Goal: Task Accomplishment & Management: Manage account settings

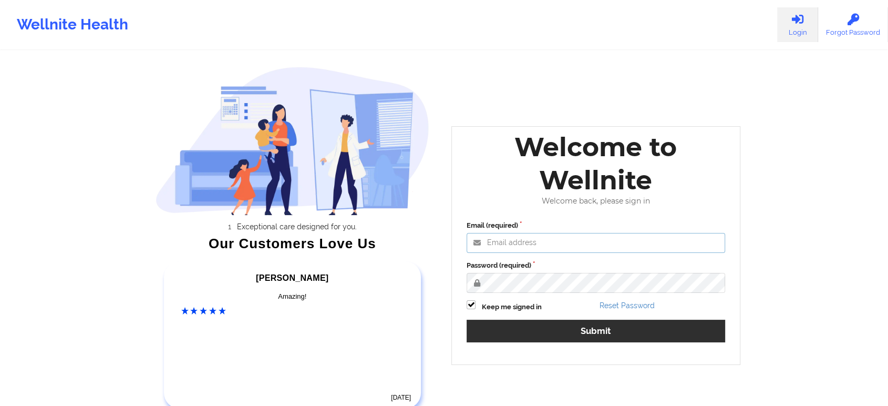
type input "edima@wellnite.com"
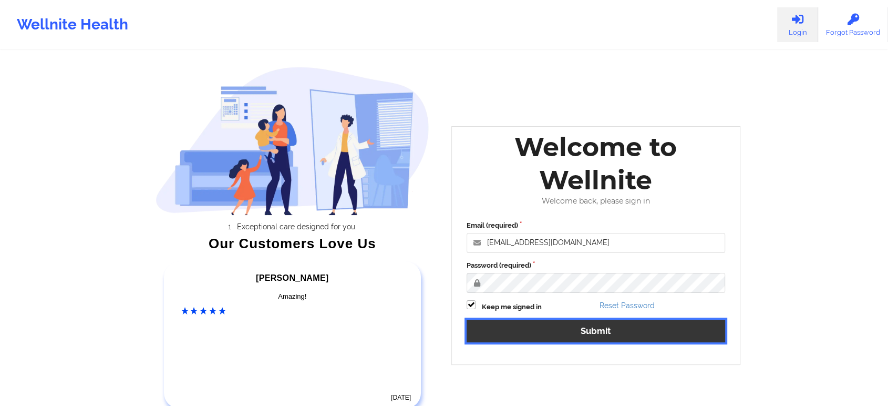
click at [549, 323] on button "Submit" at bounding box center [596, 331] width 259 height 23
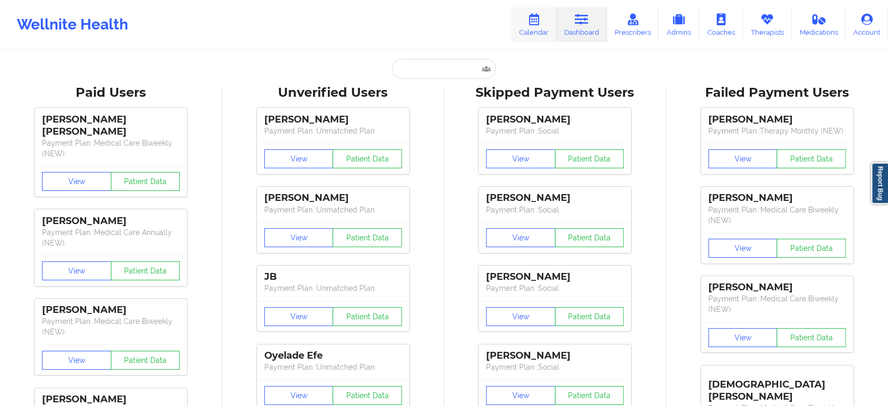
click at [526, 32] on link "Calendar" at bounding box center [533, 24] width 45 height 35
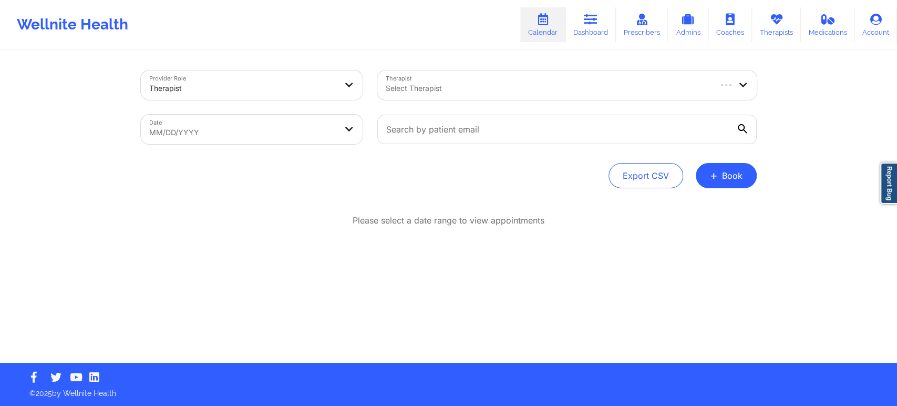
click at [526, 32] on link "Calendar" at bounding box center [542, 24] width 45 height 35
click at [230, 115] on body "Wellnite Health Calendar Dashboard Prescribers Admins Coaches Therapists Medica…" at bounding box center [448, 203] width 897 height 406
select select "2025-8"
select select "2025-9"
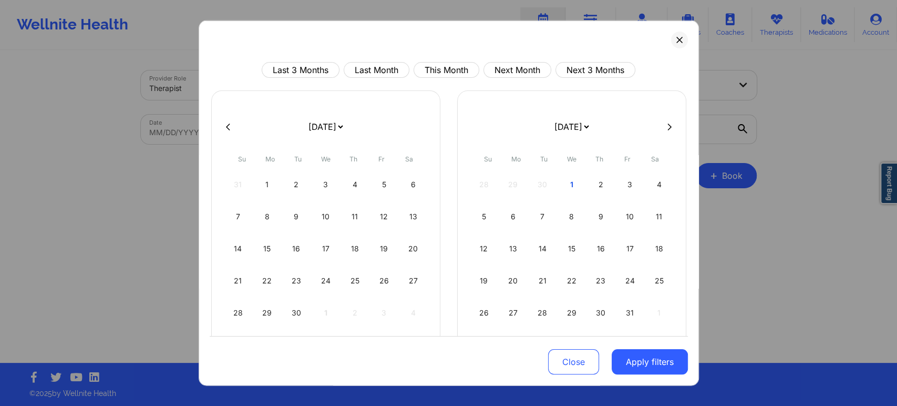
click at [230, 120] on div at bounding box center [449, 127] width 478 height 16
click at [305, 247] on div "16" at bounding box center [296, 248] width 27 height 29
select select "2025-8"
select select "2025-9"
click at [345, 248] on div "18" at bounding box center [355, 248] width 27 height 29
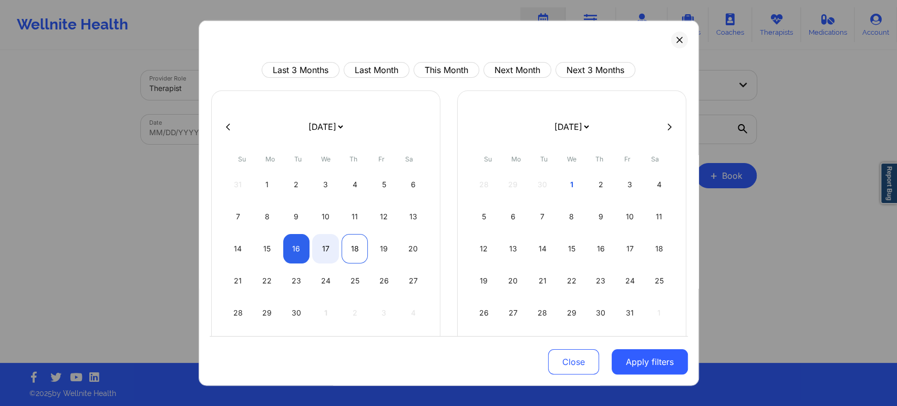
select select "2025-8"
select select "2025-9"
click at [320, 243] on div "17" at bounding box center [325, 248] width 27 height 29
select select "2025-8"
select select "2025-9"
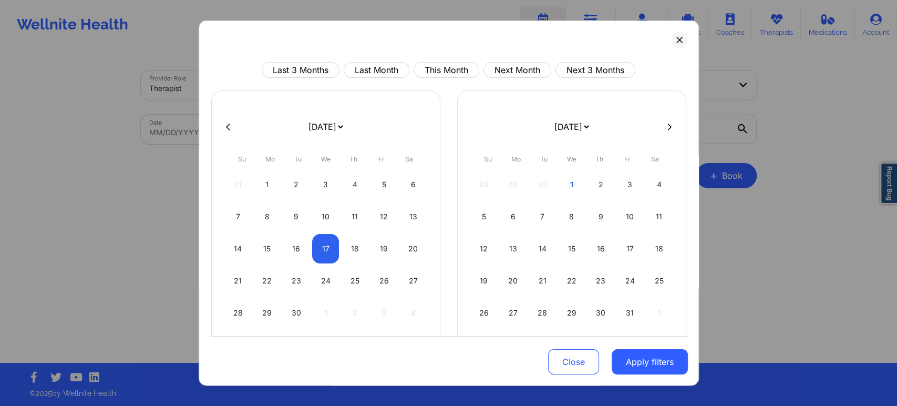
select select "2025-8"
select select "2025-9"
select select "2025-8"
select select "2025-9"
select select "2025-8"
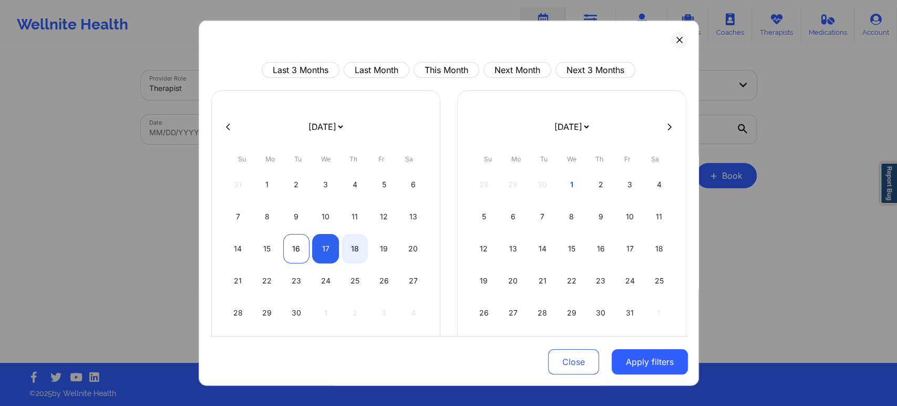
select select "2025-9"
click at [283, 244] on div "16" at bounding box center [296, 248] width 27 height 29
select select "2025-8"
select select "2025-9"
select select "2025-8"
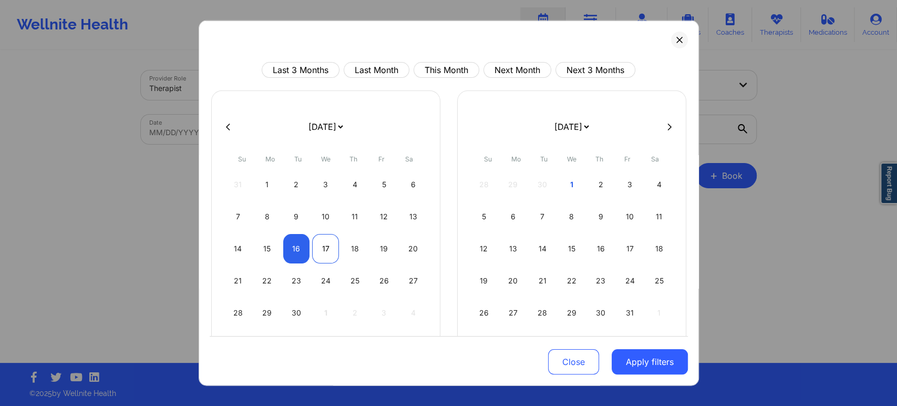
select select "2025-9"
click at [335, 242] on div "17" at bounding box center [325, 248] width 27 height 29
select select "2025-8"
select select "2025-9"
click at [322, 251] on div "17" at bounding box center [325, 248] width 27 height 29
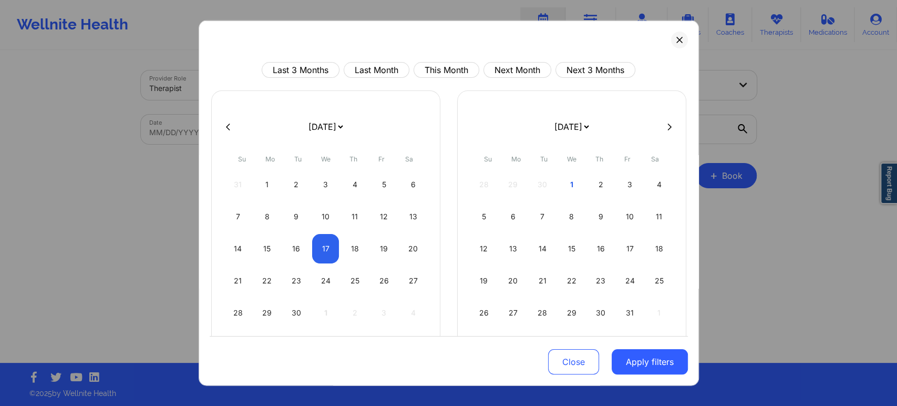
select select "2025-8"
select select "2025-9"
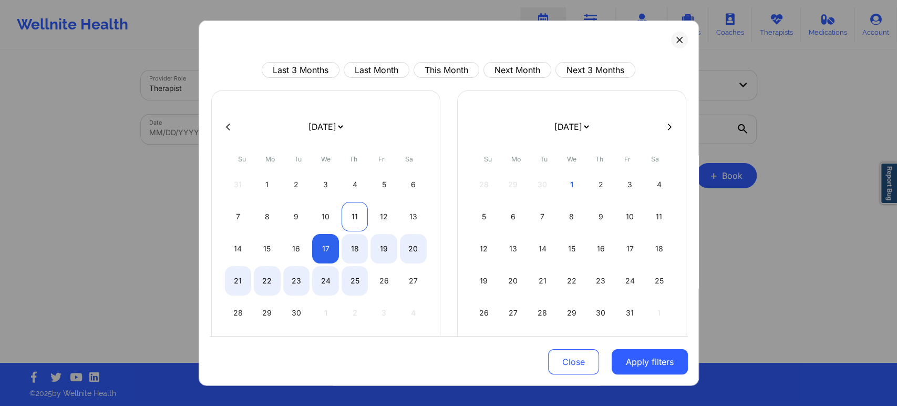
select select "2025-8"
select select "2025-9"
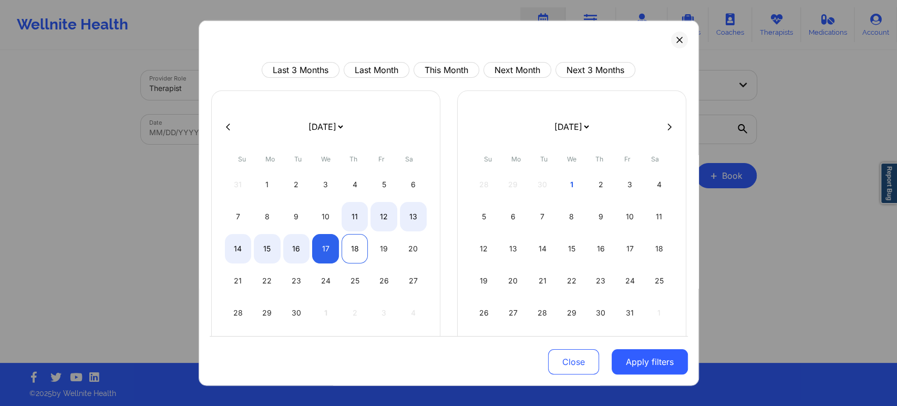
select select "2025-8"
select select "2025-9"
click at [354, 251] on div "18" at bounding box center [355, 248] width 27 height 29
select select "2025-8"
select select "2025-9"
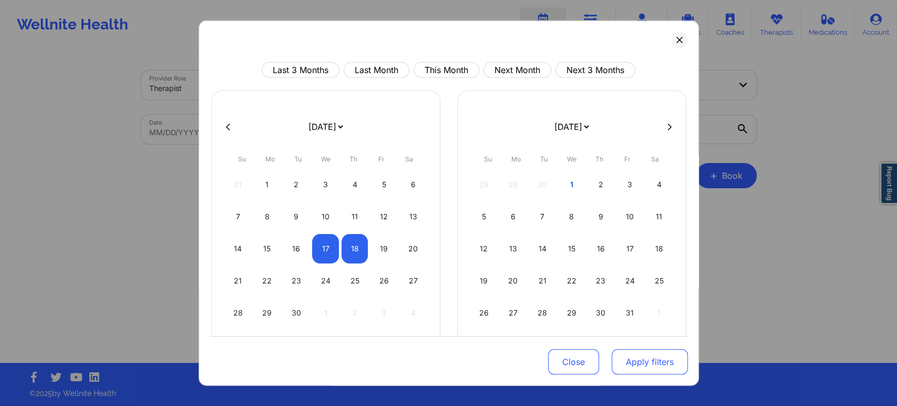
click at [644, 353] on button "Apply filters" at bounding box center [650, 361] width 76 height 25
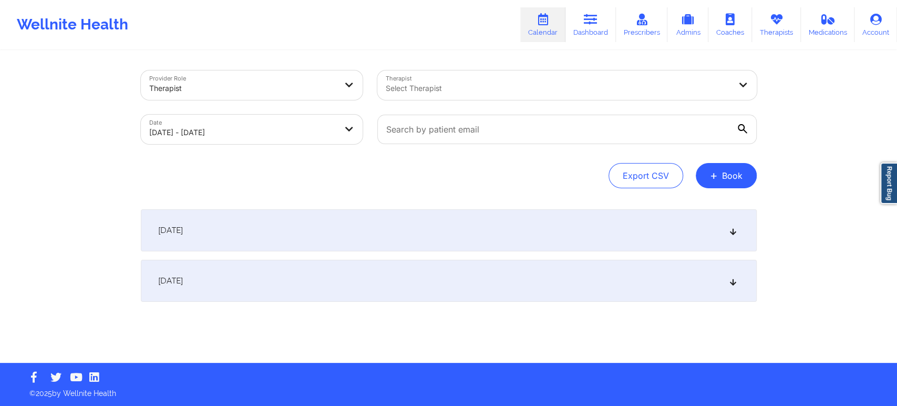
click at [398, 212] on div "[DATE]" at bounding box center [449, 230] width 616 height 42
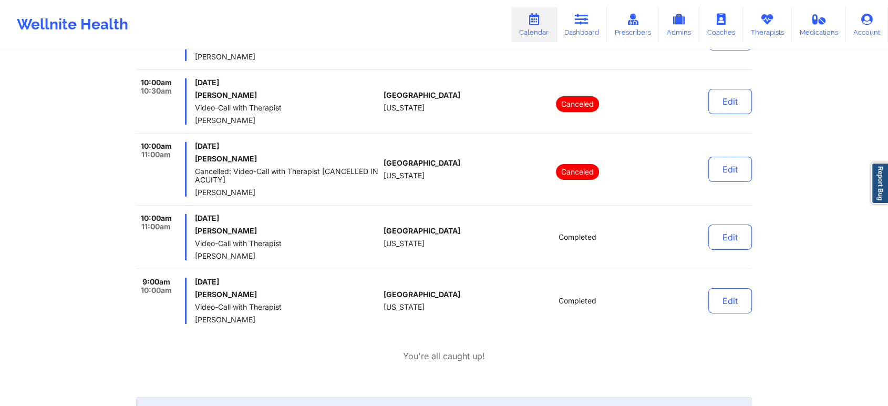
scroll to position [3611, 0]
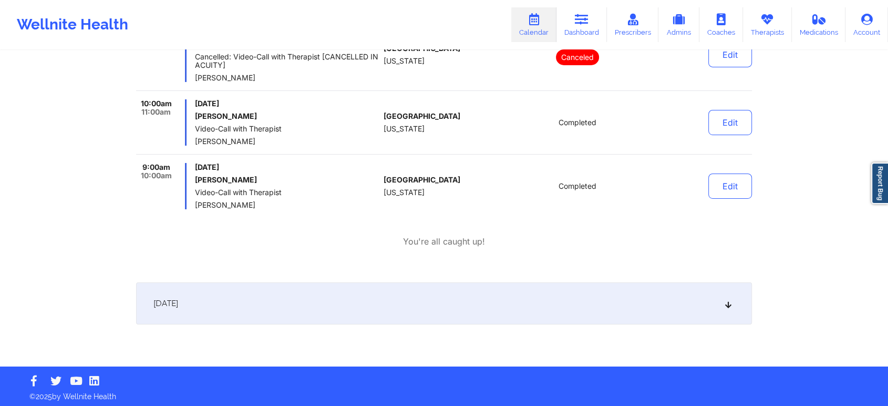
click at [527, 289] on div "[DATE]" at bounding box center [444, 303] width 616 height 42
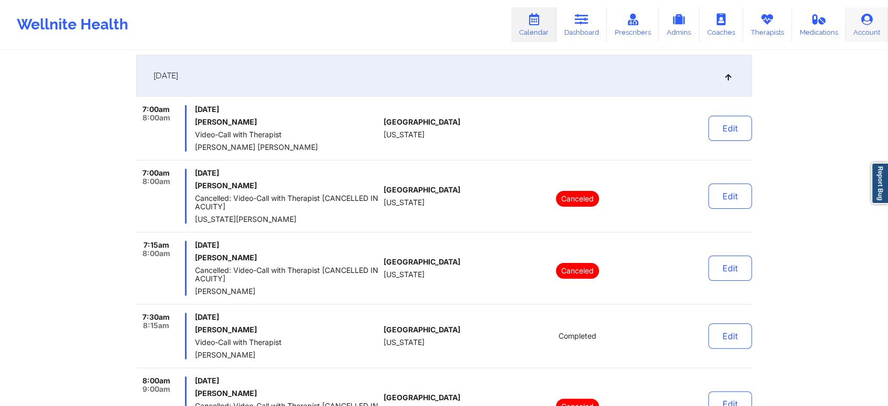
scroll to position [114, 0]
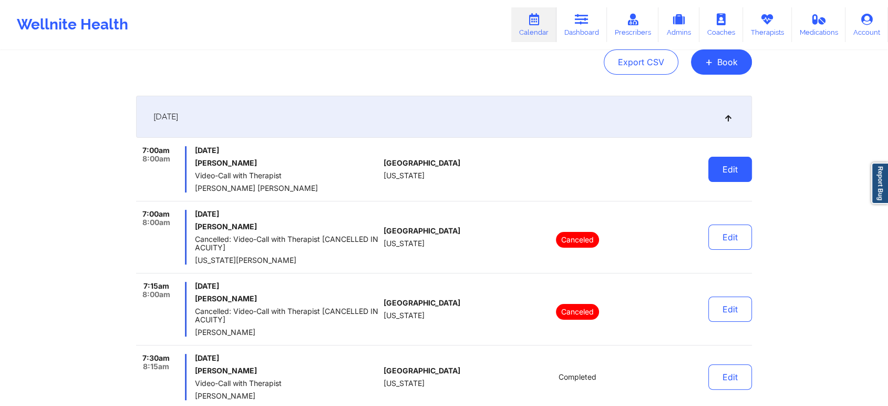
click at [736, 175] on button "Edit" at bounding box center [731, 169] width 44 height 25
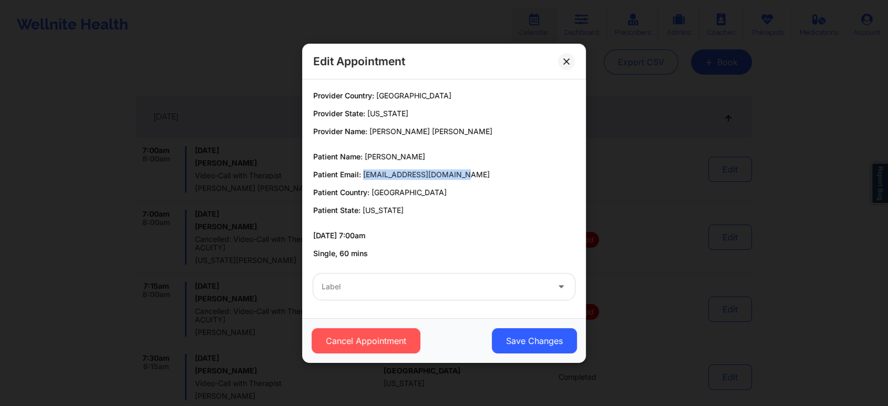
drag, startPoint x: 362, startPoint y: 174, endPoint x: 476, endPoint y: 179, distance: 113.6
click at [476, 179] on p "Patient Email: odmrecordz2021@gmail.com" at bounding box center [444, 174] width 262 height 11
copy span "odmrecordz2021@gmail.com"
click at [390, 332] on button "Cancel Appointment" at bounding box center [366, 340] width 109 height 25
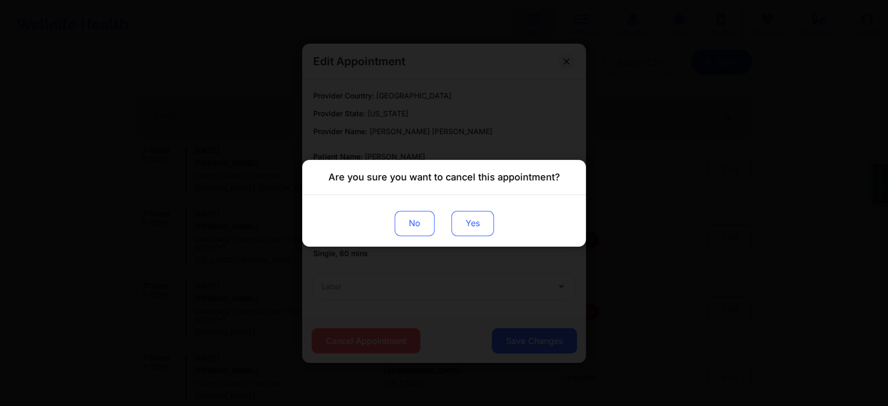
click at [467, 218] on button "Yes" at bounding box center [473, 222] width 43 height 25
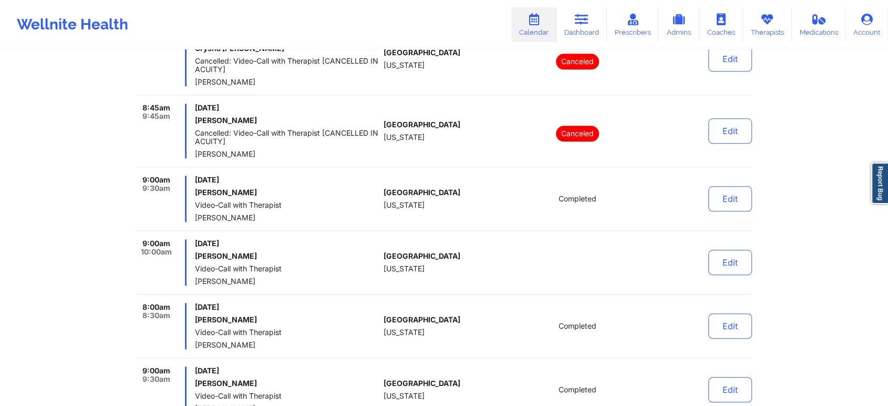
scroll to position [1095, 0]
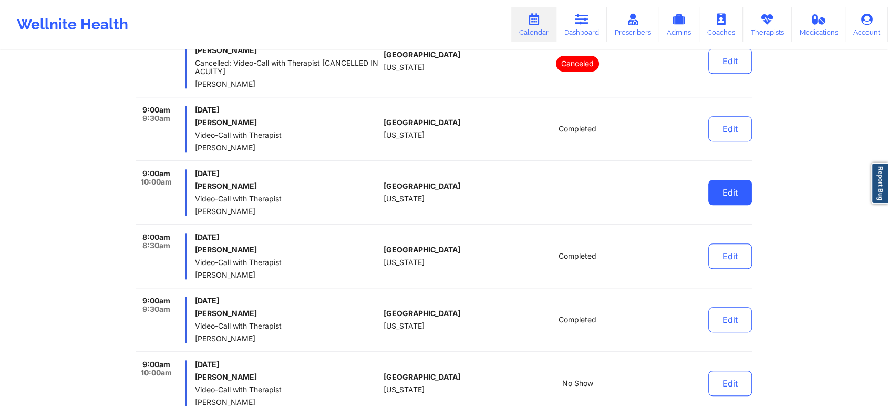
click at [726, 192] on button "Edit" at bounding box center [731, 192] width 44 height 25
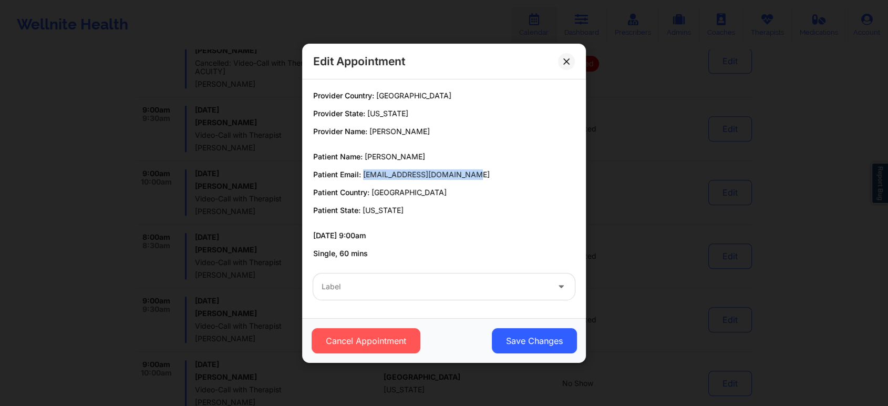
drag, startPoint x: 363, startPoint y: 177, endPoint x: 481, endPoint y: 163, distance: 119.0
click at [481, 163] on div "Patient Name: Norman Gabriel Novoa Patient Email: bespokeclubmiami@gmail.com Pa…" at bounding box center [444, 183] width 262 height 64
copy span "bespokeclubmiami@gmail.com"
click at [433, 301] on div "Label" at bounding box center [444, 286] width 276 height 41
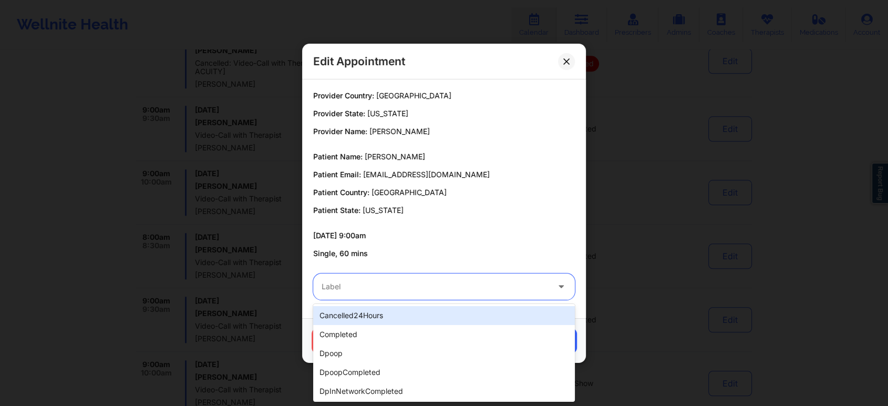
click at [447, 282] on div at bounding box center [435, 286] width 227 height 13
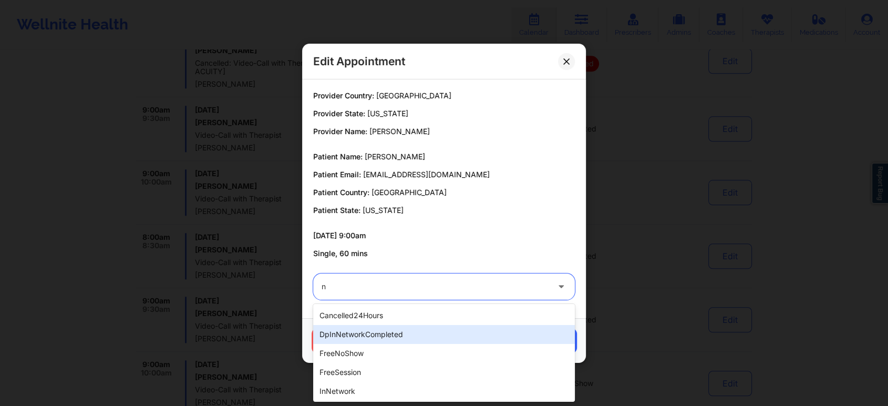
type input "no"
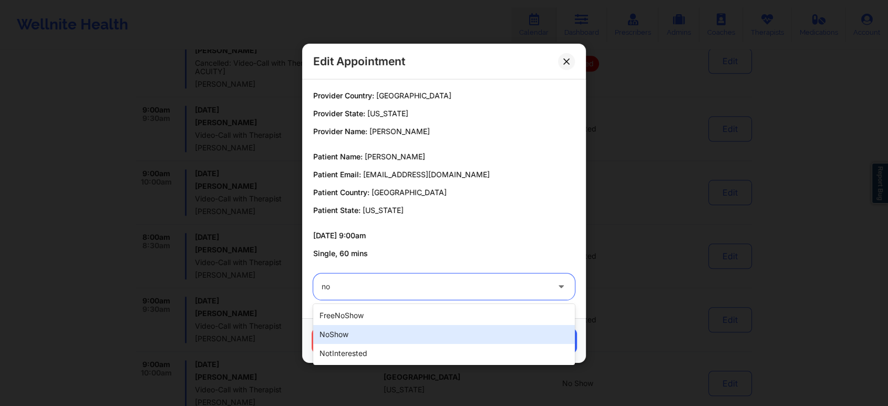
click at [339, 332] on div "noShow" at bounding box center [444, 334] width 262 height 19
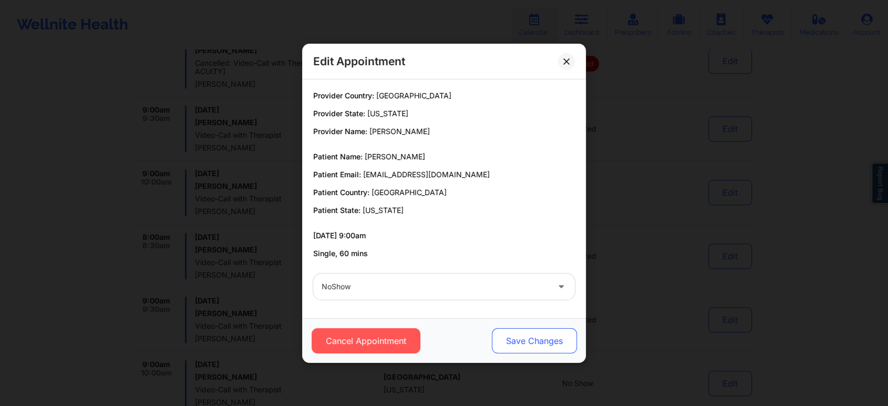
click at [539, 336] on button "Save Changes" at bounding box center [534, 340] width 85 height 25
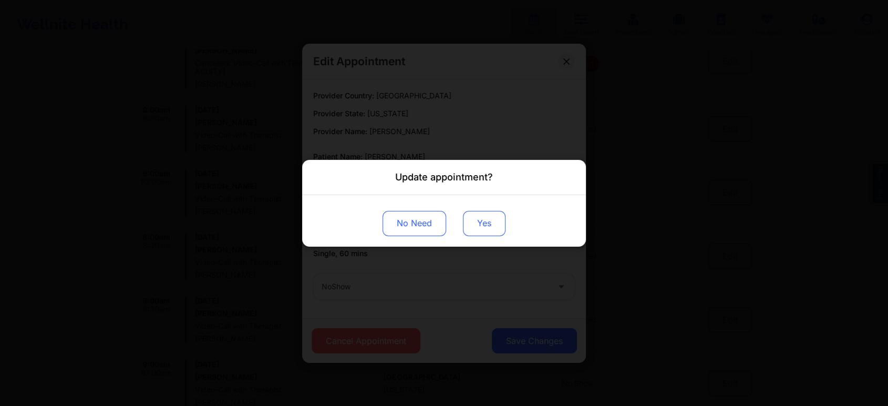
click at [496, 232] on button "Yes" at bounding box center [484, 222] width 43 height 25
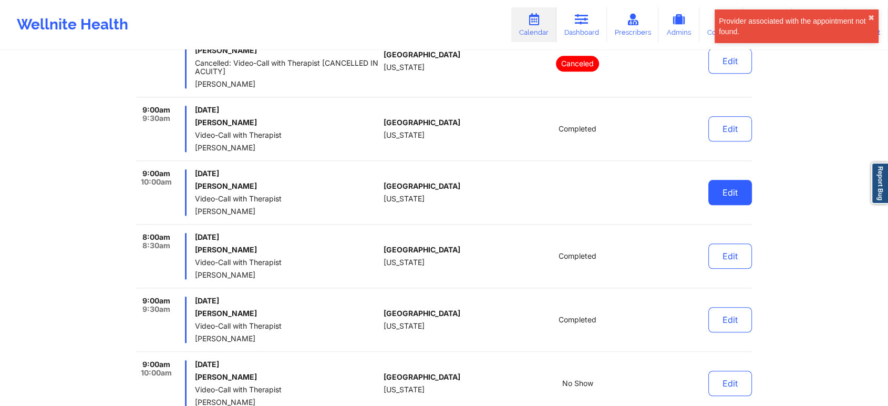
click at [715, 189] on button "Edit" at bounding box center [731, 192] width 44 height 25
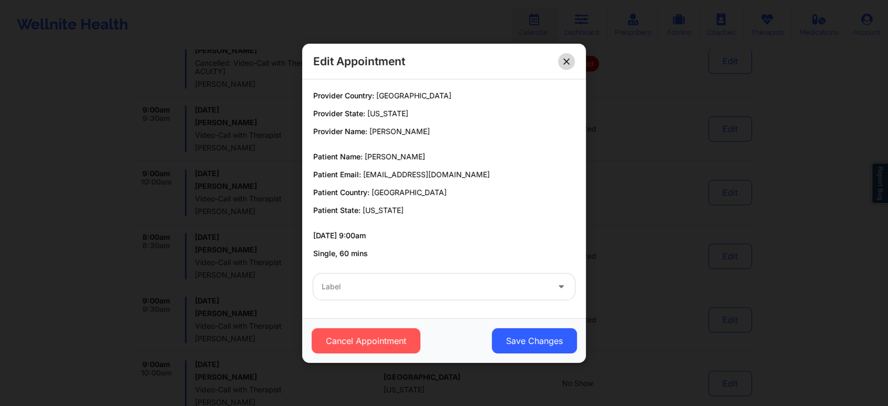
click at [564, 62] on icon at bounding box center [567, 61] width 6 height 6
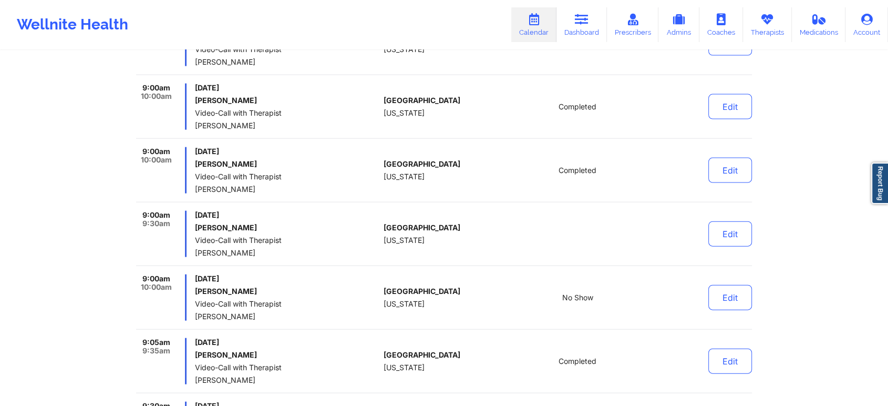
scroll to position [2359, 0]
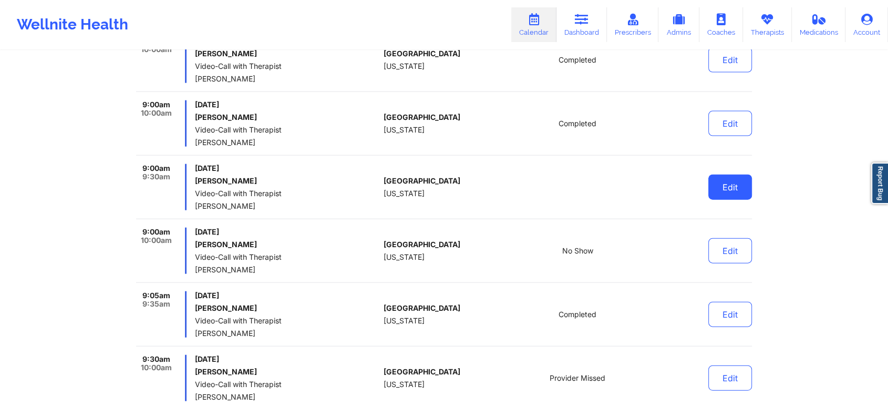
click at [745, 180] on button "Edit" at bounding box center [731, 187] width 44 height 25
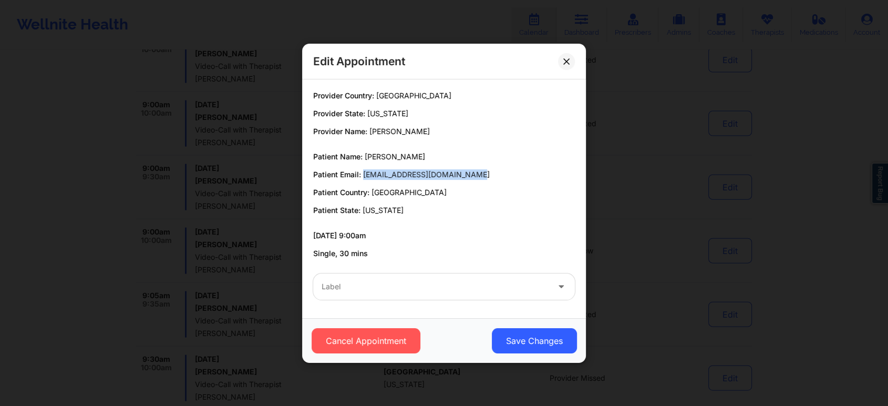
drag, startPoint x: 362, startPoint y: 171, endPoint x: 486, endPoint y: 168, distance: 124.1
click at [486, 168] on div "Patient Name: Jocelyn D Whitfield Patient Email: jocelynwhitfield8@gmail.com Pa…" at bounding box center [444, 183] width 262 height 64
copy span "jocelynwhitfield8@gmail.com"
click at [569, 54] on button at bounding box center [566, 61] width 17 height 17
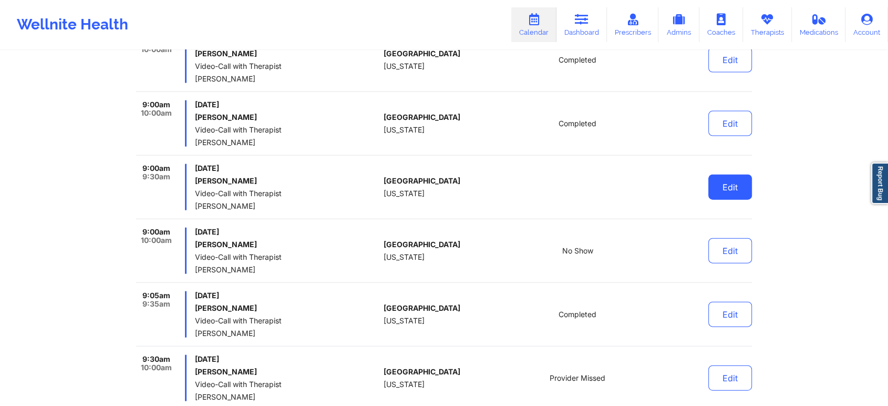
click at [743, 184] on button "Edit" at bounding box center [731, 187] width 44 height 25
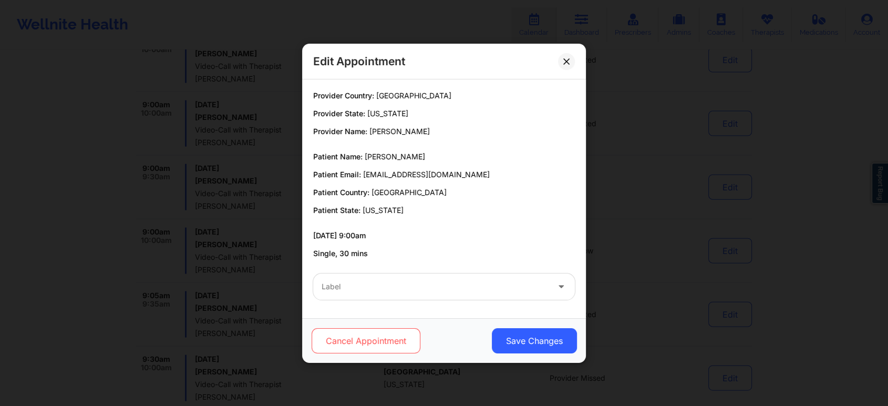
click at [383, 339] on button "Cancel Appointment" at bounding box center [366, 340] width 109 height 25
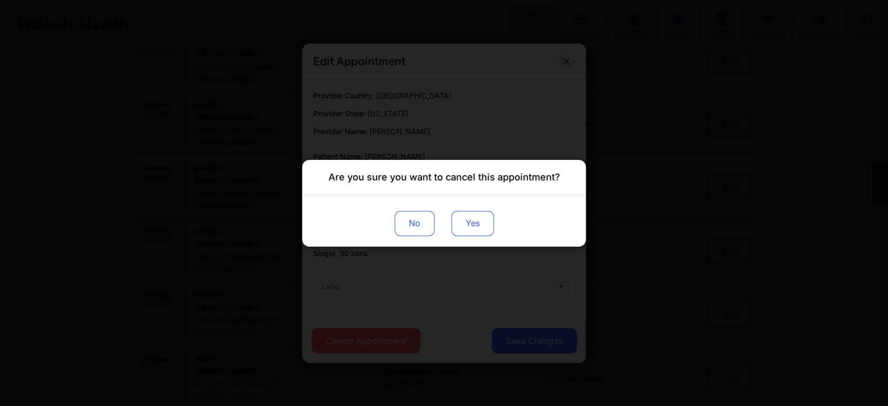
click at [471, 212] on button "Yes" at bounding box center [473, 222] width 43 height 25
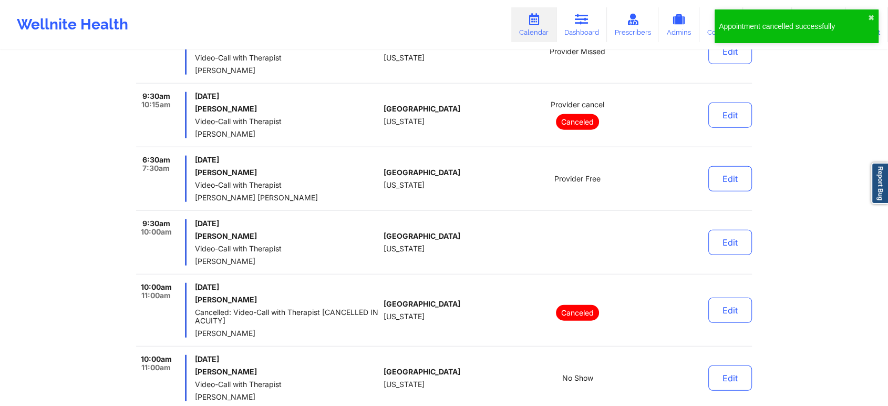
scroll to position [2696, 0]
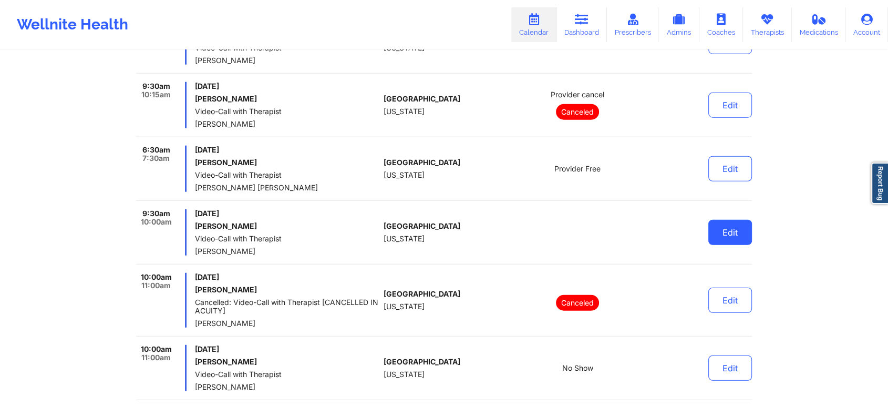
click at [728, 239] on button "Edit" at bounding box center [731, 232] width 44 height 25
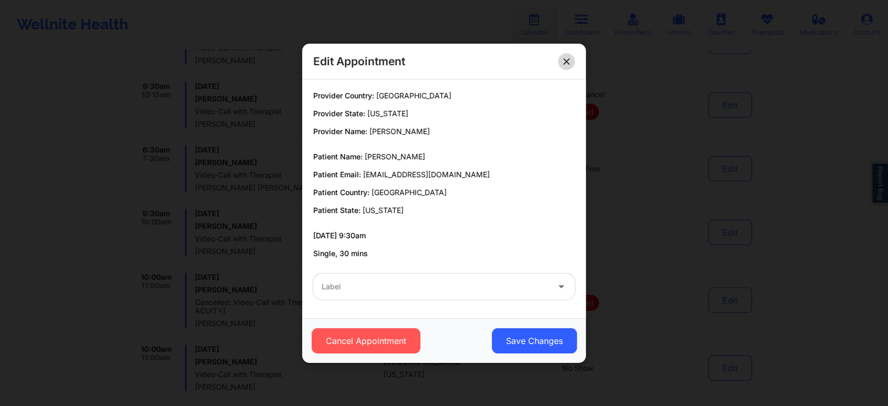
click at [568, 53] on button at bounding box center [566, 61] width 17 height 17
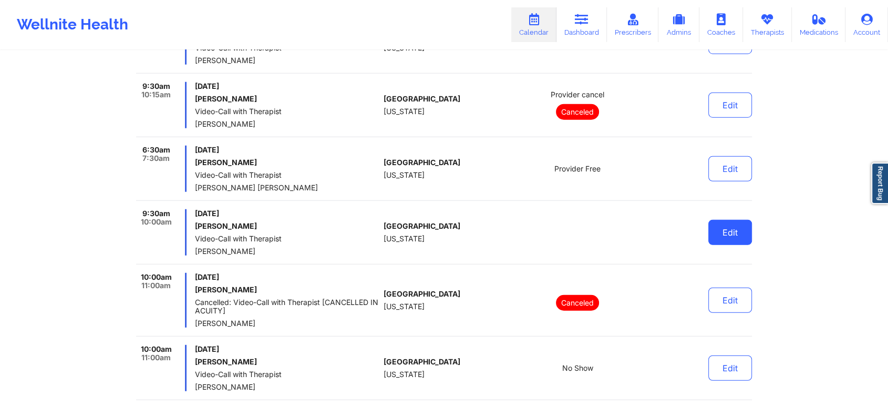
click at [730, 222] on button "Edit" at bounding box center [731, 232] width 44 height 25
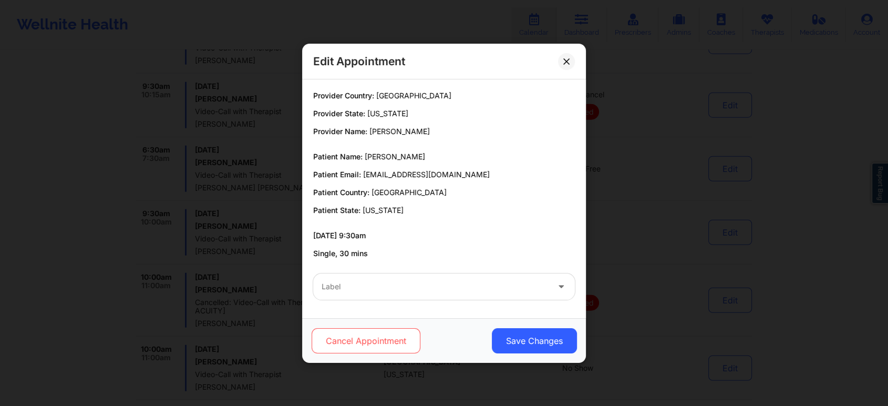
click at [372, 343] on button "Cancel Appointment" at bounding box center [366, 340] width 109 height 25
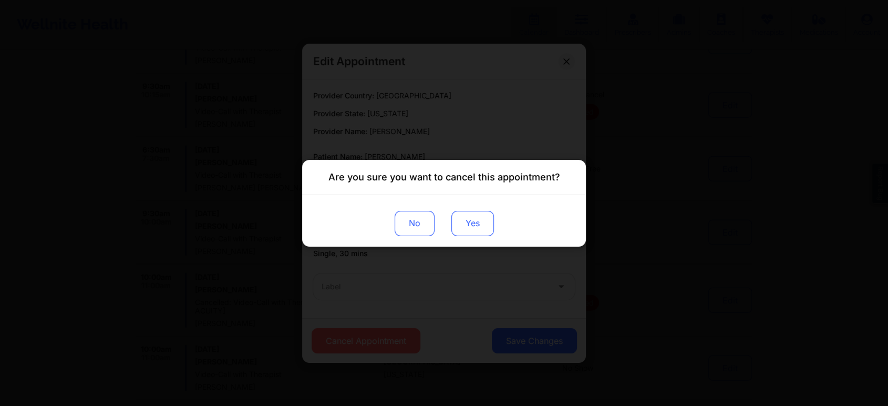
click at [475, 217] on button "Yes" at bounding box center [473, 222] width 43 height 25
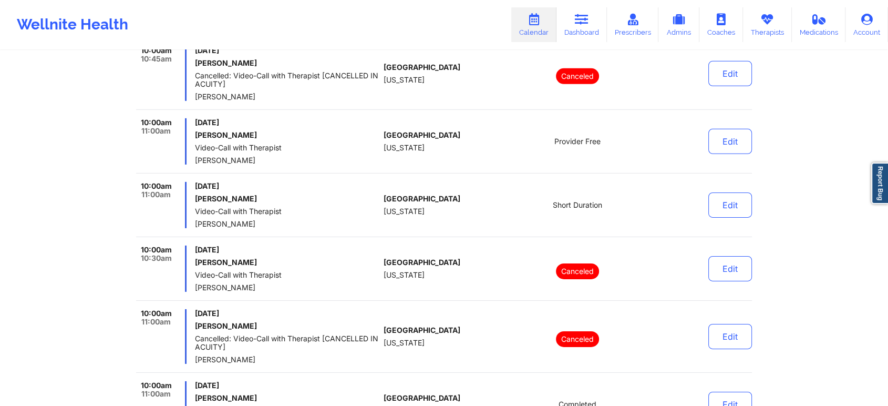
scroll to position [3326, 0]
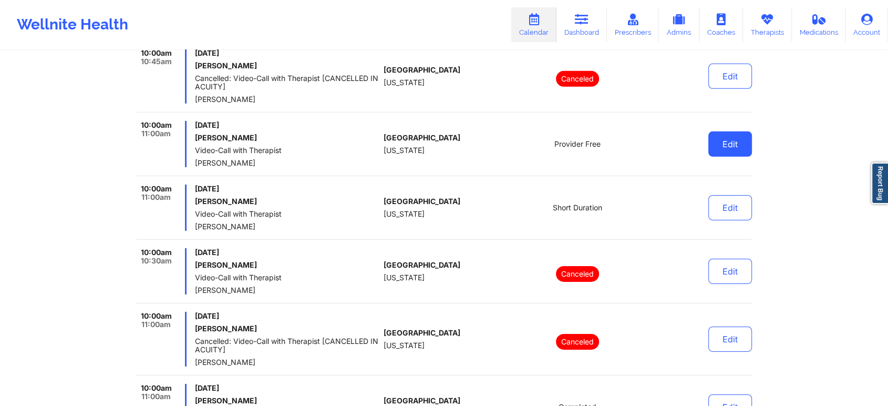
click at [736, 142] on button "Edit" at bounding box center [731, 143] width 44 height 25
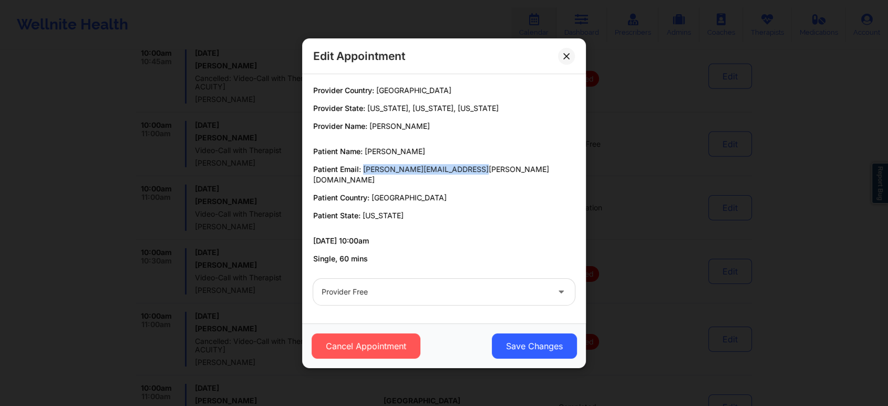
drag, startPoint x: 363, startPoint y: 175, endPoint x: 547, endPoint y: 177, distance: 184.0
click at [547, 177] on p "Patient Email: jennifer.penny@akzonobel.com" at bounding box center [444, 174] width 262 height 21
copy span "[PERSON_NAME][EMAIL_ADDRESS][PERSON_NAME][DOMAIN_NAME]"
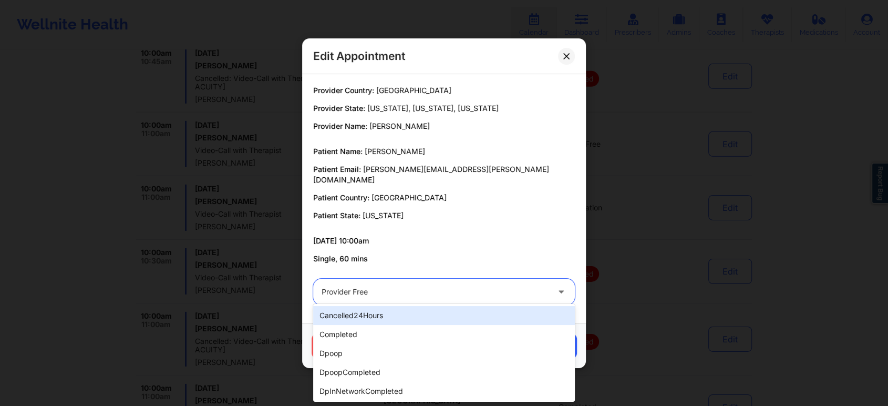
click at [449, 285] on div at bounding box center [435, 291] width 227 height 13
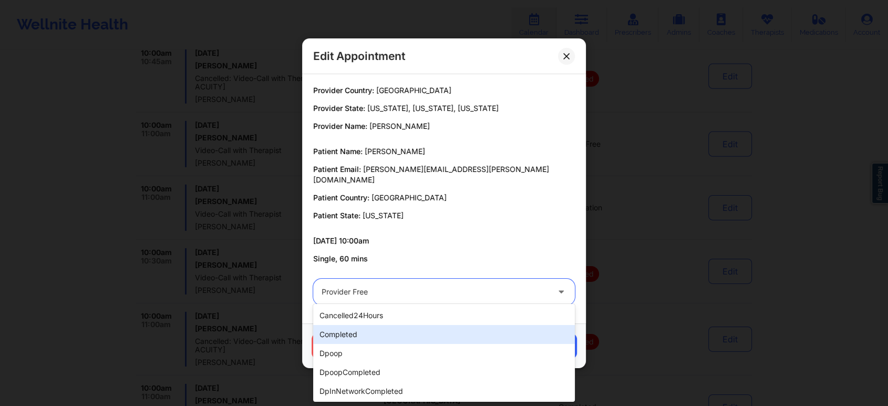
click at [400, 328] on div "completed" at bounding box center [444, 334] width 262 height 19
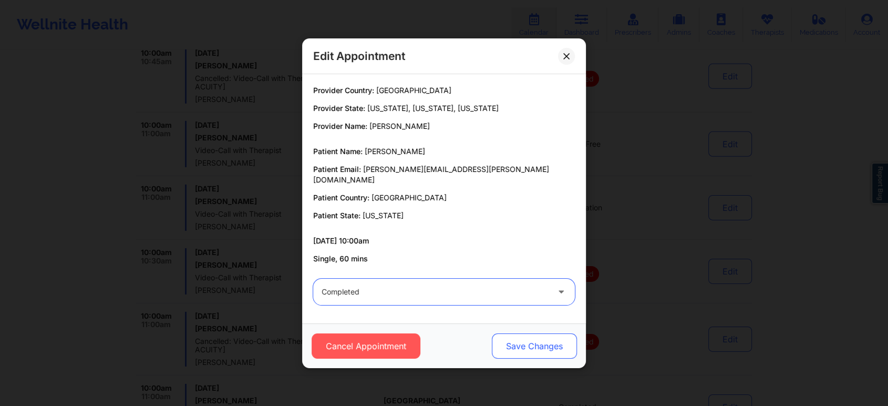
click at [545, 343] on button "Save Changes" at bounding box center [534, 345] width 85 height 25
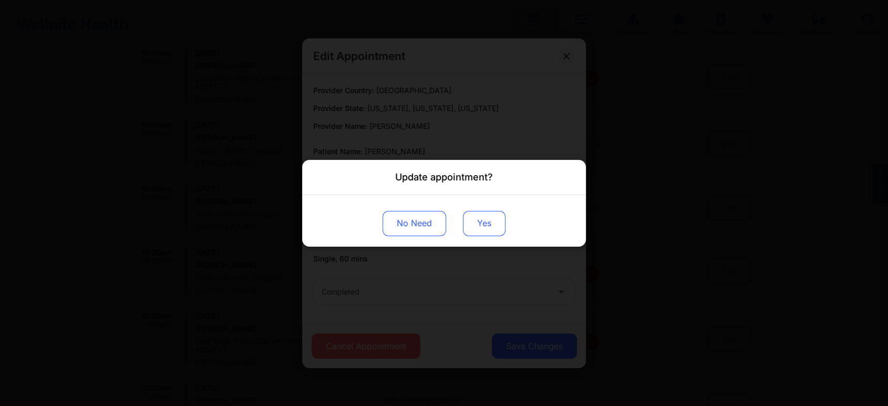
click at [489, 222] on button "Yes" at bounding box center [484, 222] width 43 height 25
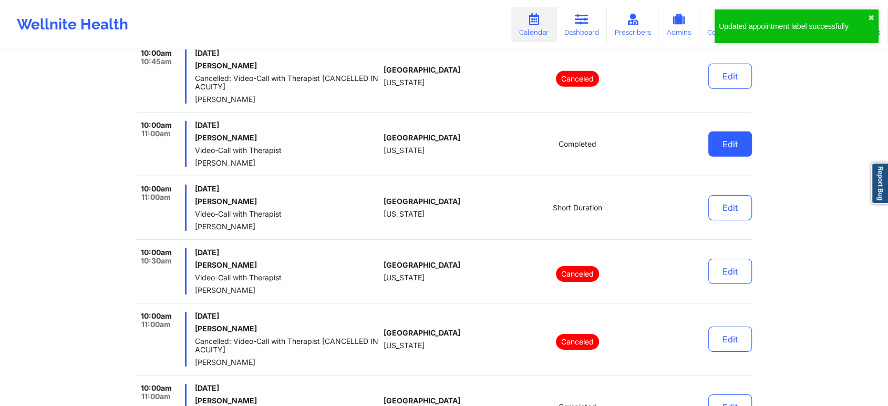
click at [732, 132] on button "Edit" at bounding box center [731, 143] width 44 height 25
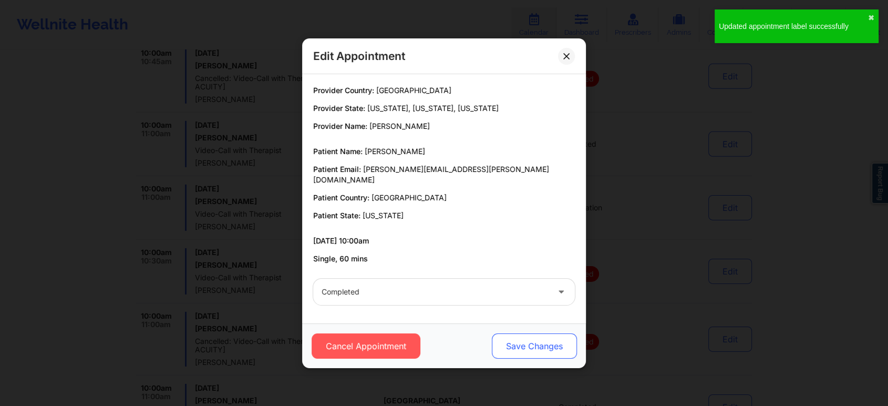
click at [529, 340] on button "Save Changes" at bounding box center [534, 345] width 85 height 25
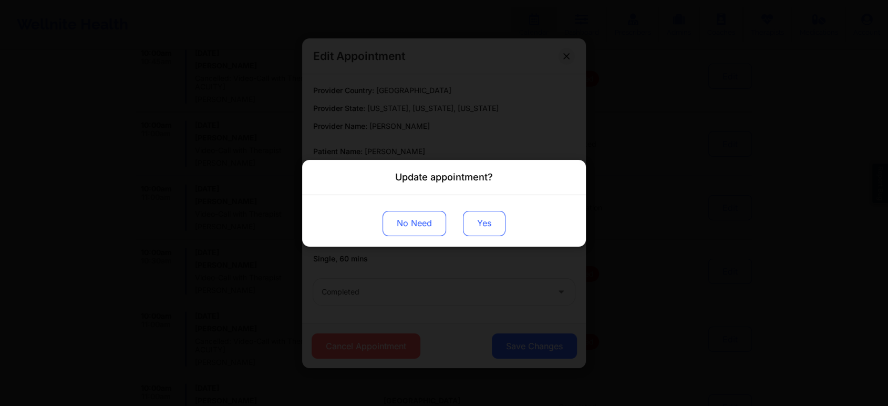
click at [489, 229] on button "Yes" at bounding box center [484, 222] width 43 height 25
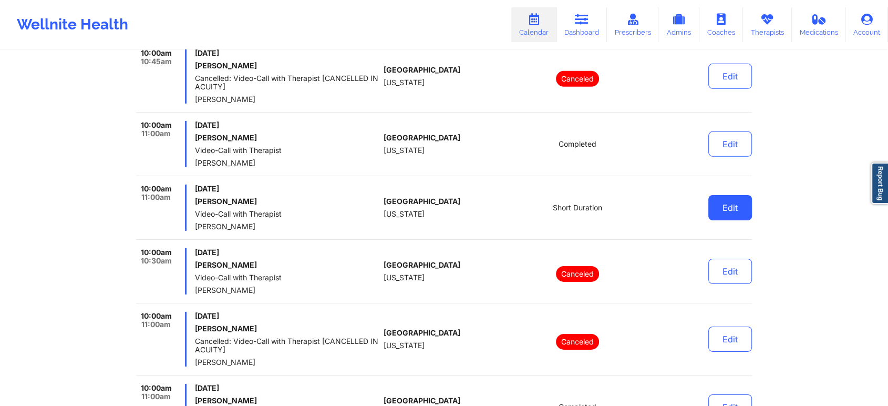
click at [719, 201] on button "Edit" at bounding box center [731, 207] width 44 height 25
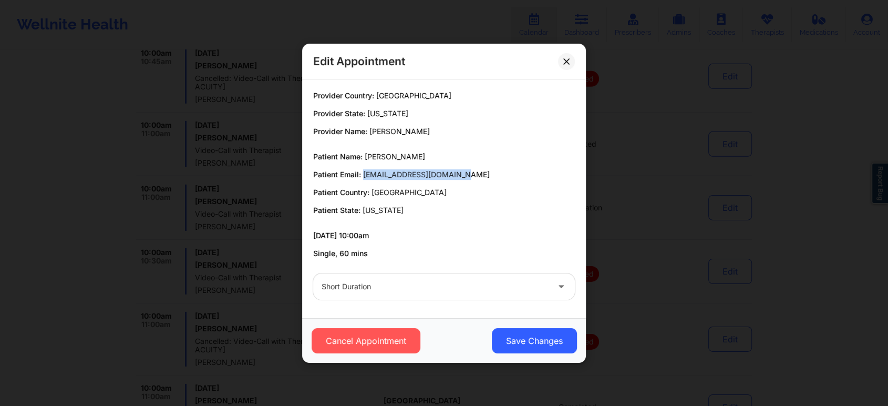
drag, startPoint x: 362, startPoint y: 172, endPoint x: 487, endPoint y: 178, distance: 124.7
click at [487, 178] on p "Patient Email: mariafernand77@gmail.com" at bounding box center [444, 174] width 262 height 11
copy span "mariafernand77@gmail.com"
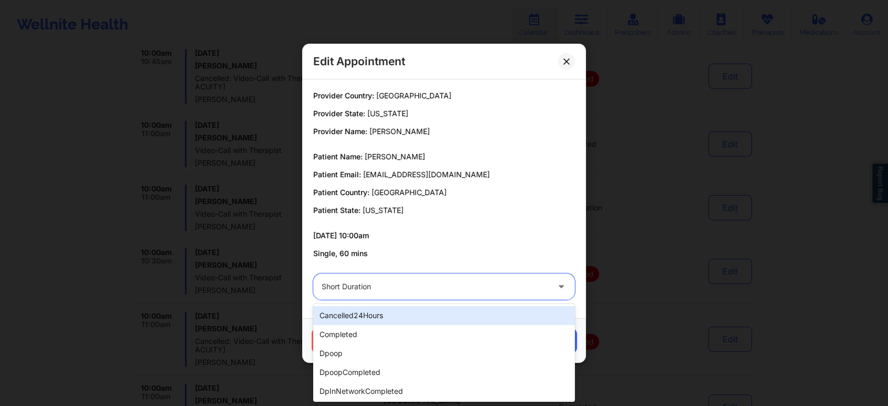
click at [459, 285] on div at bounding box center [435, 286] width 227 height 13
click at [387, 285] on div at bounding box center [435, 286] width 227 height 13
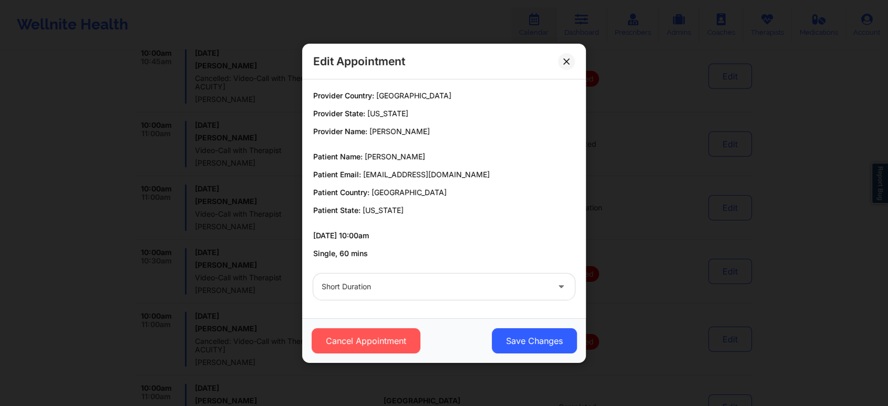
drag, startPoint x: 575, startPoint y: 312, endPoint x: 563, endPoint y: 283, distance: 31.1
click at [563, 283] on div "Provider Country: United States Provider State: New York Provider Name: Mary Br…" at bounding box center [444, 198] width 284 height 239
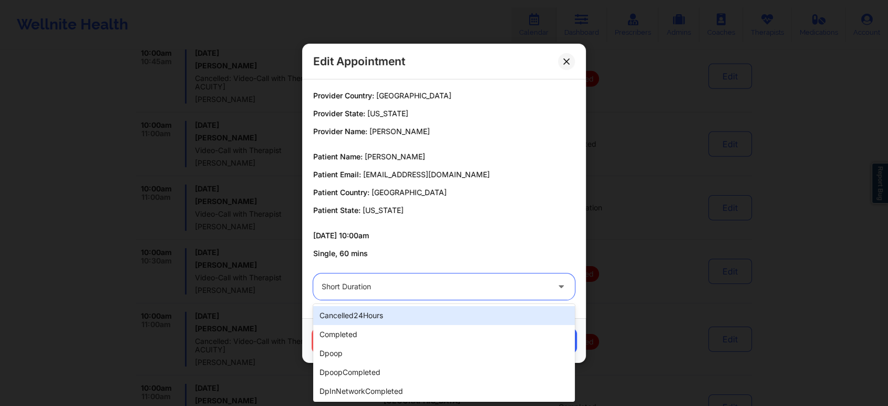
click at [563, 283] on icon at bounding box center [561, 284] width 11 height 9
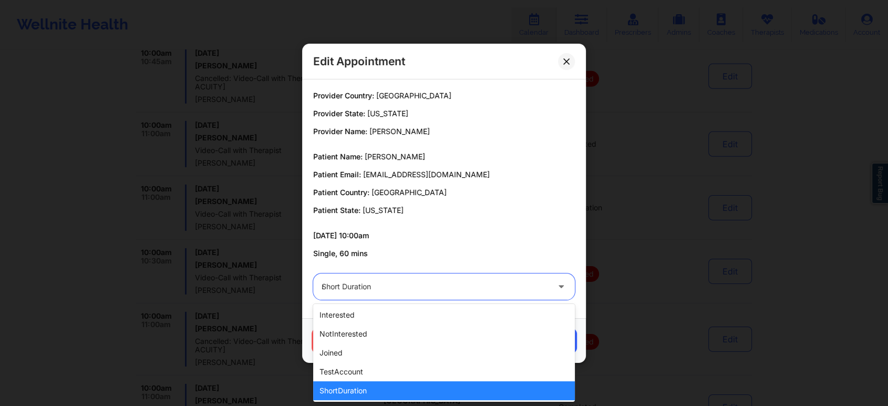
scroll to position [0, 0]
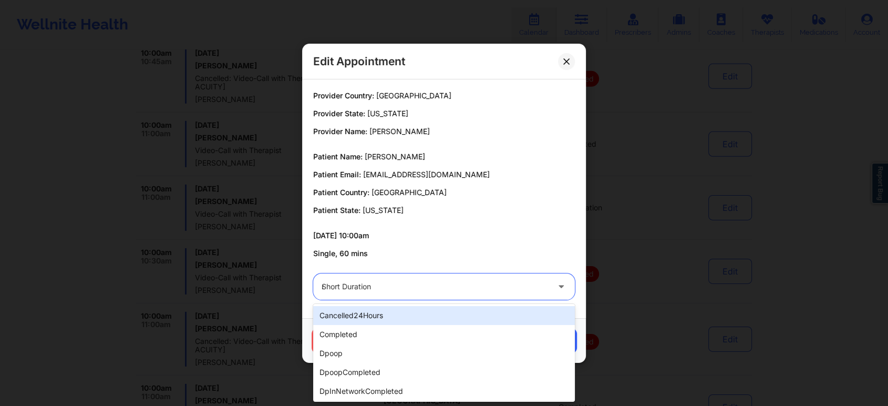
type input "no"
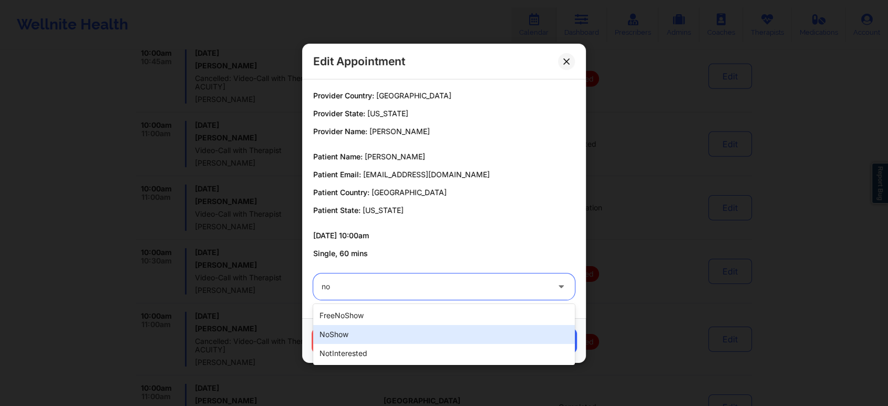
click at [436, 336] on div "noShow" at bounding box center [444, 334] width 262 height 19
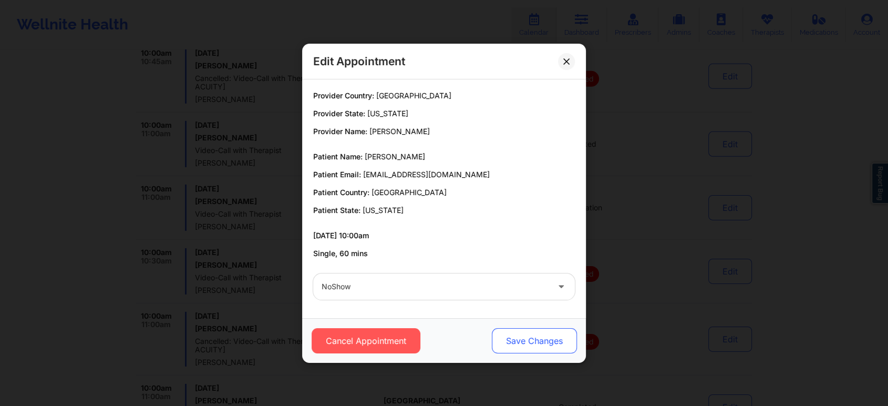
click at [515, 335] on button "Save Changes" at bounding box center [534, 340] width 85 height 25
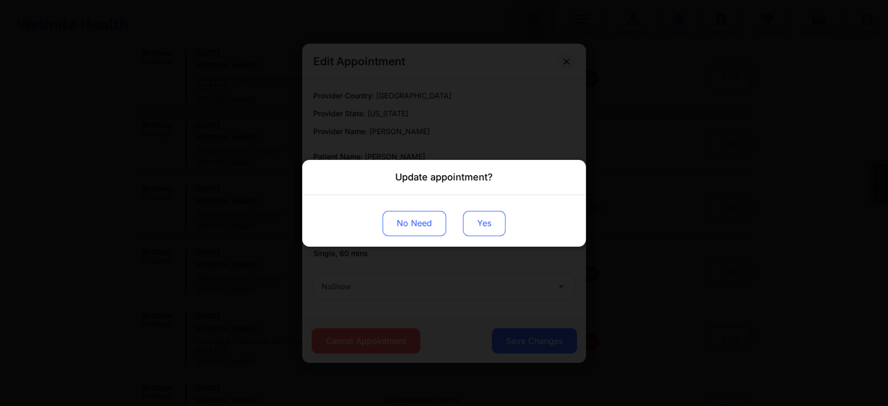
click at [476, 221] on button "Yes" at bounding box center [484, 222] width 43 height 25
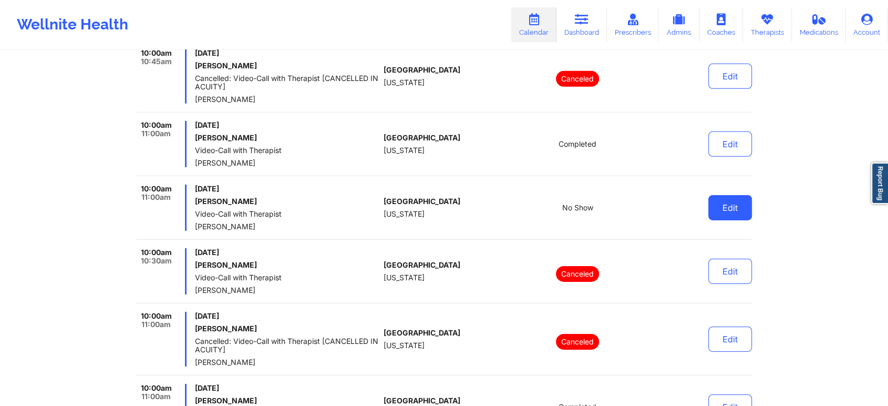
click at [732, 208] on button "Edit" at bounding box center [731, 207] width 44 height 25
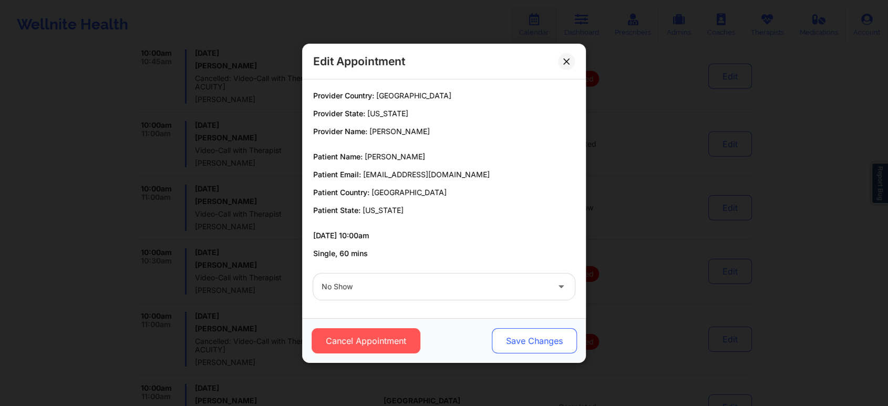
click at [506, 335] on button "Save Changes" at bounding box center [534, 340] width 85 height 25
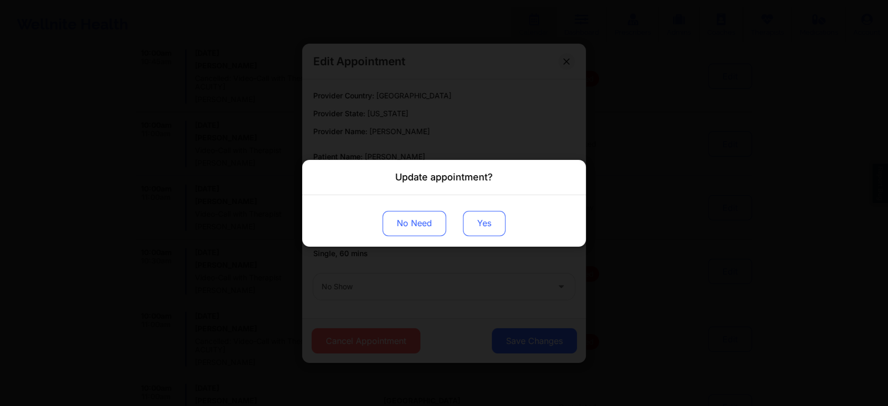
click at [485, 228] on button "Yes" at bounding box center [484, 222] width 43 height 25
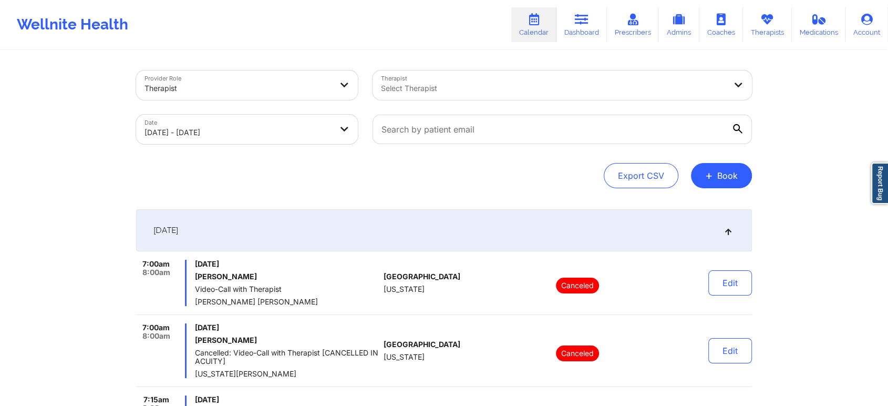
select select "2025-8"
select select "2025-9"
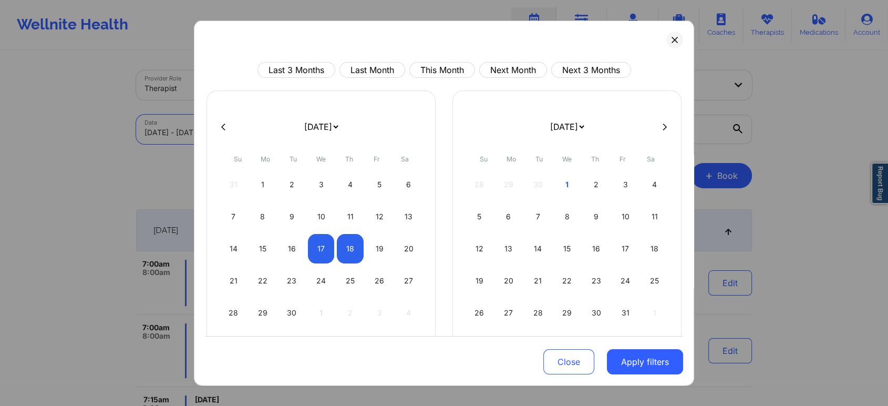
click at [244, 126] on body "Wellnite Health Calendar Dashboard Prescribers Admins Coaches Therapists Medica…" at bounding box center [444, 203] width 888 height 406
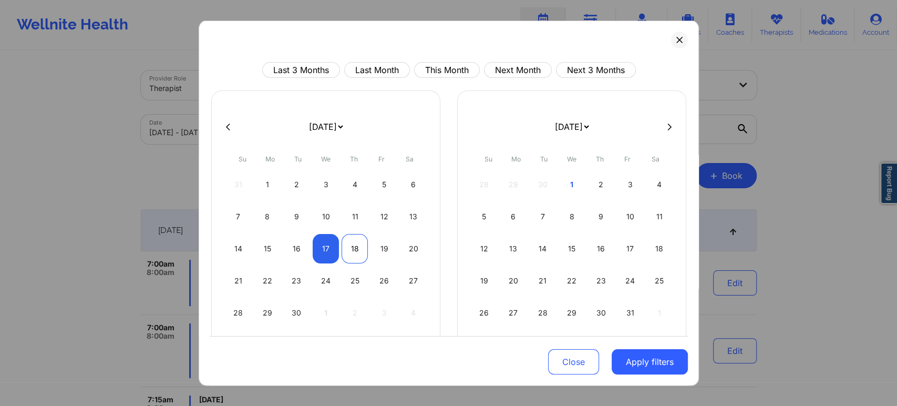
click at [356, 243] on div "18" at bounding box center [355, 248] width 27 height 29
select select "2025-8"
select select "2025-9"
select select "2025-8"
select select "2025-9"
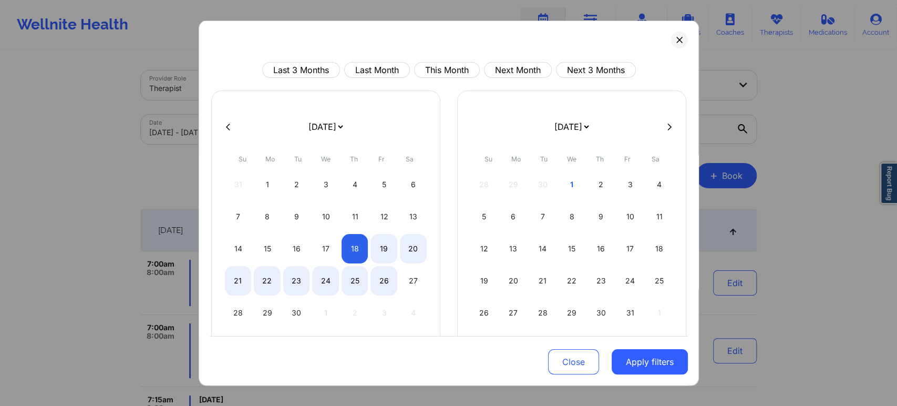
select select "2025-8"
select select "2025-9"
select select "2025-8"
select select "2025-9"
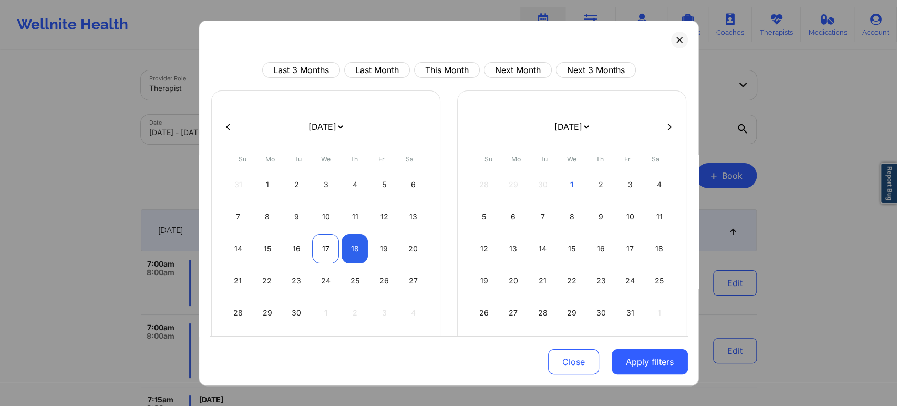
click at [323, 243] on div "17" at bounding box center [325, 248] width 27 height 29
select select "2025-8"
select select "2025-9"
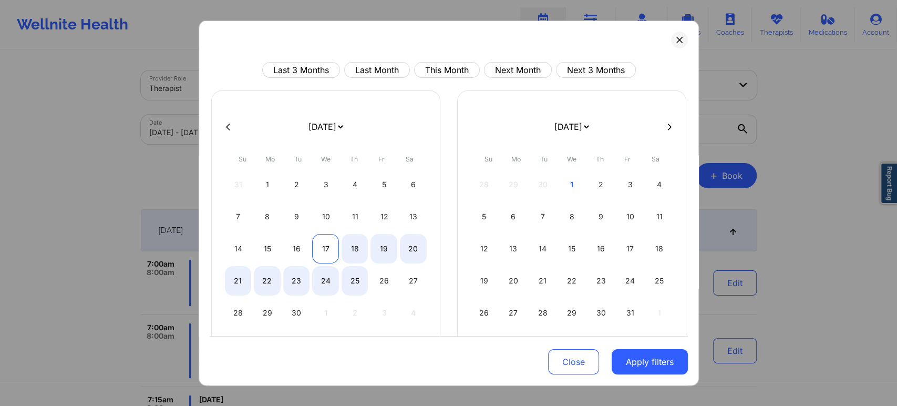
select select "2025-8"
select select "2025-9"
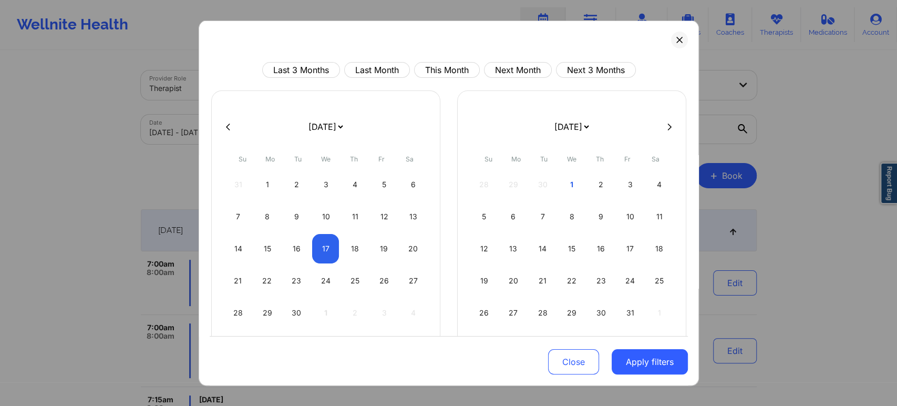
select select "2025-8"
select select "2025-9"
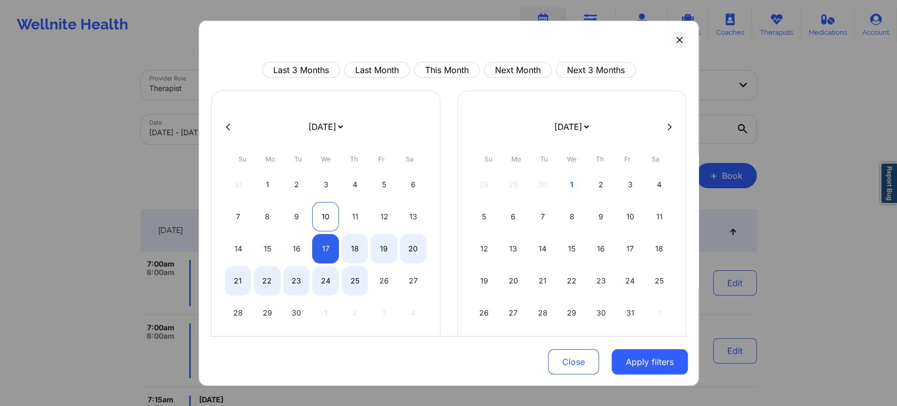
select select "2025-8"
select select "2025-9"
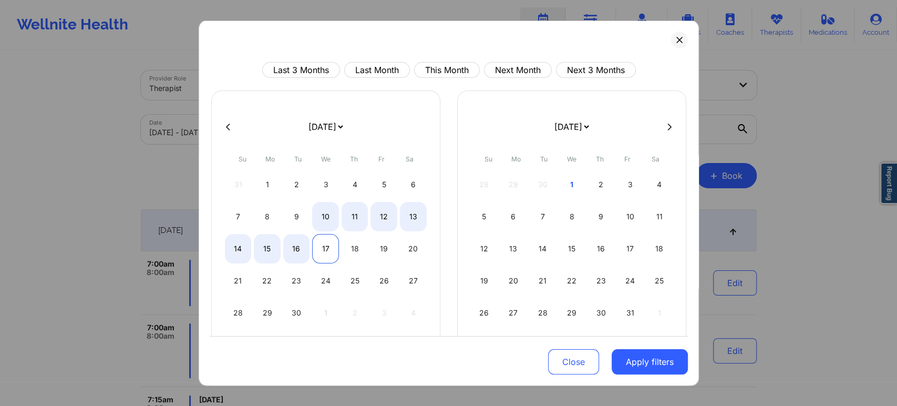
select select "2025-8"
select select "2025-9"
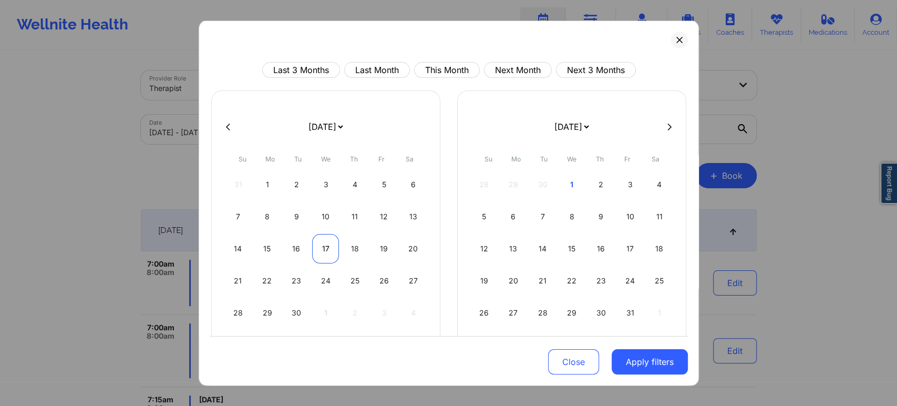
click at [326, 243] on div "17" at bounding box center [325, 248] width 27 height 29
select select "2025-8"
select select "2025-9"
click at [640, 362] on button "Apply filters" at bounding box center [650, 361] width 76 height 25
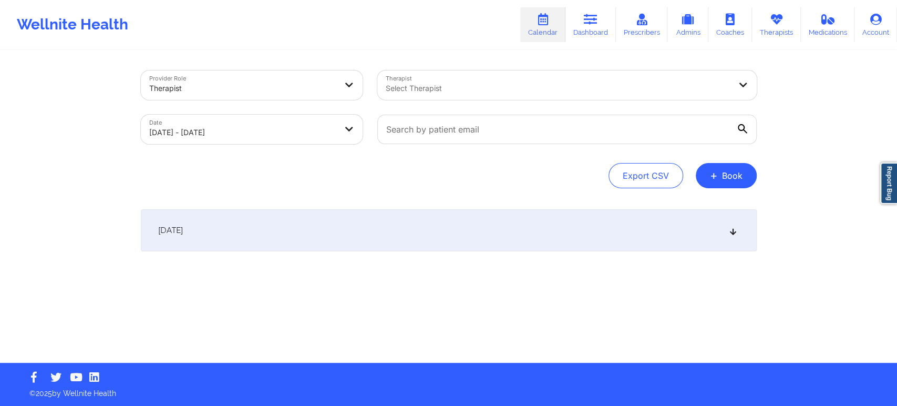
click at [665, 226] on div "[DATE]" at bounding box center [449, 230] width 616 height 42
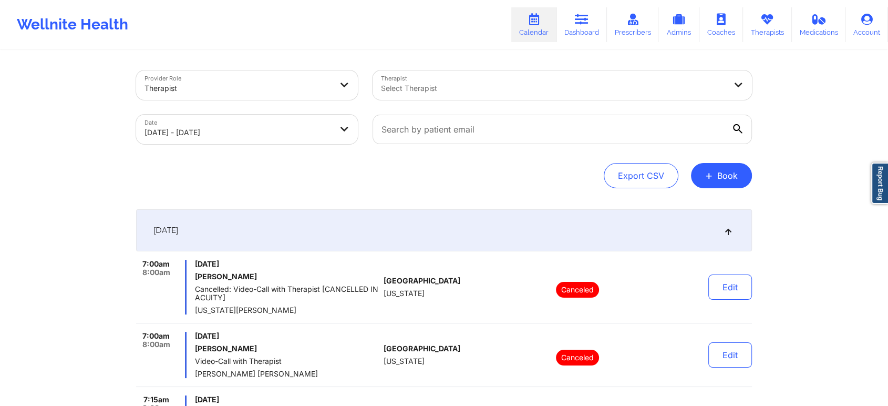
click at [270, 132] on body "Wellnite Health Calendar Dashboard Prescribers Admins Coaches Therapists Medica…" at bounding box center [444, 203] width 888 height 406
select select "2025-8"
select select "2025-9"
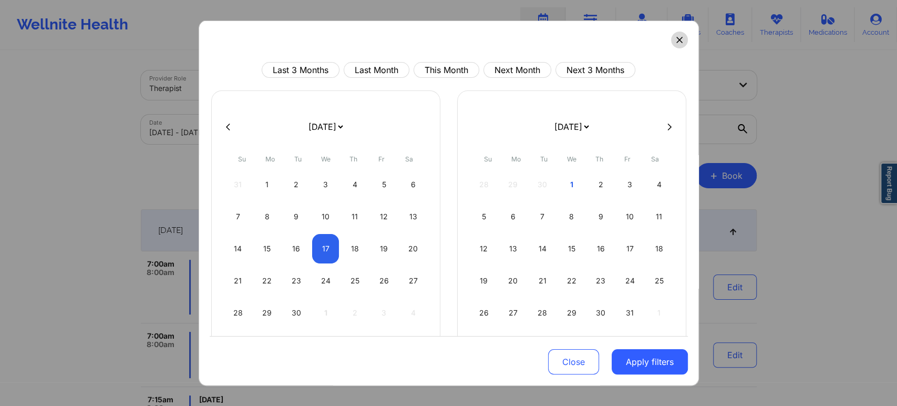
click at [677, 42] on icon at bounding box center [680, 40] width 6 height 6
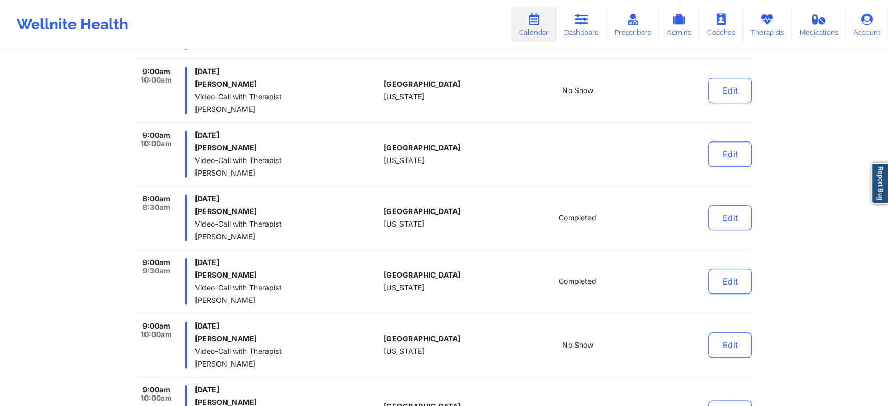
scroll to position [1167, 0]
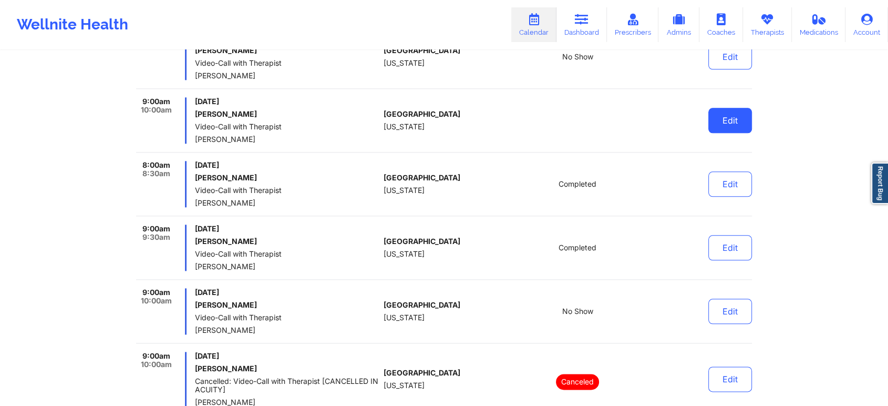
click at [740, 124] on button "Edit" at bounding box center [731, 120] width 44 height 25
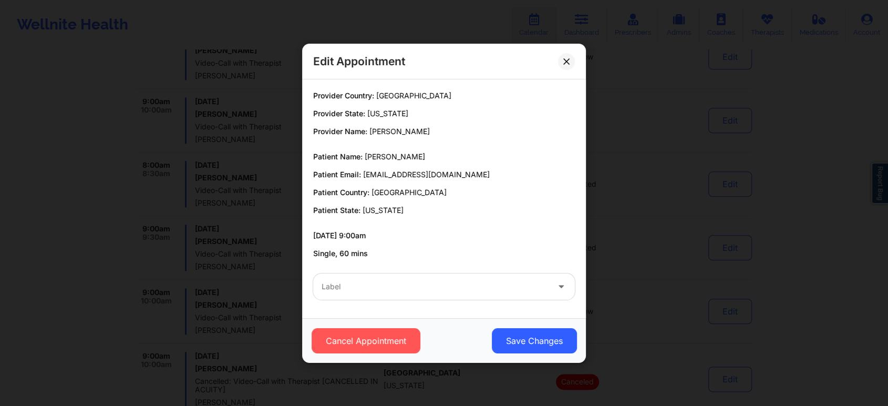
click at [499, 295] on div "Label" at bounding box center [431, 286] width 237 height 26
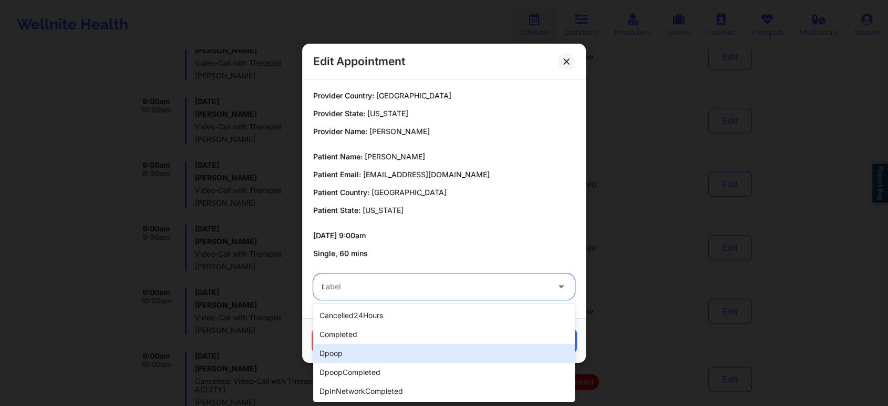
type input "no"
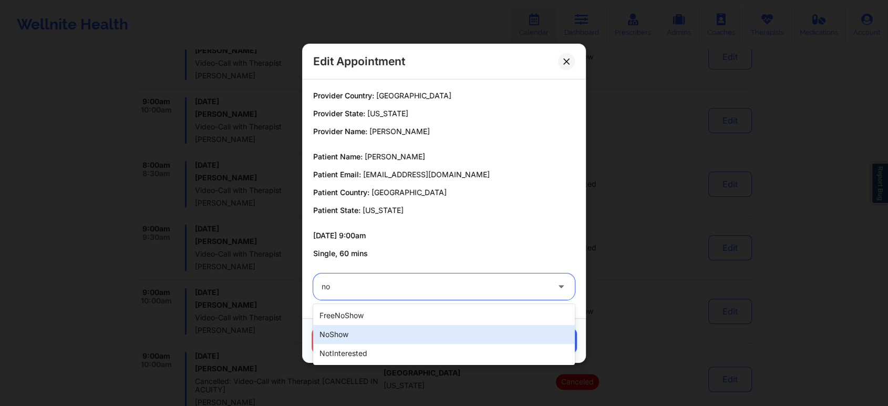
click at [338, 332] on div "noShow" at bounding box center [444, 334] width 262 height 19
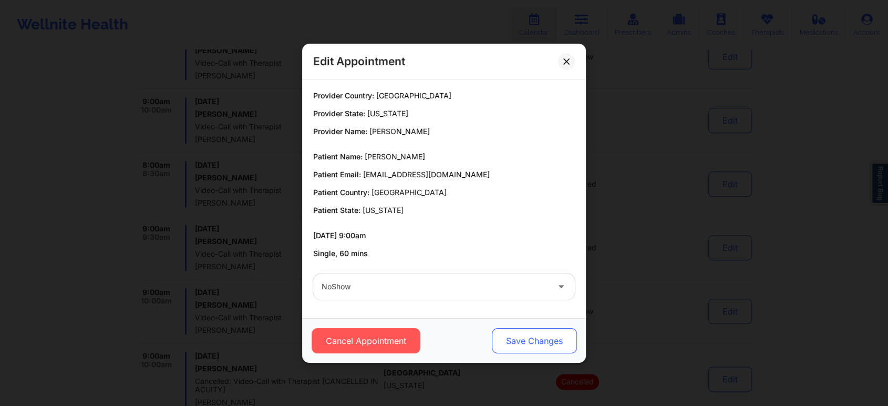
click at [543, 335] on button "Save Changes" at bounding box center [534, 340] width 85 height 25
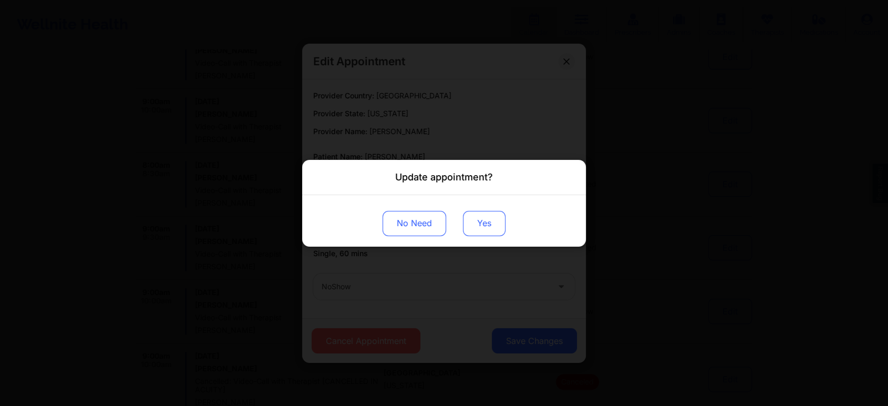
click at [489, 229] on button "Yes" at bounding box center [484, 222] width 43 height 25
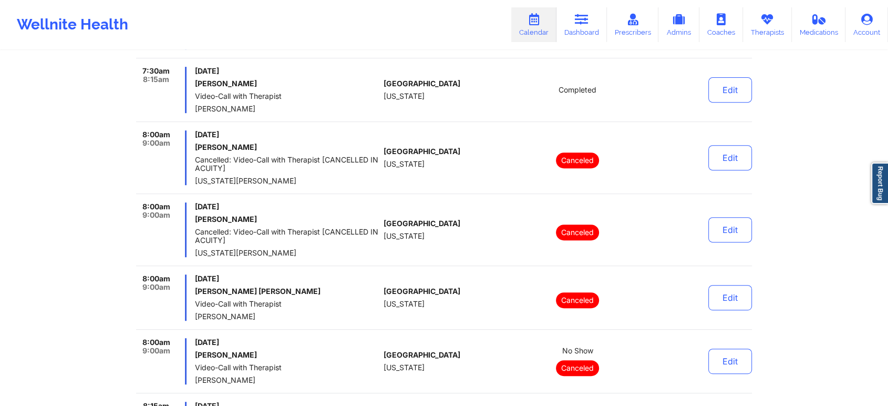
scroll to position [0, 0]
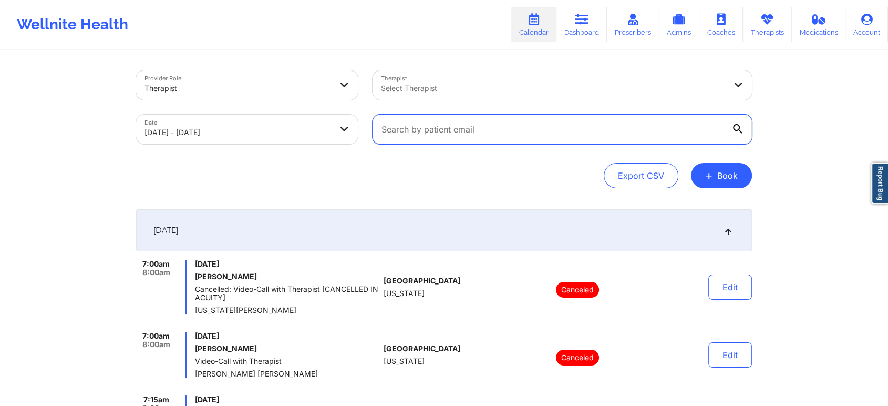
click at [466, 138] on input "text" at bounding box center [563, 129] width 380 height 29
paste input "miles.ariel@gmail.com"
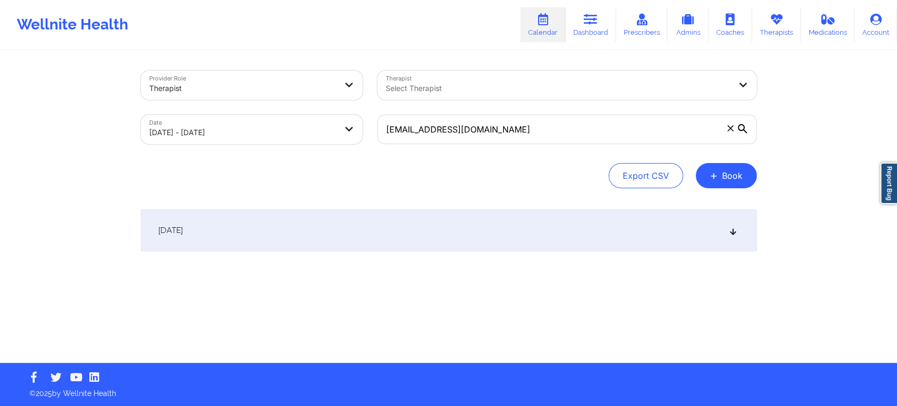
click at [453, 234] on div "[DATE]" at bounding box center [449, 230] width 616 height 42
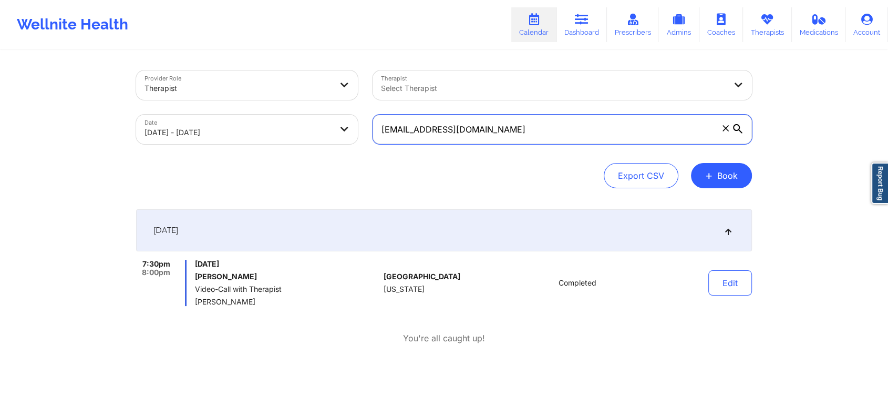
drag, startPoint x: 499, startPoint y: 121, endPoint x: 242, endPoint y: 97, distance: 258.7
click at [242, 97] on div "Provider Role Therapist Therapist Select Therapist Date 09/17/2025 - 09/17/2025…" at bounding box center [444, 107] width 631 height 88
paste input "acsheaffer89@hot"
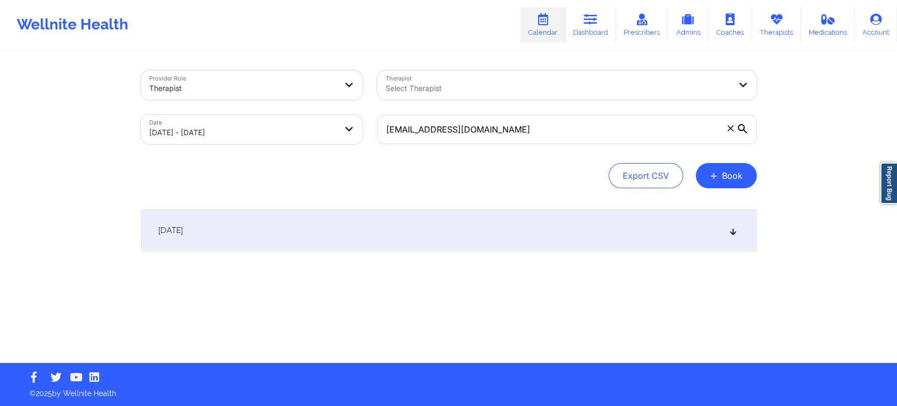
click at [273, 231] on div "[DATE]" at bounding box center [449, 230] width 616 height 42
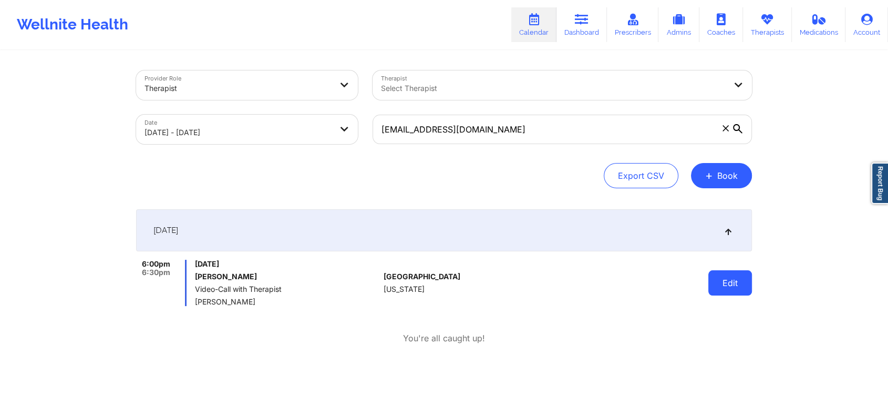
click at [750, 289] on button "Edit" at bounding box center [731, 282] width 44 height 25
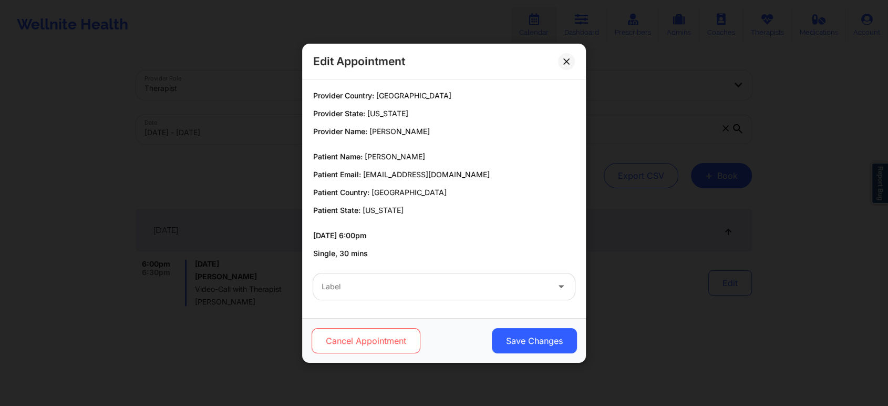
click at [395, 348] on button "Cancel Appointment" at bounding box center [366, 340] width 109 height 25
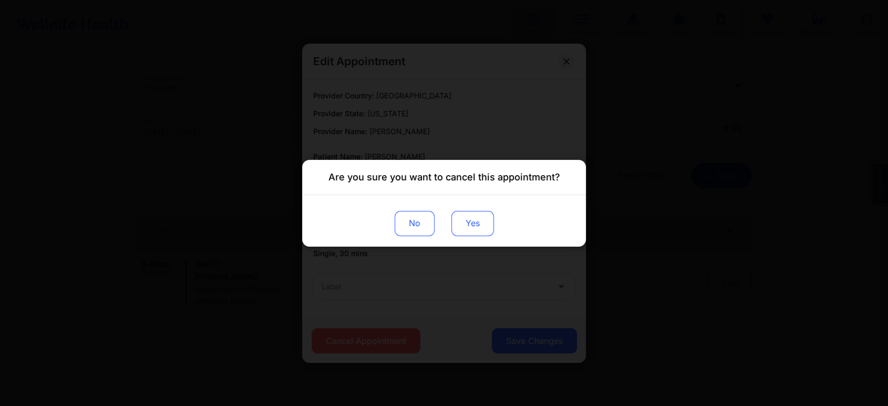
click at [458, 231] on button "Yes" at bounding box center [473, 222] width 43 height 25
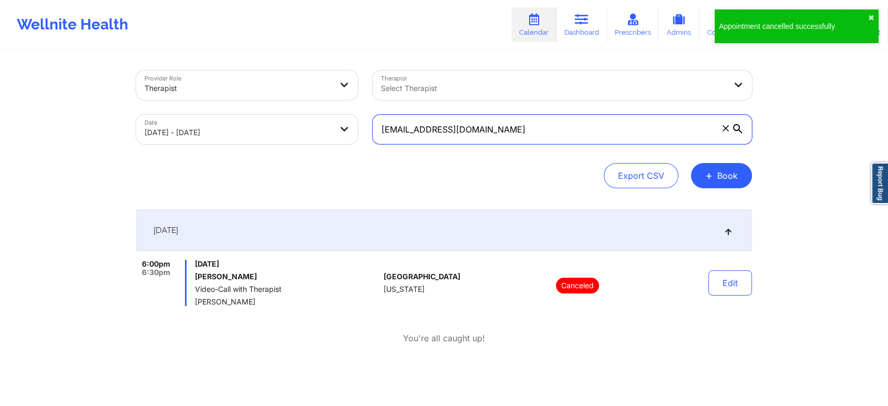
drag, startPoint x: 532, startPoint y: 137, endPoint x: 271, endPoint y: 134, distance: 261.3
click at [271, 134] on div "Provider Role Therapist Therapist Select Therapist Date 09/17/2025 - 09/17/2025…" at bounding box center [444, 107] width 631 height 88
paste input "saleemajelmekki@g"
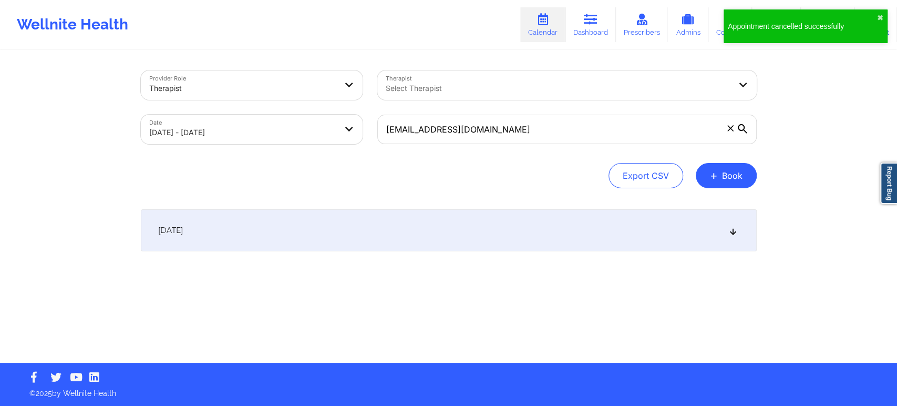
click at [285, 225] on div "[DATE]" at bounding box center [449, 230] width 616 height 42
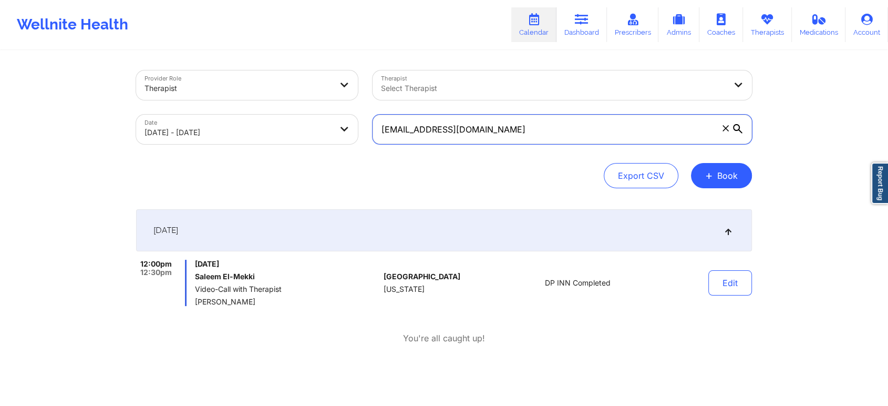
drag, startPoint x: 529, startPoint y: 134, endPoint x: 218, endPoint y: 110, distance: 312.1
click at [218, 110] on div "Provider Role Therapist Therapist Select Therapist Date 09/17/2025 - 09/17/2025…" at bounding box center [444, 107] width 631 height 88
paste input "travisrkeast"
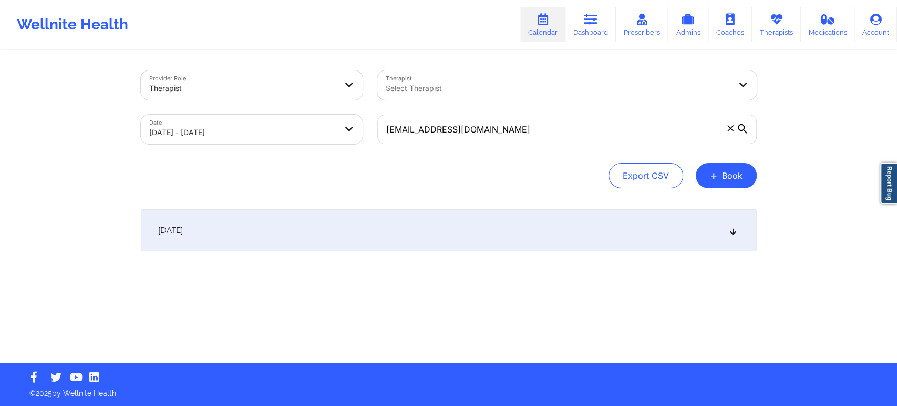
click at [313, 235] on div "[DATE]" at bounding box center [449, 230] width 616 height 42
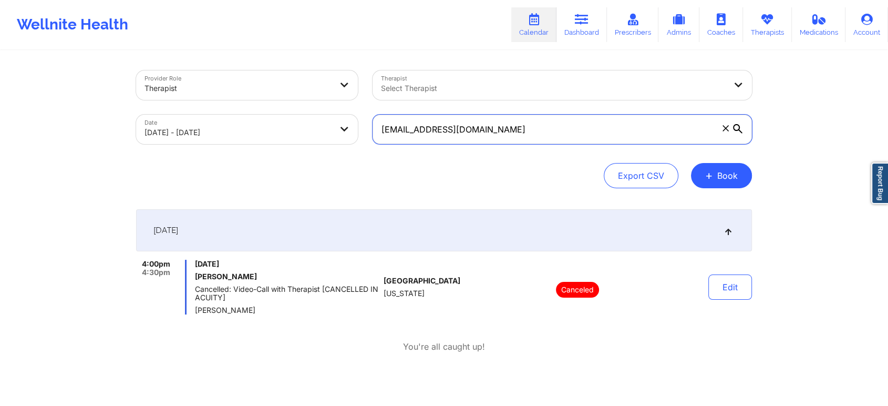
drag, startPoint x: 513, startPoint y: 130, endPoint x: 274, endPoint y: 141, distance: 238.9
click at [274, 141] on div "Provider Role Therapist Therapist Select Therapist Date 09/17/2025 - 09/17/2025…" at bounding box center [444, 107] width 631 height 88
paste input "gracielipscomb@ao"
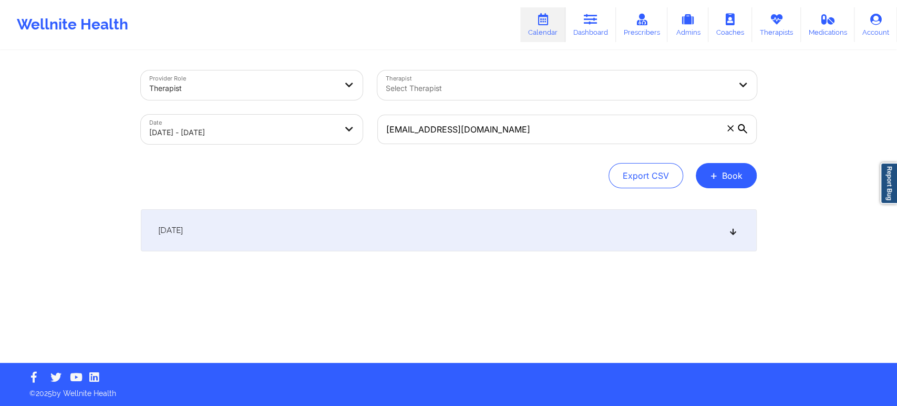
click at [272, 241] on div "[DATE]" at bounding box center [449, 230] width 616 height 42
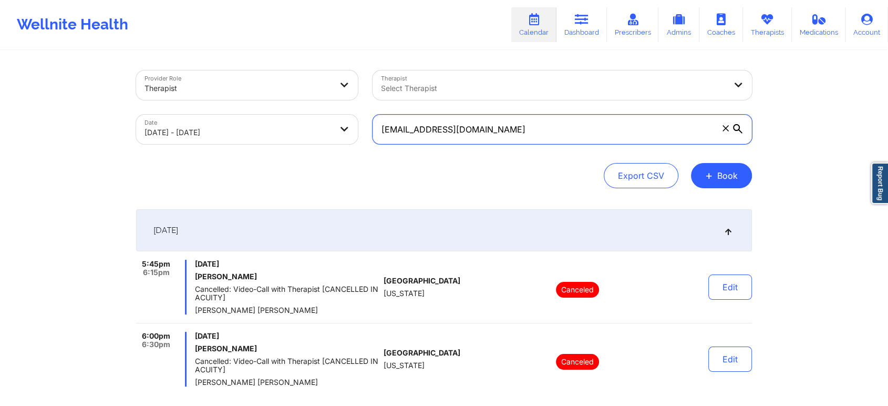
drag, startPoint x: 520, startPoint y: 137, endPoint x: 196, endPoint y: 68, distance: 331.0
click at [196, 68] on div "Provider Role Therapist Therapist Select Therapist Date 09/17/2025 - 09/17/2025…" at bounding box center [444, 107] width 631 height 88
paste input "tova@frankfamily"
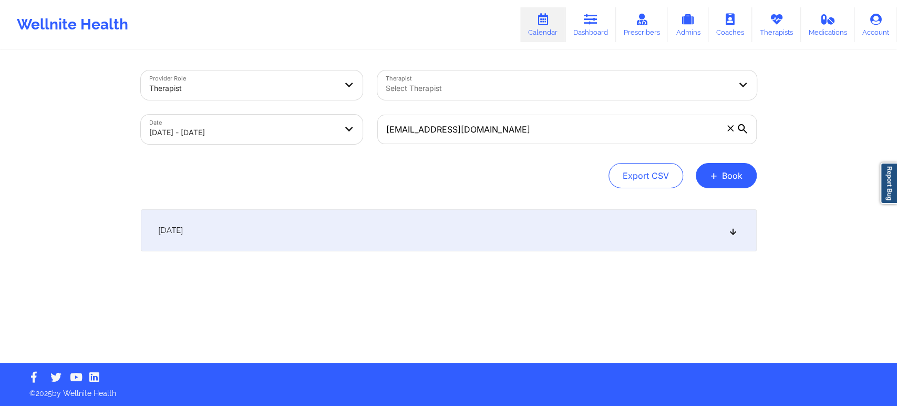
click at [198, 238] on div "[DATE]" at bounding box center [449, 230] width 616 height 42
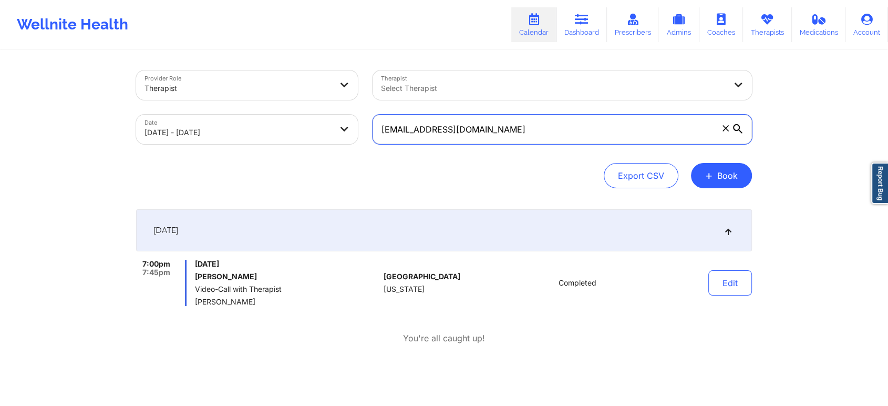
drag, startPoint x: 530, startPoint y: 129, endPoint x: 245, endPoint y: 126, distance: 284.4
click at [245, 126] on div "Provider Role Therapist Therapist Select Therapist Date 09/17/2025 - 09/17/2025…" at bounding box center [444, 107] width 631 height 88
paste input "28yarimarg@gmail"
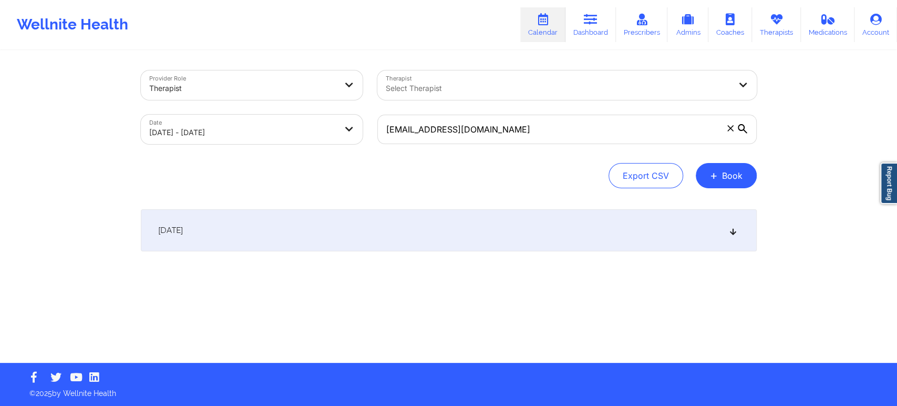
click at [384, 231] on div "[DATE]" at bounding box center [449, 230] width 616 height 42
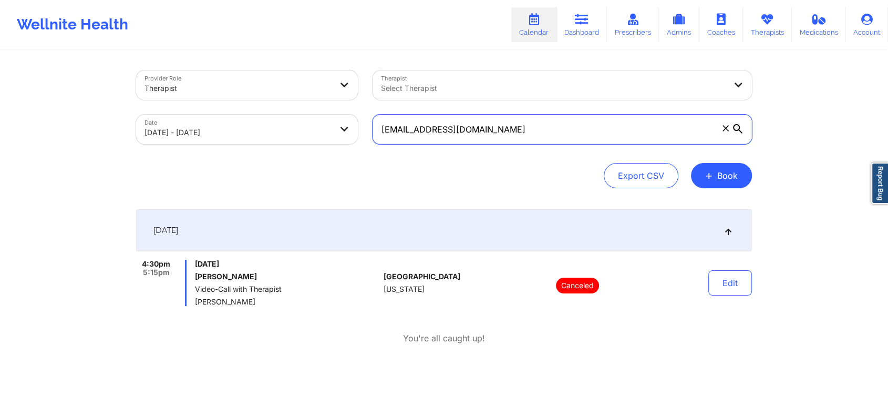
drag, startPoint x: 538, startPoint y: 130, endPoint x: 281, endPoint y: 94, distance: 259.5
click at [281, 94] on div "Provider Role Therapist Therapist Select Therapist Date 09/17/2025 - 09/17/2025…" at bounding box center [444, 107] width 631 height 88
paste input "a.ceccilia02@outlook"
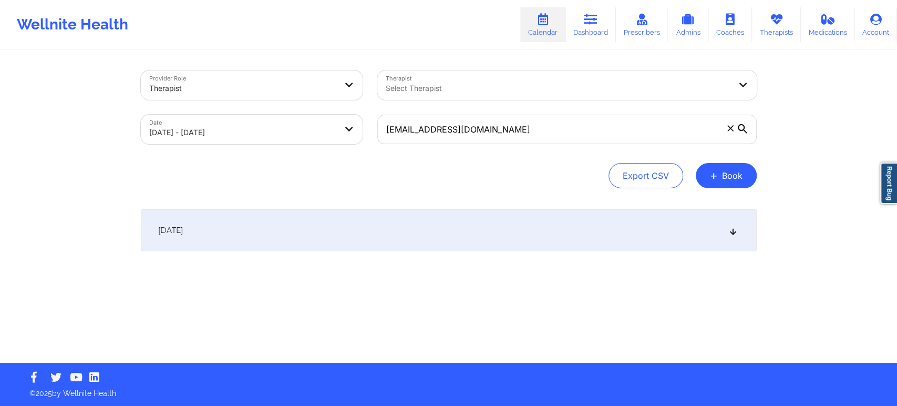
click at [294, 229] on div "[DATE]" at bounding box center [449, 230] width 616 height 42
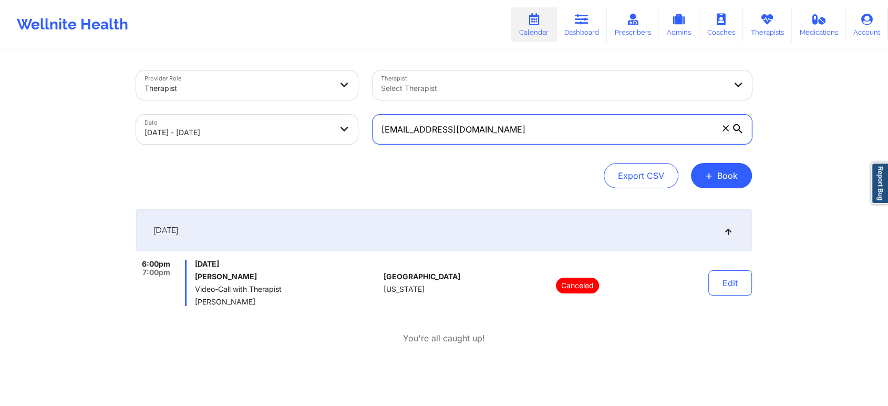
drag, startPoint x: 518, startPoint y: 142, endPoint x: 296, endPoint y: 147, distance: 221.9
click at [296, 147] on div "Provider Role Therapist Therapist Select Therapist Date 09/17/2025 - 09/17/2025…" at bounding box center [444, 107] width 631 height 88
paste input "labennett91@gmail"
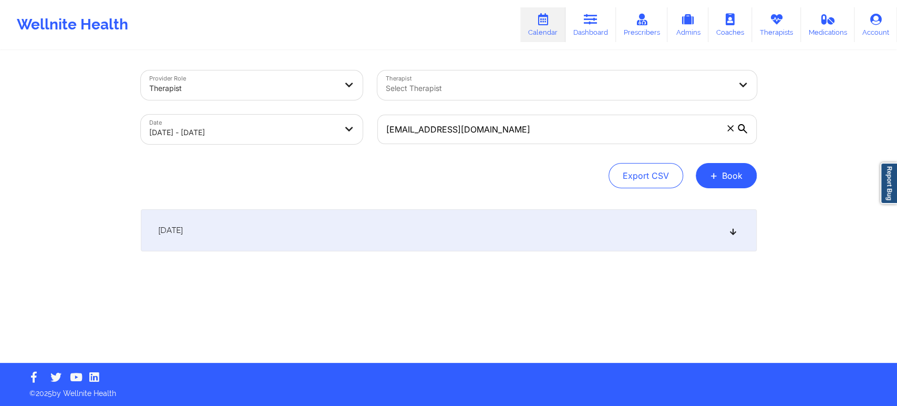
click at [278, 235] on div "[DATE]" at bounding box center [449, 230] width 616 height 42
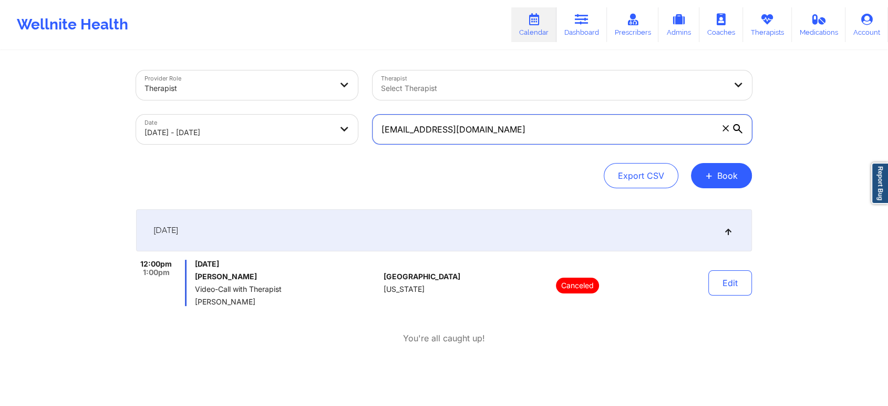
drag, startPoint x: 498, startPoint y: 130, endPoint x: 223, endPoint y: 90, distance: 278.3
click at [223, 90] on div "Provider Role Therapist Therapist Select Therapist Date 09/17/2025 - 09/17/2025…" at bounding box center [444, 107] width 631 height 88
paste input "joann.boboris"
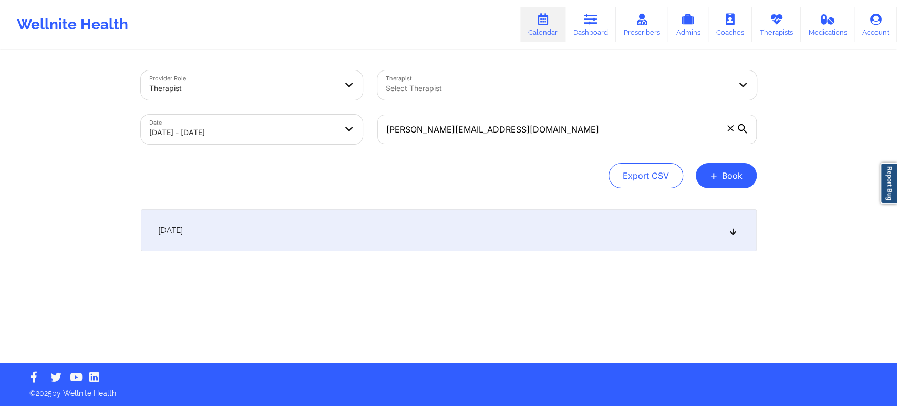
click at [268, 239] on div "[DATE]" at bounding box center [449, 230] width 616 height 42
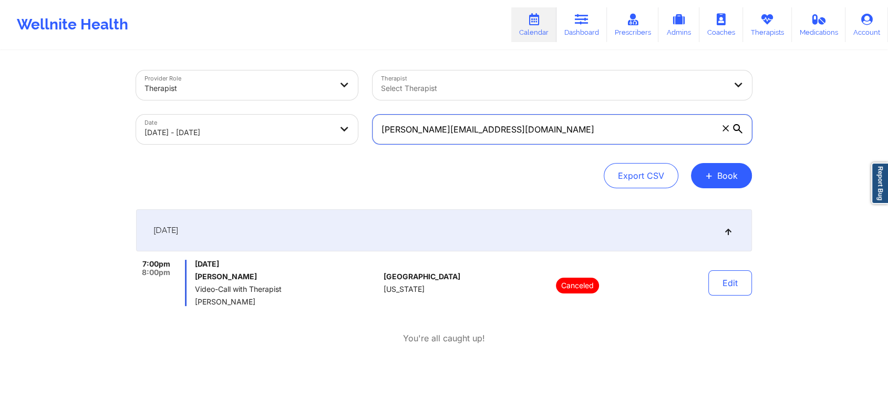
drag, startPoint x: 515, startPoint y: 139, endPoint x: 235, endPoint y: 125, distance: 279.5
click at [235, 125] on div "Provider Role Therapist Therapist Select Therapist Date 09/17/2025 - 09/17/2025…" at bounding box center [444, 107] width 631 height 88
paste input "lizzieloparo"
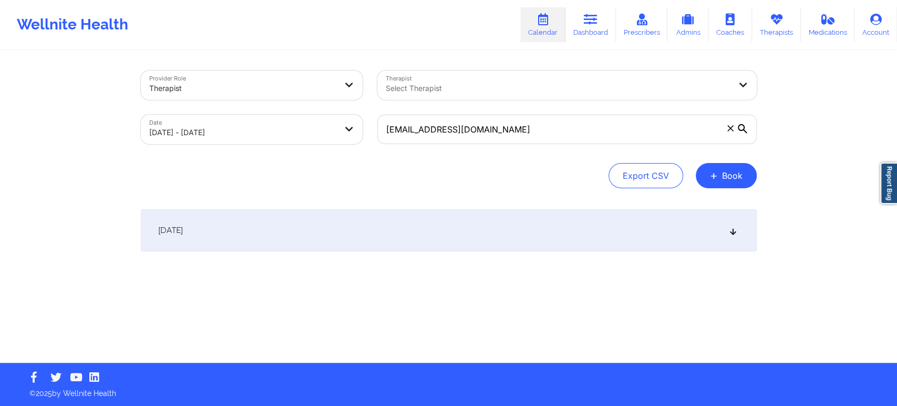
click at [278, 223] on div "[DATE]" at bounding box center [449, 230] width 616 height 42
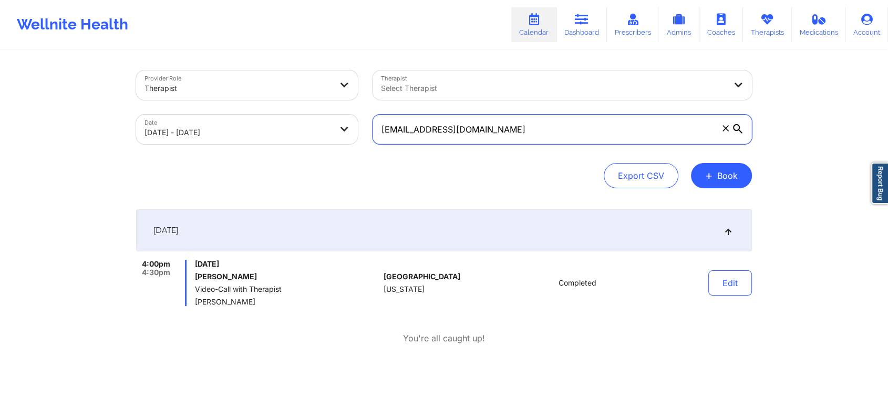
drag, startPoint x: 526, startPoint y: 139, endPoint x: 291, endPoint y: 132, distance: 235.1
click at [291, 132] on div "Provider Role Therapist Therapist Select Therapist Date 09/17/2025 - 09/17/2025…" at bounding box center [444, 107] width 631 height 88
paste input "crodriguezbanton"
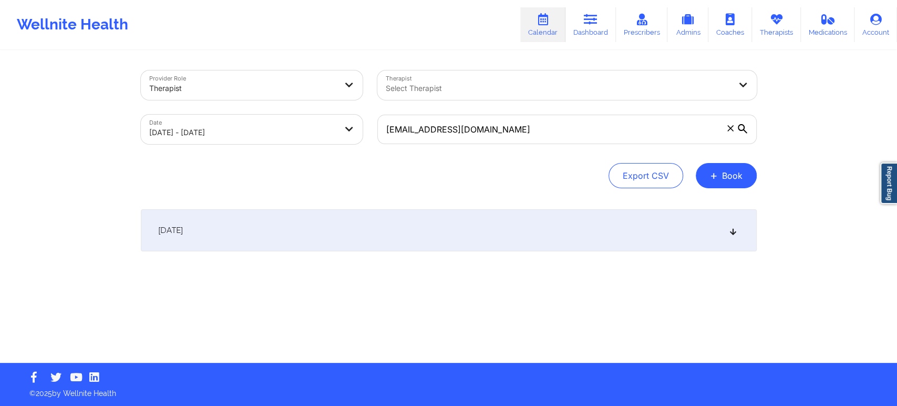
click at [267, 220] on div "[DATE]" at bounding box center [449, 230] width 616 height 42
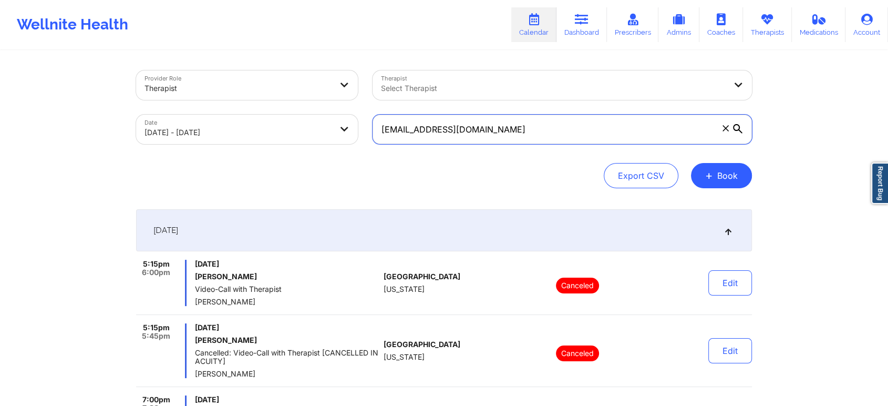
drag, startPoint x: 532, startPoint y: 132, endPoint x: 321, endPoint y: 119, distance: 211.2
click at [321, 119] on div "Provider Role Therapist Therapist Select Therapist Date 09/17/2025 - 09/17/2025…" at bounding box center [444, 107] width 631 height 88
paste input "andresfrancis62"
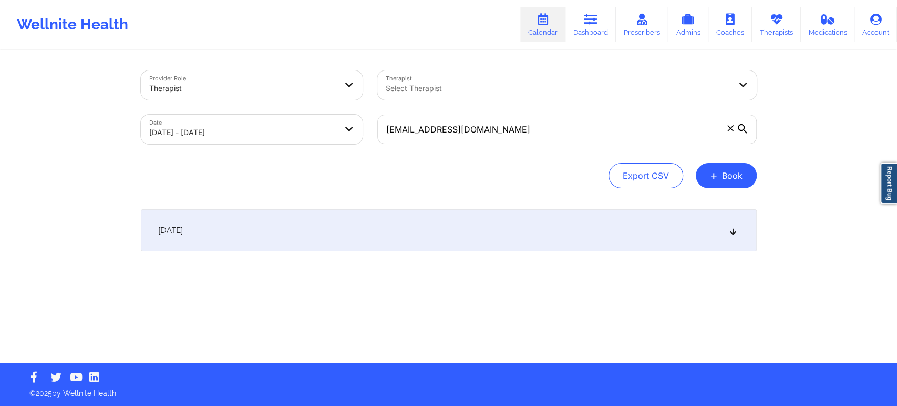
click at [311, 220] on div "[DATE]" at bounding box center [449, 230] width 616 height 42
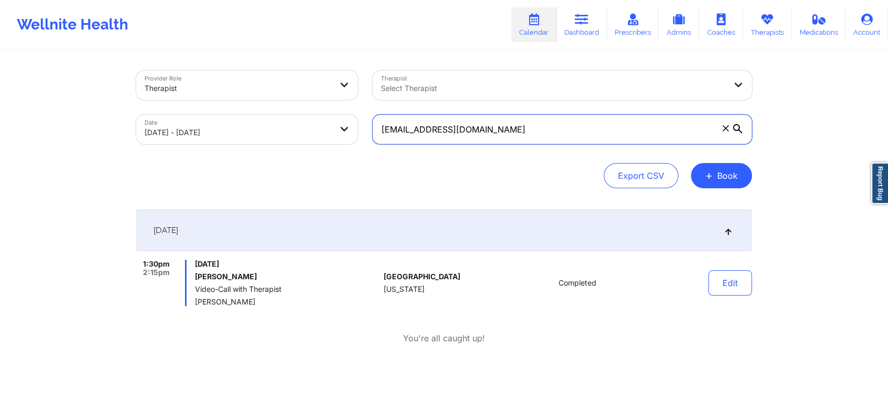
drag, startPoint x: 555, startPoint y: 130, endPoint x: 327, endPoint y: 123, distance: 227.7
click at [327, 123] on div "Provider Role Therapist Therapist Select Therapist Date 09/17/2025 - 09/17/2025…" at bounding box center [444, 107] width 631 height 88
paste input "zanzy26"
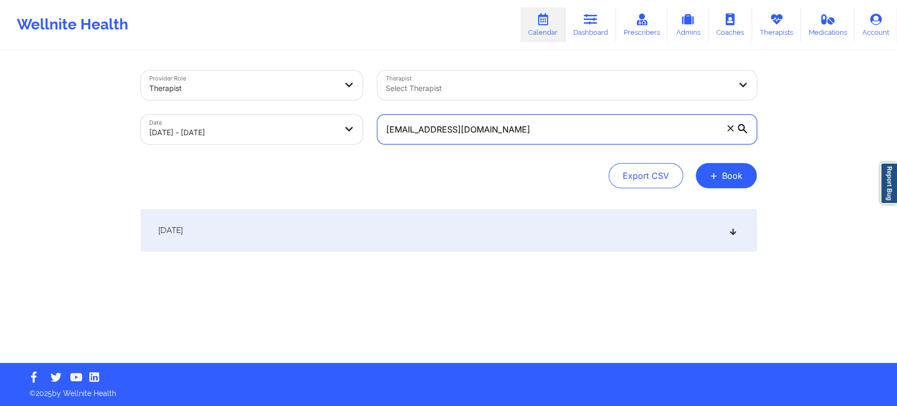
type input "zanzy26@gmail.com"
click at [246, 230] on div "[DATE]" at bounding box center [449, 230] width 616 height 42
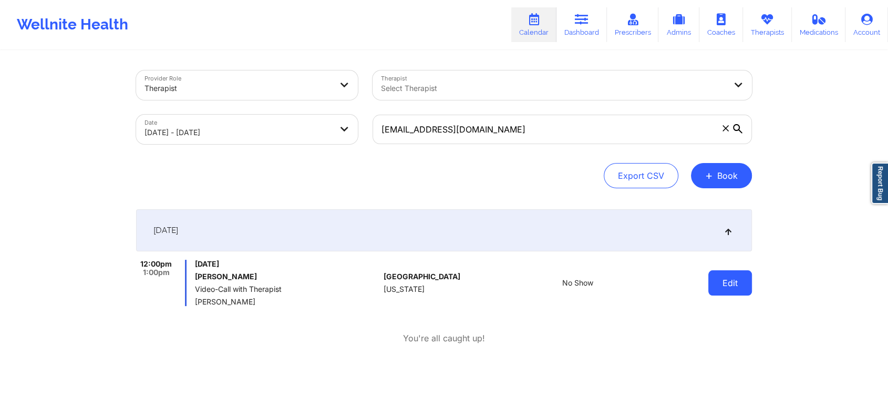
click at [737, 276] on button "Edit" at bounding box center [731, 282] width 44 height 25
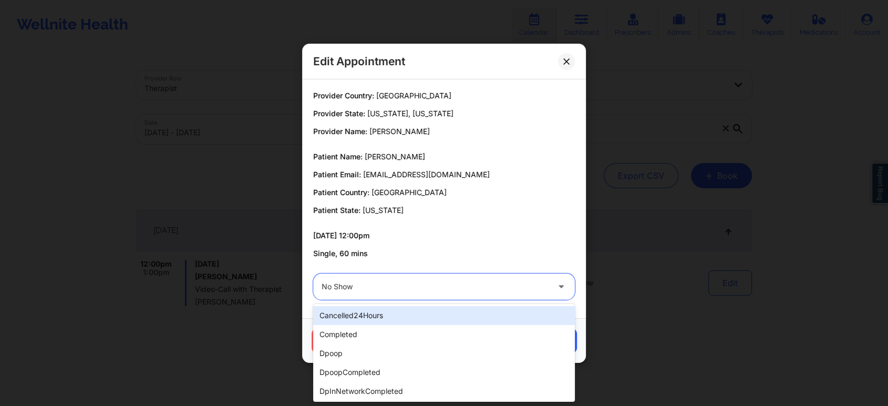
click at [373, 286] on div at bounding box center [435, 286] width 227 height 13
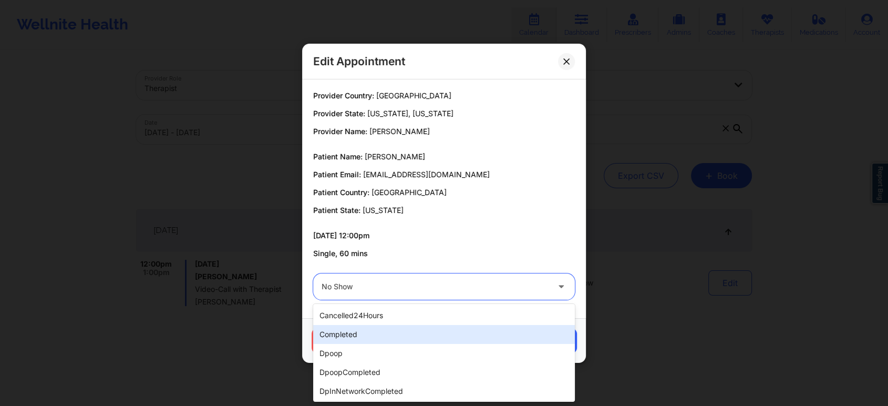
click at [358, 337] on div "completed" at bounding box center [444, 334] width 262 height 19
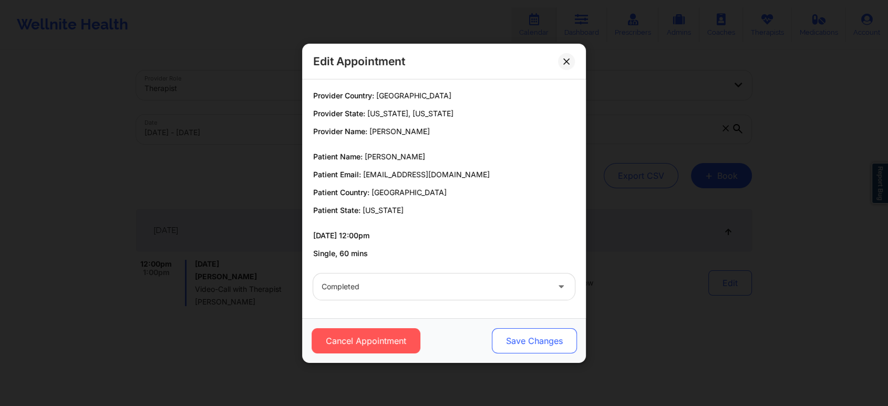
click at [514, 343] on button "Save Changes" at bounding box center [534, 340] width 85 height 25
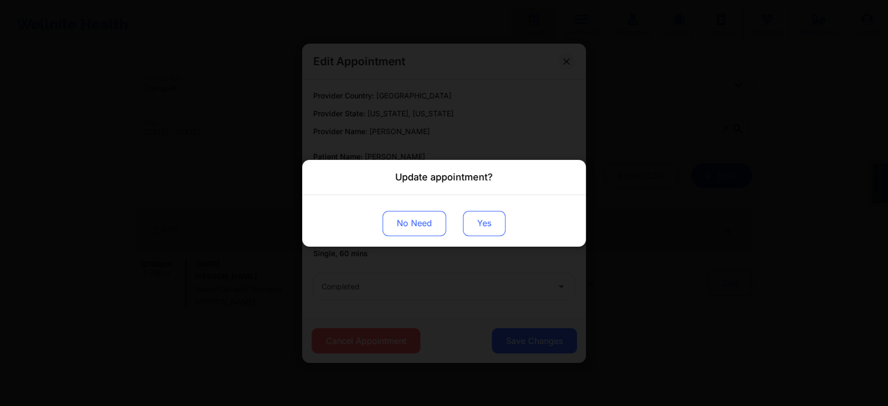
click at [480, 220] on button "Yes" at bounding box center [484, 222] width 43 height 25
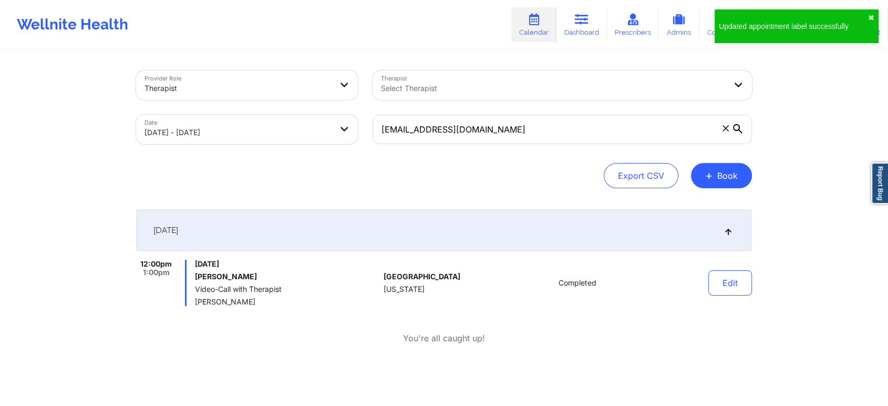
click at [692, 265] on div "Edit" at bounding box center [703, 283] width 97 height 46
click at [712, 276] on button "Edit" at bounding box center [731, 282] width 44 height 25
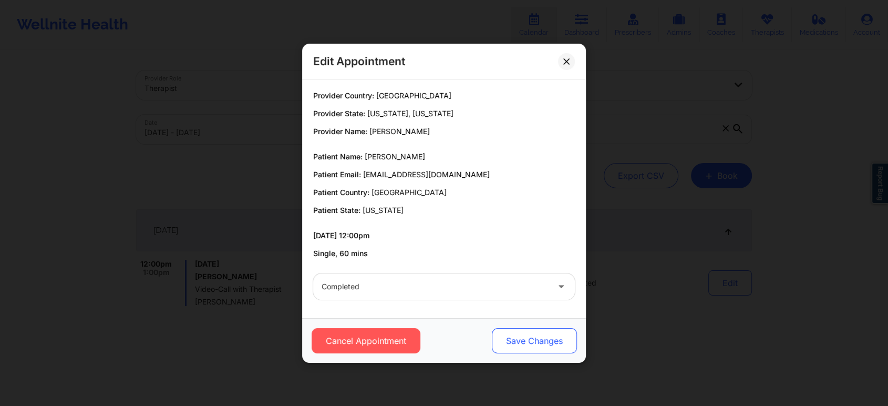
click at [541, 335] on button "Save Changes" at bounding box center [534, 340] width 85 height 25
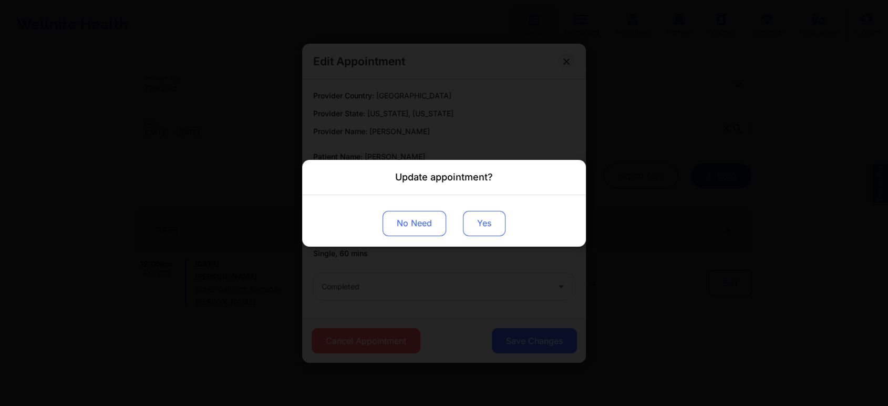
click at [487, 220] on button "Yes" at bounding box center [484, 222] width 43 height 25
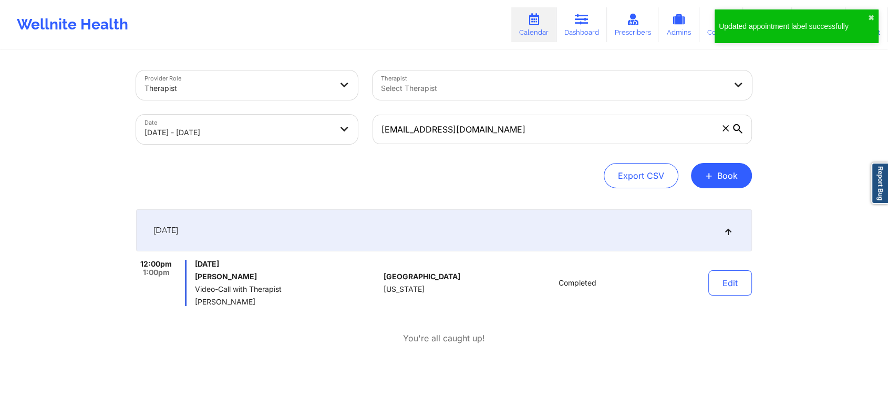
select select "2025-8"
select select "2025-9"
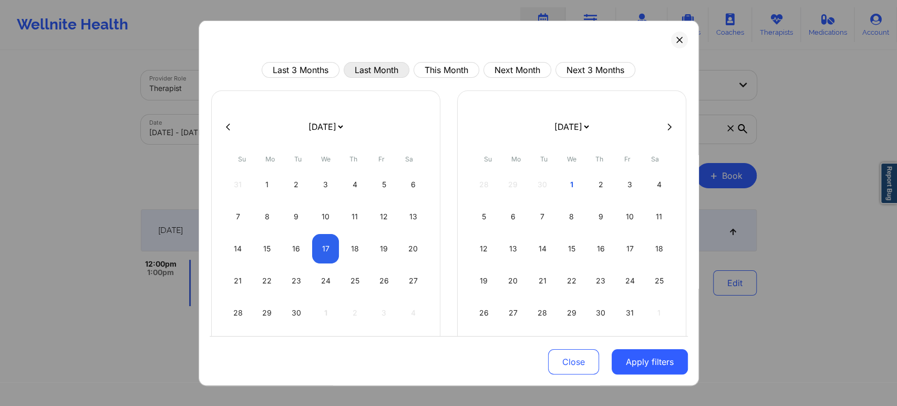
click at [372, 67] on button "Last Month" at bounding box center [377, 70] width 66 height 16
select select "2025-8"
select select "2025-9"
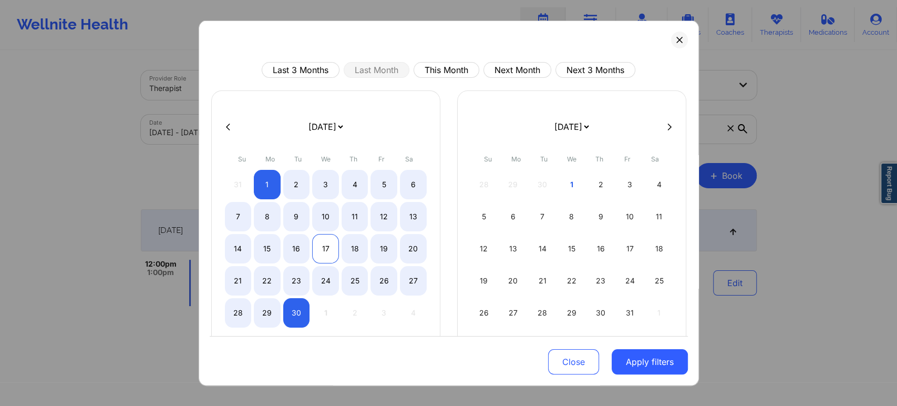
click at [322, 245] on div "17" at bounding box center [325, 248] width 27 height 29
select select "2025-8"
select select "2025-9"
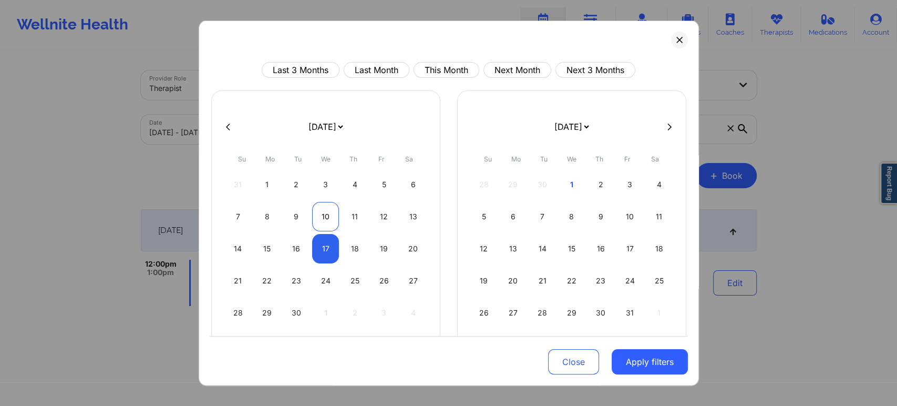
select select "2025-8"
select select "2025-9"
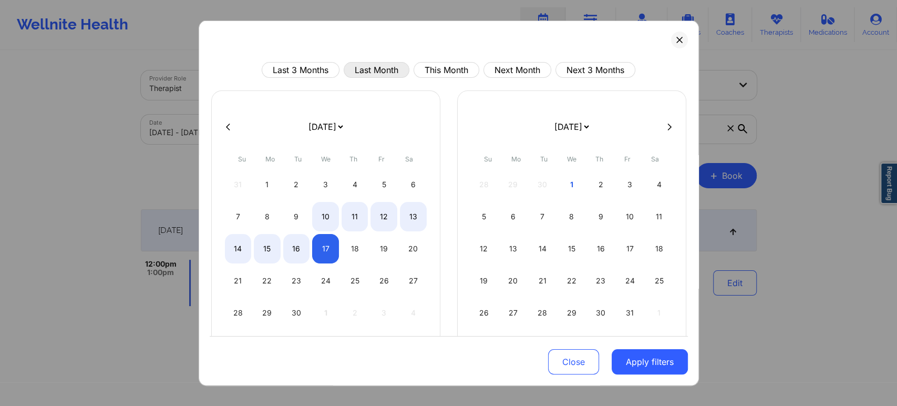
click at [374, 73] on button "Last Month" at bounding box center [377, 70] width 66 height 16
select select "2025-8"
select select "2025-9"
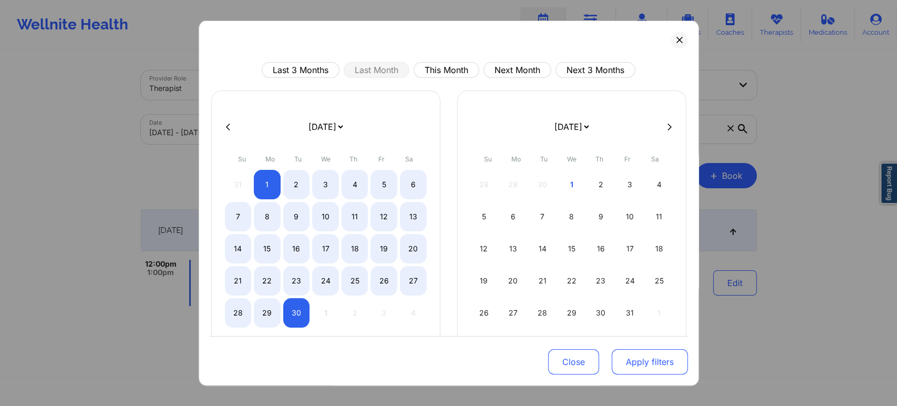
click at [630, 363] on button "Apply filters" at bounding box center [650, 361] width 76 height 25
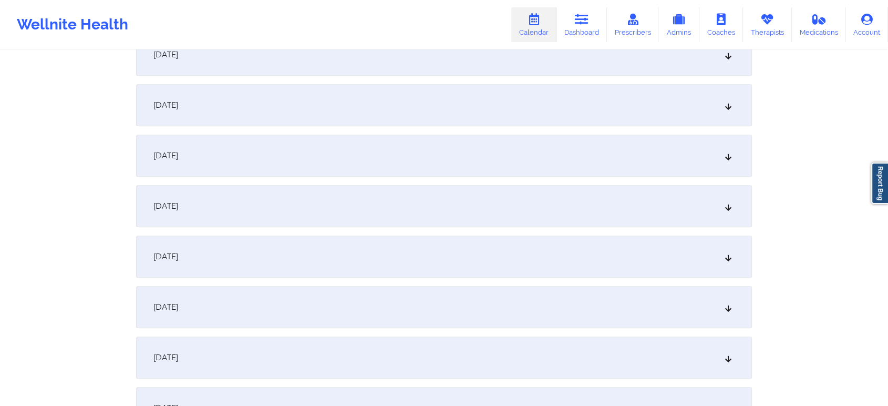
scroll to position [887, 0]
click at [618, 150] on div "[DATE]" at bounding box center [444, 151] width 616 height 42
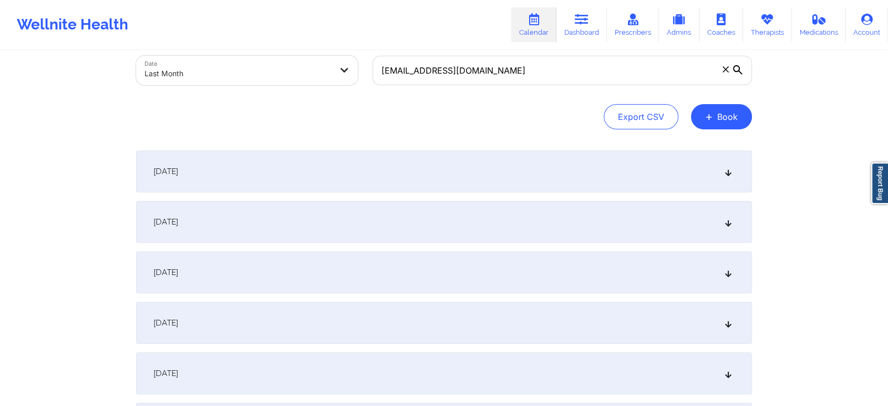
scroll to position [0, 0]
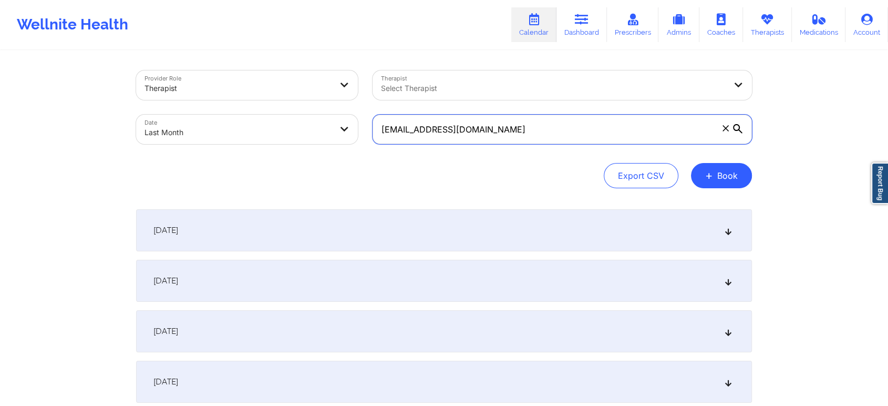
drag, startPoint x: 550, startPoint y: 131, endPoint x: 400, endPoint y: 134, distance: 150.9
click at [400, 134] on input "zanzy26@gmail.com" at bounding box center [563, 129] width 380 height 29
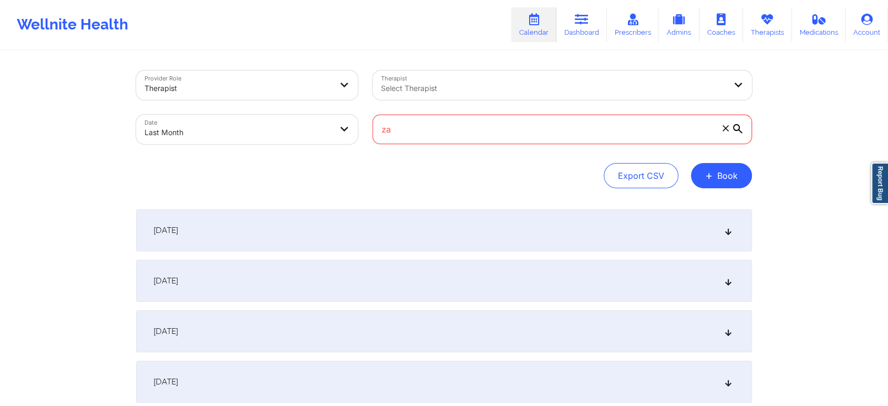
type input "z"
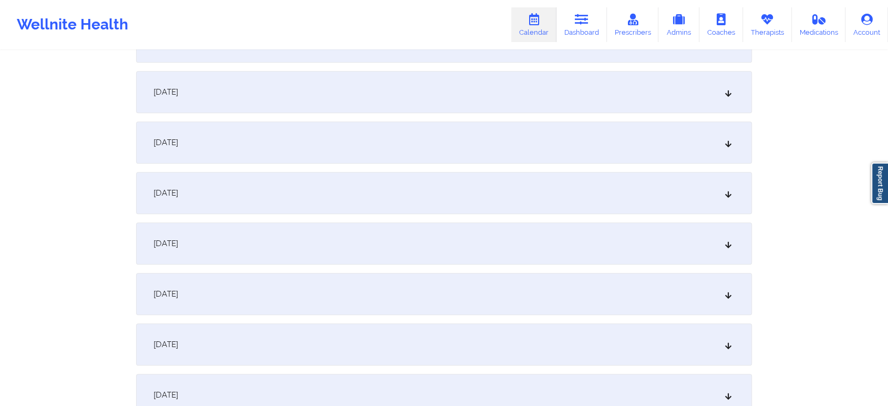
scroll to position [904, 0]
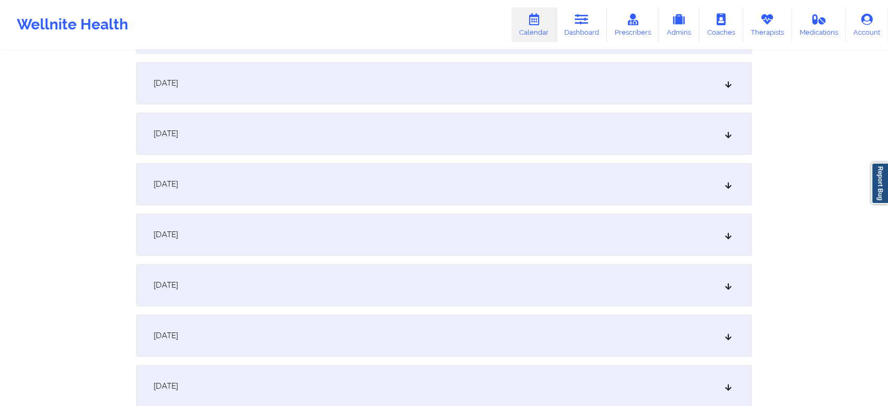
click at [494, 130] on div "[DATE]" at bounding box center [444, 133] width 616 height 42
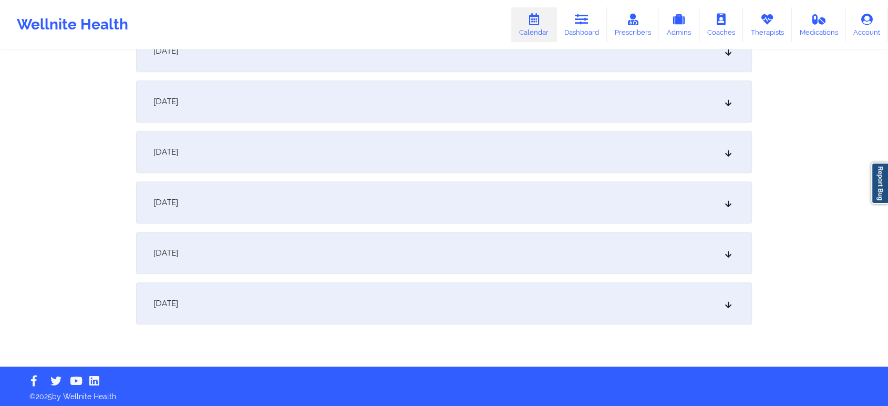
scroll to position [0, 0]
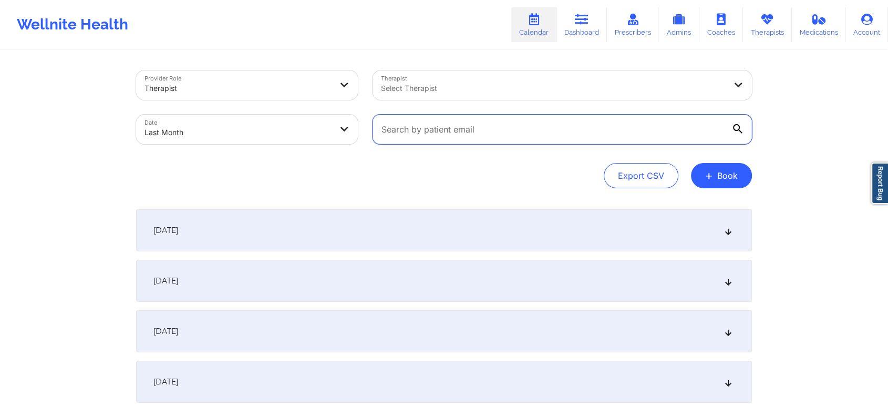
click at [435, 117] on input "text" at bounding box center [563, 129] width 380 height 29
click at [444, 138] on input "text" at bounding box center [563, 129] width 380 height 29
paste input "ritzamaelyn11@aol.com"
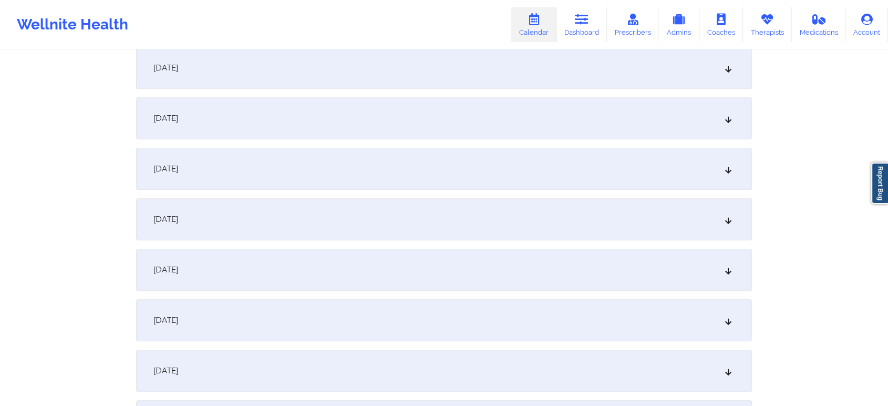
scroll to position [865, 0]
drag, startPoint x: 556, startPoint y: 194, endPoint x: 607, endPoint y: 165, distance: 58.4
click at [607, 165] on div "September 1, 2025 No appointments September 2, 2025 No appointments September 3…" at bounding box center [444, 97] width 616 height 1505
click at [607, 165] on div "[DATE]" at bounding box center [444, 173] width 616 height 42
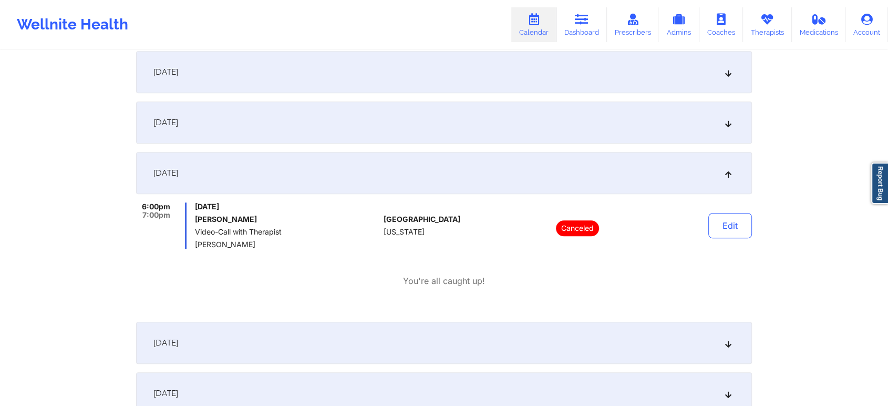
scroll to position [0, 0]
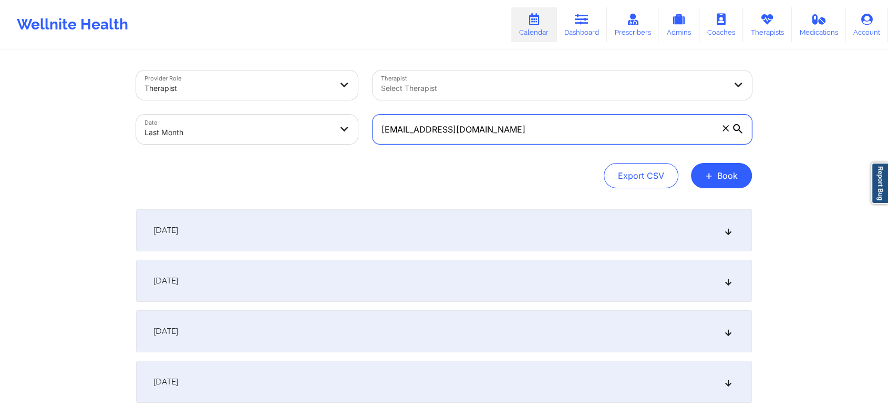
drag, startPoint x: 510, startPoint y: 121, endPoint x: 328, endPoint y: 143, distance: 183.7
click at [328, 143] on div "Provider Role Therapist Therapist Select Therapist Date Last Month ritzamaelyn1…" at bounding box center [444, 107] width 631 height 88
paste input "dionne.jacobs85@gmai"
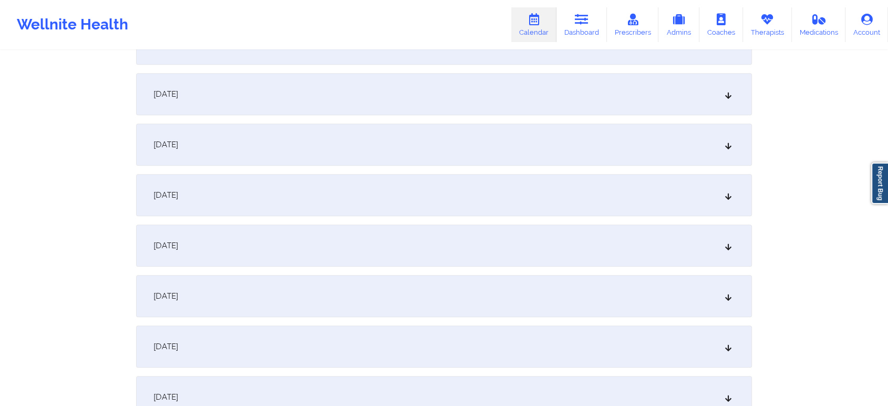
scroll to position [841, 0]
type input "dionne.jacobs85@gmail.com"
click at [496, 201] on div "[DATE]" at bounding box center [444, 197] width 616 height 42
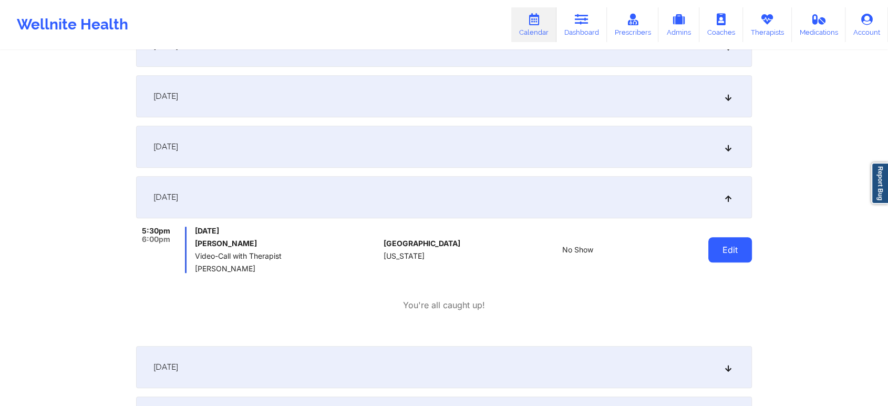
click at [722, 244] on button "Edit" at bounding box center [731, 249] width 44 height 25
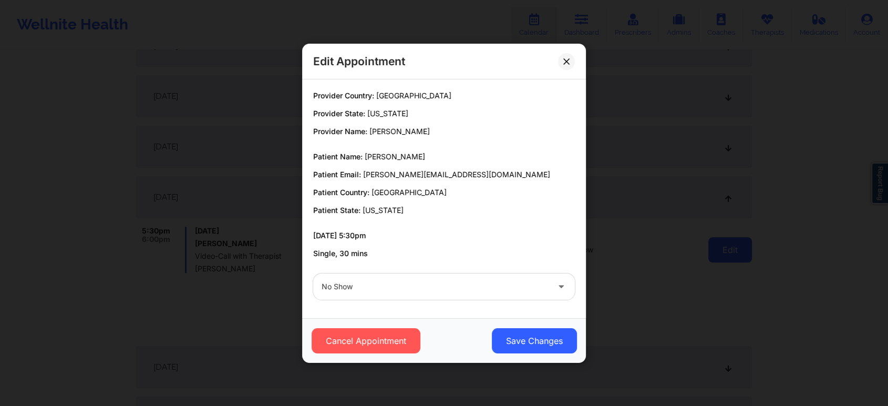
click at [722, 244] on div "Edit Appointment Provider Country: United States Provider State: Florida Provid…" at bounding box center [444, 203] width 888 height 406
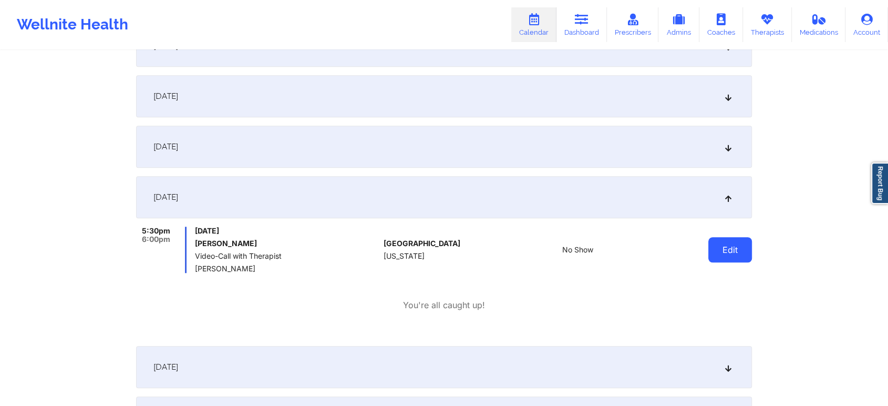
click at [722, 244] on button "Edit" at bounding box center [731, 249] width 44 height 25
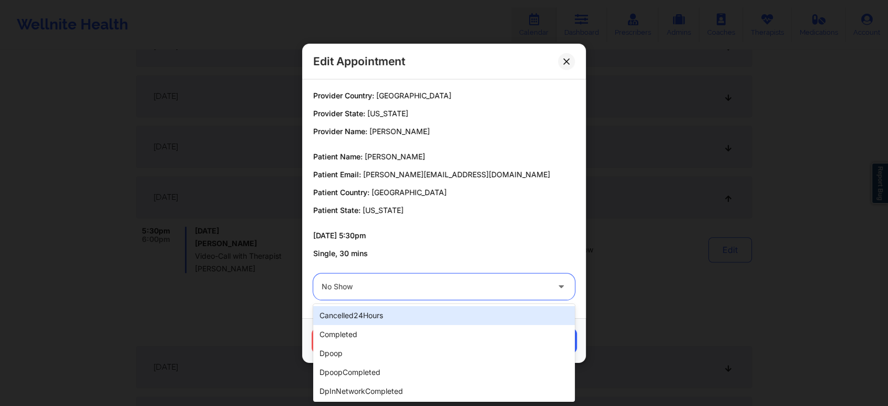
click at [466, 279] on div "No Show" at bounding box center [435, 286] width 227 height 26
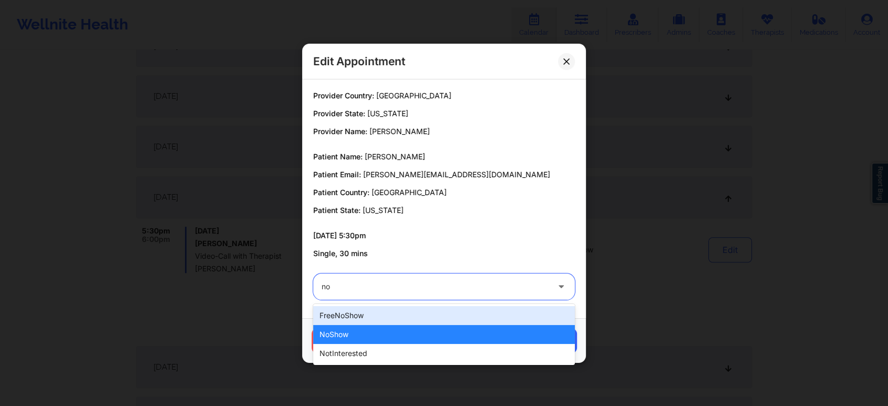
type input "n"
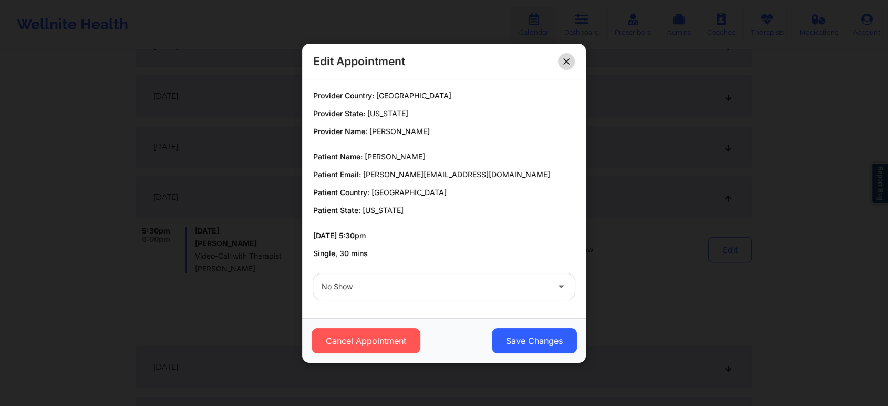
click at [564, 56] on button at bounding box center [566, 61] width 17 height 17
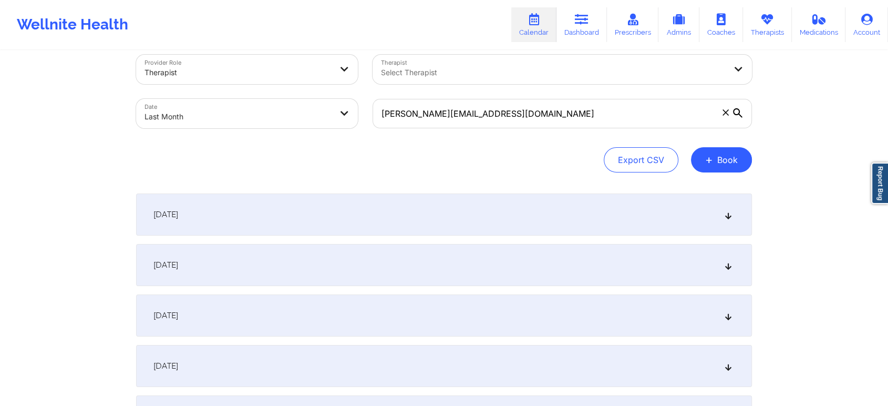
scroll to position [0, 0]
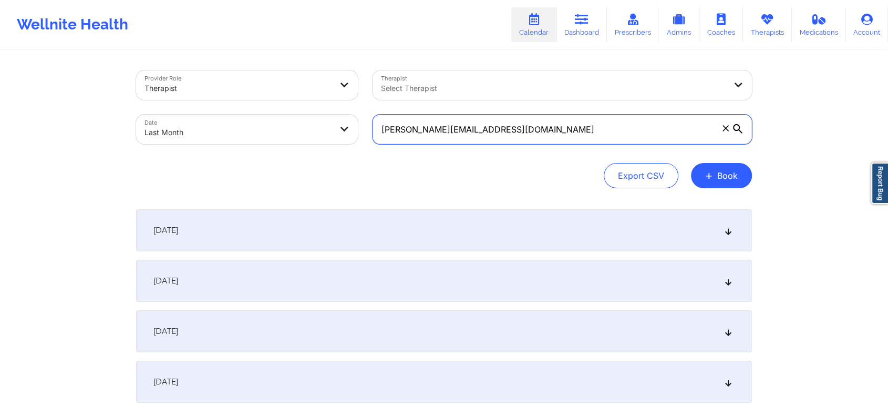
drag, startPoint x: 516, startPoint y: 117, endPoint x: 313, endPoint y: 86, distance: 205.7
click at [313, 86] on div "Provider Role Therapist Therapist Select Therapist Date Last Month dionne.jacob…" at bounding box center [444, 107] width 631 height 88
paste input "octavialewis13"
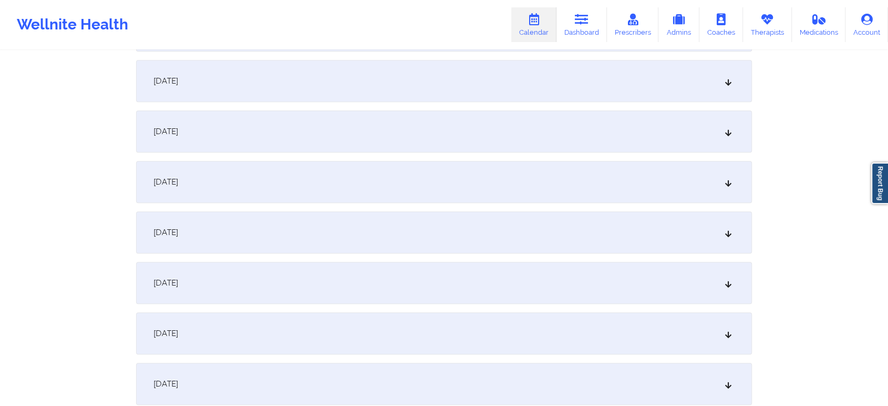
scroll to position [810, 0]
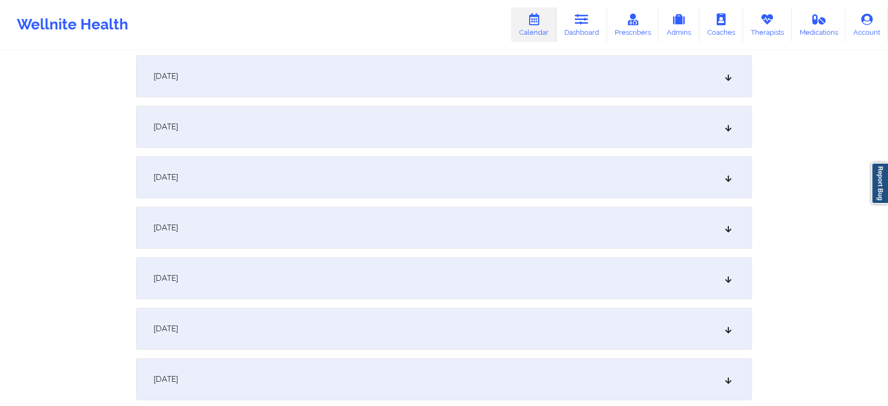
click at [588, 239] on div "[DATE]" at bounding box center [444, 228] width 616 height 42
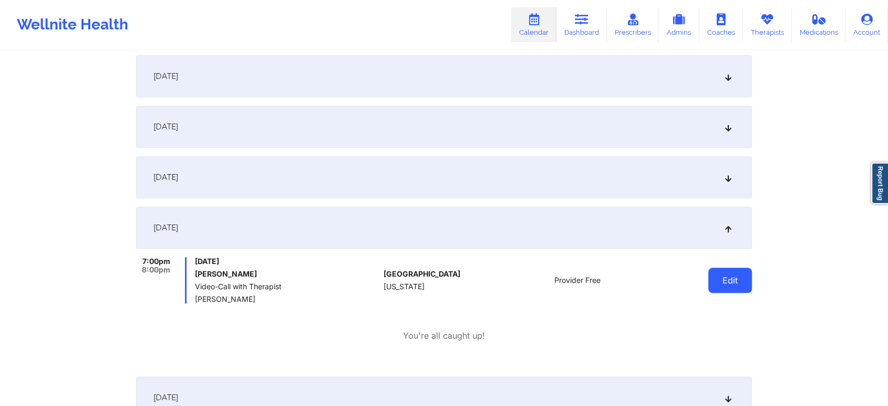
click at [735, 282] on button "Edit" at bounding box center [731, 280] width 44 height 25
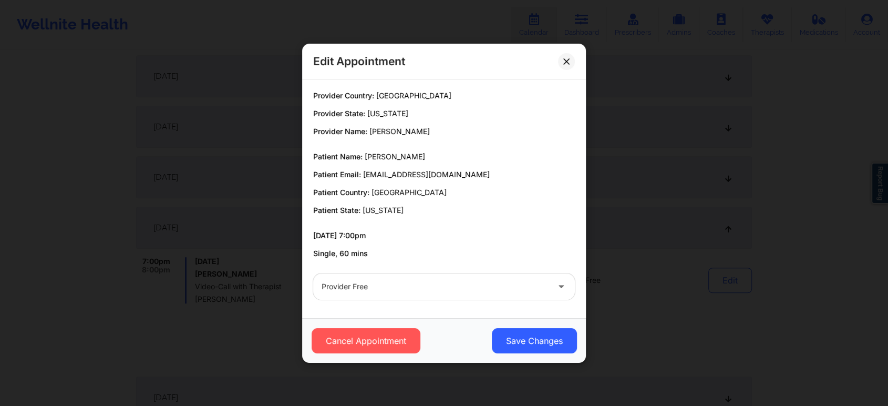
drag, startPoint x: 585, startPoint y: 68, endPoint x: 567, endPoint y: 70, distance: 18.5
click at [567, 70] on div "Edit Appointment" at bounding box center [444, 62] width 284 height 36
click at [566, 58] on icon at bounding box center [567, 61] width 6 height 6
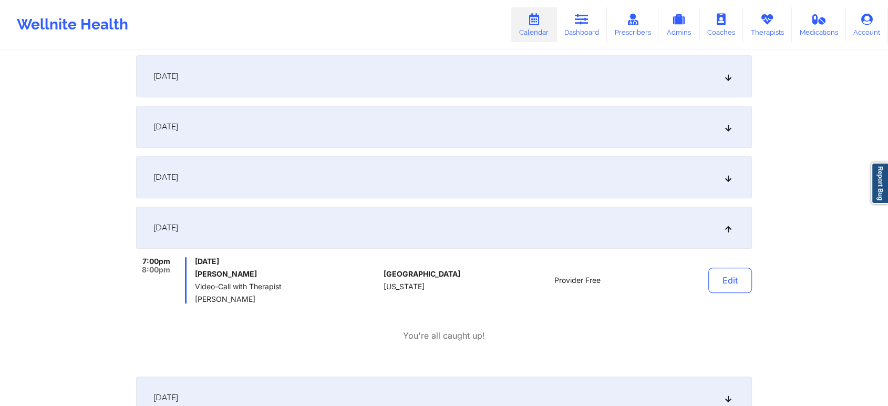
click at [483, 112] on div "[DATE]" at bounding box center [444, 127] width 616 height 42
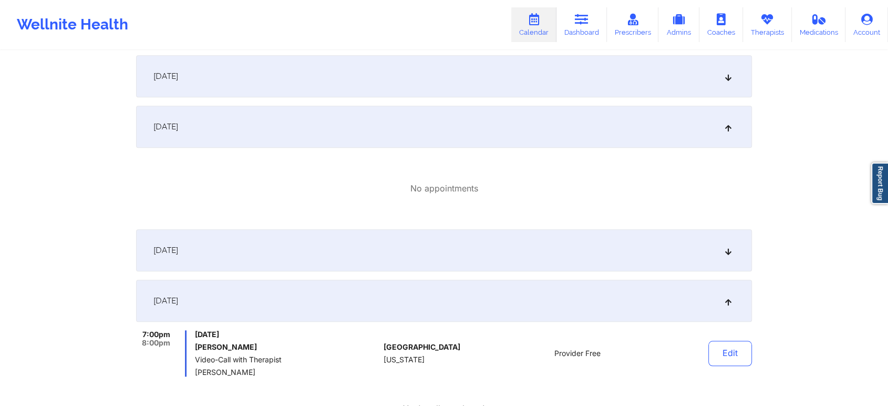
click at [600, 59] on div "[DATE]" at bounding box center [444, 76] width 616 height 42
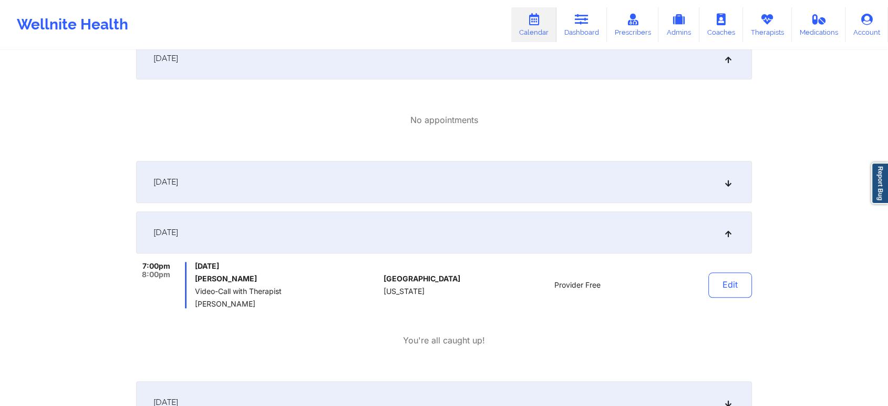
scroll to position [1008, 0]
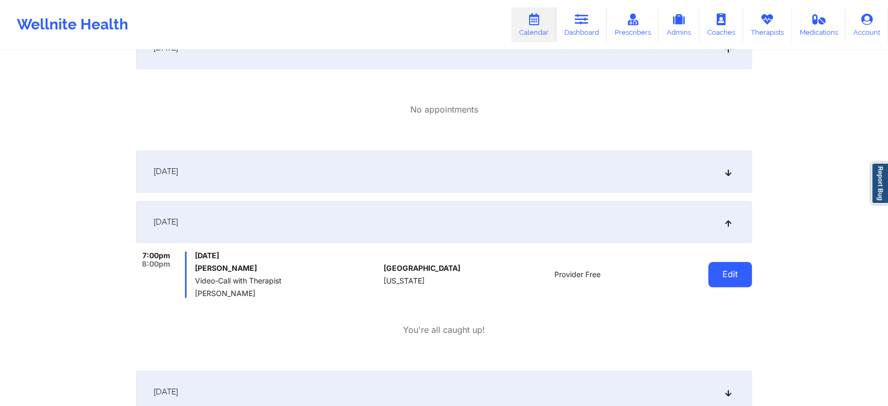
click at [738, 273] on button "Edit" at bounding box center [731, 274] width 44 height 25
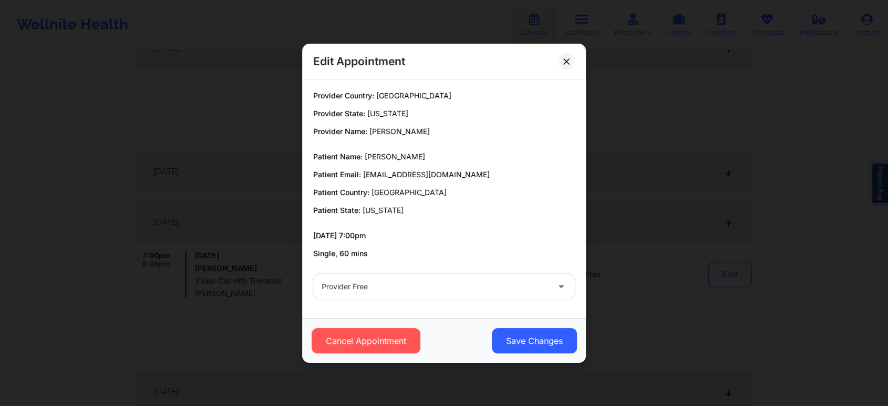
click at [474, 286] on div at bounding box center [435, 286] width 227 height 13
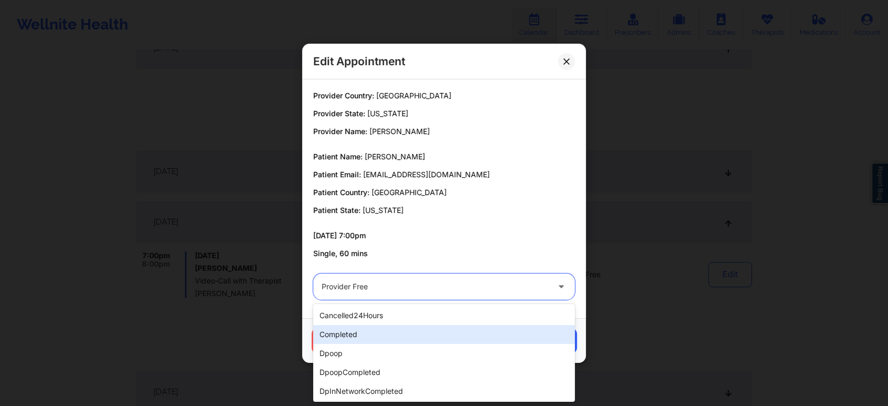
drag, startPoint x: 419, startPoint y: 346, endPoint x: 438, endPoint y: 330, distance: 24.2
click at [438, 330] on div "cancelled24Hours completed dpoop dpoopCompleted dpInNetworkCompleted freeNoShow…" at bounding box center [444, 353] width 262 height 98
click at [438, 330] on div "completed" at bounding box center [444, 334] width 262 height 19
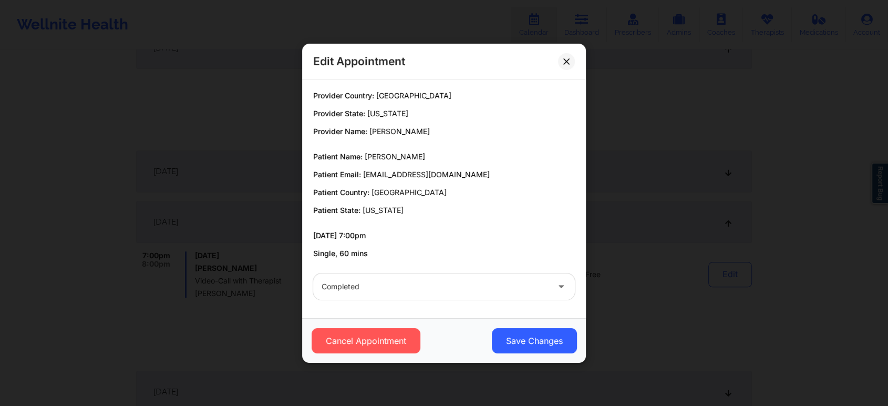
click at [535, 356] on div "Cancel Appointment Save Changes" at bounding box center [444, 340] width 284 height 45
drag, startPoint x: 535, startPoint y: 361, endPoint x: 542, endPoint y: 336, distance: 25.4
click at [542, 336] on div "Cancel Appointment Save Changes" at bounding box center [444, 340] width 284 height 45
click at [542, 336] on button "Save Changes" at bounding box center [534, 340] width 85 height 25
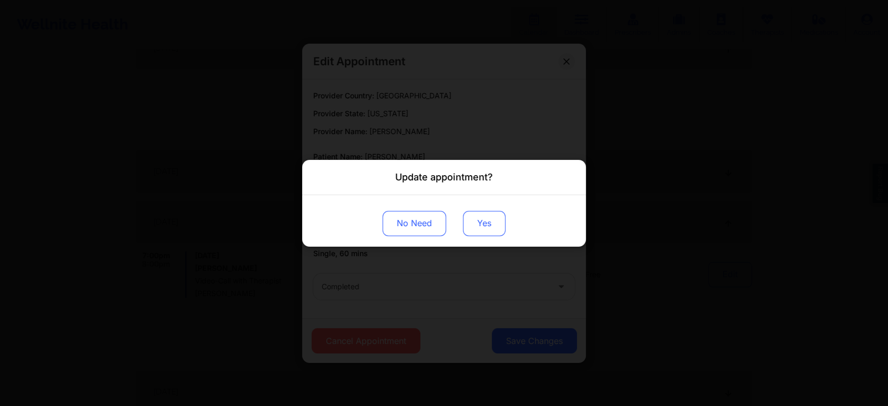
click at [486, 226] on button "Yes" at bounding box center [484, 222] width 43 height 25
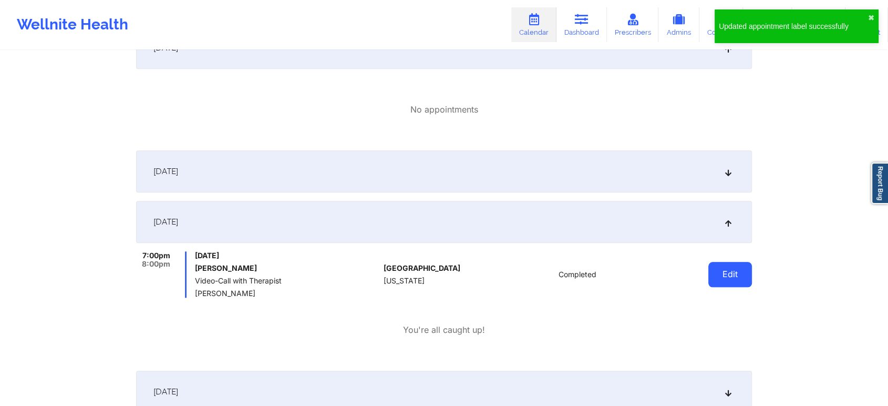
click at [735, 269] on button "Edit" at bounding box center [731, 274] width 44 height 25
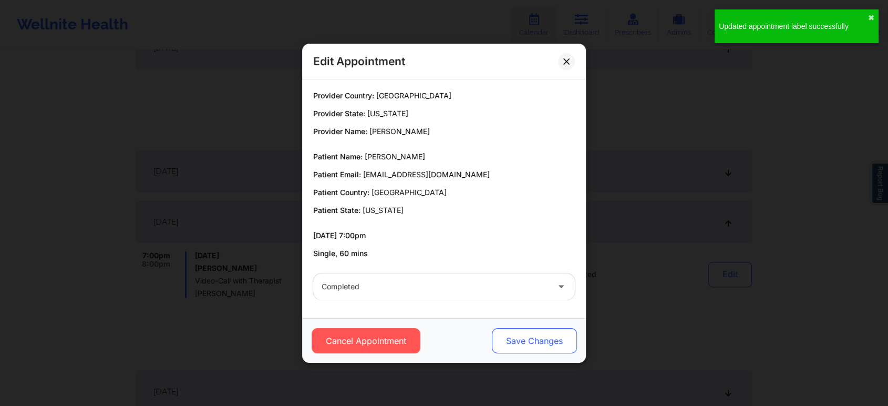
click at [535, 341] on button "Save Changes" at bounding box center [534, 340] width 85 height 25
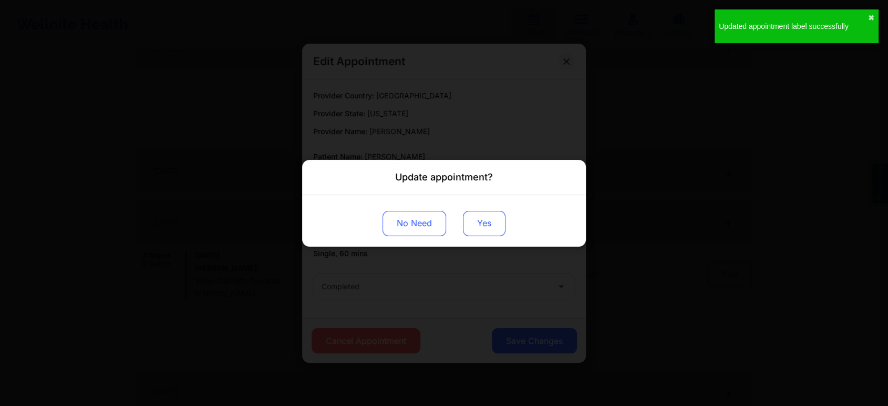
click at [479, 217] on button "Yes" at bounding box center [484, 222] width 43 height 25
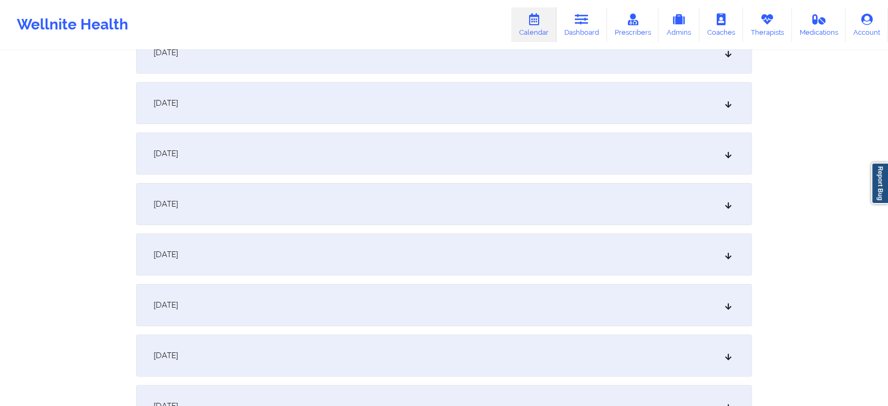
scroll to position [0, 0]
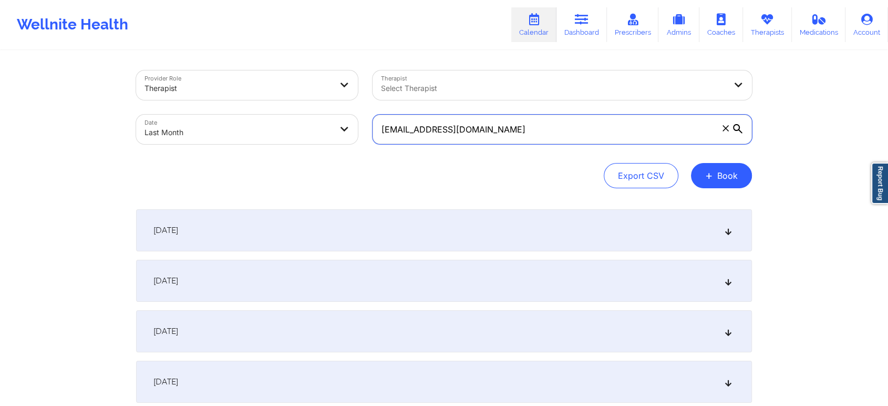
drag, startPoint x: 517, startPoint y: 137, endPoint x: 344, endPoint y: 138, distance: 173.5
click at [344, 138] on div "Provider Role Therapist Therapist Select Therapist Date Last Month octavialewis…" at bounding box center [444, 107] width 631 height 88
paste input "daradurosomo"
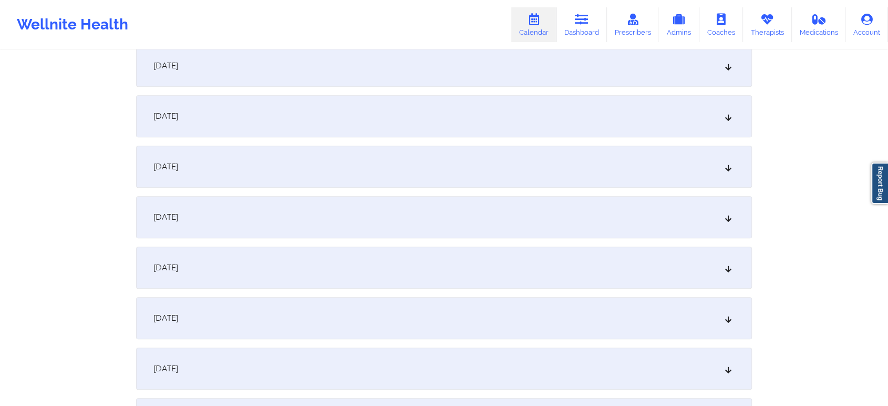
scroll to position [816, 0]
click at [551, 218] on div "[DATE]" at bounding box center [444, 221] width 616 height 42
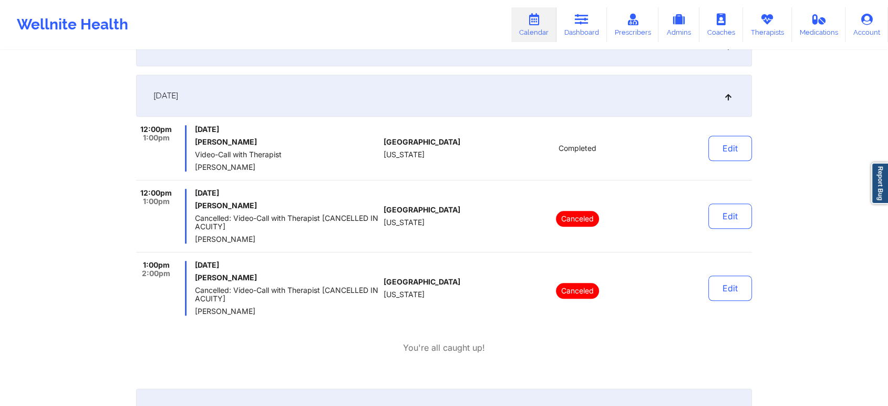
scroll to position [0, 0]
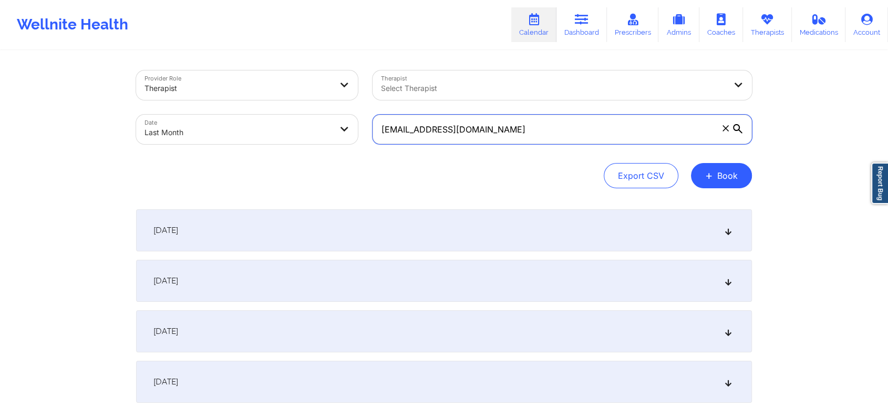
drag, startPoint x: 522, startPoint y: 137, endPoint x: 315, endPoint y: 145, distance: 206.7
click at [315, 145] on div "Provider Role Therapist Therapist Select Therapist Date Last Month daradurosomo…" at bounding box center [444, 107] width 631 height 88
paste input "canadianbacon9"
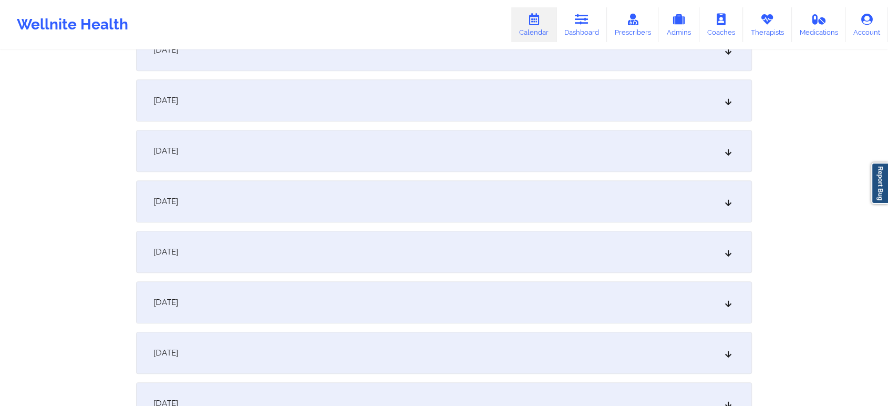
scroll to position [791, 0]
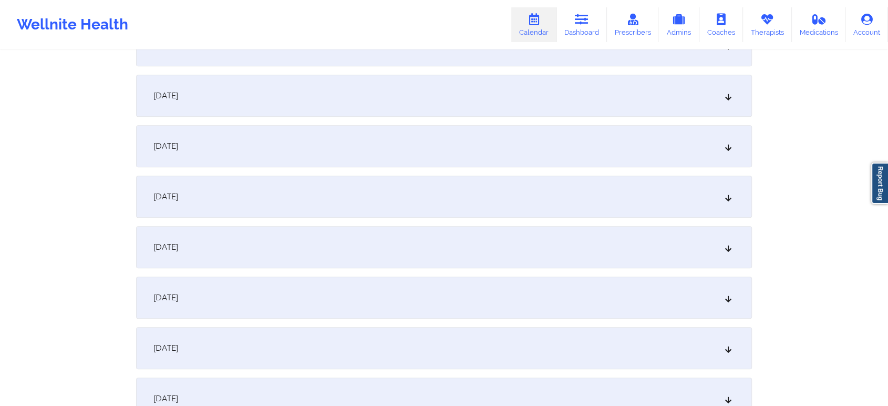
click at [690, 241] on div "[DATE]" at bounding box center [444, 247] width 616 height 42
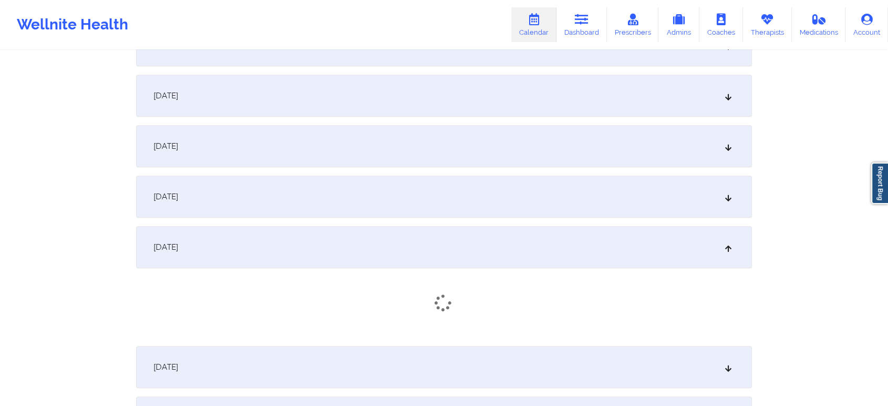
click at [690, 241] on div "[DATE]" at bounding box center [444, 247] width 616 height 42
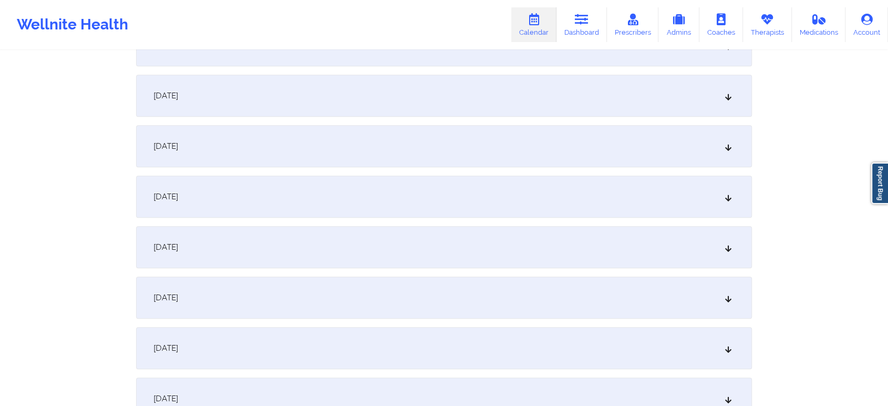
click at [690, 241] on div "[DATE]" at bounding box center [444, 247] width 616 height 42
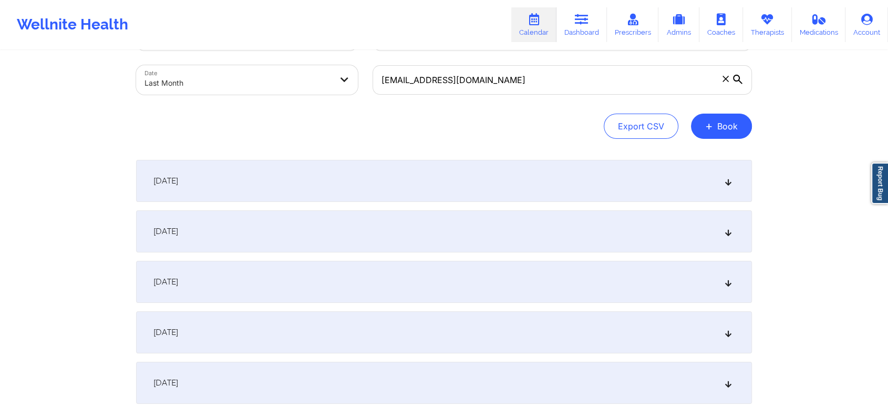
scroll to position [0, 0]
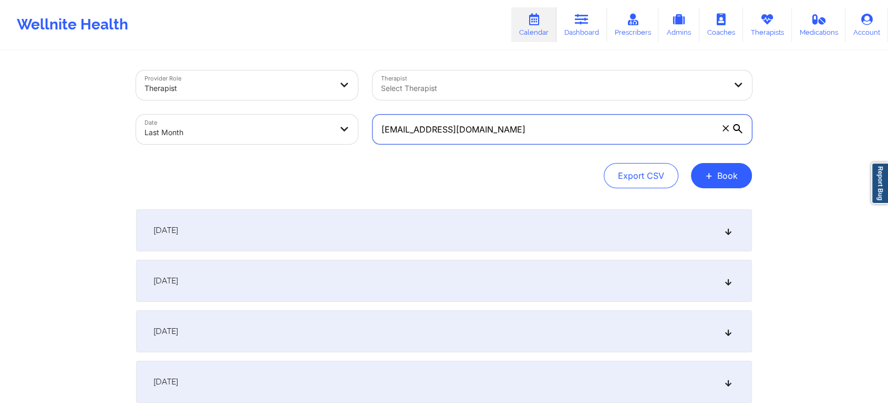
drag, startPoint x: 518, startPoint y: 116, endPoint x: 294, endPoint y: 138, distance: 225.5
click at [294, 138] on div "Provider Role Therapist Therapist Select Therapist Date Last Month canadianbaco…" at bounding box center [444, 107] width 631 height 88
paste input "seraphinlovely86"
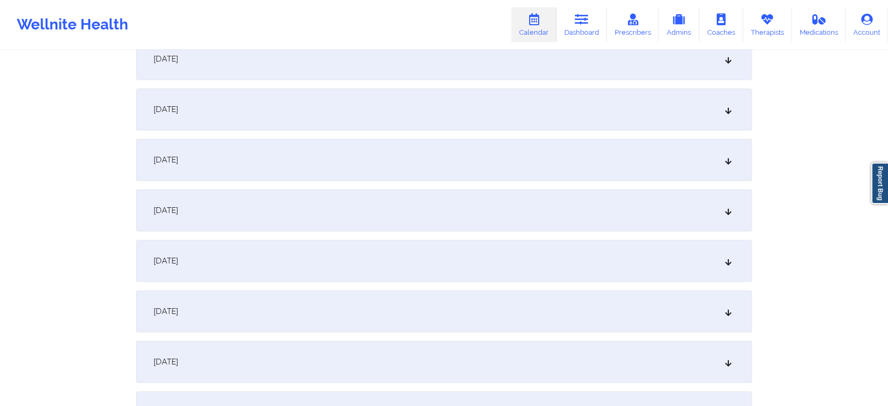
scroll to position [862, 0]
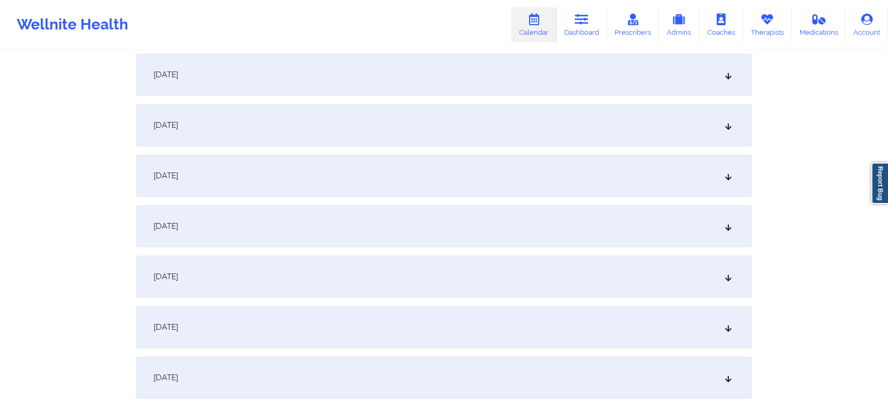
click at [573, 175] on div "[DATE]" at bounding box center [444, 176] width 616 height 42
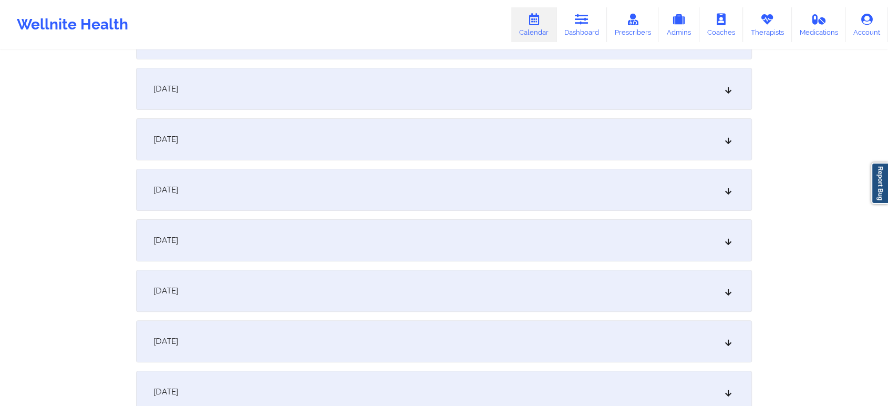
scroll to position [0, 0]
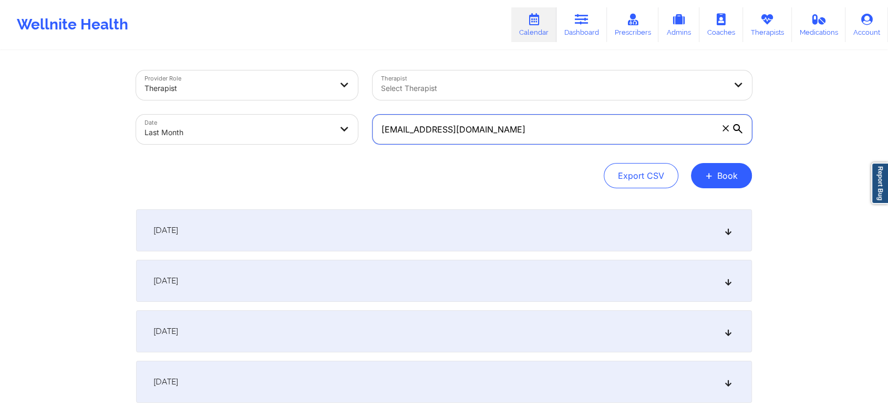
drag, startPoint x: 525, startPoint y: 138, endPoint x: 348, endPoint y: 136, distance: 176.6
click at [348, 136] on div "Provider Role Therapist Therapist Select Therapist Date Last Month seraphinlove…" at bounding box center [444, 107] width 631 height 88
drag, startPoint x: 590, startPoint y: 129, endPoint x: 317, endPoint y: 101, distance: 274.2
click at [317, 101] on div "Provider Role Therapist Therapist Select Therapist Date Last Month seraphinlove…" at bounding box center [444, 107] width 631 height 88
paste input "octavialewis13"
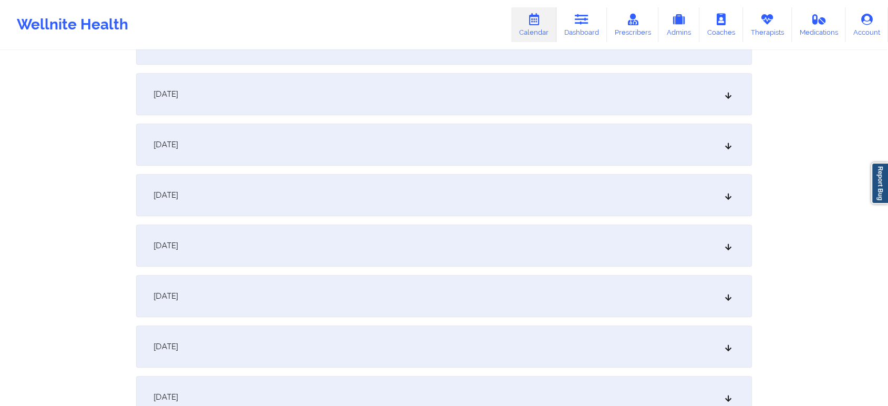
scroll to position [917, 0]
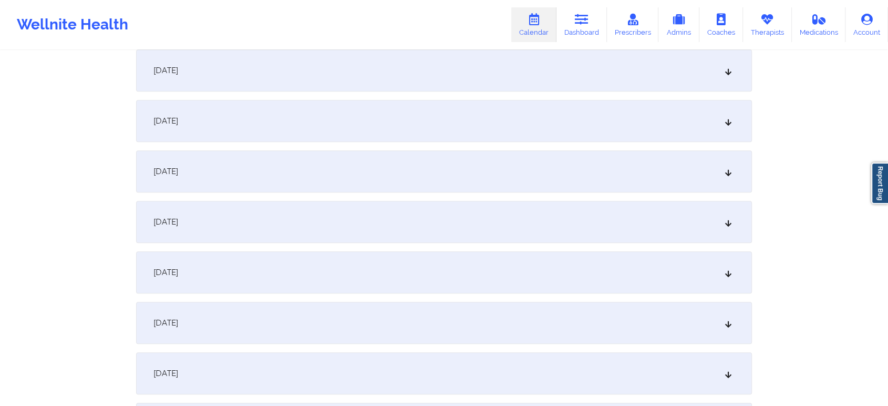
click at [579, 111] on div "[DATE]" at bounding box center [444, 121] width 616 height 42
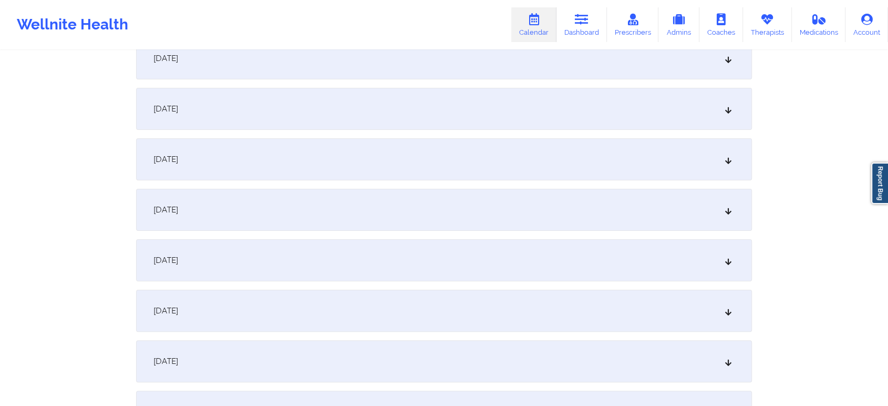
scroll to position [0, 0]
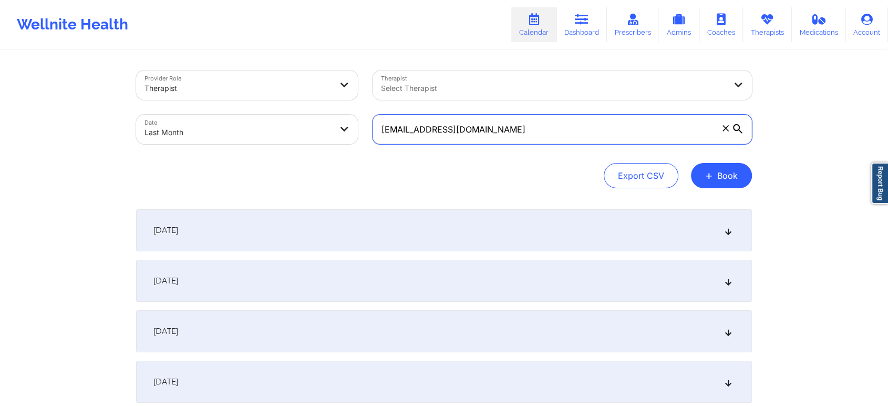
drag, startPoint x: 524, startPoint y: 135, endPoint x: 327, endPoint y: 86, distance: 202.6
click at [327, 86] on div "Provider Role Therapist Therapist Select Therapist Date Last Month octavialewis…" at bounding box center [444, 107] width 631 height 88
paste input "bruce.joshua.gomez"
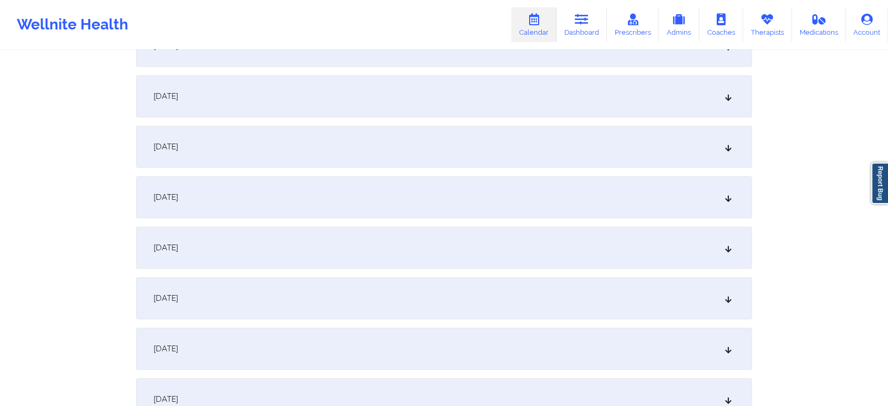
scroll to position [888, 0]
click at [495, 170] on div "September 1, 2025 No appointments September 2, 2025 No appointments September 3…" at bounding box center [444, 73] width 616 height 1505
click at [506, 156] on div "[DATE]" at bounding box center [444, 149] width 616 height 42
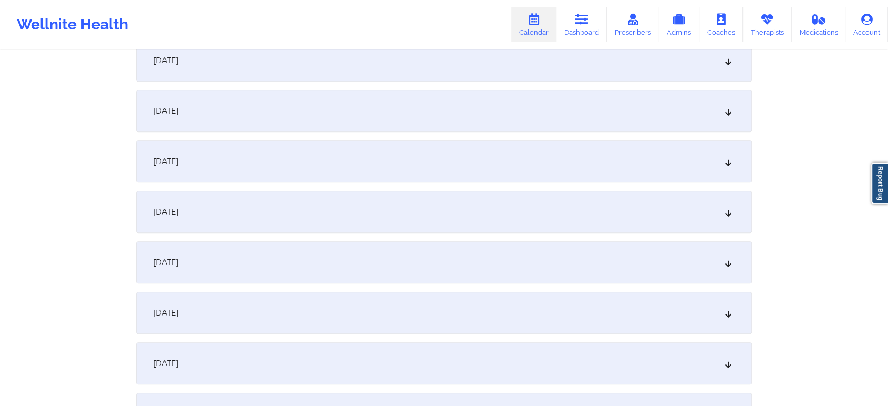
scroll to position [0, 0]
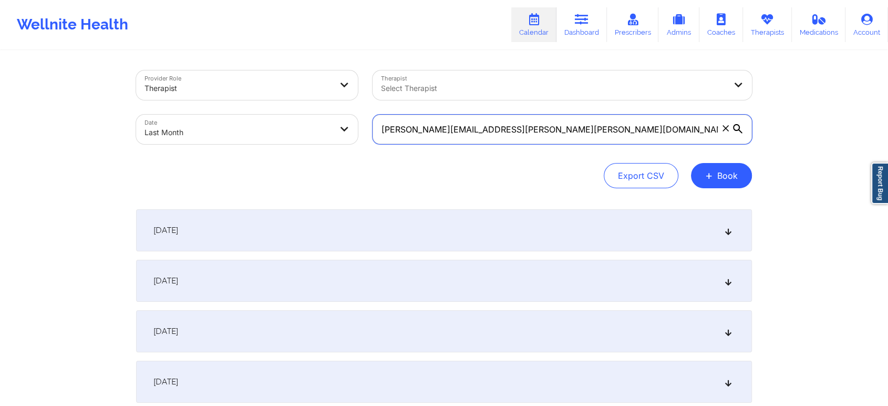
drag, startPoint x: 531, startPoint y: 137, endPoint x: 300, endPoint y: 104, distance: 233.6
click at [300, 104] on div "Provider Role Therapist Therapist Select Therapist Date Last Month bruce.joshua…" at bounding box center [444, 107] width 631 height 88
paste input "deanna.proctor@theacsa.org"
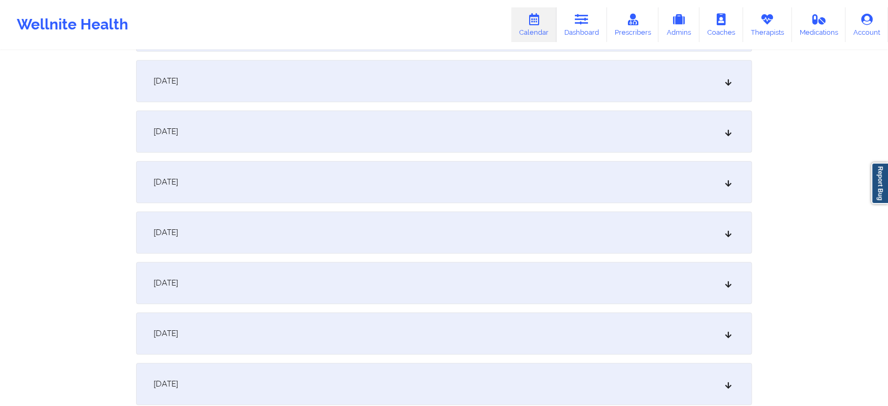
scroll to position [884, 0]
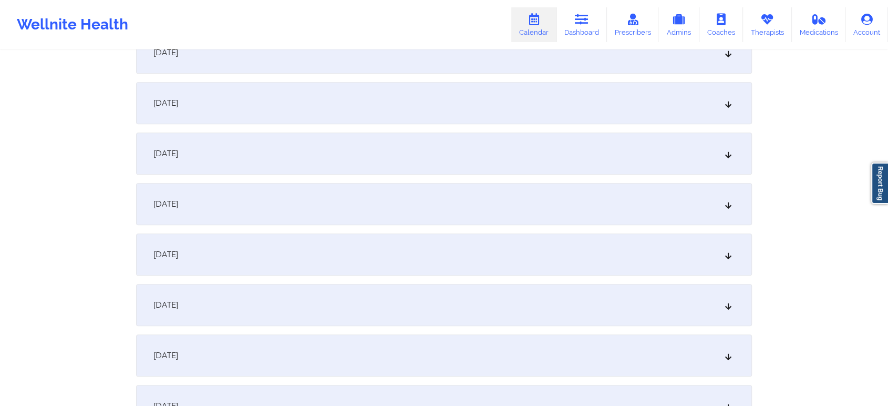
click at [525, 149] on div "[DATE]" at bounding box center [444, 153] width 616 height 42
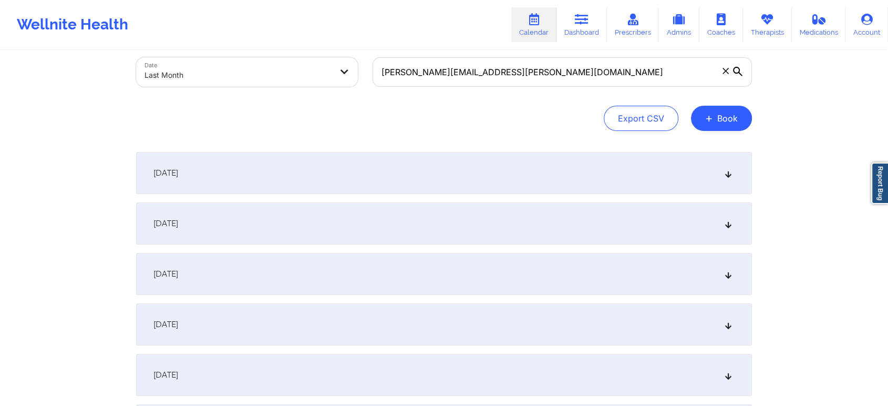
scroll to position [48, 0]
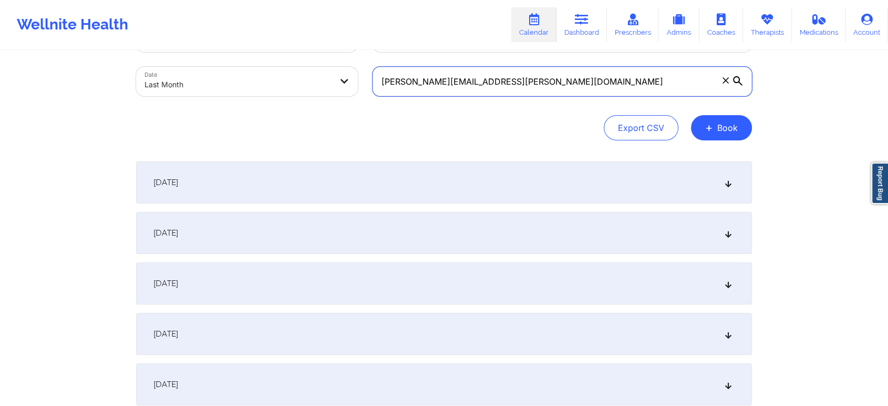
drag, startPoint x: 532, startPoint y: 86, endPoint x: 264, endPoint y: 96, distance: 267.7
click at [264, 96] on div "Provider Role Therapist Therapist Select Therapist Date Last Month deanna.proct…" at bounding box center [444, 59] width 631 height 88
paste input "ohitsmegan91@gmail.com"
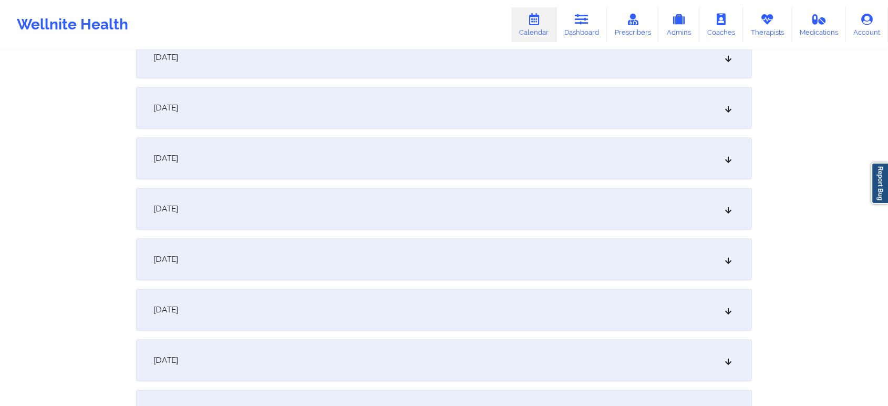
scroll to position [906, 0]
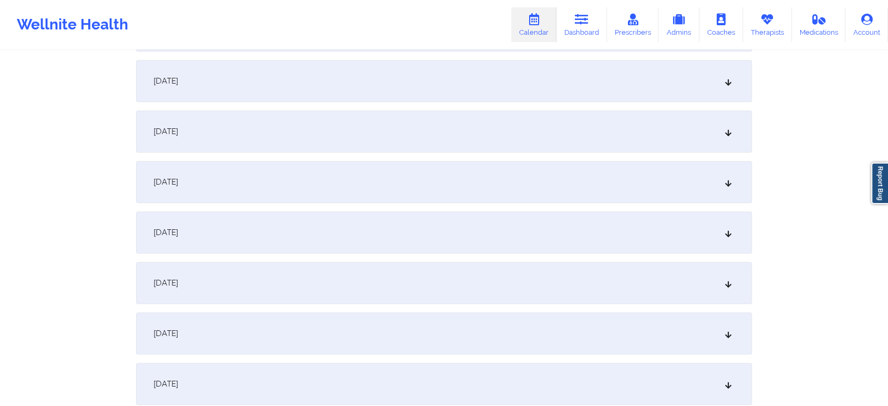
click at [506, 124] on div "[DATE]" at bounding box center [444, 131] width 616 height 42
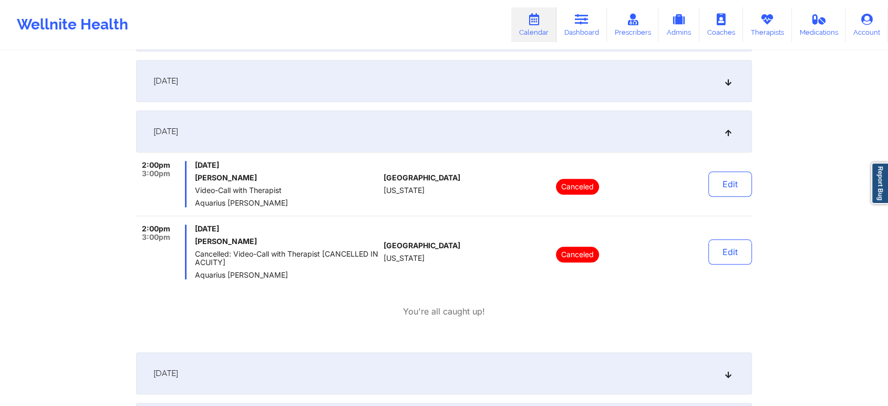
scroll to position [72, 0]
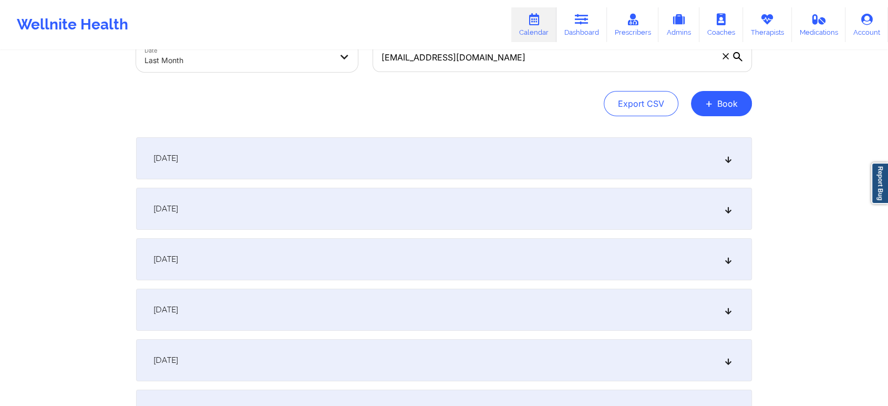
drag, startPoint x: 545, startPoint y: 73, endPoint x: 508, endPoint y: 57, distance: 40.5
click at [508, 57] on div "ohitsmegan91@gmail.com" at bounding box center [562, 57] width 394 height 44
drag, startPoint x: 508, startPoint y: 57, endPoint x: 362, endPoint y: 45, distance: 146.6
paste input "dhayes910"
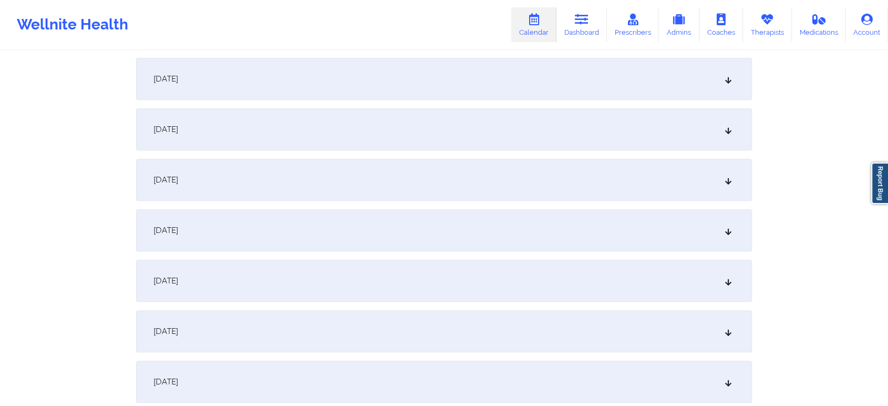
scroll to position [963, 0]
click at [631, 77] on div "[DATE]" at bounding box center [444, 75] width 616 height 42
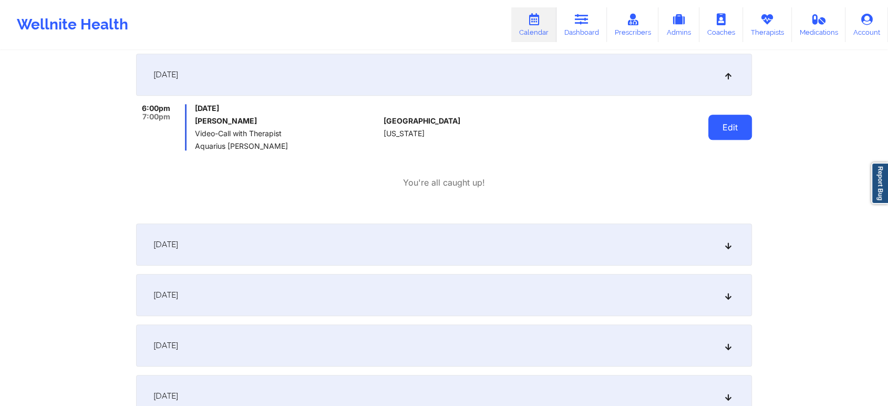
click at [736, 121] on button "Edit" at bounding box center [731, 127] width 44 height 25
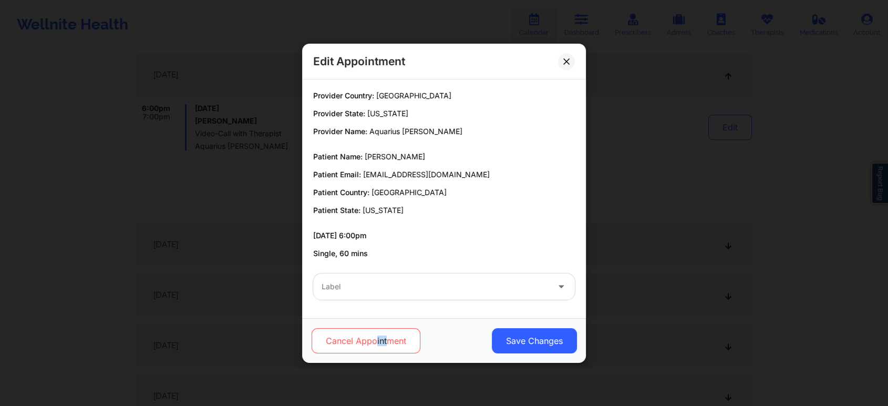
drag, startPoint x: 377, startPoint y: 358, endPoint x: 386, endPoint y: 345, distance: 16.3
click at [386, 345] on div "Cancel Appointment Save Changes" at bounding box center [444, 340] width 284 height 45
click at [386, 345] on button "Cancel Appointment" at bounding box center [366, 340] width 109 height 25
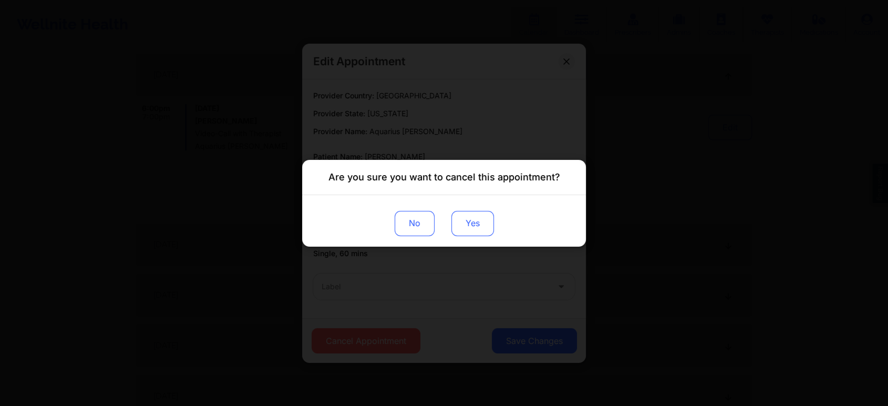
click at [477, 226] on button "Yes" at bounding box center [473, 222] width 43 height 25
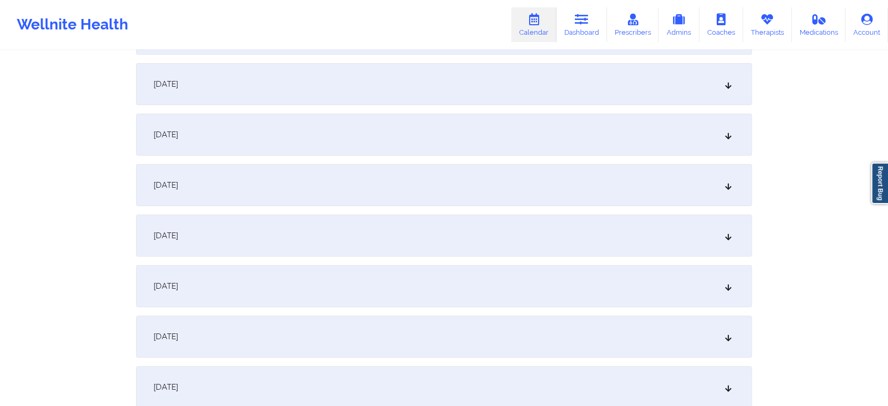
scroll to position [0, 0]
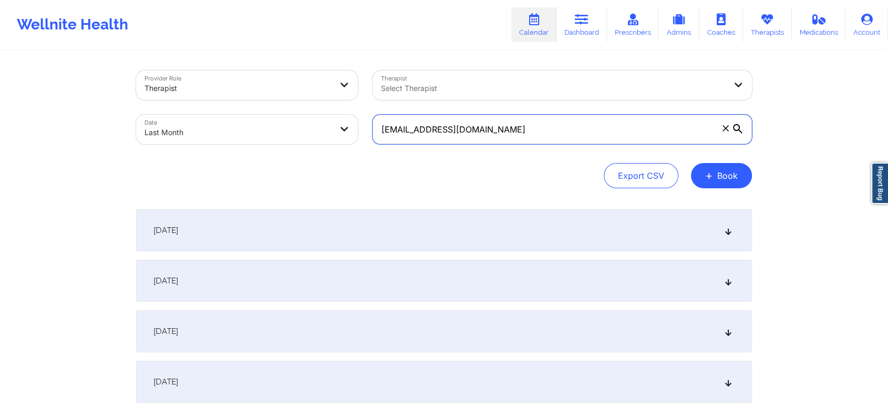
drag, startPoint x: 547, startPoint y: 138, endPoint x: 293, endPoint y: 92, distance: 258.0
click at [293, 92] on div "Provider Role Therapist Therapist Select Therapist Date Last Month dhayes910@gm…" at bounding box center [444, 107] width 631 height 88
paste input "kidleo702"
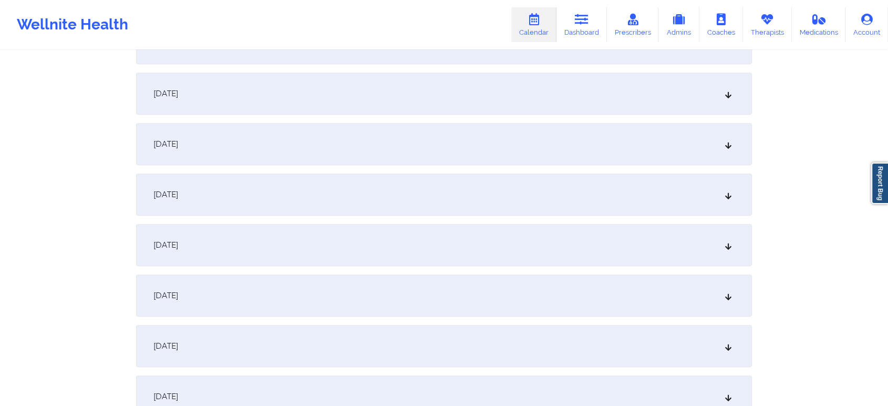
scroll to position [828, 0]
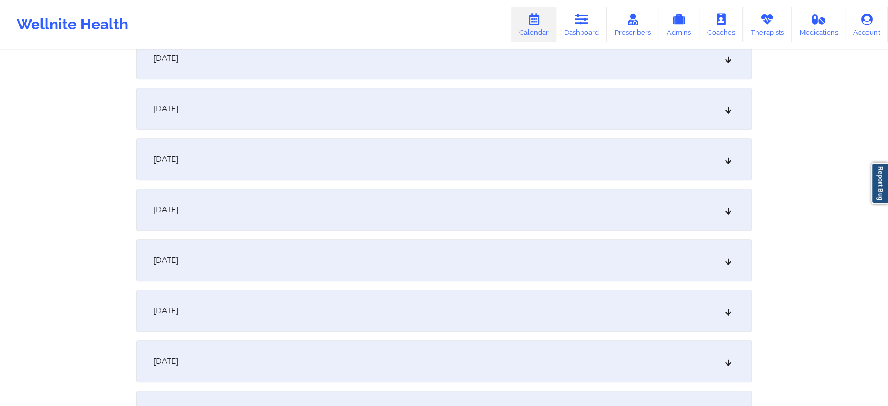
click at [492, 200] on div "[DATE]" at bounding box center [444, 210] width 616 height 42
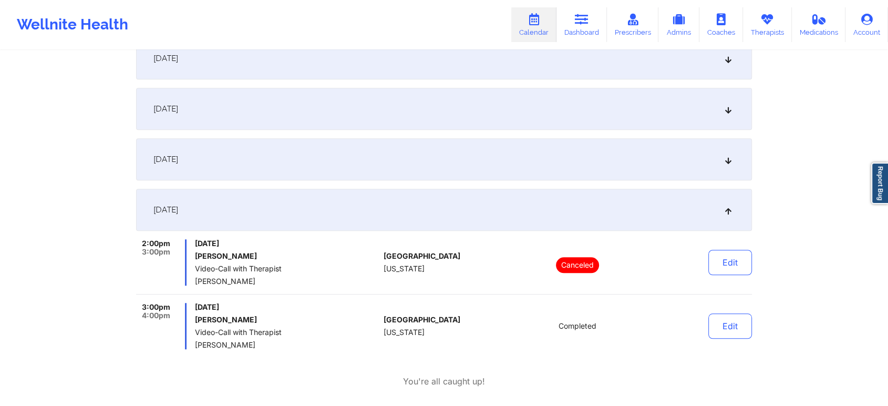
scroll to position [0, 0]
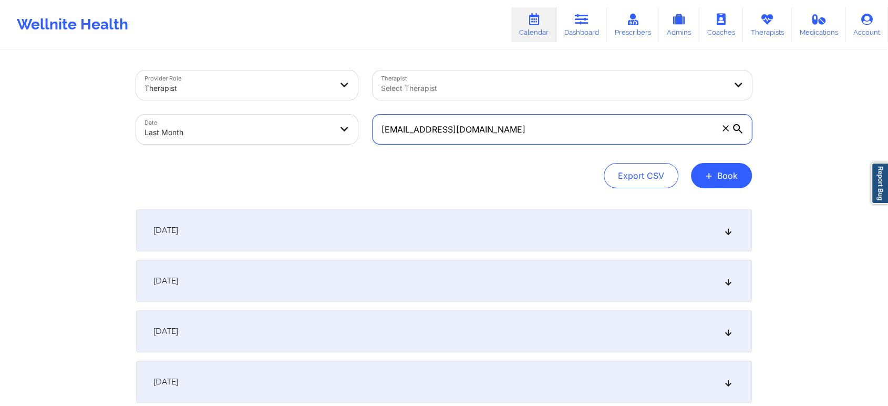
drag, startPoint x: 520, startPoint y: 135, endPoint x: 209, endPoint y: 84, distance: 314.8
click at [209, 84] on div "Provider Role Therapist Therapist Select Therapist Date Last Month kidleo702@gm…" at bounding box center [444, 107] width 631 height 88
paste input "jenniferluu70"
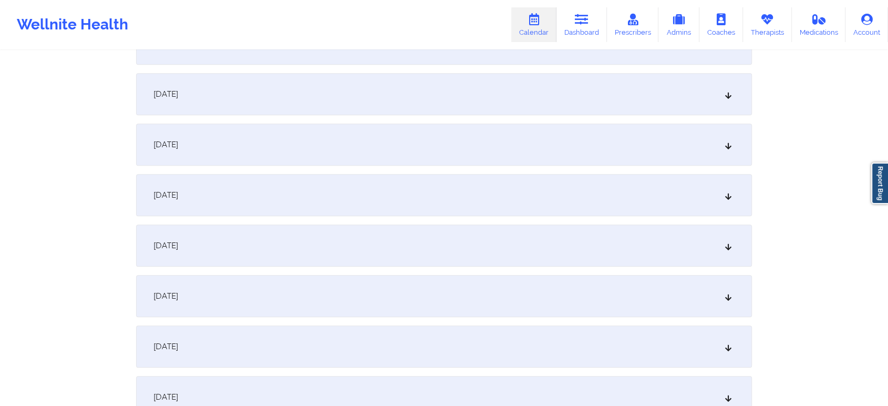
scroll to position [904, 0]
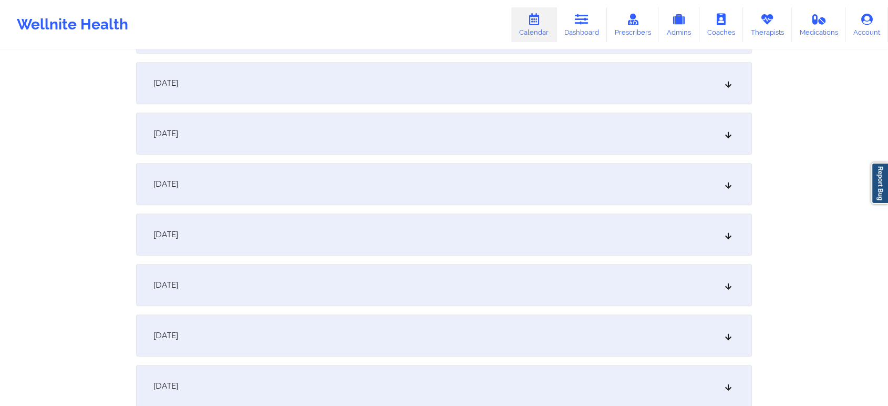
drag, startPoint x: 352, startPoint y: 162, endPoint x: 367, endPoint y: 148, distance: 20.8
click at [367, 148] on div "September 1, 2025 No appointments September 2, 2025 No appointments September 3…" at bounding box center [444, 57] width 616 height 1505
click at [367, 148] on div "[DATE]" at bounding box center [444, 133] width 616 height 42
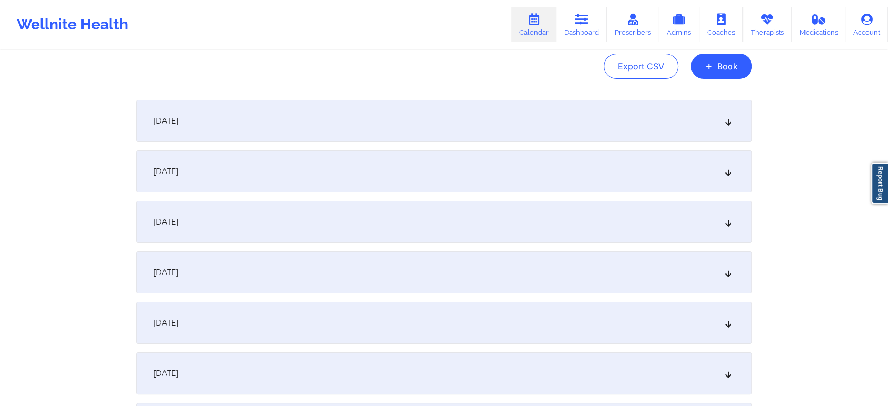
scroll to position [0, 0]
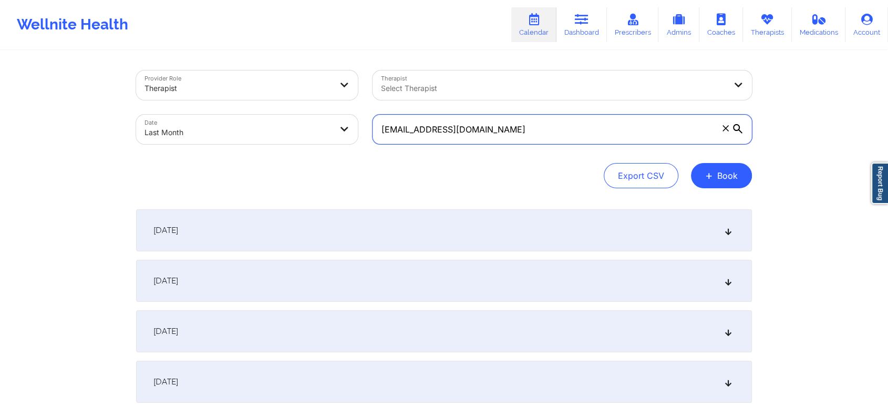
drag, startPoint x: 515, startPoint y: 134, endPoint x: 209, endPoint y: 131, distance: 305.9
click at [209, 131] on div "Provider Role Therapist Therapist Select Therapist Date Last Month jenniferluu7…" at bounding box center [444, 107] width 631 height 88
paste input "ashleycliston"
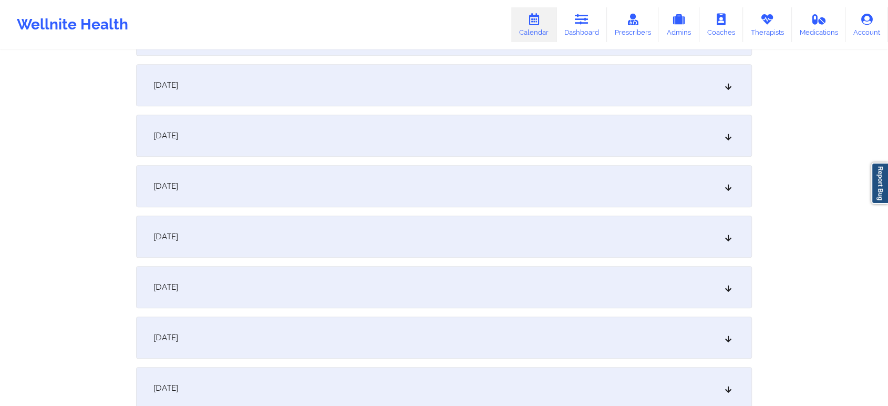
scroll to position [900, 0]
click at [503, 135] on div "[DATE]" at bounding box center [444, 138] width 616 height 42
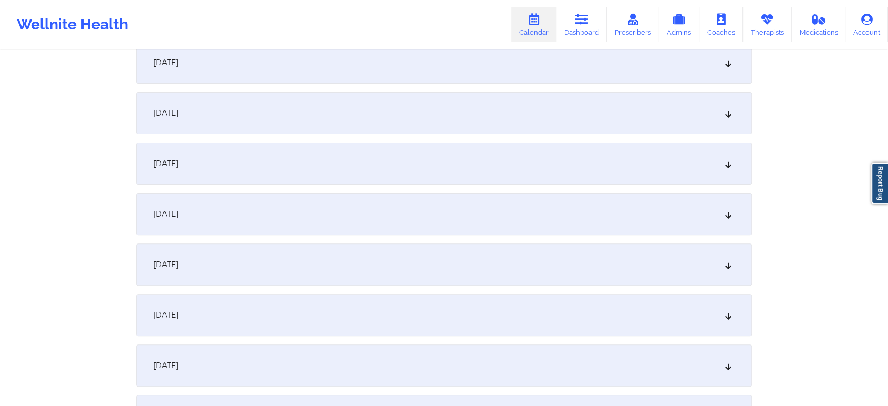
scroll to position [0, 0]
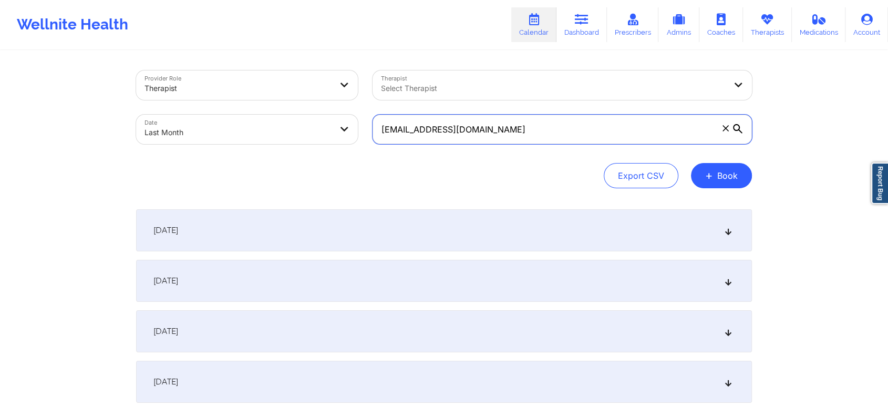
drag, startPoint x: 498, startPoint y: 133, endPoint x: 238, endPoint y: 87, distance: 264.7
click at [238, 87] on div "Provider Role Therapist Therapist Select Therapist Date Last Month ashleyclisto…" at bounding box center [444, 107] width 631 height 88
paste input "kendall.c.andrews"
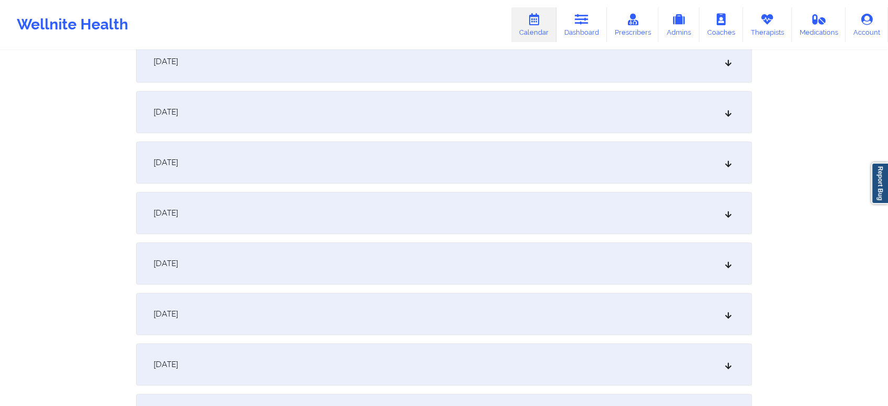
scroll to position [902, 0]
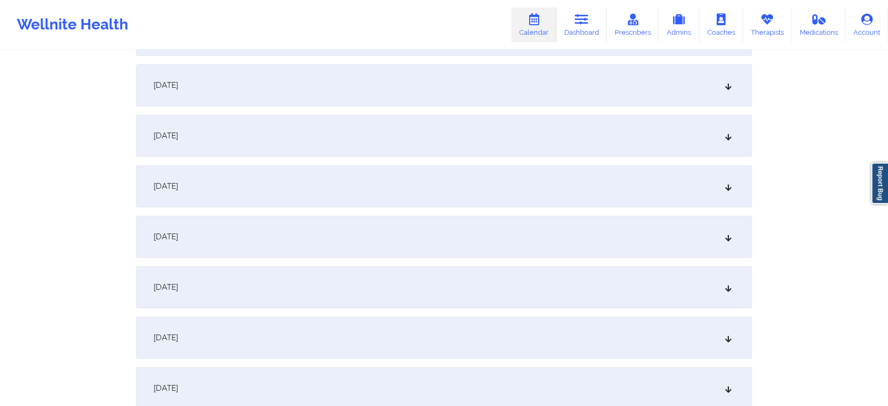
click at [493, 144] on div "[DATE]" at bounding box center [444, 136] width 616 height 42
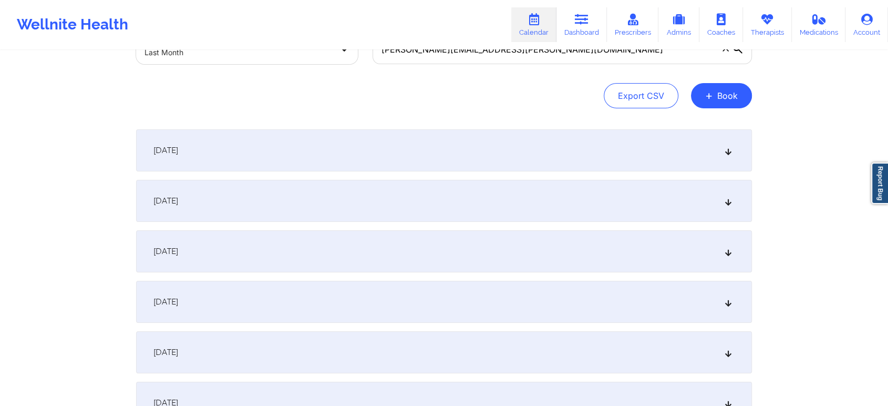
scroll to position [0, 0]
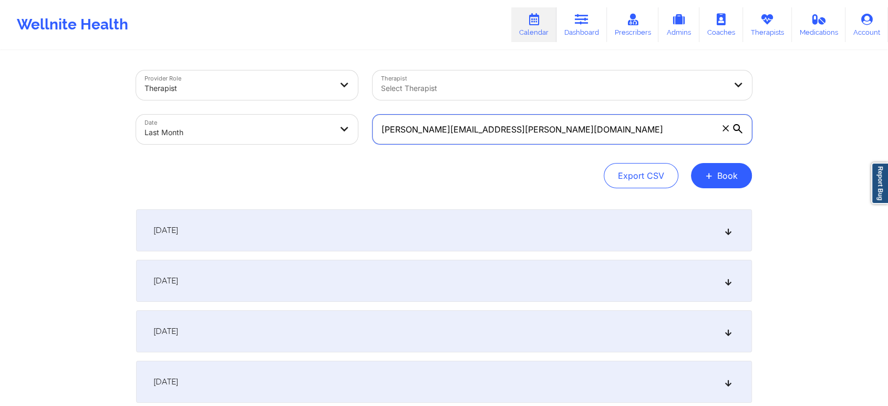
drag, startPoint x: 549, startPoint y: 124, endPoint x: 250, endPoint y: 120, distance: 299.1
click at [250, 120] on div "Provider Role Therapist Therapist Select Therapist Date Last Month kendall.c.an…" at bounding box center [444, 107] width 631 height 88
paste input "llyventura54"
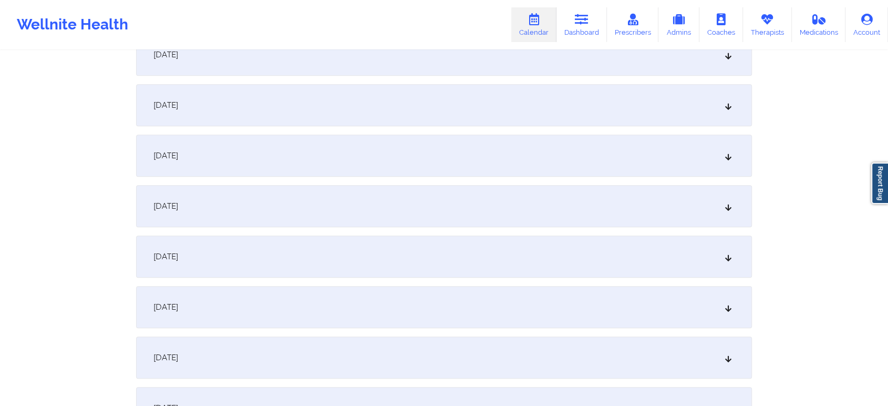
scroll to position [887, 0]
click at [500, 146] on div "[DATE]" at bounding box center [444, 151] width 616 height 42
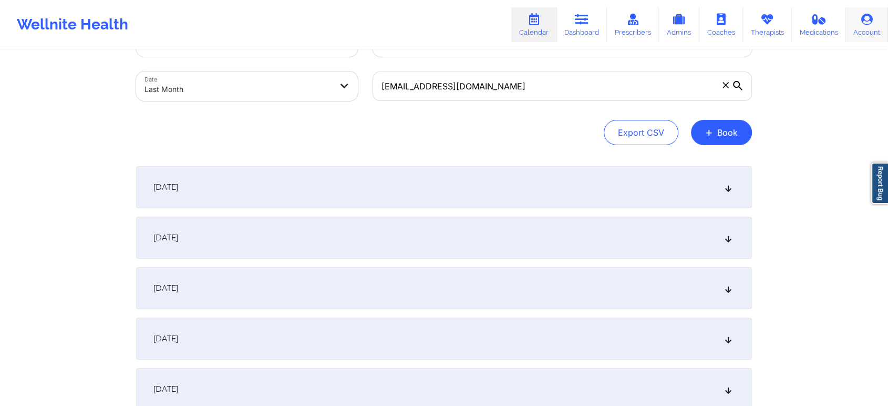
scroll to position [25, 0]
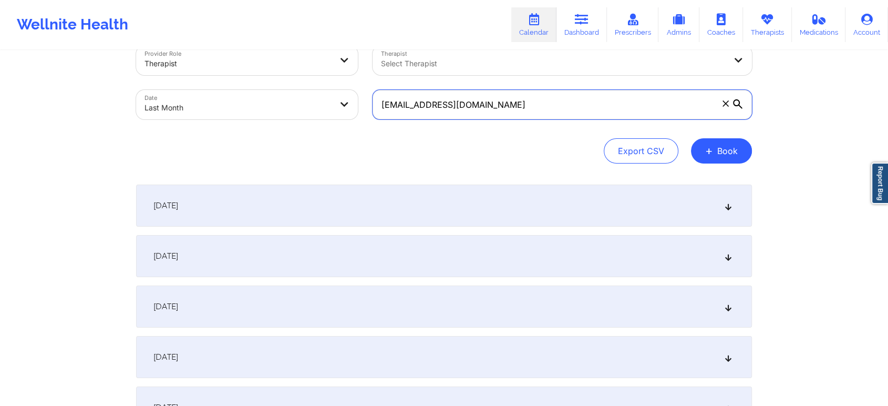
click at [519, 96] on input "kellyventura54@gmail.com" at bounding box center [563, 104] width 380 height 29
drag, startPoint x: 531, startPoint y: 105, endPoint x: 216, endPoint y: 87, distance: 315.9
click at [216, 87] on div "Provider Role Therapist Therapist Select Therapist Date Last Month kellyventura…" at bounding box center [444, 82] width 631 height 88
paste input "rehanyazdani@outlook"
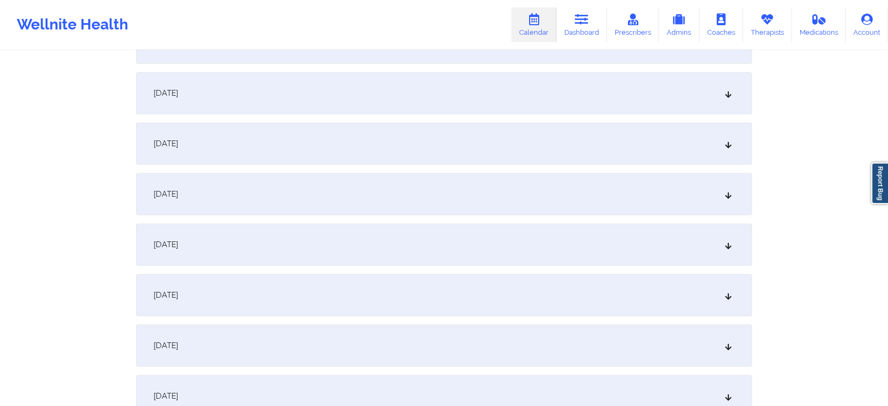
scroll to position [861, 0]
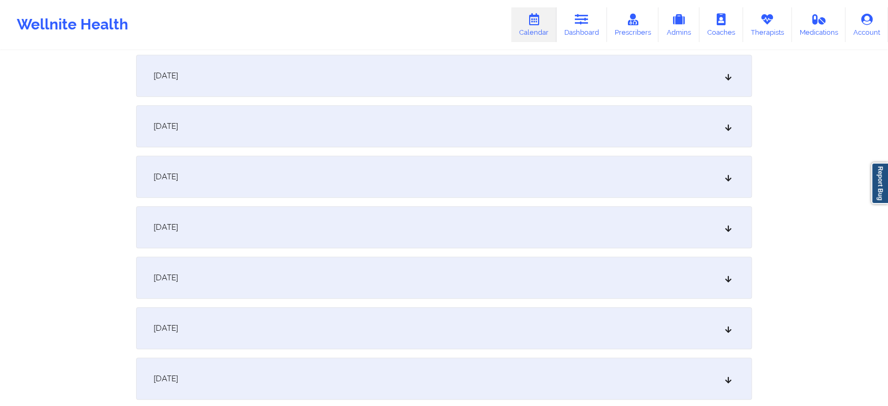
click at [530, 167] on div "[DATE]" at bounding box center [444, 177] width 616 height 42
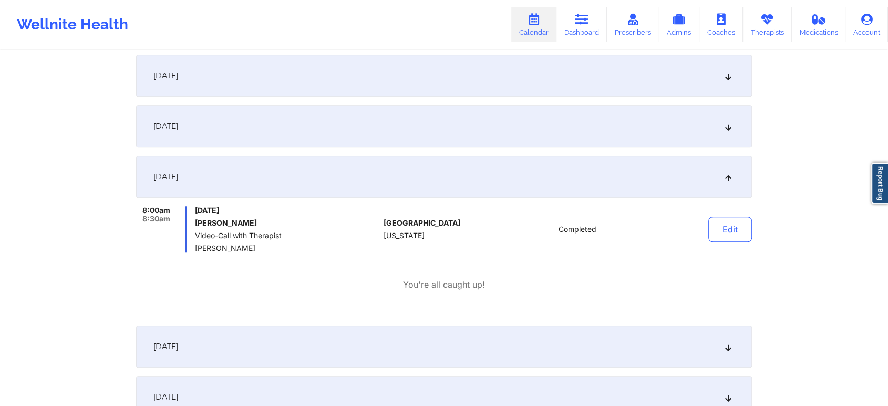
scroll to position [0, 0]
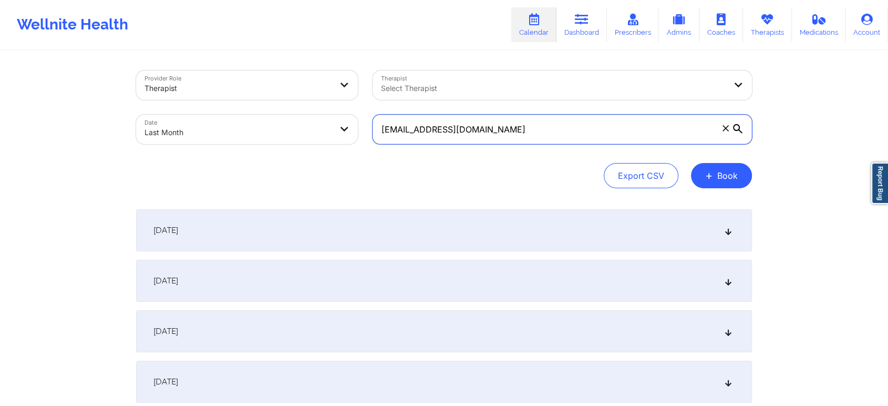
drag, startPoint x: 508, startPoint y: 127, endPoint x: 322, endPoint y: 111, distance: 186.8
click at [322, 111] on div "Provider Role Therapist Therapist Select Therapist Date Last Month rehanyazdani…" at bounding box center [444, 107] width 631 height 88
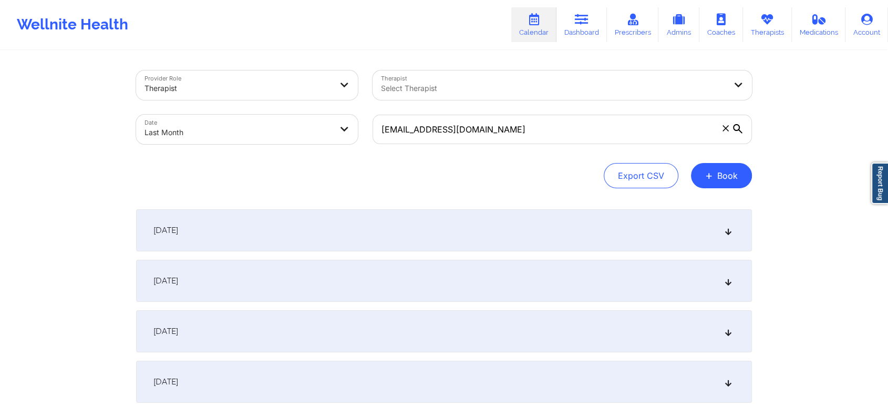
drag, startPoint x: 322, startPoint y: 111, endPoint x: 223, endPoint y: 163, distance: 111.4
click at [223, 163] on div "Provider Role Therapist Therapist Select Therapist Date Last Month rehanyazdani…" at bounding box center [444, 129] width 616 height 118
drag, startPoint x: 887, startPoint y: 52, endPoint x: 892, endPoint y: 16, distance: 36.6
click at [888, 16] on html "Wellnite Health Calendar Dashboard Prescribers Admins Coaches Therapists Medica…" at bounding box center [444, 203] width 888 height 406
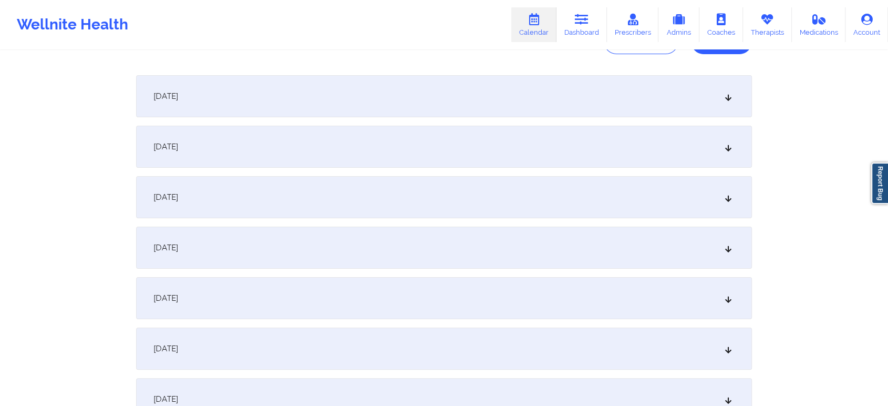
scroll to position [26, 0]
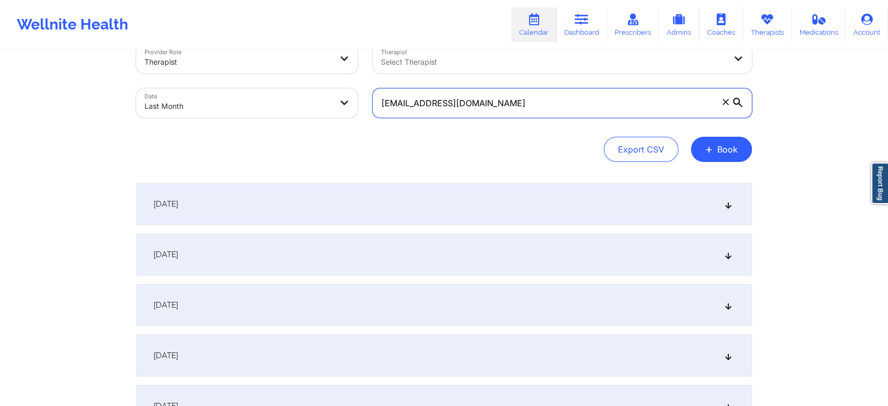
drag, startPoint x: 549, startPoint y: 112, endPoint x: 196, endPoint y: 56, distance: 357.3
click at [196, 56] on div "Provider Role Therapist Therapist Select Therapist Date Last Month rehanyazdani…" at bounding box center [444, 81] width 631 height 88
paste input "efelicia969@gmail"
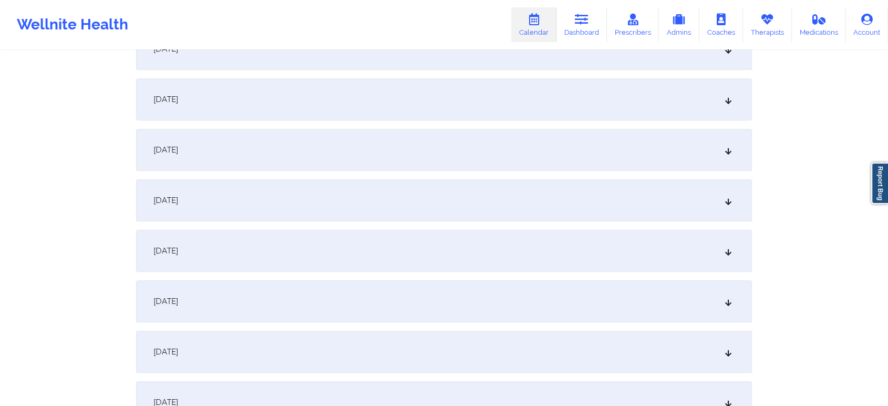
scroll to position [741, 0]
click at [495, 309] on div "[DATE]" at bounding box center [444, 297] width 616 height 42
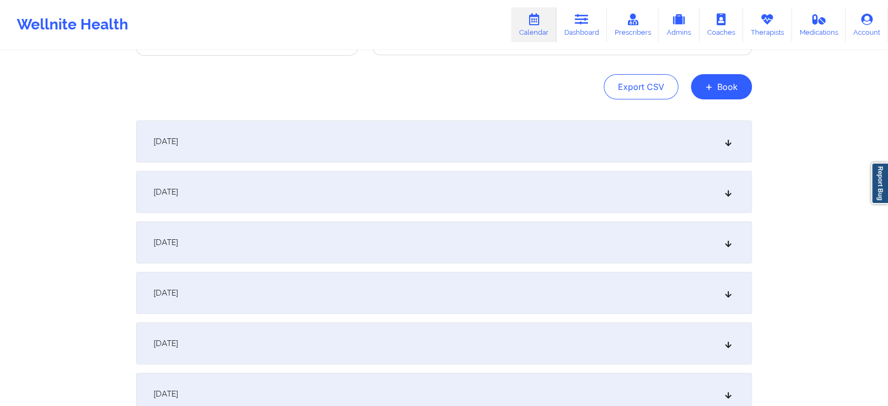
scroll to position [0, 0]
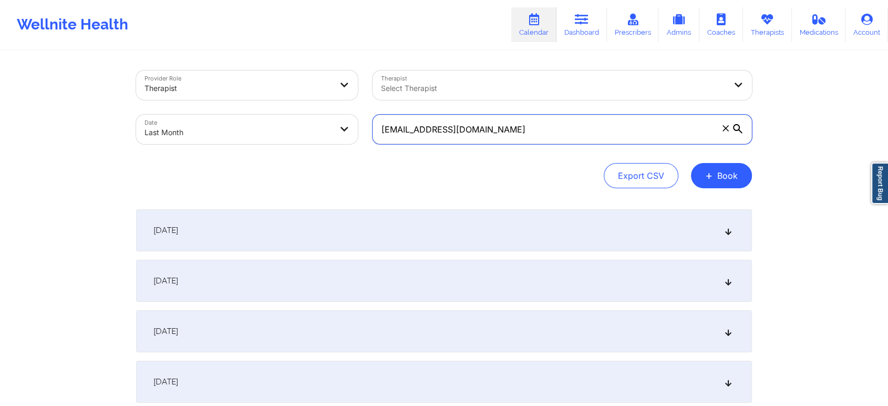
click at [532, 118] on input "efelicia969@gmail.com" at bounding box center [563, 129] width 380 height 29
drag, startPoint x: 532, startPoint y: 118, endPoint x: 372, endPoint y: 107, distance: 160.7
click at [372, 107] on div "efelicia969@gmail.com" at bounding box center [562, 129] width 394 height 44
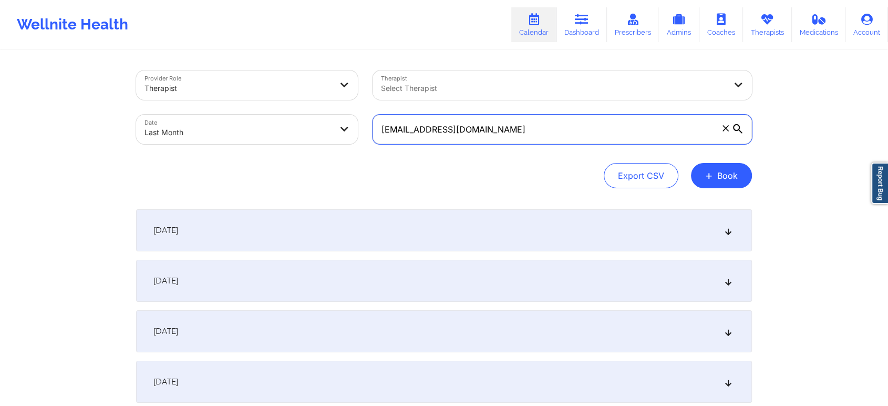
paste input "krystalalteme22@yahoo"
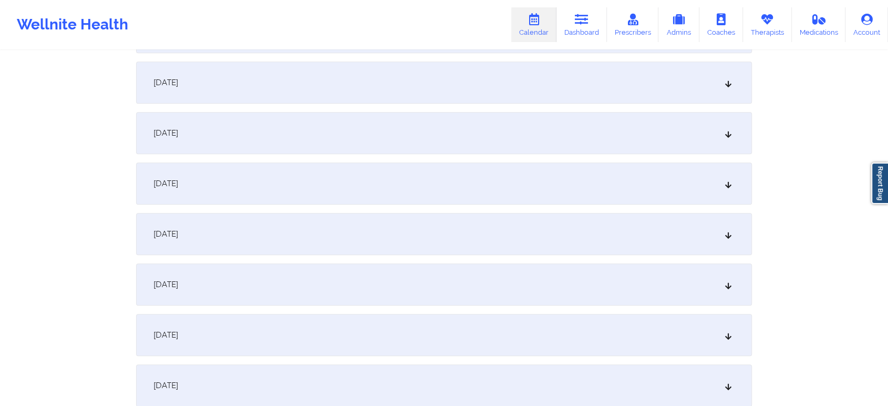
scroll to position [767, 0]
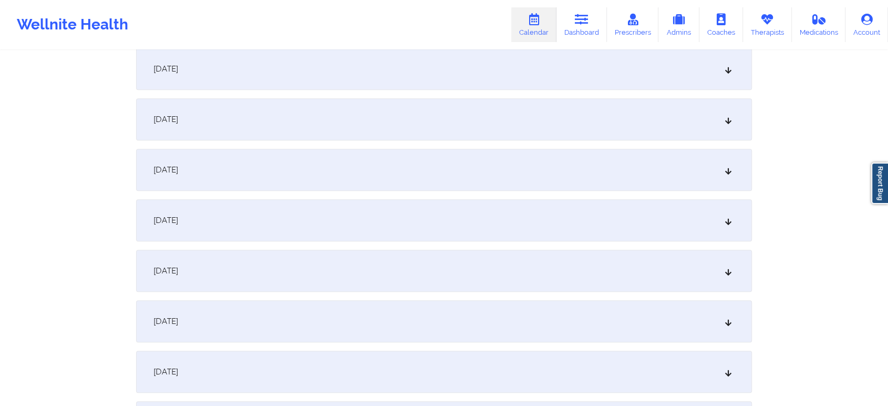
click at [405, 270] on div "[DATE]" at bounding box center [444, 271] width 616 height 42
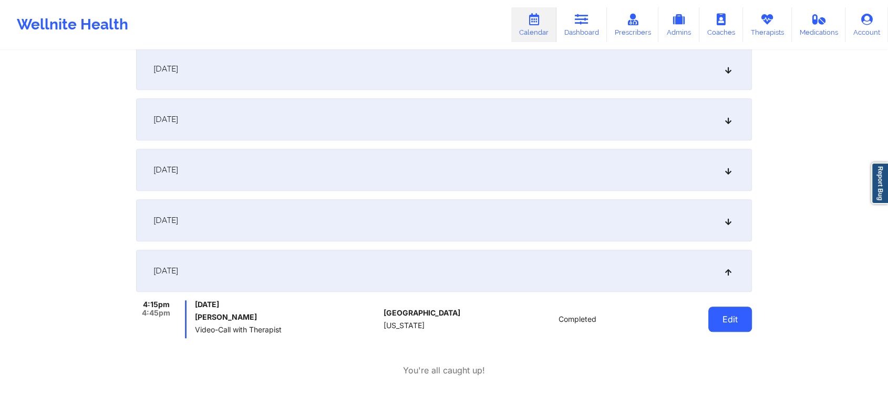
click at [733, 319] on button "Edit" at bounding box center [731, 318] width 44 height 25
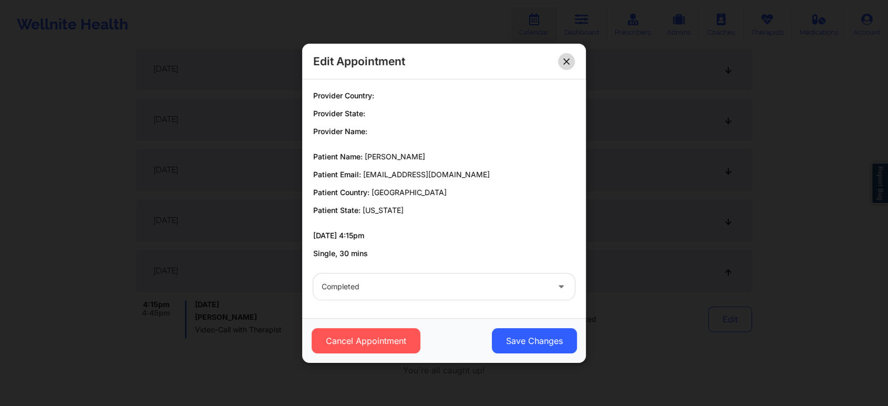
click at [564, 56] on button at bounding box center [566, 61] width 17 height 17
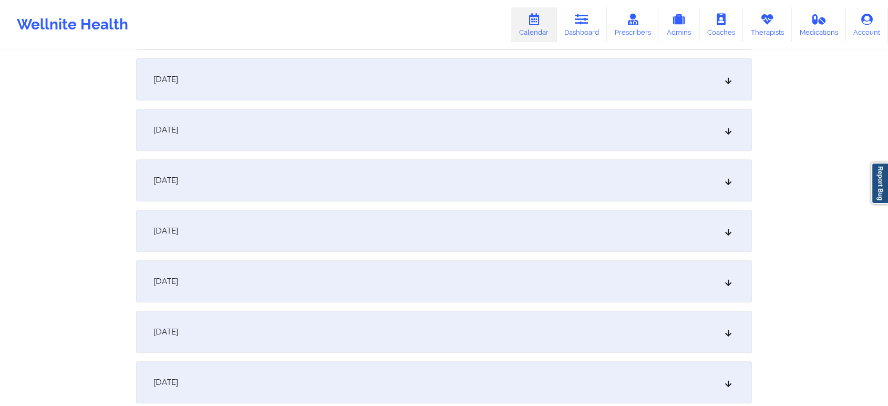
scroll to position [0, 0]
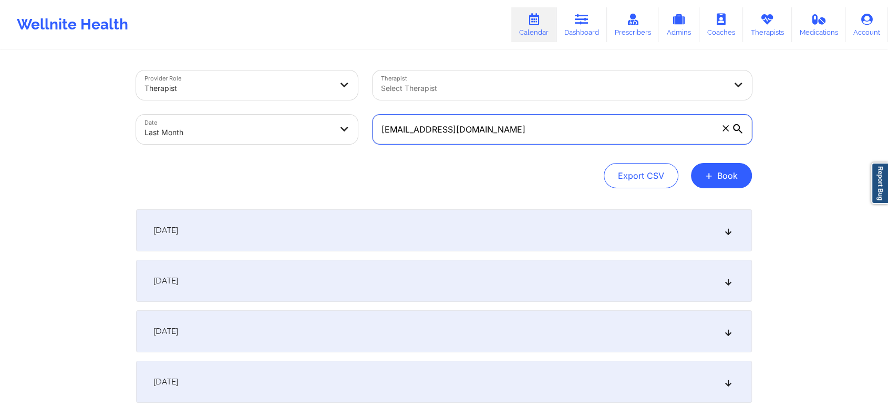
drag, startPoint x: 600, startPoint y: 116, endPoint x: 331, endPoint y: 110, distance: 269.2
click at [331, 110] on div "Provider Role Therapist Therapist Select Therapist Date Last Month krystalaltem…" at bounding box center [444, 107] width 631 height 88
paste input "ara.reann@gmail"
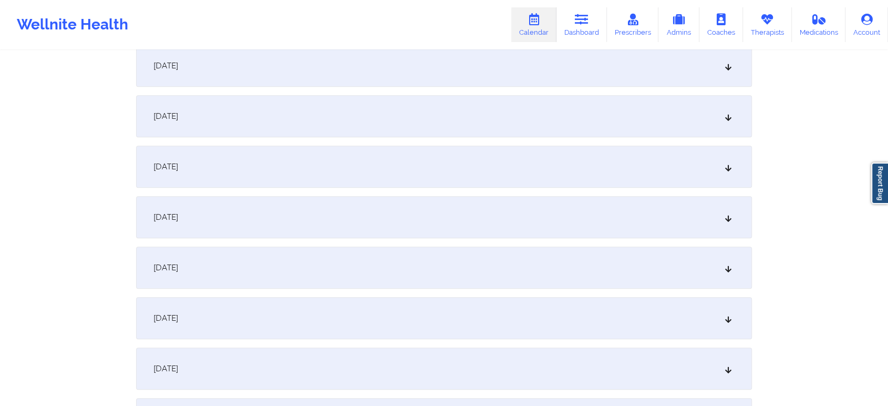
scroll to position [821, 0]
click at [354, 230] on div "[DATE]" at bounding box center [444, 217] width 616 height 42
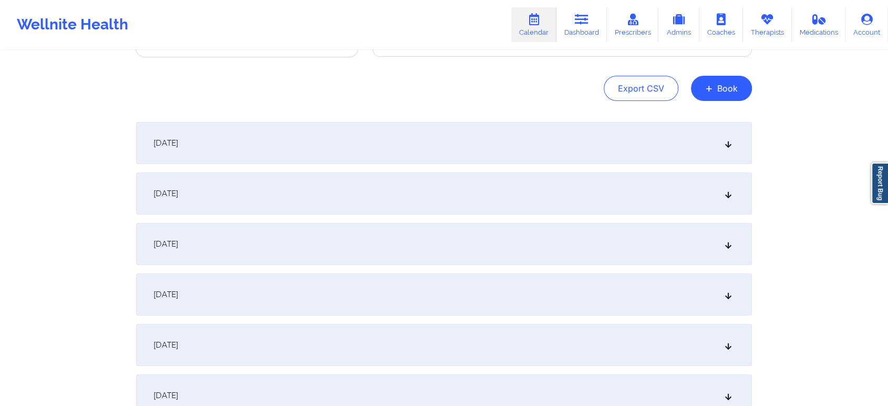
scroll to position [0, 0]
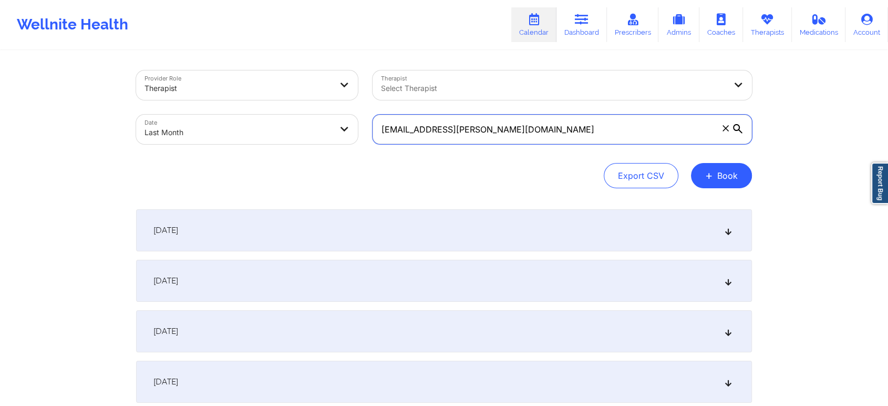
drag, startPoint x: 496, startPoint y: 124, endPoint x: 368, endPoint y: 112, distance: 128.2
click at [368, 112] on div "kara.reann@gmail.com" at bounding box center [562, 129] width 394 height 44
paste input "homesbylisab"
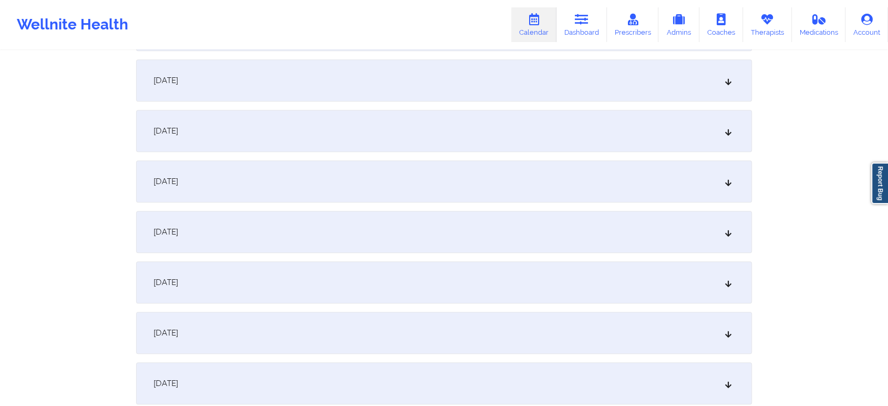
scroll to position [757, 0]
click at [677, 263] on div "[DATE]" at bounding box center [444, 281] width 616 height 42
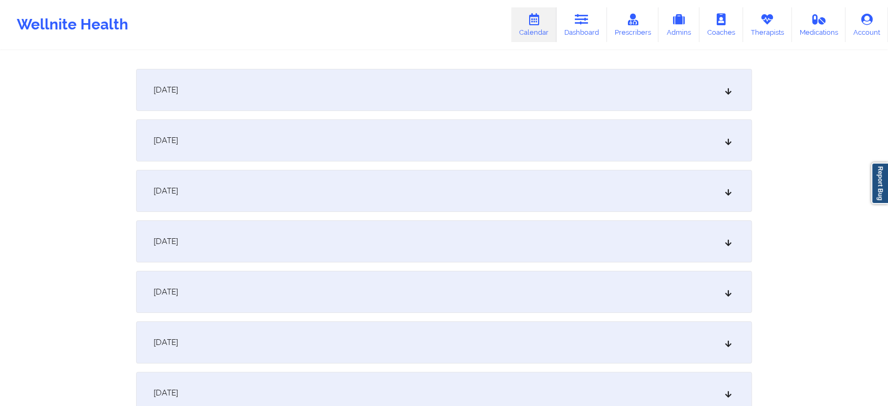
scroll to position [0, 0]
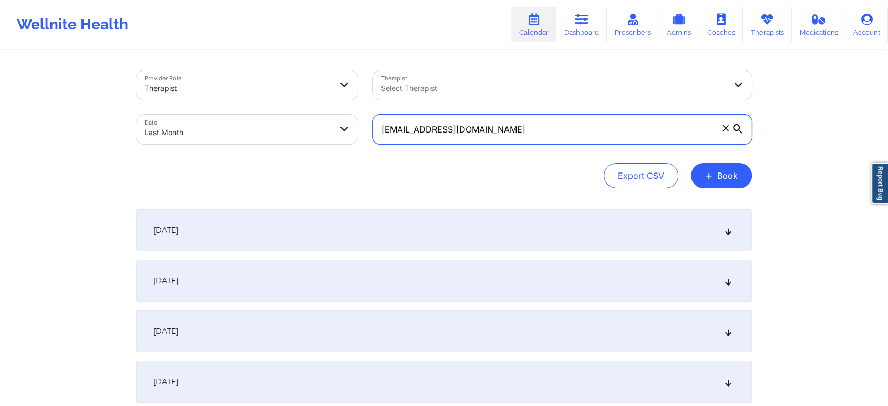
drag, startPoint x: 559, startPoint y: 142, endPoint x: 428, endPoint y: 119, distance: 132.3
click at [428, 119] on input "homesbylisab@gmail.com" at bounding box center [563, 129] width 380 height 29
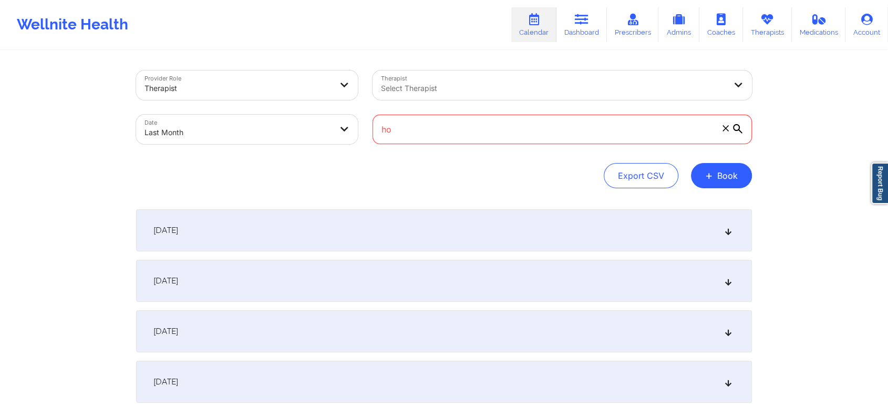
type input "h"
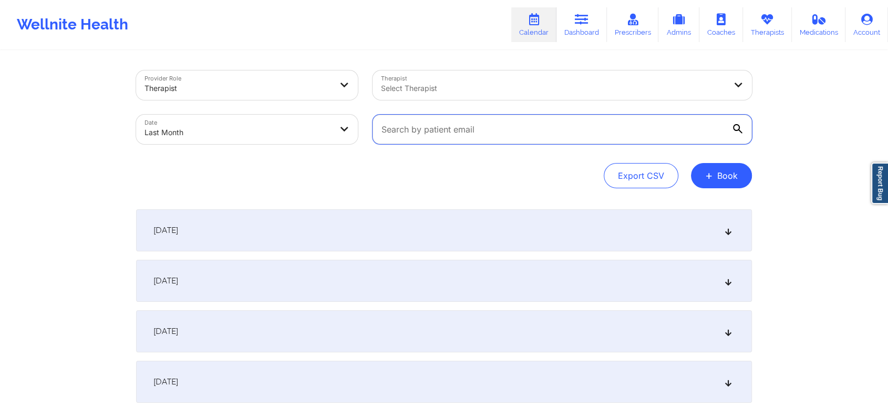
paste input "connieduvall21@gmail.com"
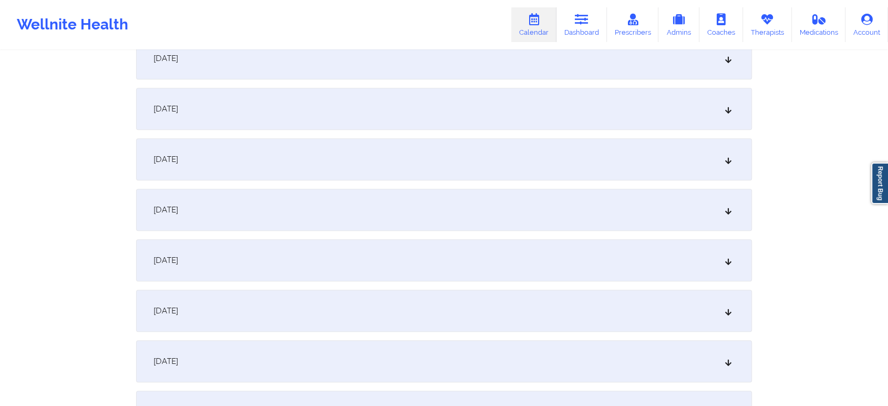
scroll to position [885, 0]
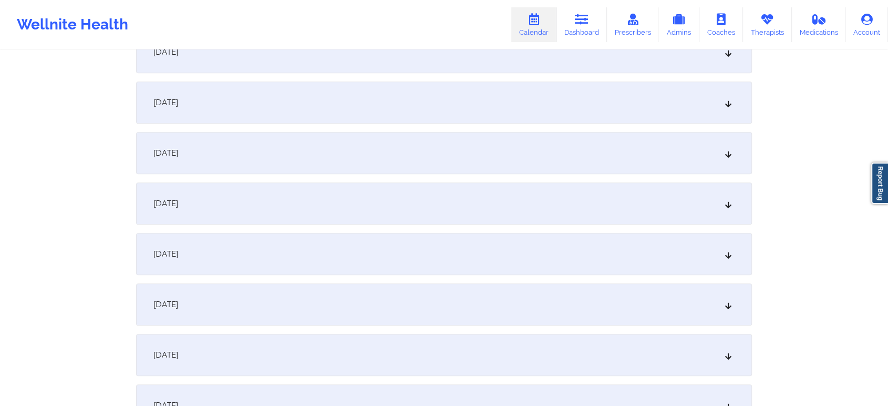
click at [524, 146] on div "[DATE]" at bounding box center [444, 153] width 616 height 42
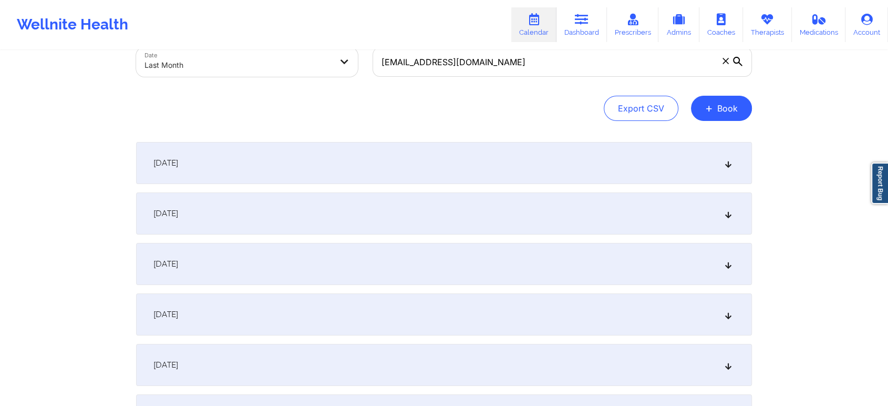
scroll to position [7, 0]
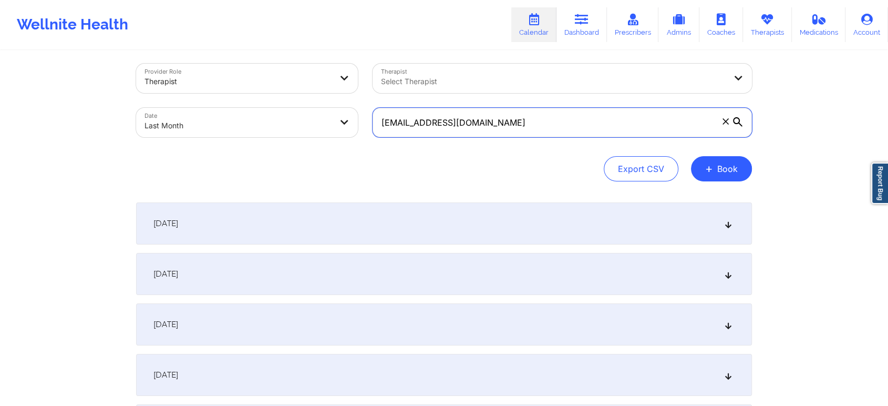
click at [513, 117] on input "connieduvall21@gmail.com" at bounding box center [563, 122] width 380 height 29
drag, startPoint x: 513, startPoint y: 117, endPoint x: 324, endPoint y: 140, distance: 190.7
click at [324, 140] on div "Provider Role Therapist Therapist Select Therapist Date Last Month connieduvall…" at bounding box center [444, 100] width 631 height 88
paste input "oopktest@yop"
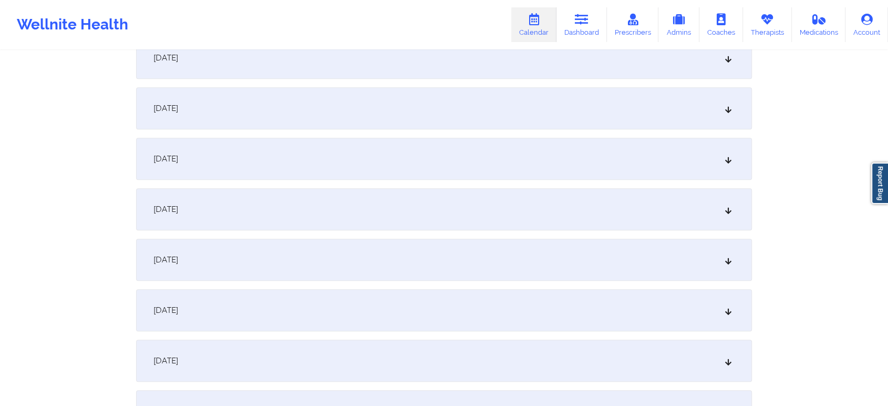
scroll to position [740, 0]
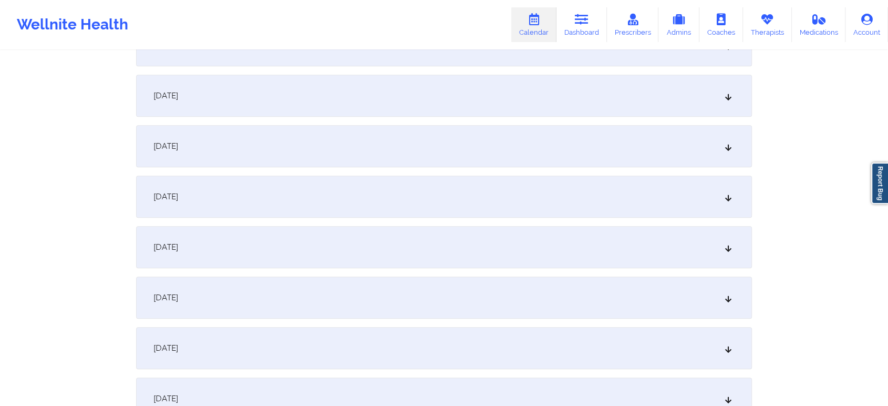
click at [586, 289] on div "[DATE]" at bounding box center [444, 297] width 616 height 42
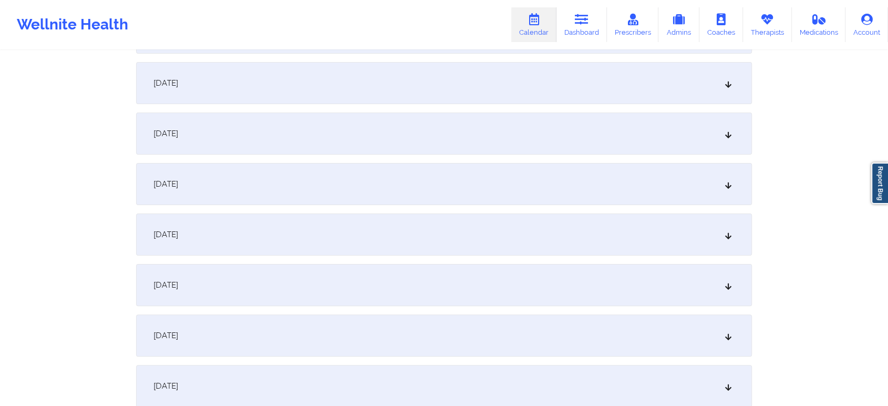
scroll to position [0, 0]
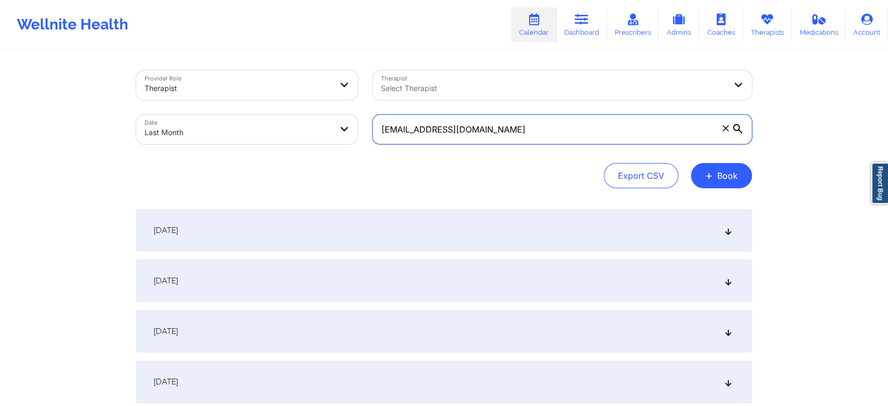
drag, startPoint x: 497, startPoint y: 125, endPoint x: 260, endPoint y: 118, distance: 236.6
click at [260, 118] on div "Provider Role Therapist Therapist Select Therapist Date Last Month oopktest@yop…" at bounding box center [444, 107] width 631 height 88
paste input "jessica_jnj@yahoo"
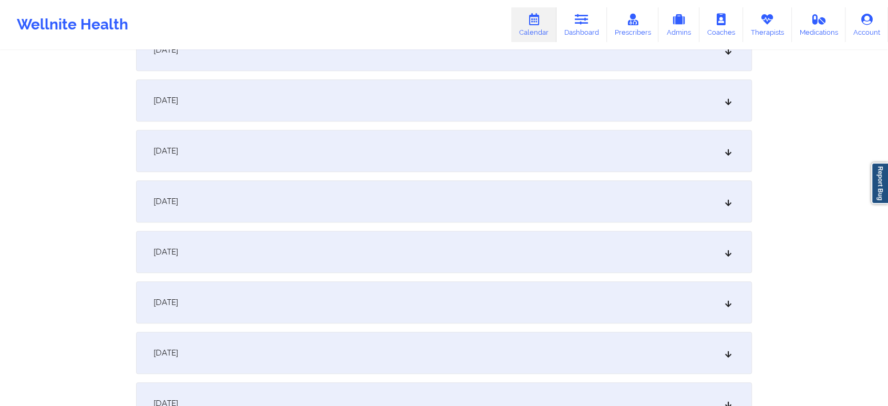
scroll to position [874, 0]
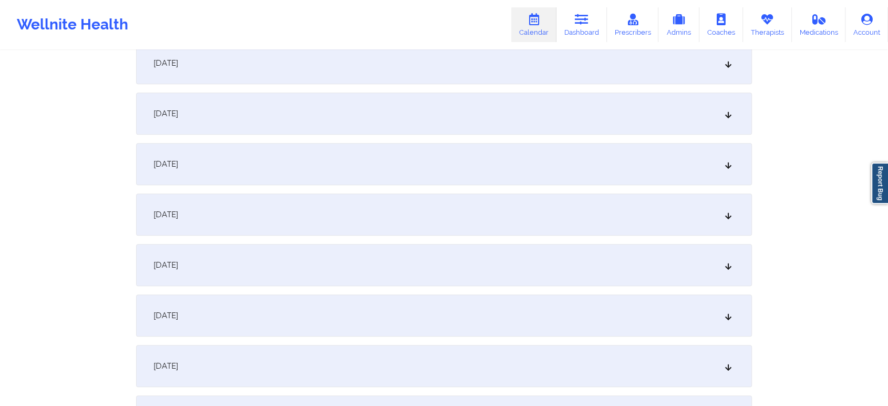
click at [520, 172] on div "[DATE]" at bounding box center [444, 164] width 616 height 42
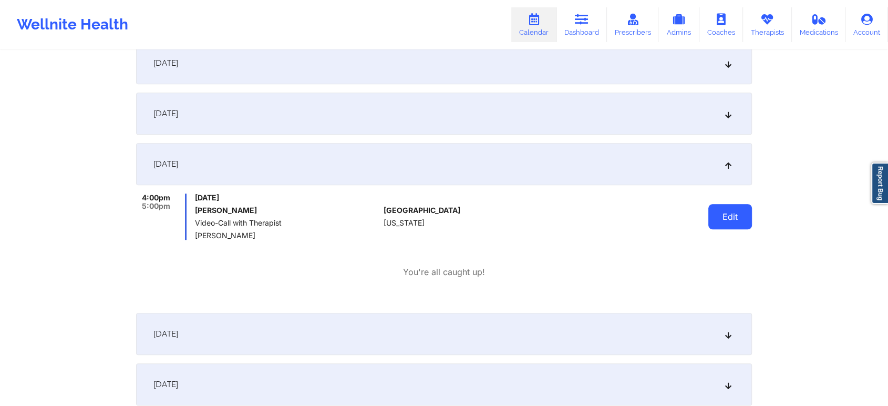
click at [725, 217] on button "Edit" at bounding box center [731, 216] width 44 height 25
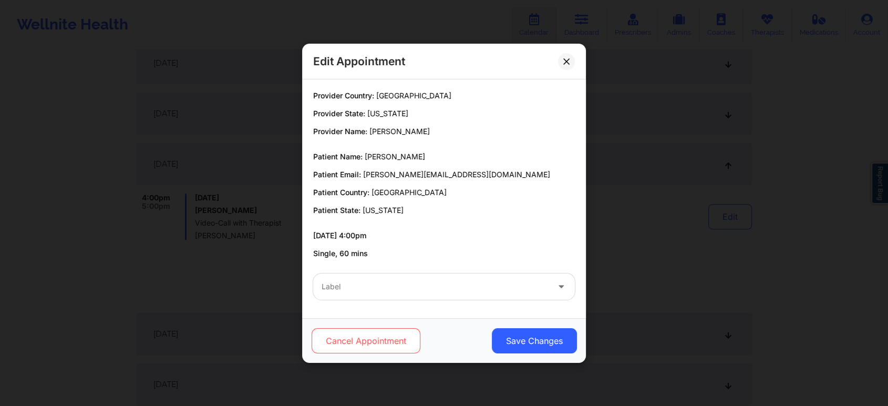
click at [376, 347] on button "Cancel Appointment" at bounding box center [366, 340] width 109 height 25
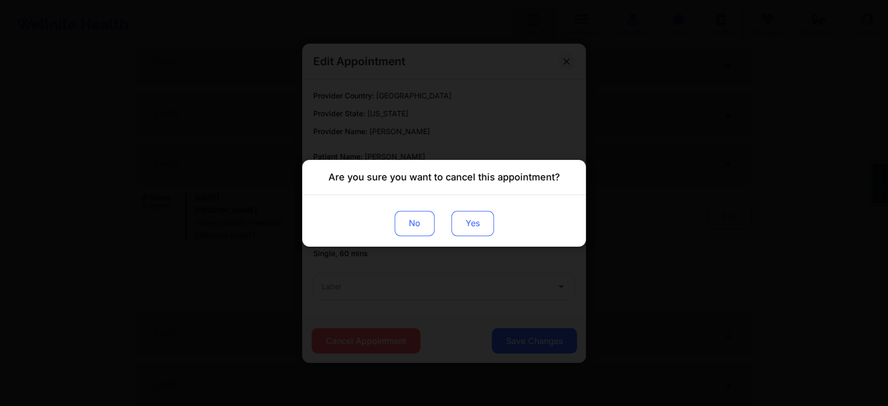
click at [476, 224] on button "Yes" at bounding box center [473, 222] width 43 height 25
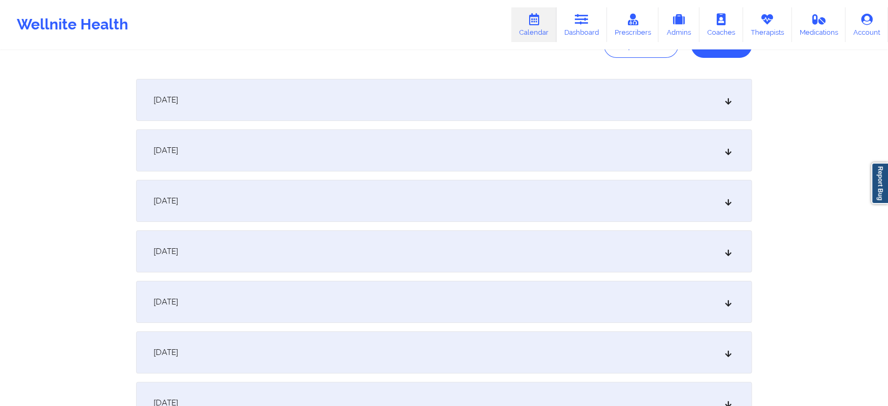
scroll to position [46, 0]
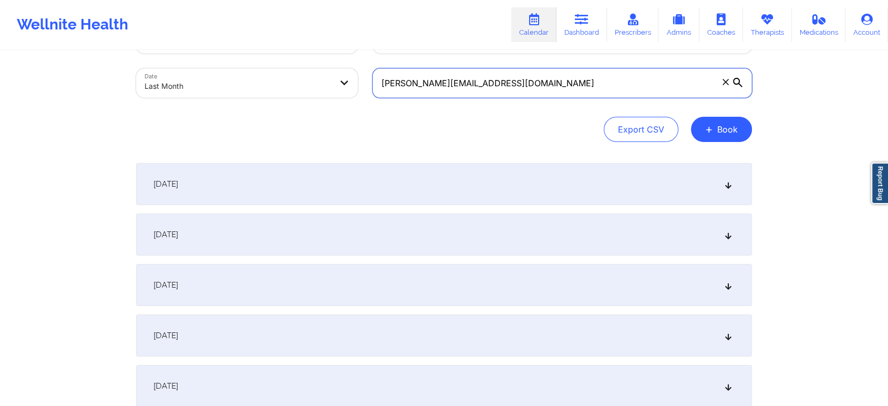
drag, startPoint x: 574, startPoint y: 80, endPoint x: 336, endPoint y: 49, distance: 239.5
click at [336, 49] on div "Provider Role Therapist Therapist Select Therapist Date Last Month jessica_jnj@…" at bounding box center [444, 61] width 631 height 88
paste input "sheilasimmons422@gmail"
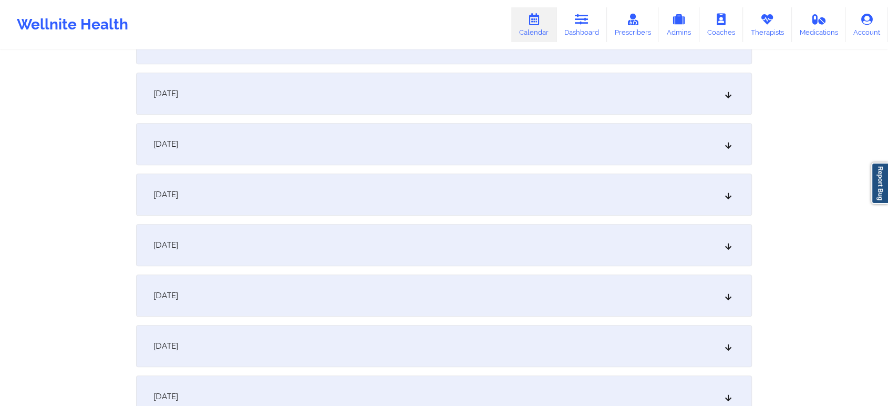
scroll to position [883, 0]
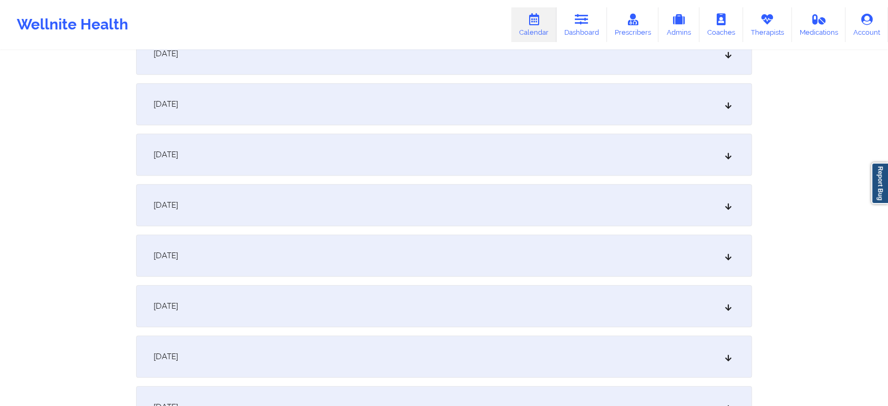
click at [419, 176] on div "September 1, 2025 No appointments September 2, 2025 No appointments September 3…" at bounding box center [444, 78] width 616 height 1505
click at [430, 160] on div "[DATE]" at bounding box center [444, 155] width 616 height 42
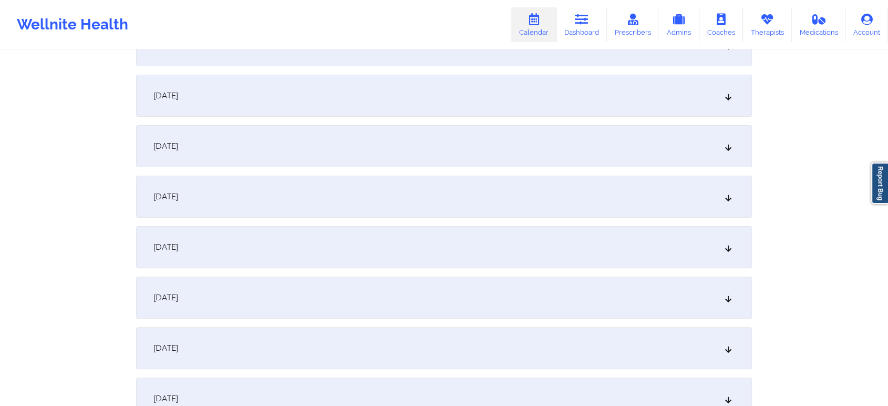
scroll to position [0, 0]
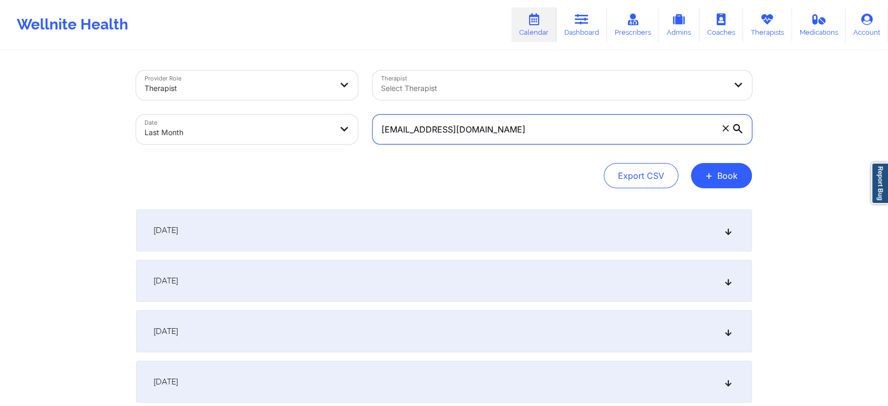
drag, startPoint x: 537, startPoint y: 125, endPoint x: 229, endPoint y: 134, distance: 308.7
click at [229, 134] on div "Provider Role Therapist Therapist Select Therapist Date Last Month sheilasimmon…" at bounding box center [444, 107] width 631 height 88
paste input "colieamiller"
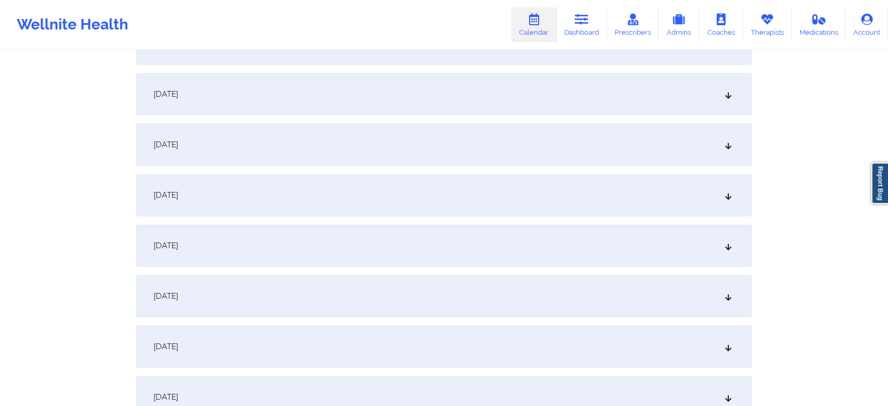
scroll to position [803, 0]
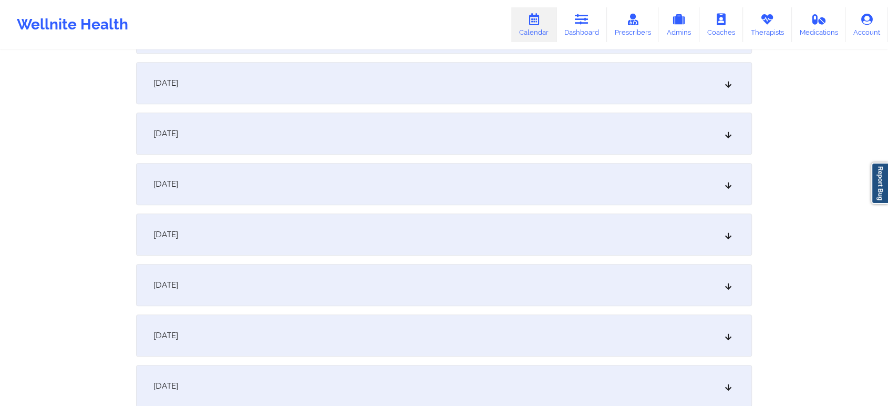
click at [444, 247] on div "[DATE]" at bounding box center [444, 234] width 616 height 42
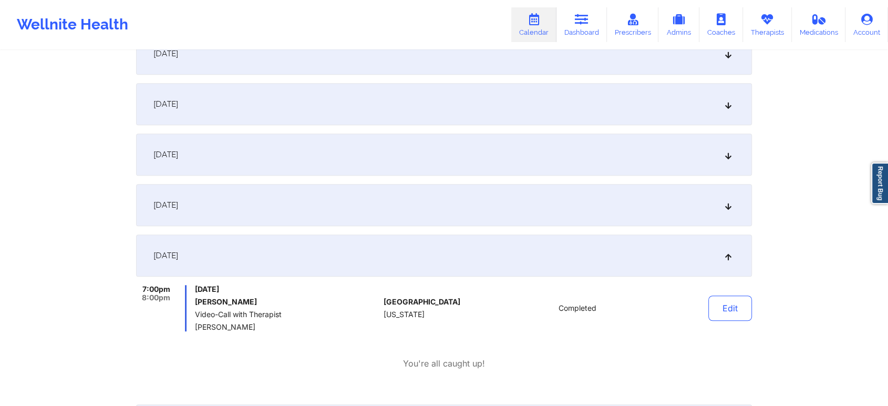
scroll to position [824, 0]
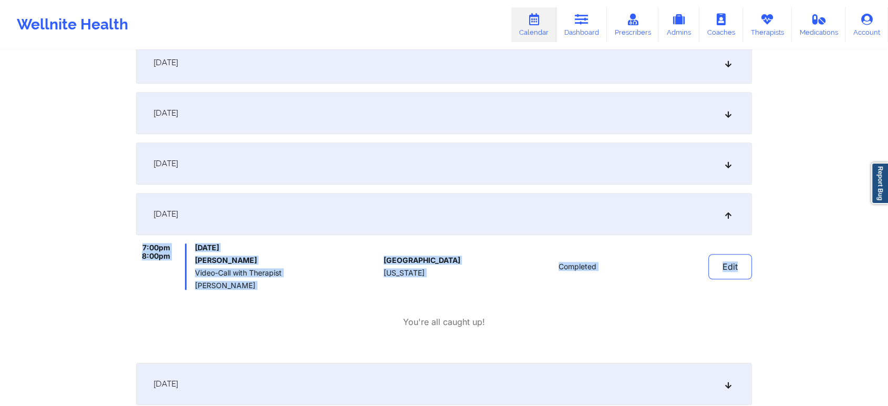
drag, startPoint x: 887, startPoint y: 245, endPoint x: 896, endPoint y: 248, distance: 9.3
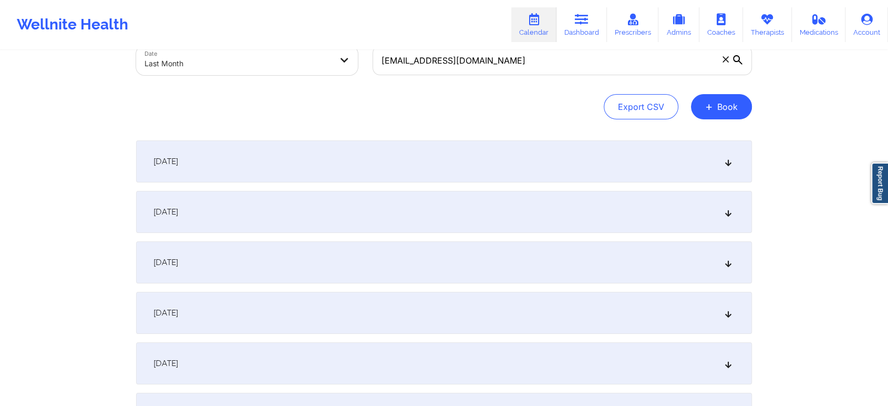
scroll to position [0, 0]
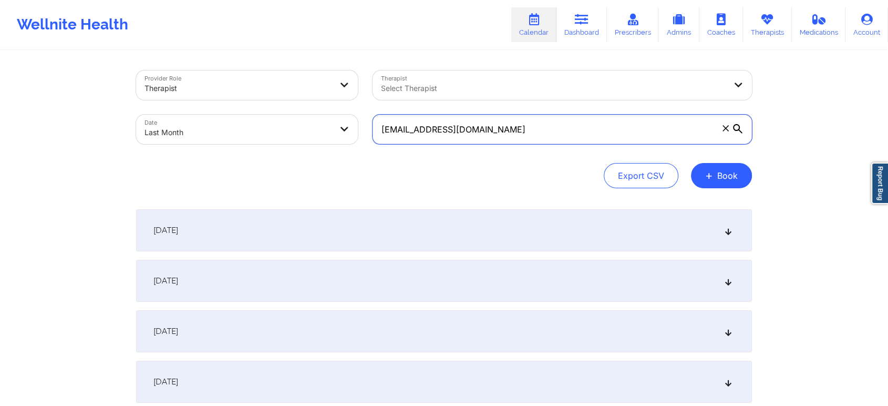
drag, startPoint x: 535, startPoint y: 129, endPoint x: 220, endPoint y: 131, distance: 314.9
click at [220, 131] on div "Provider Role Therapist Therapist Select Therapist Date Last Month colieamiller…" at bounding box center [444, 107] width 631 height 88
paste input "jillriv15"
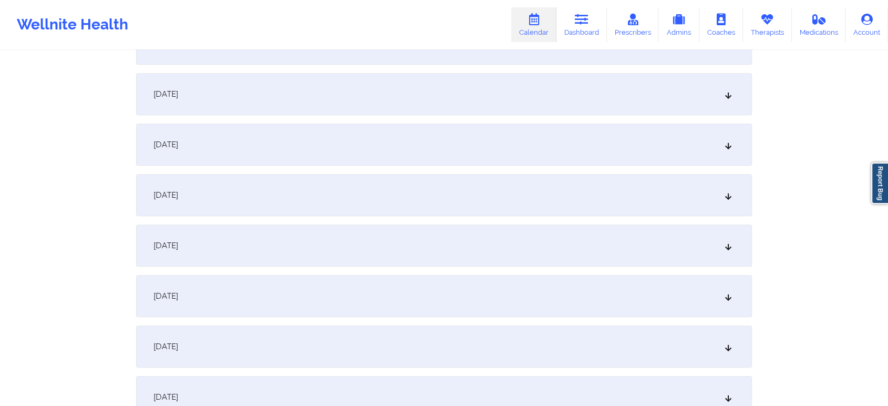
scroll to position [841, 0]
type input "jillriv15@gmail.com"
click at [499, 185] on div "[DATE]" at bounding box center [444, 197] width 616 height 42
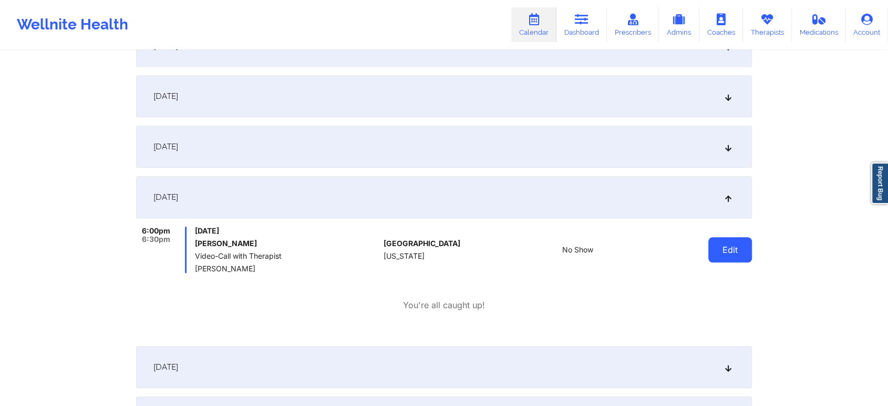
click at [725, 255] on button "Edit" at bounding box center [731, 249] width 44 height 25
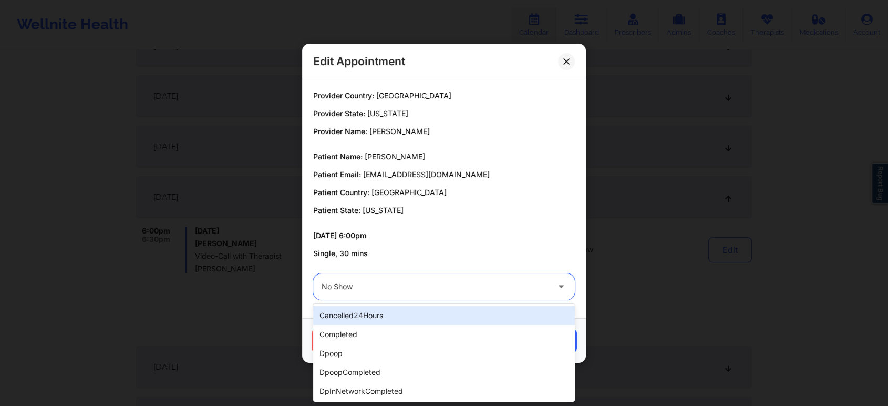
click at [423, 293] on div "No Show" at bounding box center [435, 286] width 227 height 26
type input "tech"
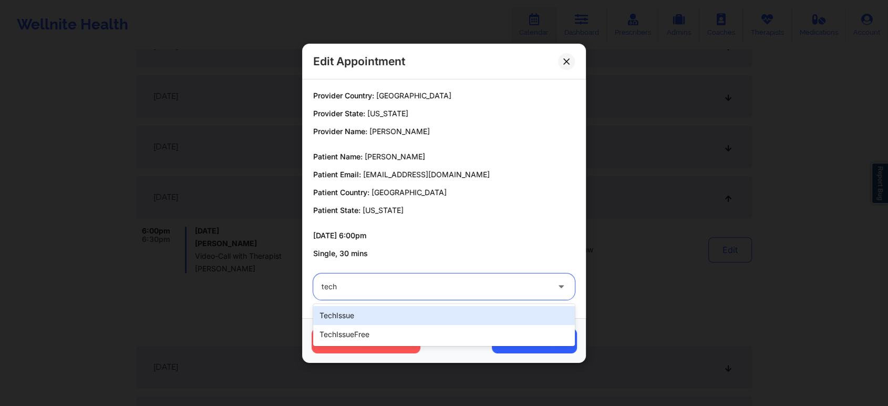
click at [341, 319] on div "techIssue" at bounding box center [444, 315] width 262 height 19
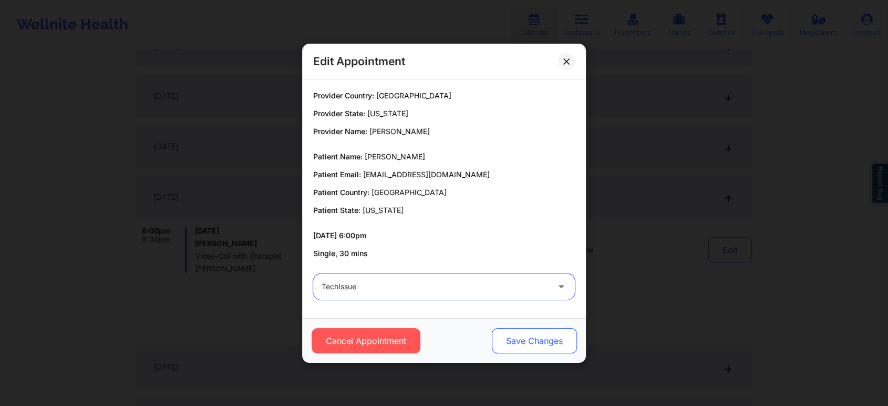
click at [537, 342] on button "Save Changes" at bounding box center [534, 340] width 85 height 25
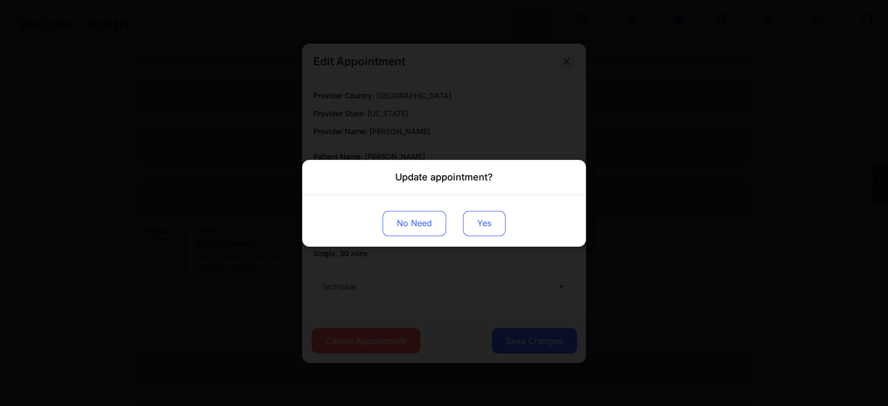
click at [483, 216] on button "Yes" at bounding box center [484, 222] width 43 height 25
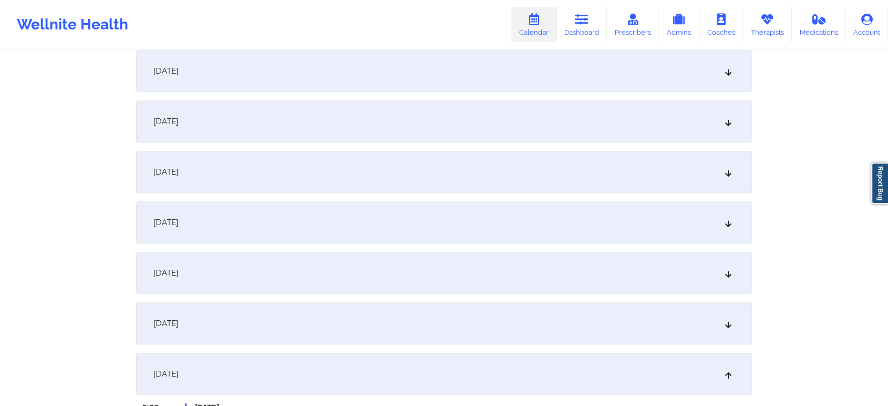
scroll to position [0, 0]
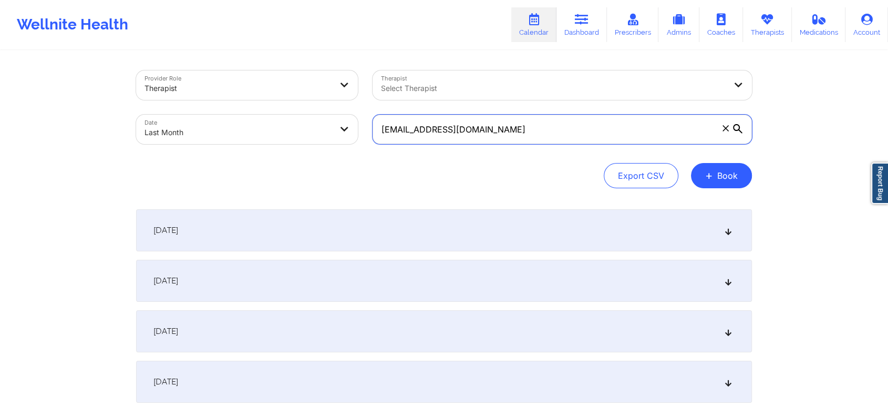
drag, startPoint x: 545, startPoint y: 119, endPoint x: 345, endPoint y: 121, distance: 199.8
click at [345, 121] on div "Provider Role Therapist Therapist Select Therapist Date Last Month jillriv15@gm…" at bounding box center [444, 107] width 631 height 88
paste input "troberts456@hot"
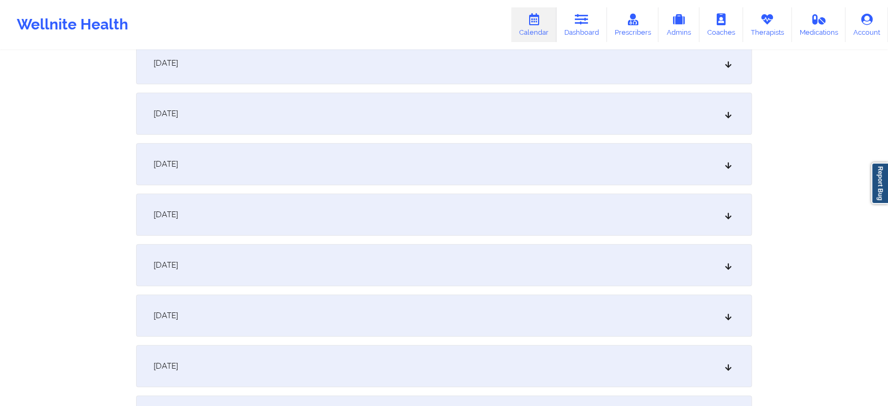
scroll to position [766, 0]
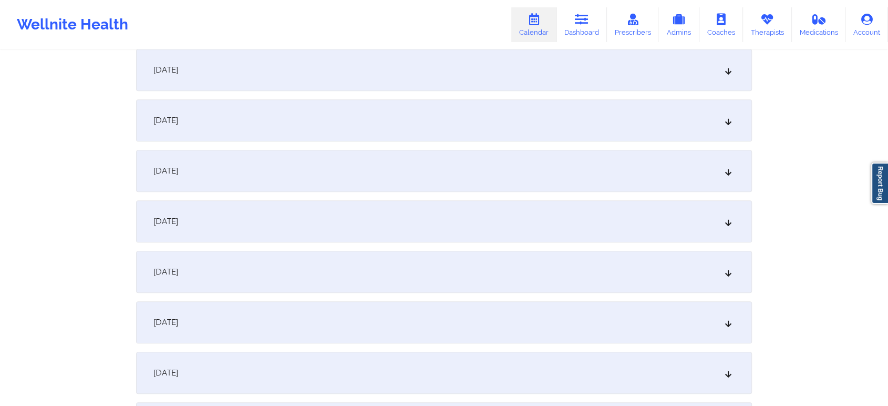
click at [605, 264] on div "[DATE]" at bounding box center [444, 272] width 616 height 42
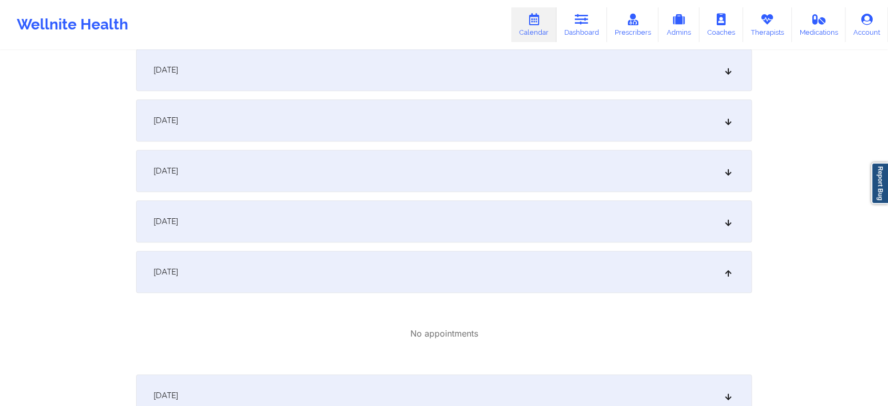
scroll to position [0, 0]
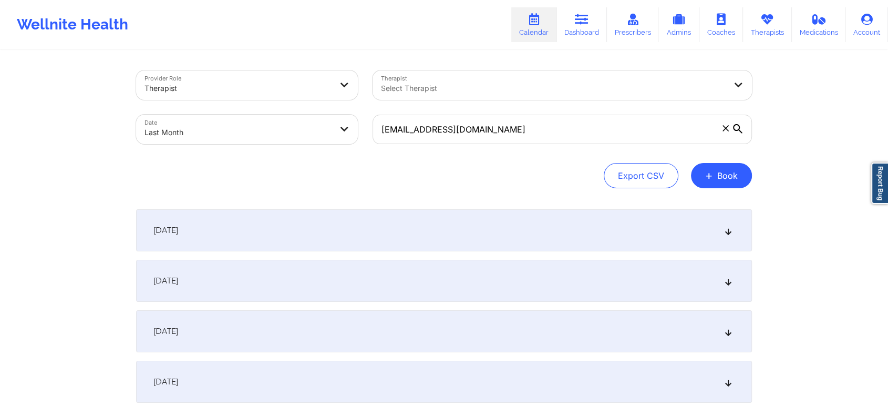
drag, startPoint x: 549, startPoint y: 145, endPoint x: 564, endPoint y: 133, distance: 19.5
click at [564, 133] on div "troberts456@hotmail.com" at bounding box center [562, 129] width 394 height 44
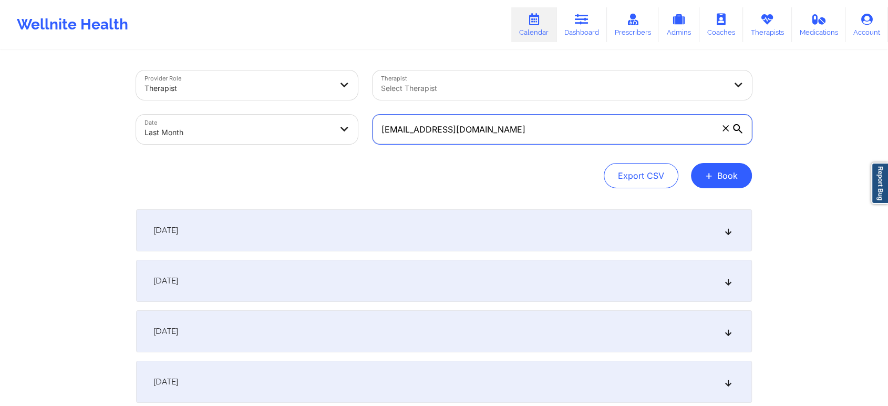
drag, startPoint x: 564, startPoint y: 133, endPoint x: 245, endPoint y: 142, distance: 319.2
click at [245, 142] on div "Provider Role Therapist Therapist Select Therapist Date Last Month troberts456@…" at bounding box center [444, 107] width 631 height 88
paste input "adwaller84@g"
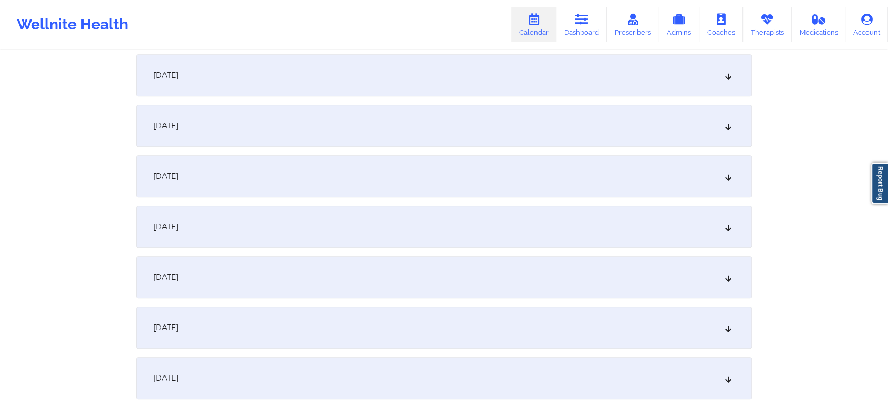
scroll to position [946, 0]
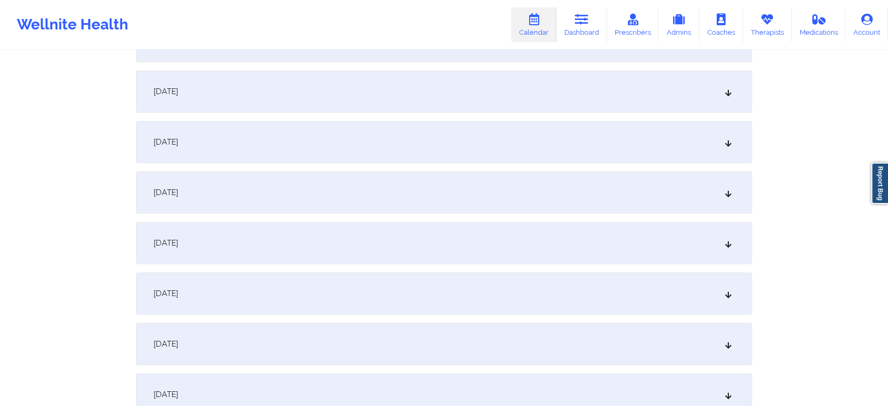
click at [482, 103] on div "[DATE]" at bounding box center [444, 91] width 616 height 42
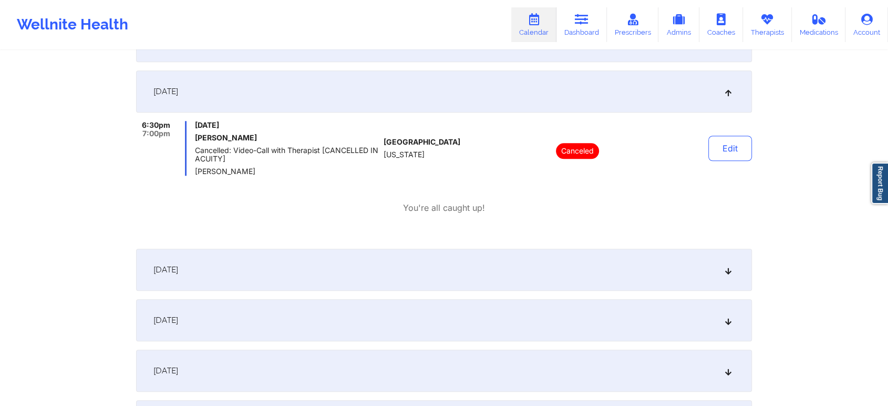
scroll to position [0, 0]
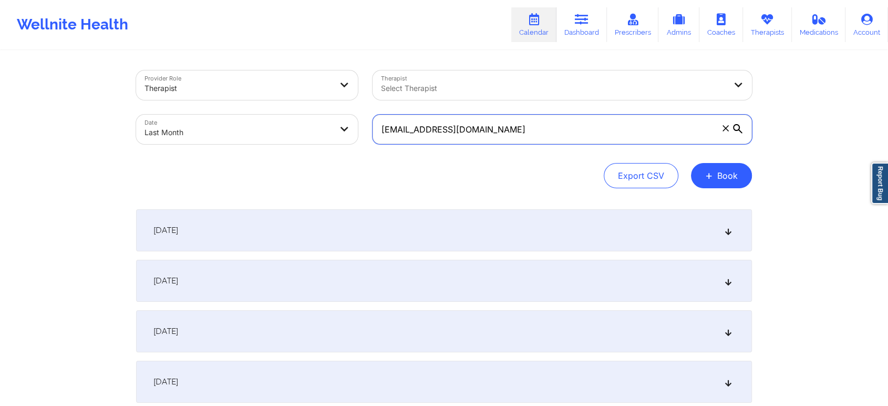
drag, startPoint x: 572, startPoint y: 124, endPoint x: 355, endPoint y: 117, distance: 217.2
click at [355, 117] on div "Provider Role Therapist Therapist Select Therapist Date Last Month adwaller84@g…" at bounding box center [444, 107] width 631 height 88
paste input "ciaraquick86"
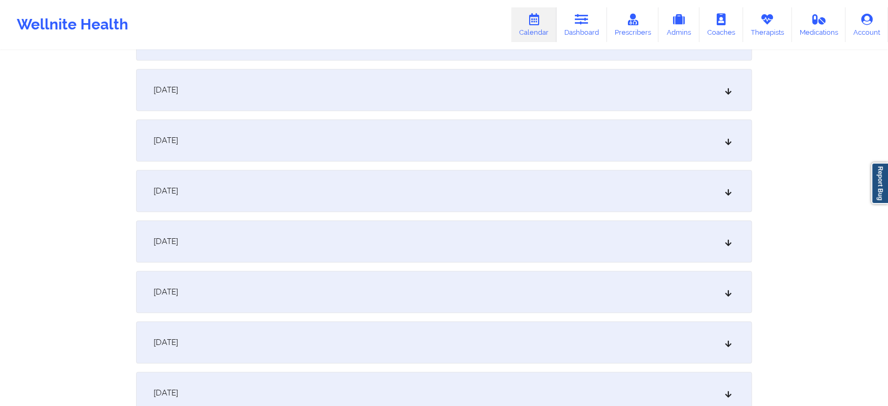
scroll to position [836, 0]
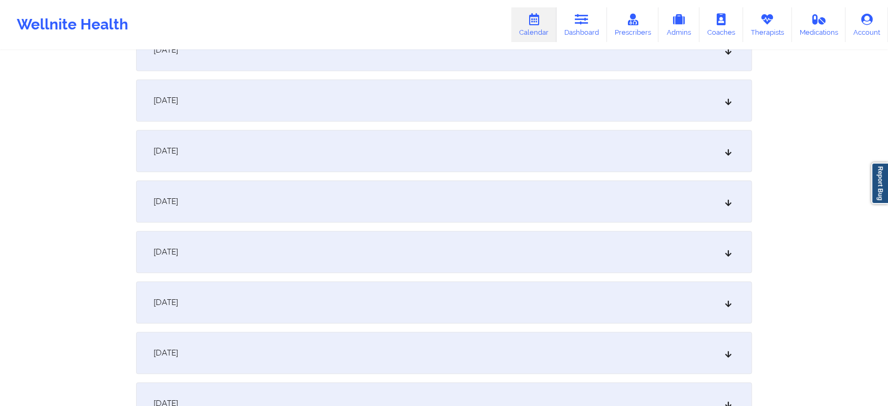
click at [544, 206] on div "[DATE]" at bounding box center [444, 201] width 616 height 42
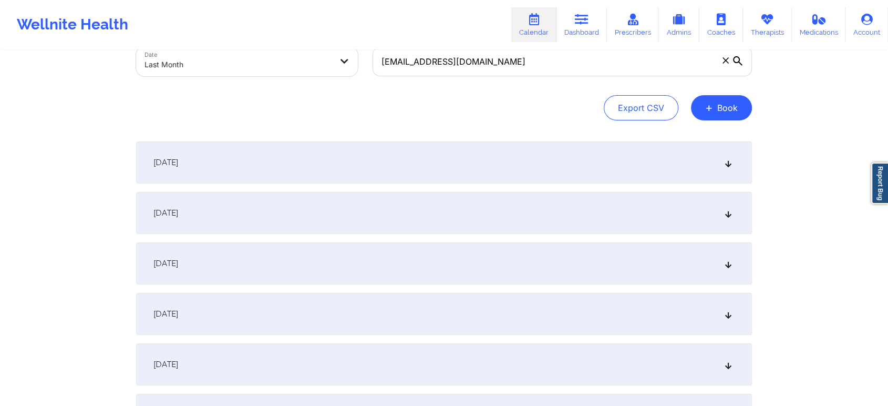
scroll to position [0, 0]
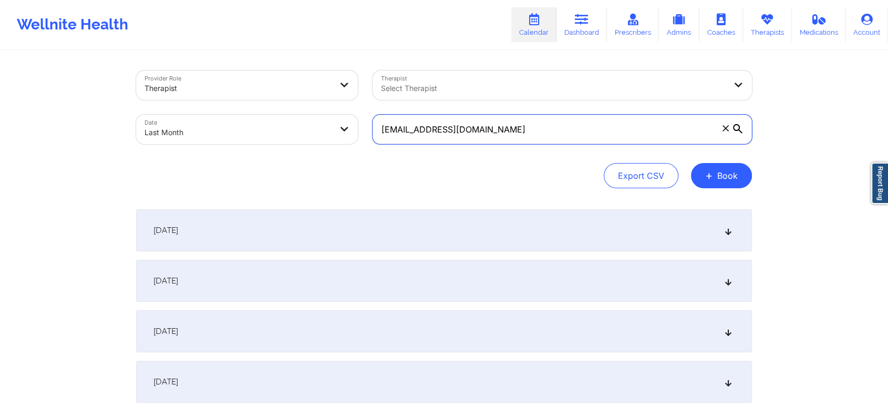
click at [556, 125] on input "ciaraquick86@gmail.com" at bounding box center [563, 129] width 380 height 29
drag, startPoint x: 506, startPoint y: 127, endPoint x: 251, endPoint y: 104, distance: 256.0
click at [251, 104] on div "Provider Role Therapist Therapist Select Therapist Date Last Month ciaraquick86…" at bounding box center [444, 107] width 631 height 88
paste input "ttianaspence"
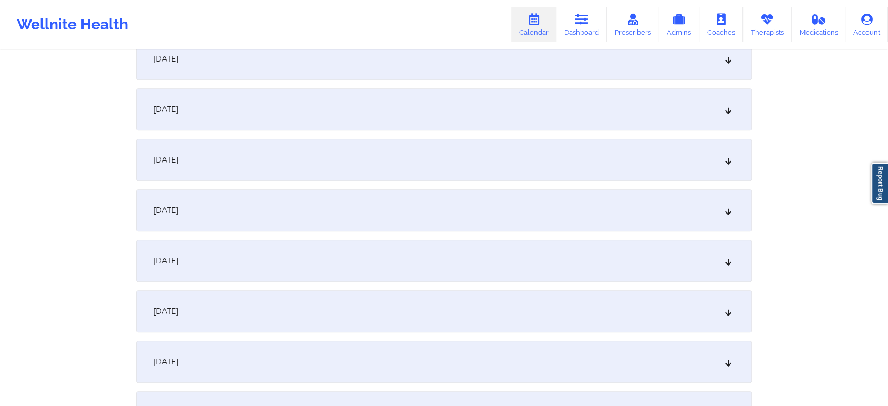
scroll to position [924, 0]
drag, startPoint x: 515, startPoint y: 127, endPoint x: 631, endPoint y: 165, distance: 122.7
click at [631, 165] on div "September 1, 2025 No appointments September 2, 2025 No appointments September 3…" at bounding box center [444, 38] width 616 height 1505
click at [541, 93] on div "[DATE]" at bounding box center [444, 114] width 616 height 42
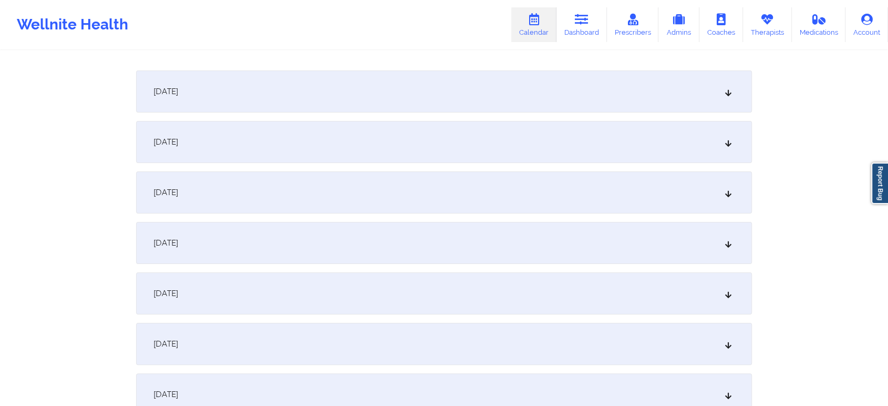
scroll to position [0, 0]
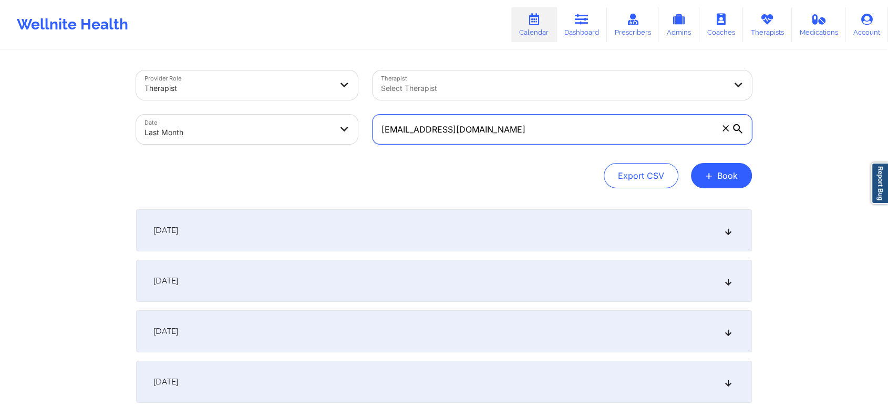
drag, startPoint x: 542, startPoint y: 128, endPoint x: 284, endPoint y: 126, distance: 258.1
click at [284, 126] on div "Provider Role Therapist Therapist Select Therapist Date Last Month ttianaspence…" at bounding box center [444, 107] width 631 height 88
paste input "kdagrin50"
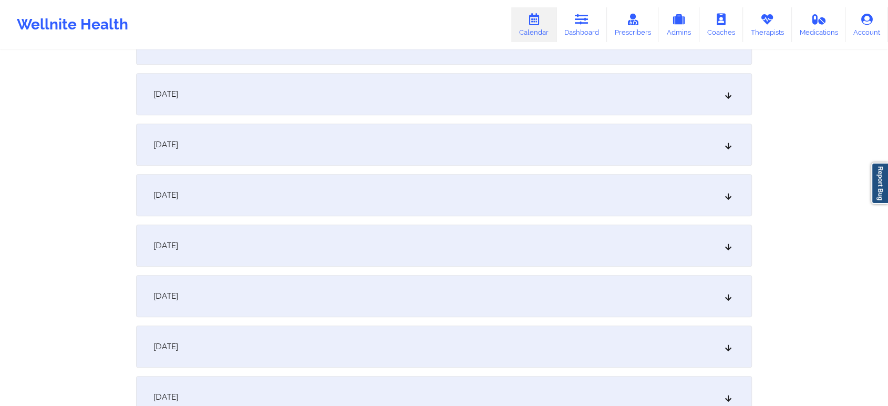
scroll to position [888, 0]
click at [534, 159] on div "[DATE]" at bounding box center [444, 149] width 616 height 42
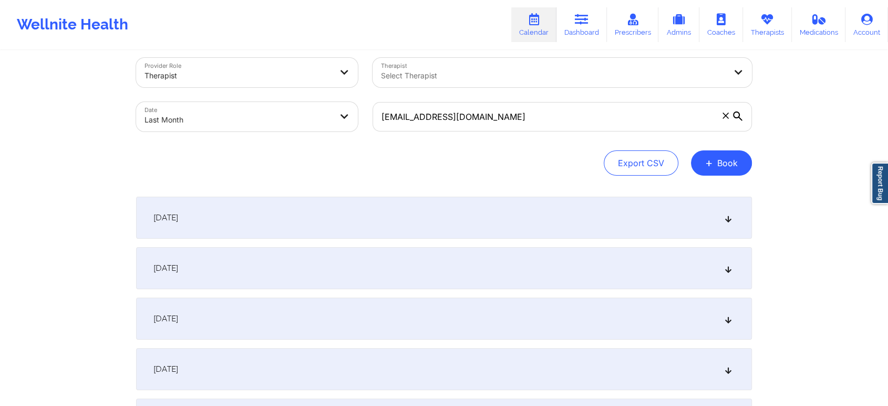
scroll to position [0, 0]
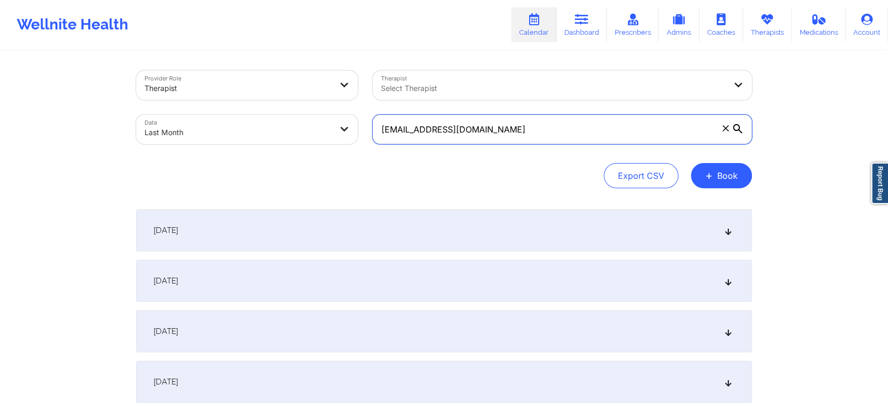
drag, startPoint x: 545, startPoint y: 120, endPoint x: 362, endPoint y: 100, distance: 183.6
click at [362, 100] on div "Provider Role Therapist Therapist Select Therapist Date Last Month kdagrin50@gm…" at bounding box center [444, 107] width 631 height 88
paste input "dkcincotta@verizon.net"
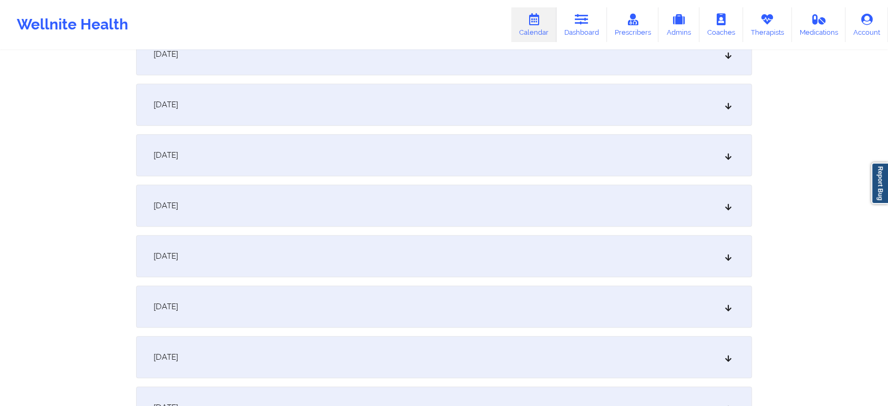
scroll to position [829, 0]
click at [652, 197] on div "[DATE]" at bounding box center [444, 208] width 616 height 42
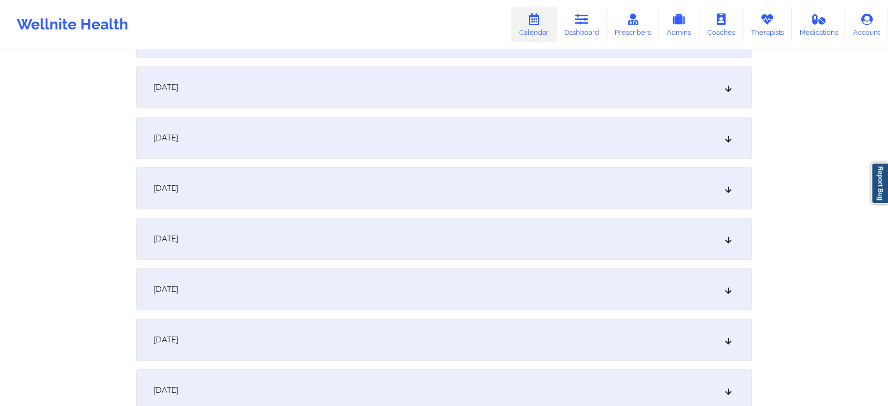
scroll to position [583, 0]
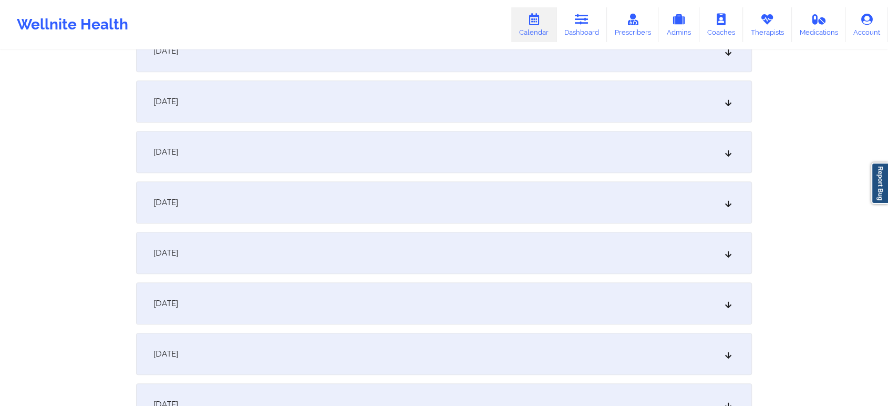
click at [602, 109] on div "[DATE]" at bounding box center [444, 101] width 616 height 42
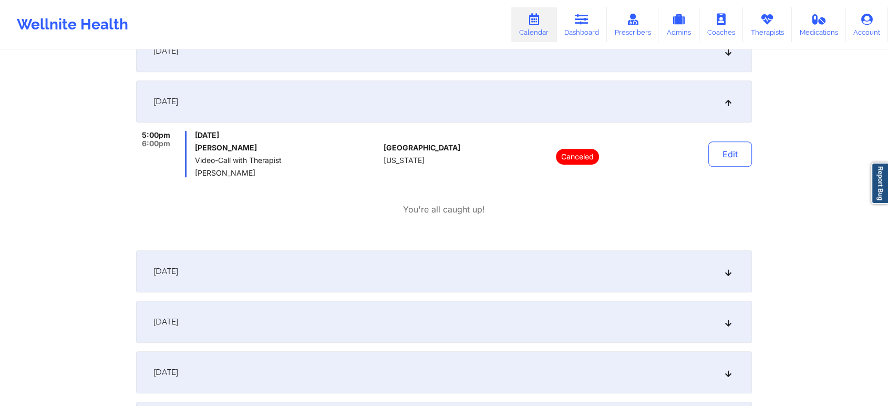
click at [711, 111] on div "[DATE]" at bounding box center [444, 101] width 616 height 42
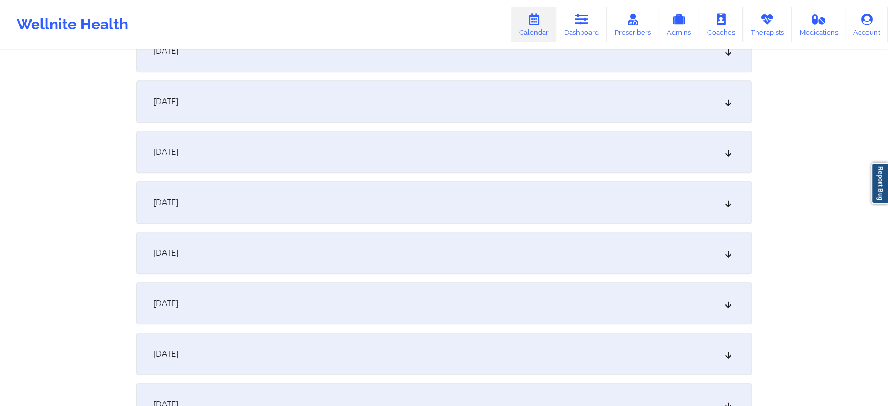
click at [640, 142] on div "[DATE]" at bounding box center [444, 152] width 616 height 42
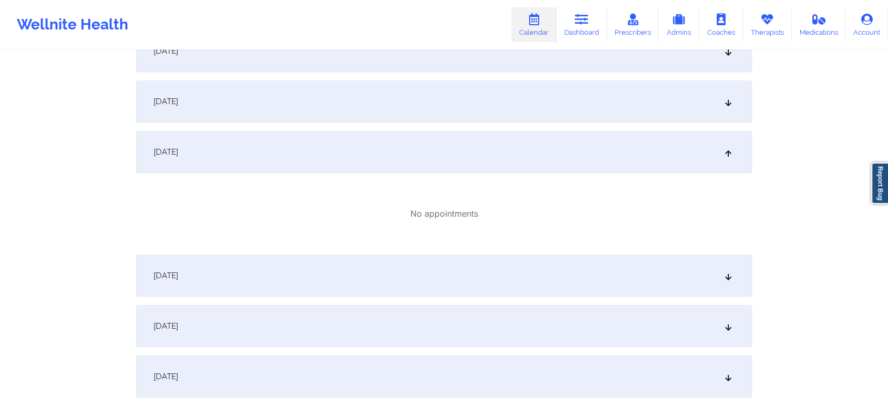
click at [605, 156] on div "[DATE]" at bounding box center [444, 152] width 616 height 42
click at [565, 147] on div "[DATE]" at bounding box center [444, 152] width 616 height 42
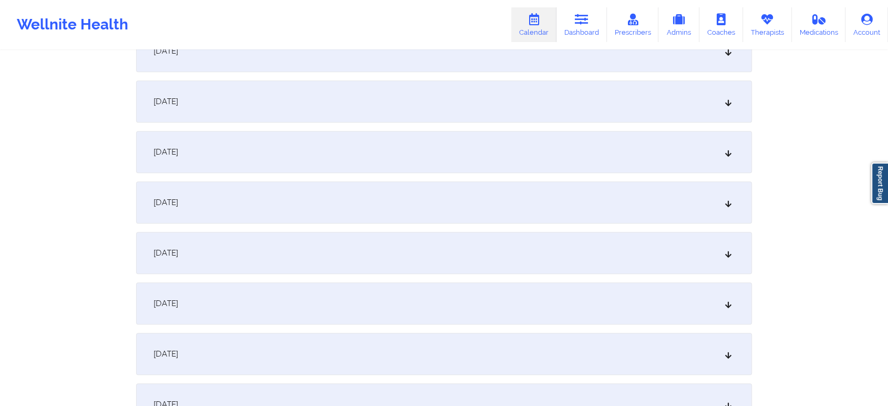
click at [534, 215] on div "[DATE]" at bounding box center [444, 202] width 616 height 42
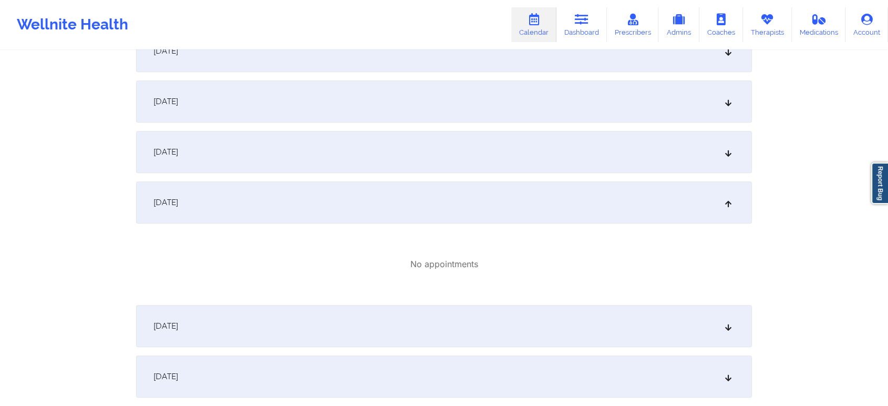
click at [667, 196] on div "[DATE]" at bounding box center [444, 202] width 616 height 42
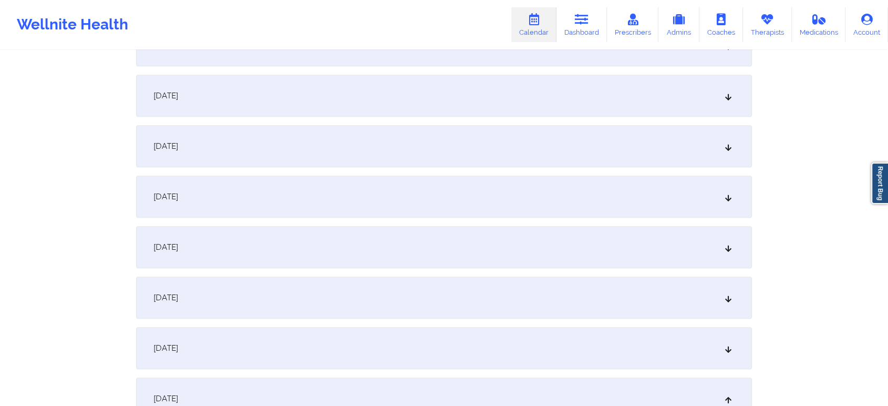
scroll to position [642, 0]
click at [673, 197] on div "[DATE]" at bounding box center [444, 194] width 616 height 42
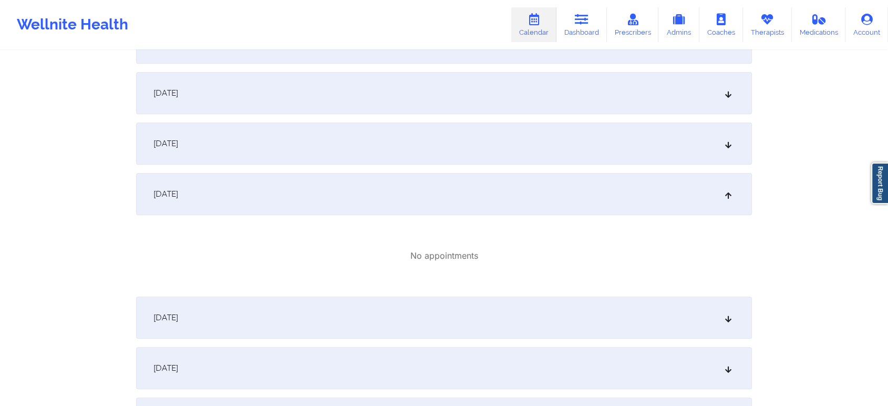
click at [691, 190] on div "[DATE]" at bounding box center [444, 194] width 616 height 42
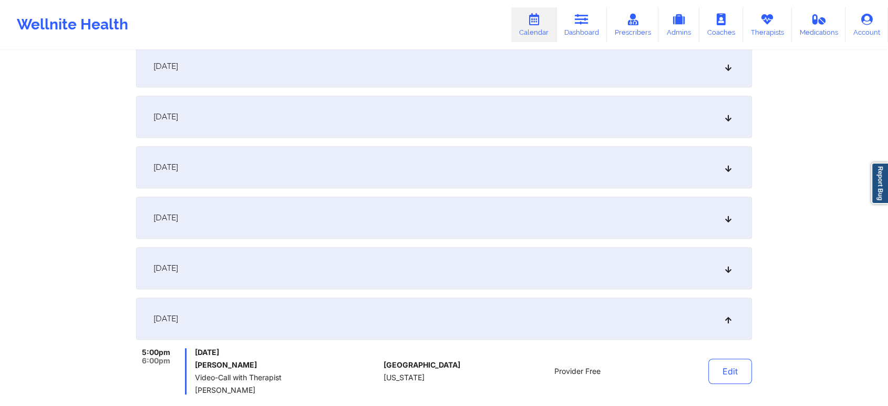
scroll to position [743, 0]
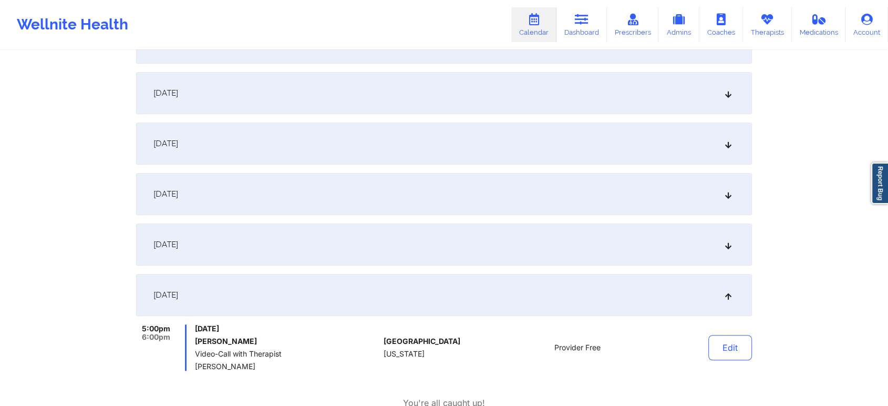
click at [665, 149] on div "[DATE]" at bounding box center [444, 143] width 616 height 42
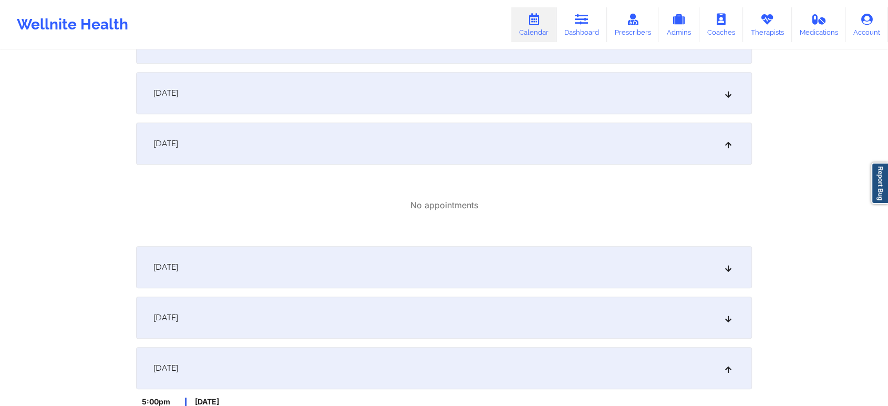
click at [559, 260] on div "[DATE]" at bounding box center [444, 267] width 616 height 42
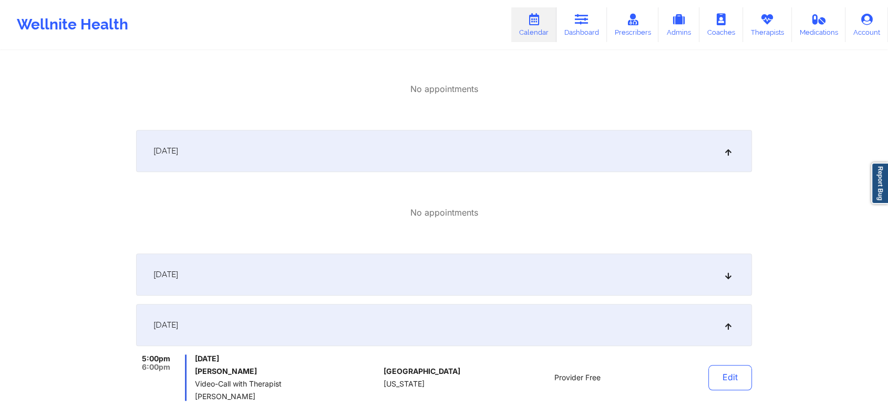
scroll to position [889, 0]
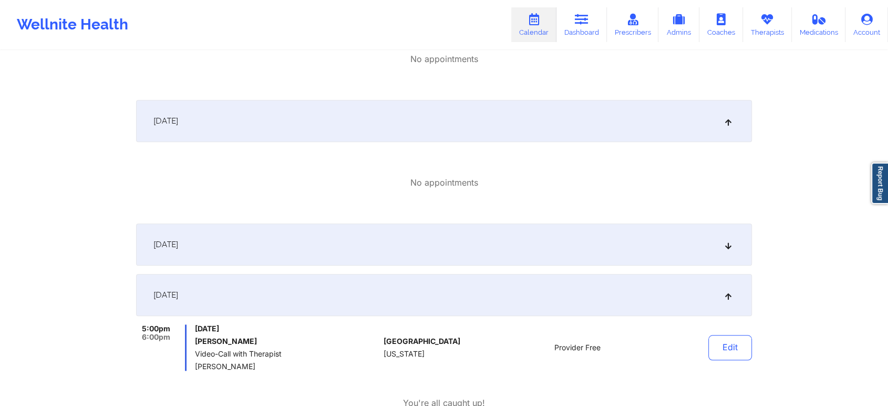
click at [668, 226] on div "[DATE]" at bounding box center [444, 244] width 616 height 42
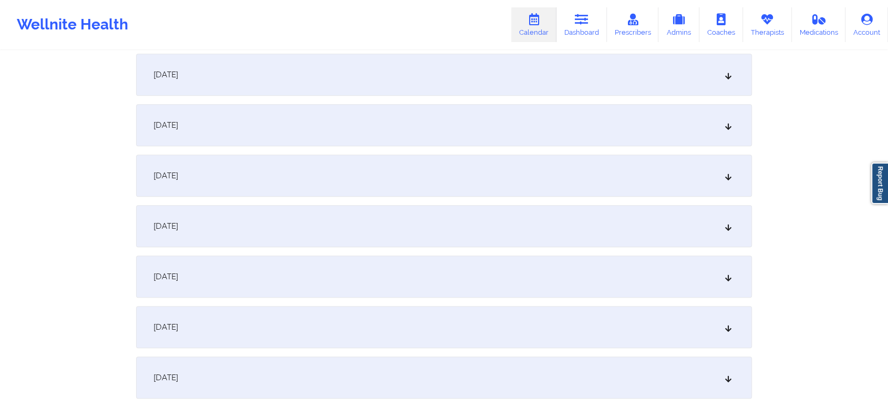
scroll to position [462, 0]
click at [694, 207] on div "[DATE]" at bounding box center [444, 223] width 616 height 42
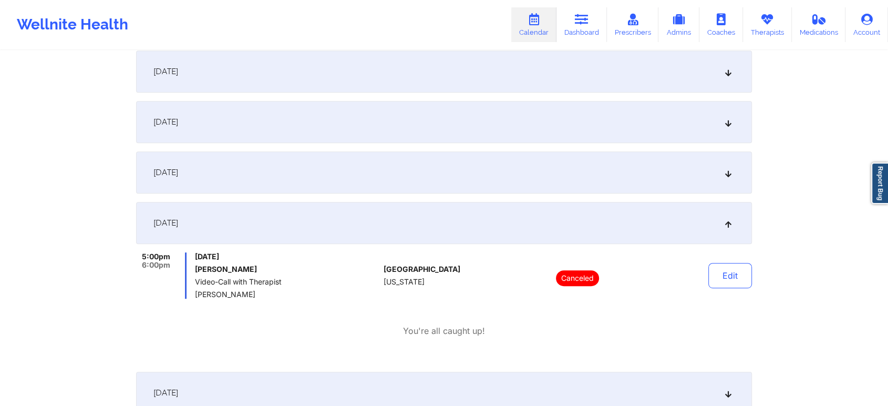
click at [693, 185] on div "[DATE]" at bounding box center [444, 172] width 616 height 42
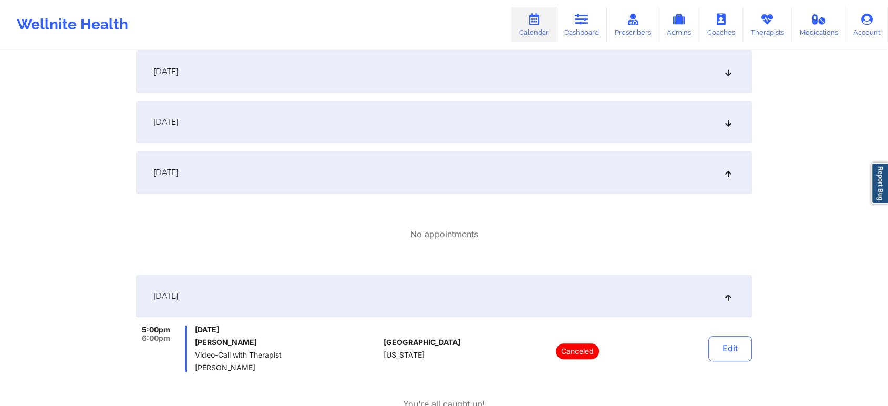
click at [612, 126] on div "[DATE]" at bounding box center [444, 122] width 616 height 42
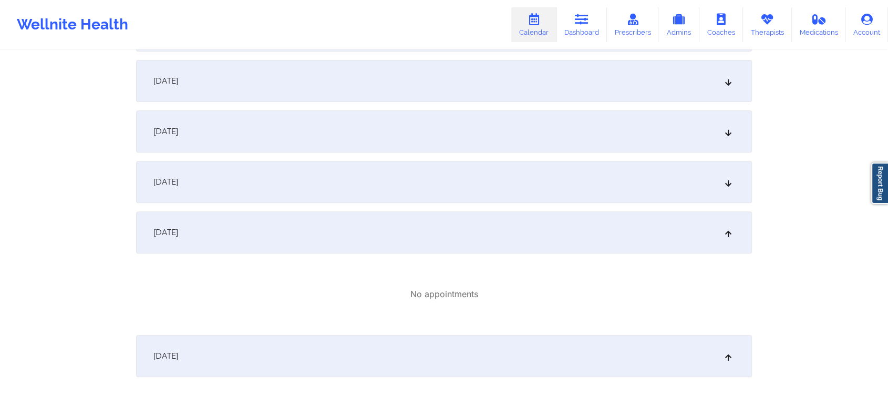
scroll to position [333, 0]
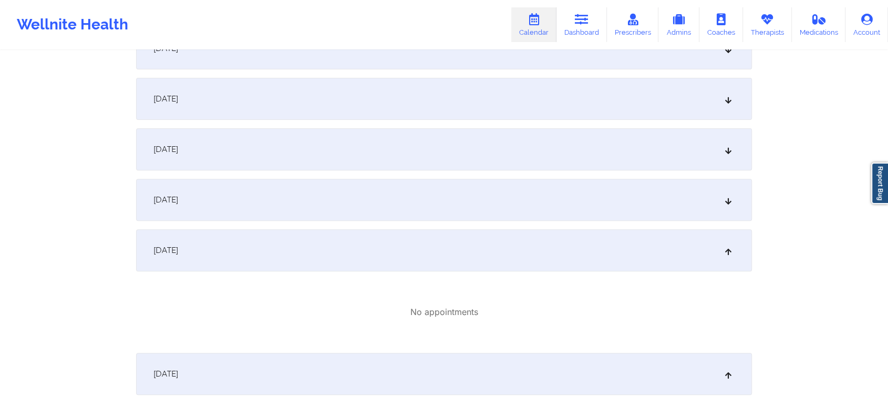
click at [538, 200] on div "[DATE]" at bounding box center [444, 200] width 616 height 42
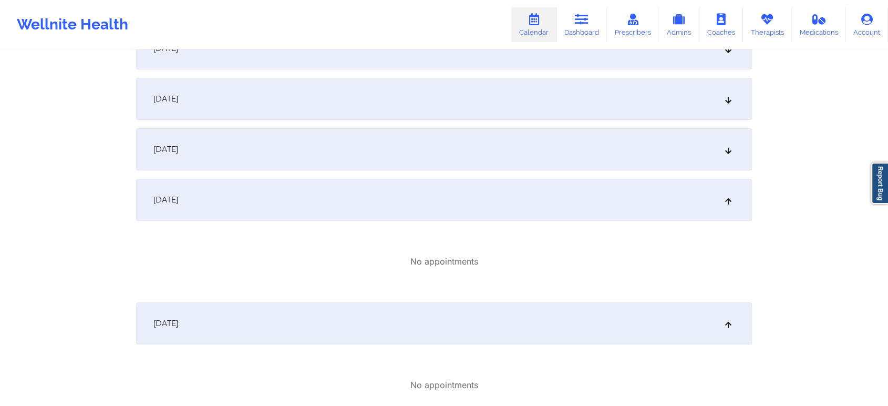
drag, startPoint x: 517, startPoint y: 144, endPoint x: 619, endPoint y: 115, distance: 106.5
click at [660, 140] on div "[DATE]" at bounding box center [444, 149] width 616 height 42
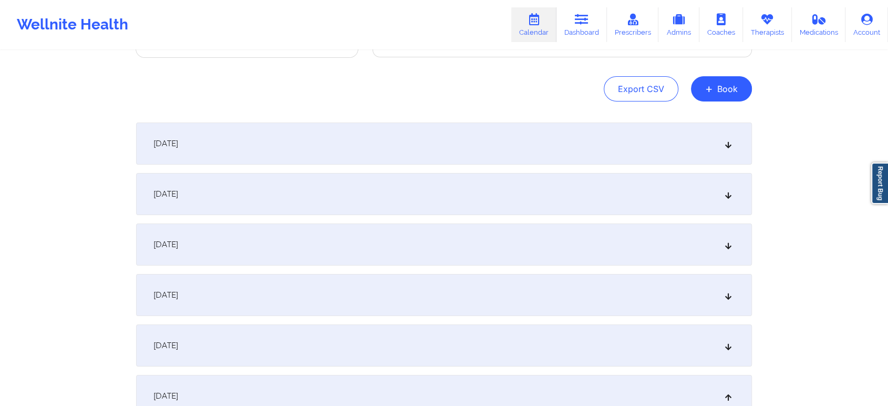
scroll to position [89, 0]
click at [660, 134] on div "[DATE]" at bounding box center [444, 141] width 616 height 42
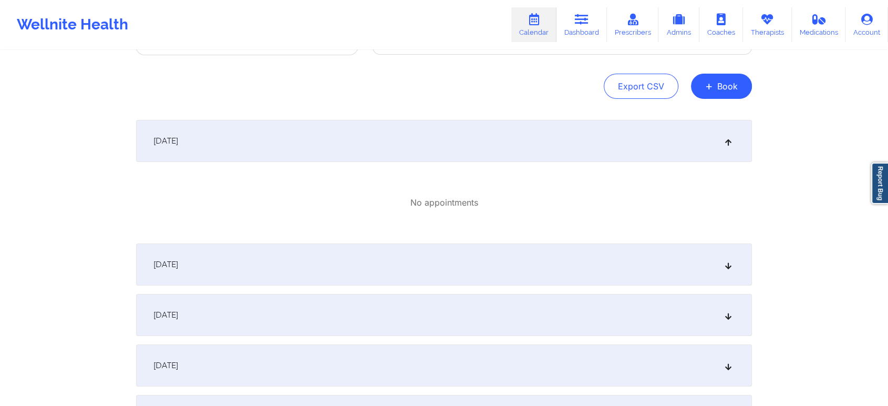
click at [531, 263] on div "[DATE]" at bounding box center [444, 264] width 616 height 42
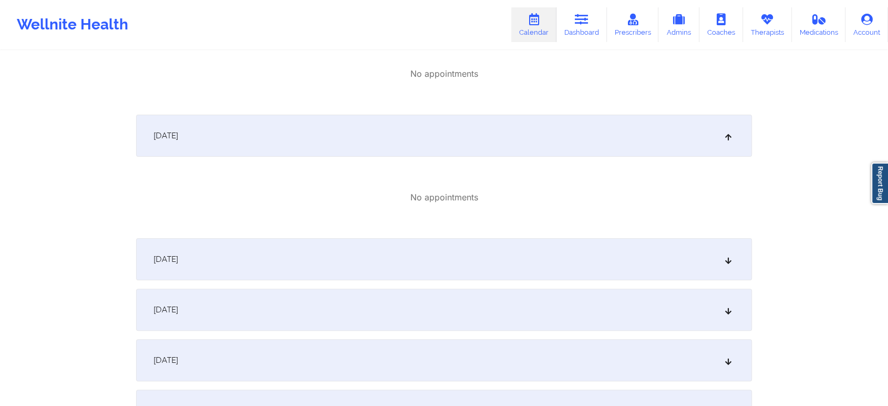
scroll to position [244, 0]
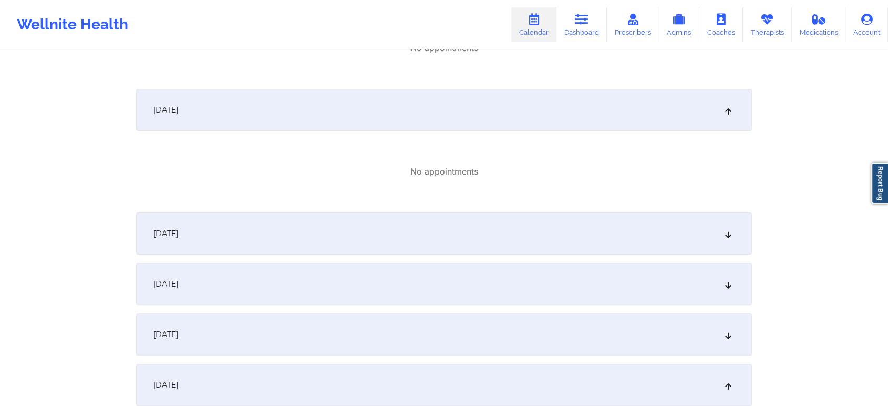
click at [694, 228] on div "[DATE]" at bounding box center [444, 233] width 616 height 42
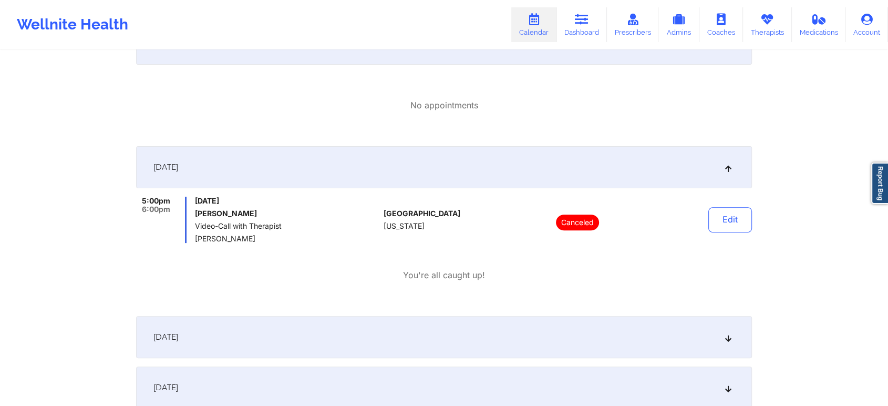
scroll to position [314, 0]
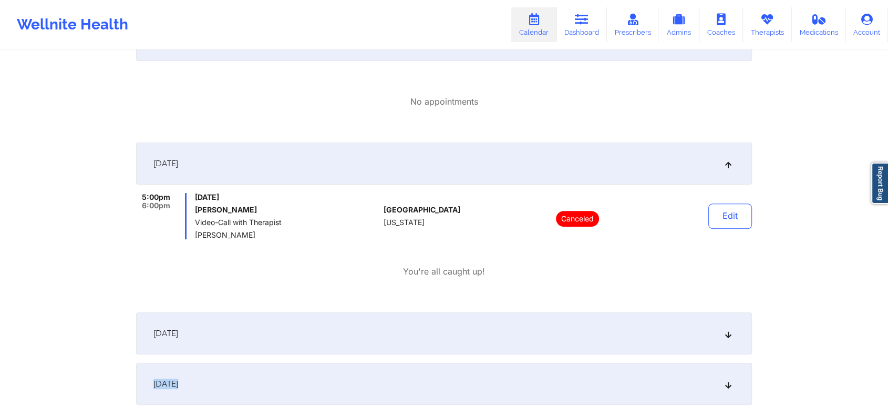
drag, startPoint x: 707, startPoint y: 359, endPoint x: 728, endPoint y: 341, distance: 27.9
click at [728, 341] on div "[DATE]" at bounding box center [444, 333] width 616 height 42
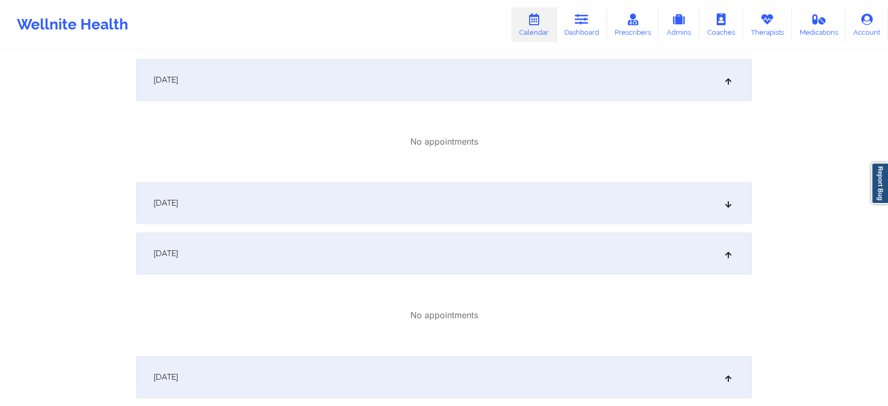
scroll to position [578, 0]
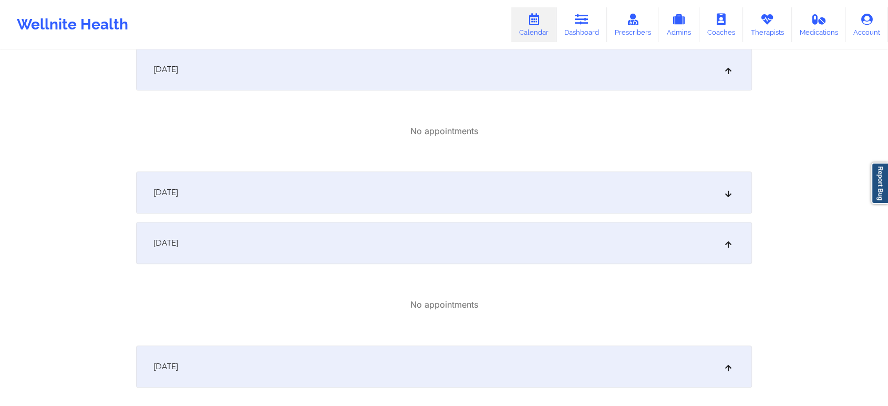
click at [668, 209] on div "[DATE]" at bounding box center [444, 192] width 616 height 42
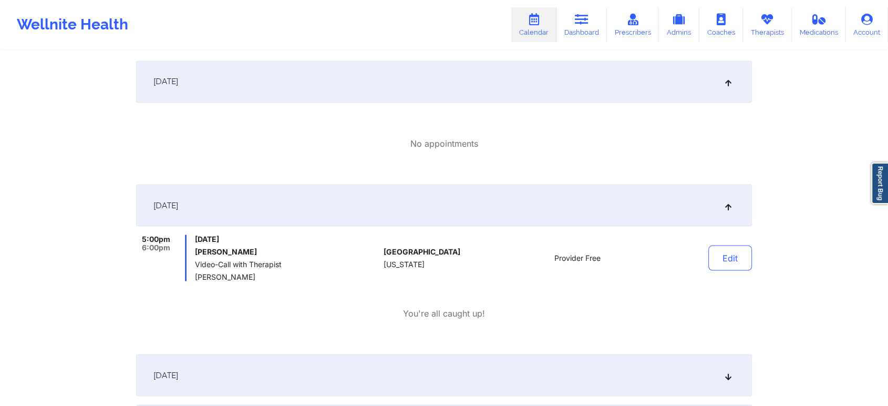
scroll to position [1867, 0]
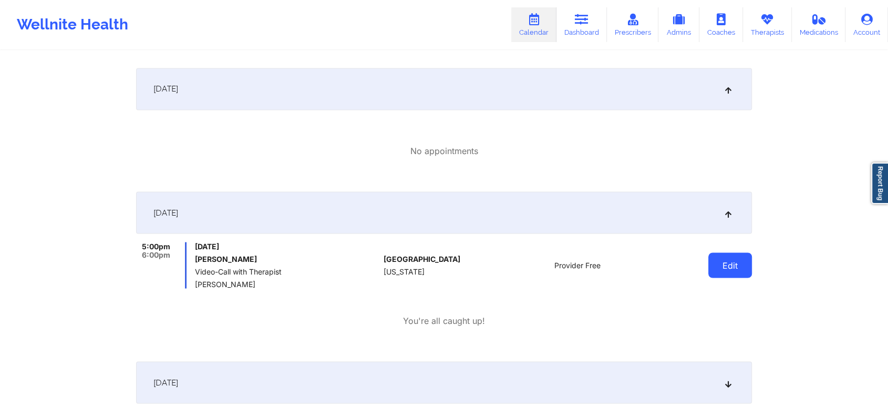
click at [714, 255] on button "Edit" at bounding box center [731, 264] width 44 height 25
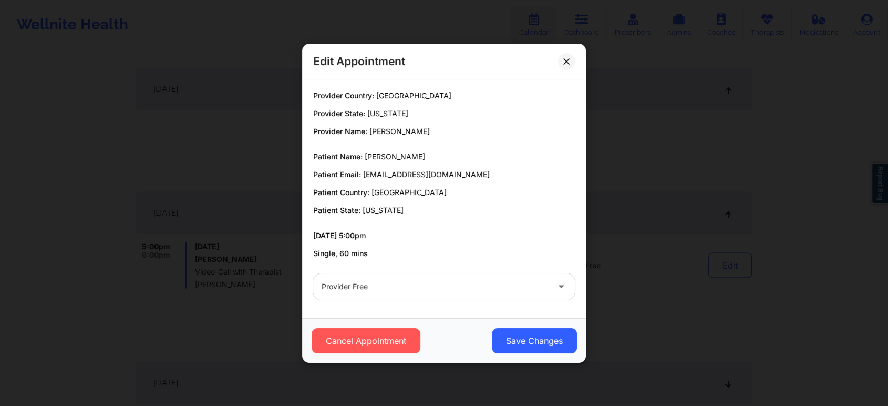
click at [369, 302] on div "Provider Free" at bounding box center [444, 286] width 276 height 41
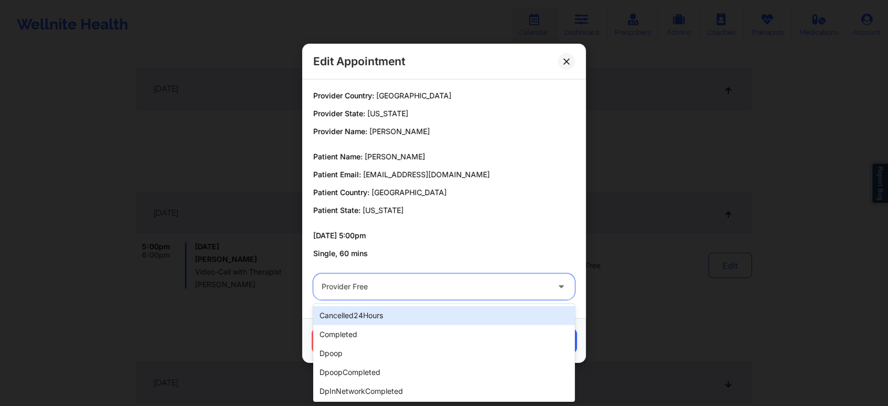
drag, startPoint x: 380, startPoint y: 293, endPoint x: 355, endPoint y: 336, distance: 49.4
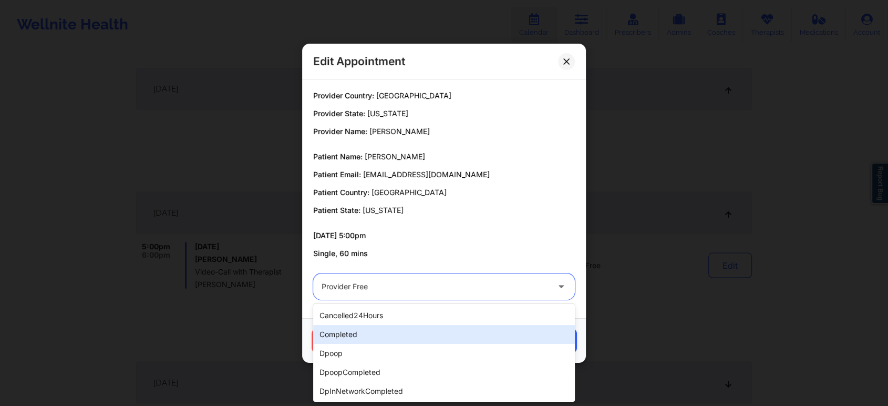
click at [355, 336] on div "completed" at bounding box center [444, 334] width 262 height 19
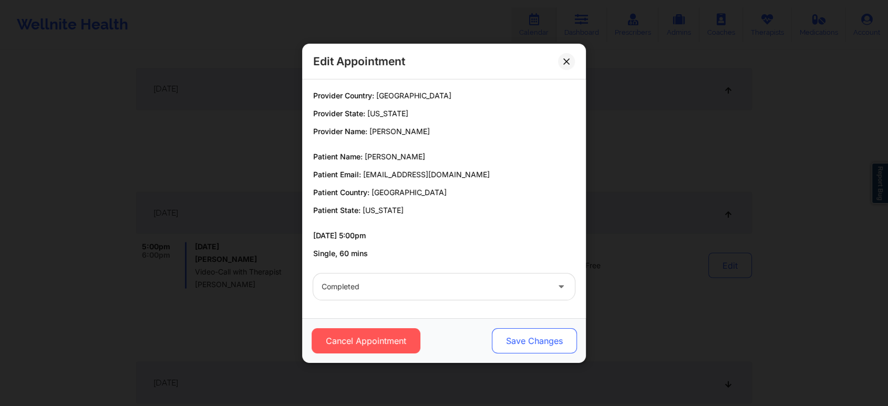
click at [527, 335] on button "Save Changes" at bounding box center [534, 340] width 85 height 25
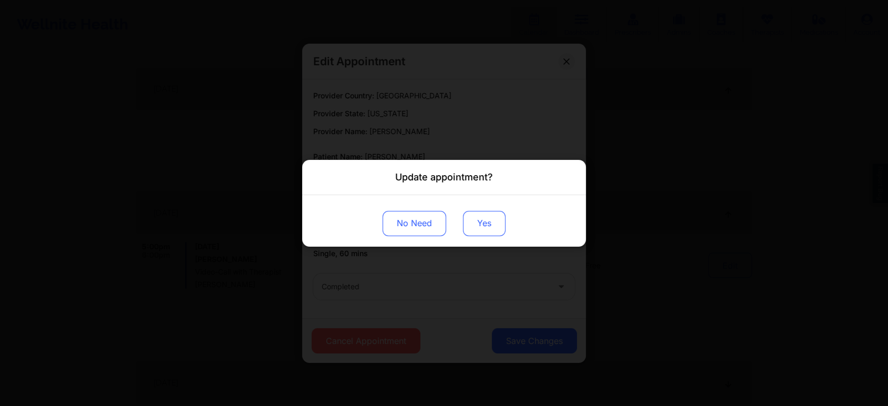
click at [487, 233] on button "Yes" at bounding box center [484, 222] width 43 height 25
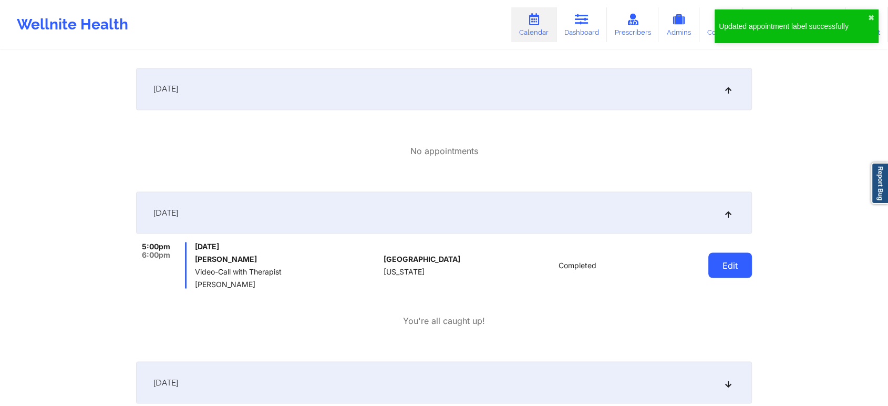
click at [737, 265] on button "Edit" at bounding box center [731, 264] width 44 height 25
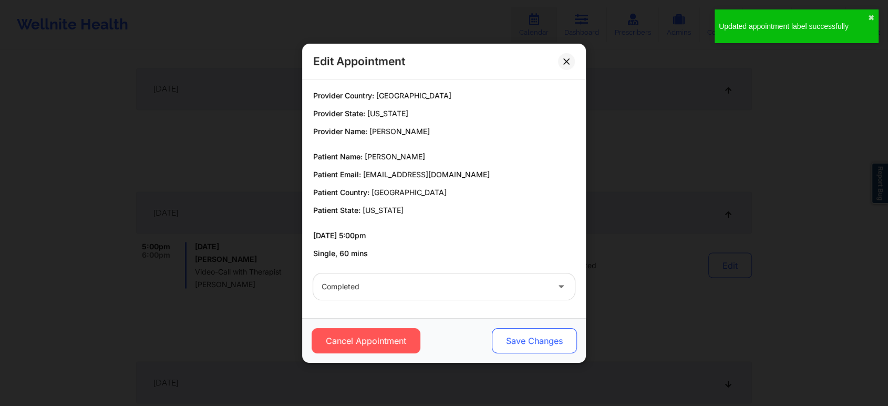
click at [545, 339] on button "Save Changes" at bounding box center [534, 340] width 85 height 25
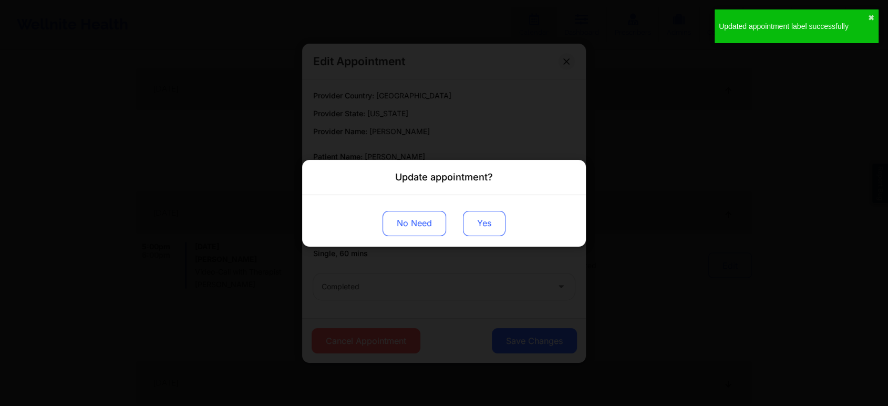
click at [471, 216] on button "Yes" at bounding box center [484, 222] width 43 height 25
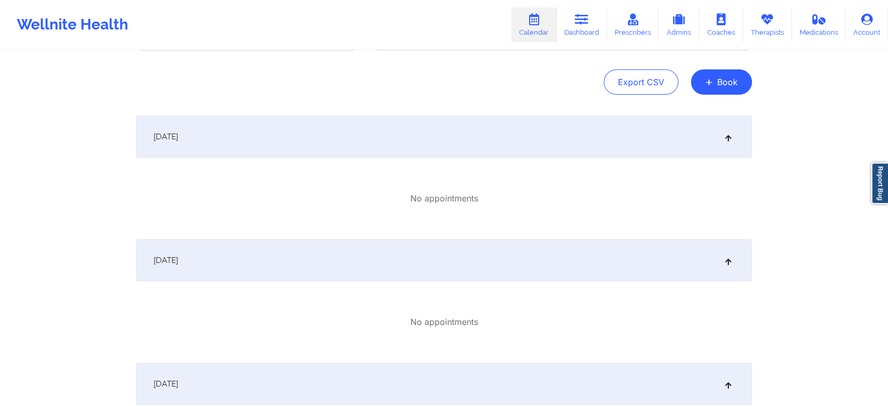
scroll to position [0, 0]
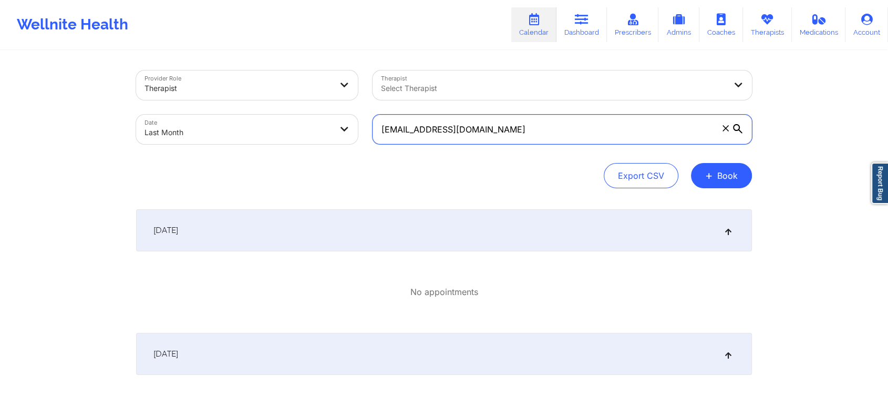
drag, startPoint x: 479, startPoint y: 131, endPoint x: 384, endPoint y: 129, distance: 94.6
click at [384, 129] on input "dkcincotta@verizon.net" at bounding box center [563, 129] width 380 height 29
type input "d"
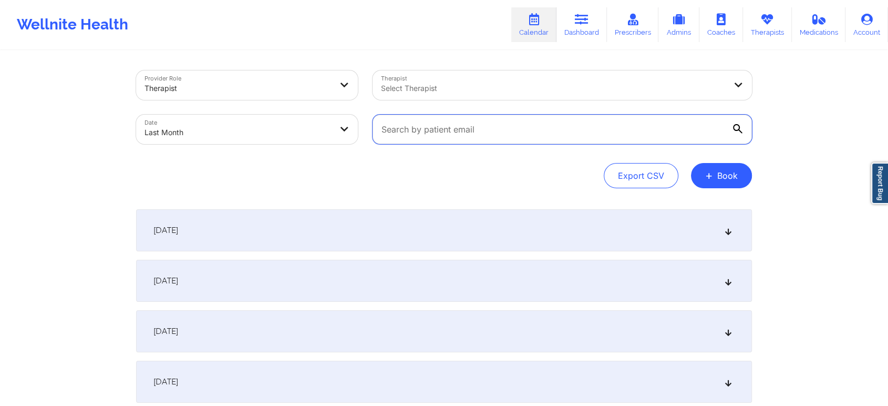
paste input "gonzalezroxi87@gmail.com"
drag, startPoint x: 557, startPoint y: 131, endPoint x: 436, endPoint y: 128, distance: 120.4
click at [436, 128] on input "gonzalezroxi87@gmail.com" at bounding box center [563, 129] width 380 height 29
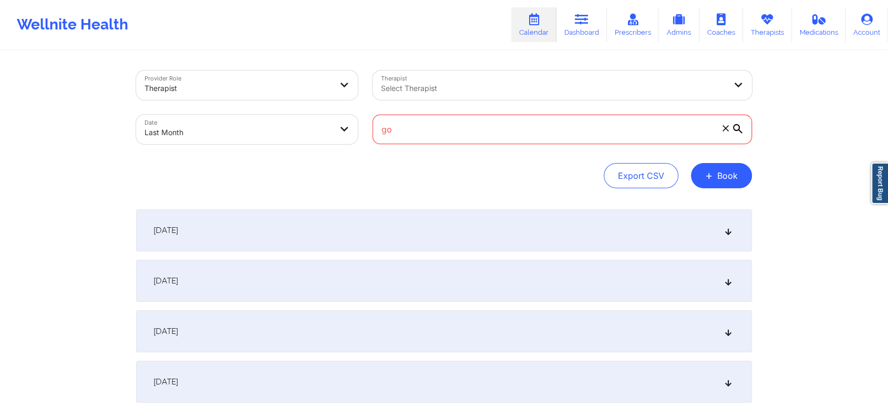
type input "g"
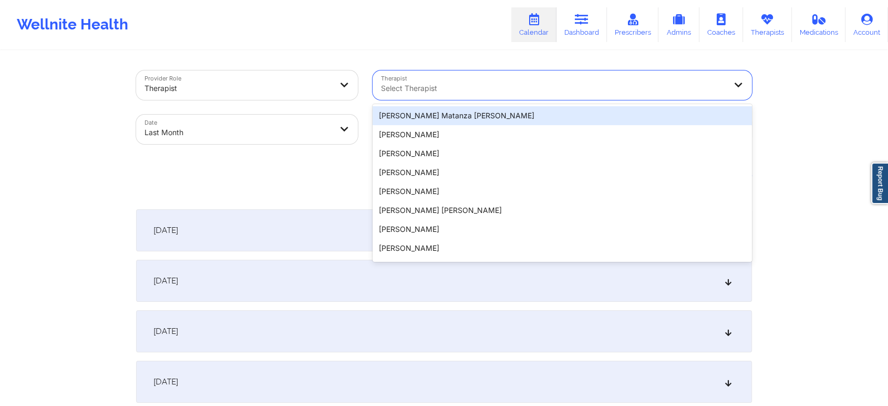
click at [418, 85] on div at bounding box center [553, 88] width 345 height 13
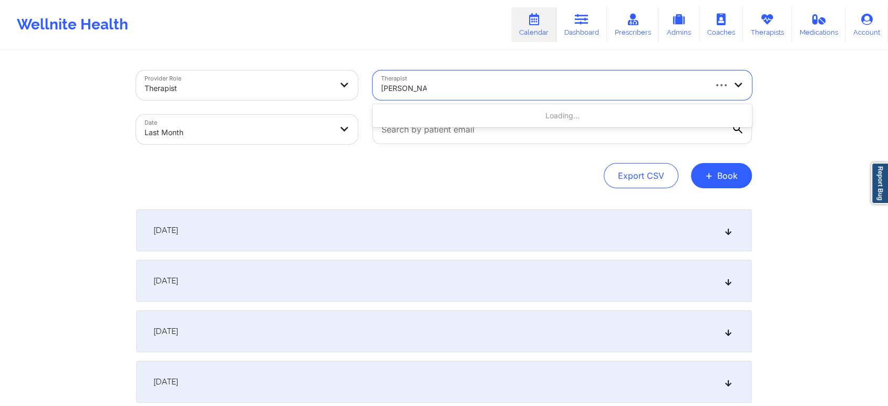
type input "richard ryan"
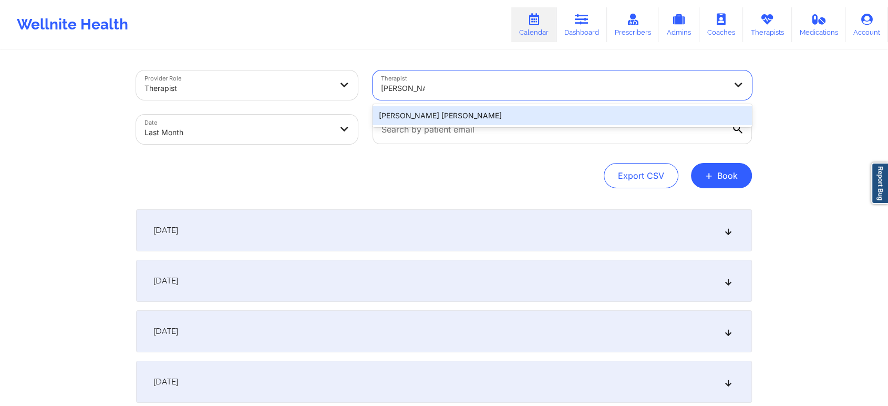
click at [544, 112] on div "Richard Ryan Kenneth Pollino" at bounding box center [563, 115] width 380 height 19
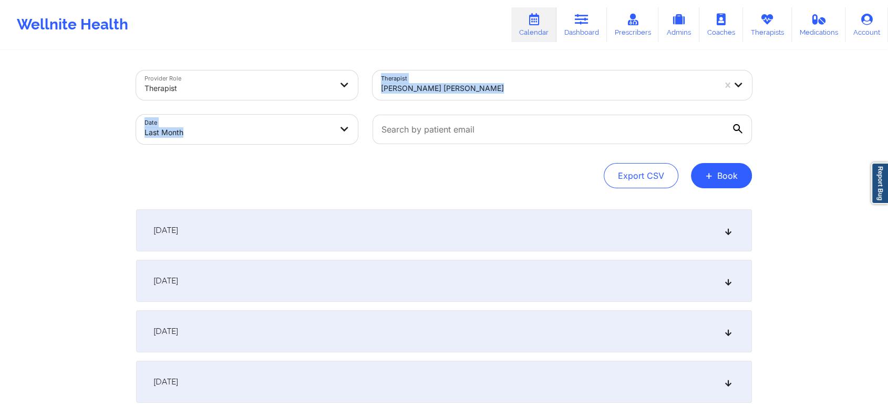
drag, startPoint x: 249, startPoint y: 106, endPoint x: 246, endPoint y: 131, distance: 25.9
click at [246, 131] on div "Provider Role Therapist Therapist Richard Ryan Kenneth Pollino Date Last Month" at bounding box center [444, 107] width 631 height 88
select select "2025-8"
select select "2025-9"
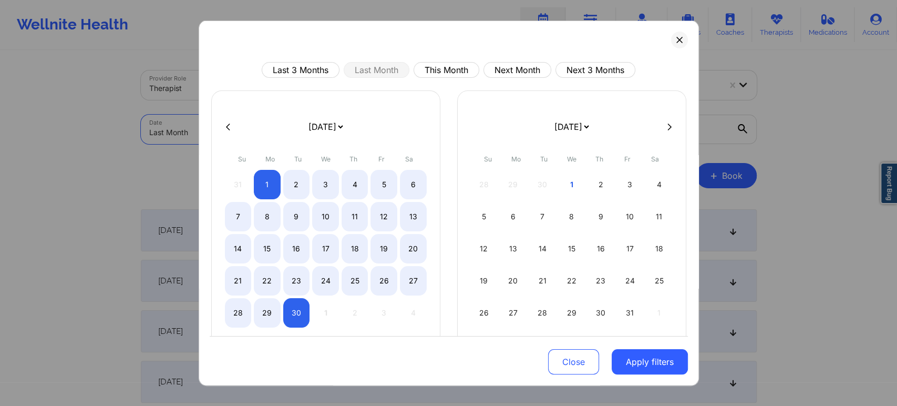
click at [246, 131] on body "Wellnite Health Calendar Dashboard Prescribers Admins Coaches Therapists Medica…" at bounding box center [448, 203] width 897 height 406
click at [457, 72] on button "This Month" at bounding box center [447, 70] width 66 height 16
select select "2025-9"
select select "2025-10"
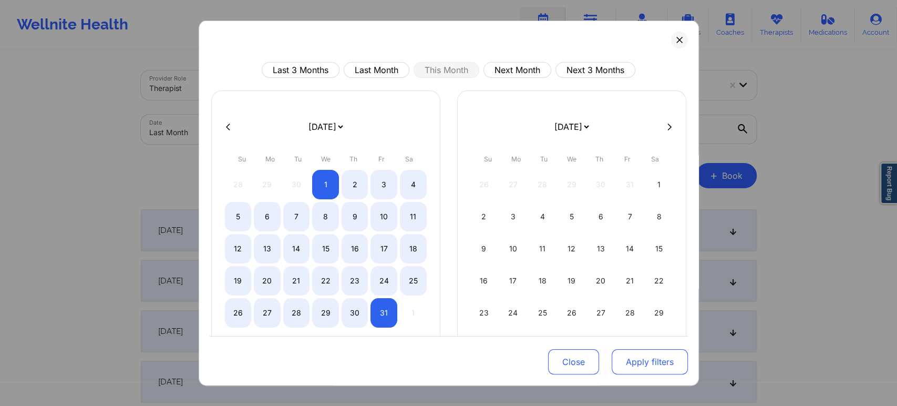
click at [626, 353] on button "Apply filters" at bounding box center [650, 361] width 76 height 25
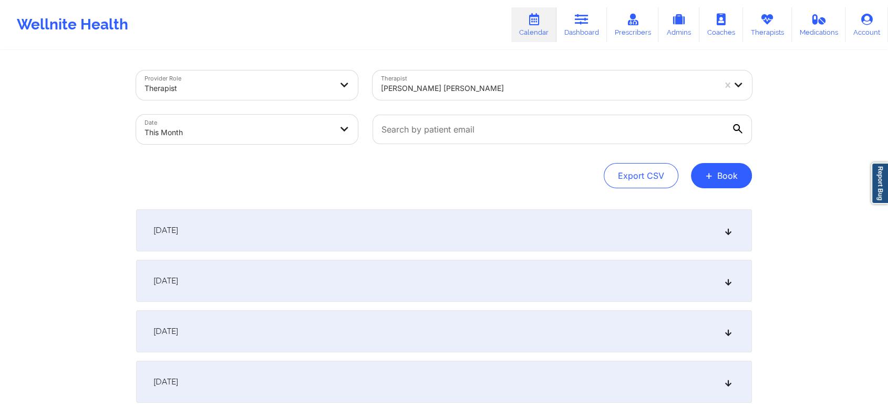
click at [486, 223] on div "October 1, 2025" at bounding box center [444, 230] width 616 height 42
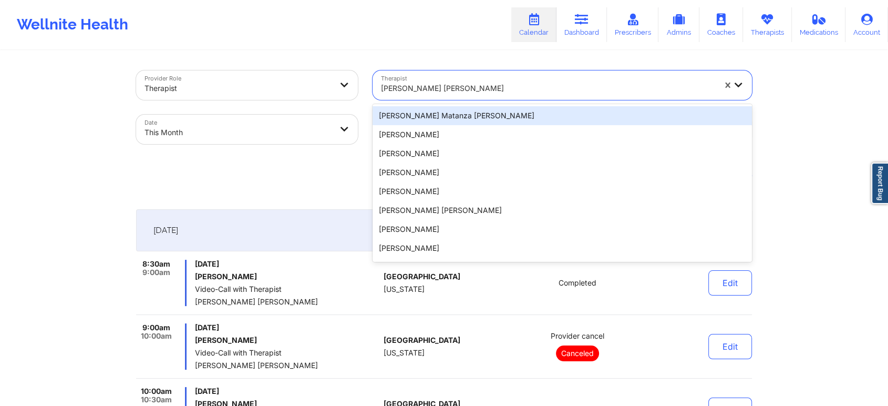
click at [597, 96] on div "Richard Ryan Kenneth Pollino" at bounding box center [548, 88] width 334 height 23
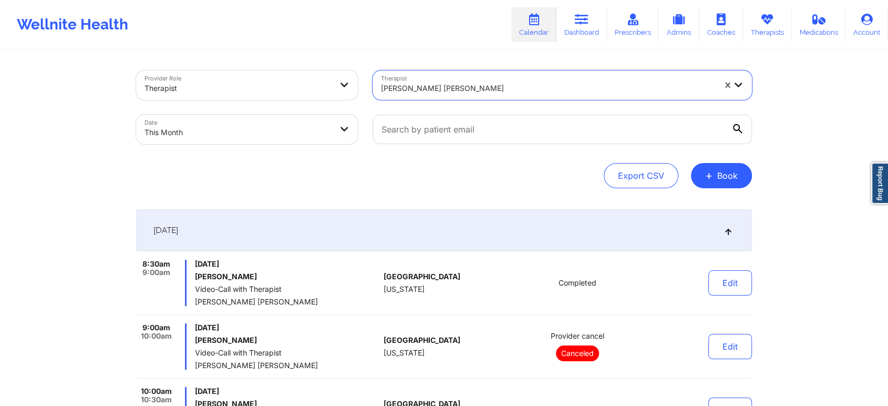
click at [597, 96] on div "Richard Ryan Kenneth Pollino" at bounding box center [548, 88] width 334 height 23
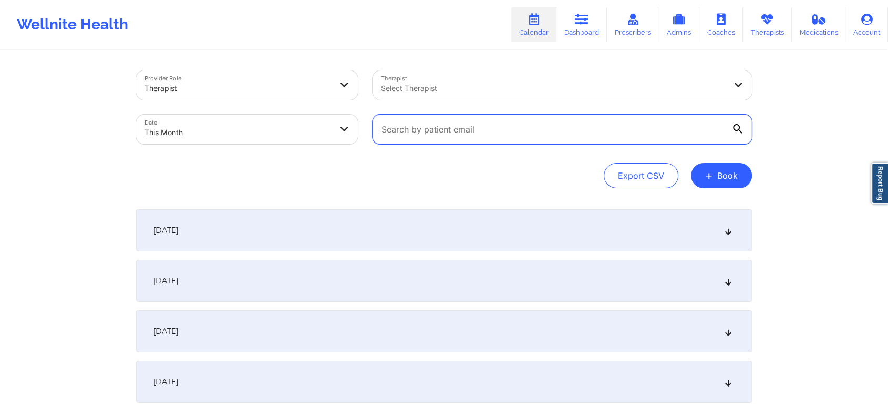
click at [446, 140] on input "text" at bounding box center [563, 129] width 380 height 29
paste input "nicholasriverav2@gmail.com"
type input "nicholasriverav2@gmail.com"
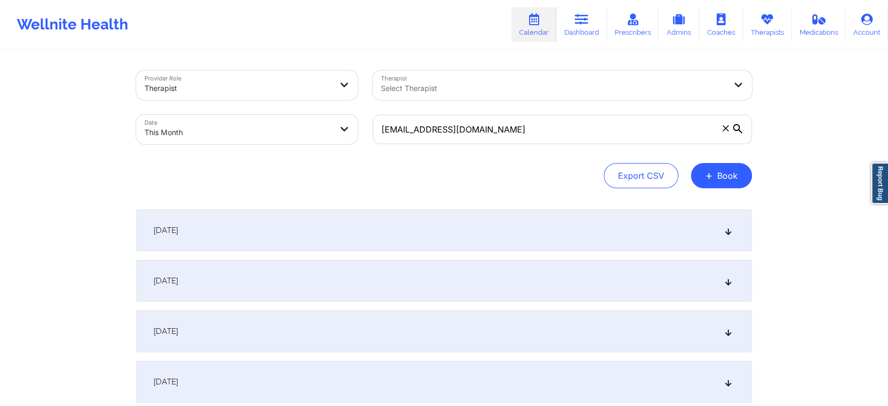
select select "2025-9"
select select "2025-10"
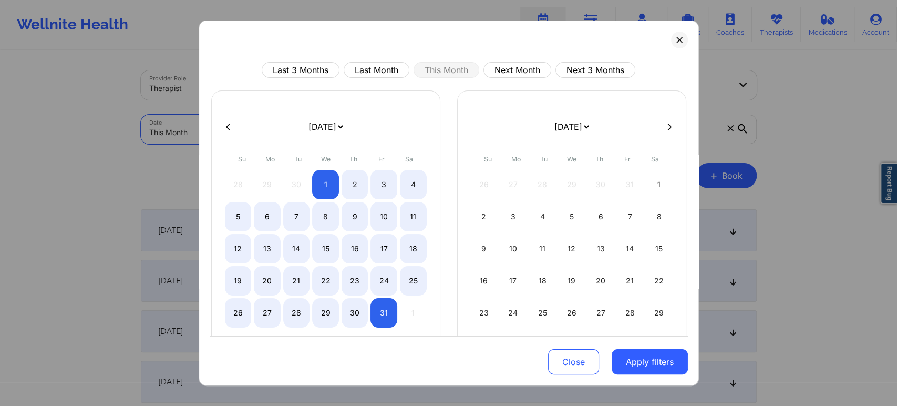
click at [263, 119] on body "Wellnite Health Calendar Dashboard Prescribers Admins Coaches Therapists Medica…" at bounding box center [448, 203] width 897 height 406
drag, startPoint x: 403, startPoint y: 58, endPoint x: 388, endPoint y: 65, distance: 16.0
click at [388, 65] on div "Last 3 Months Last Month This Month Next Month Next 3 Months January 2019 Febru…" at bounding box center [449, 203] width 500 height 365
click at [388, 65] on button "Last Month" at bounding box center [377, 70] width 66 height 16
select select "2025-8"
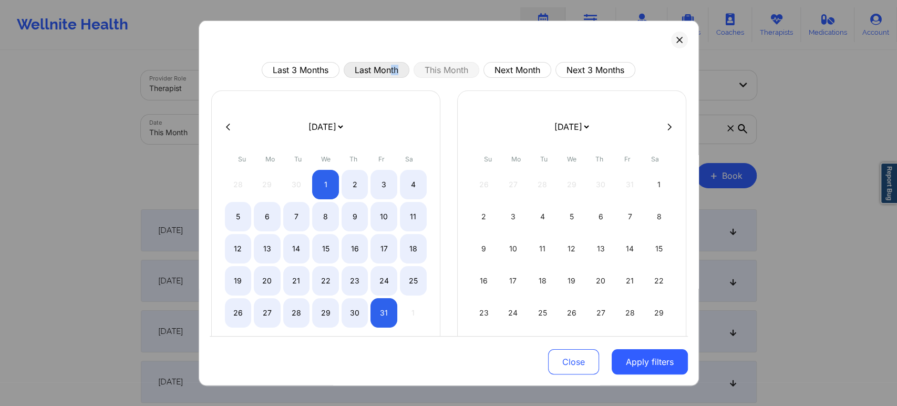
select select "2025-9"
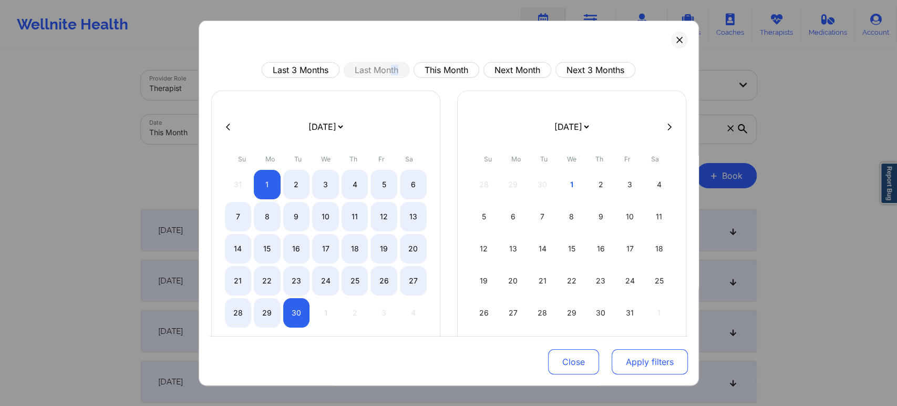
click at [647, 355] on button "Apply filters" at bounding box center [650, 361] width 76 height 25
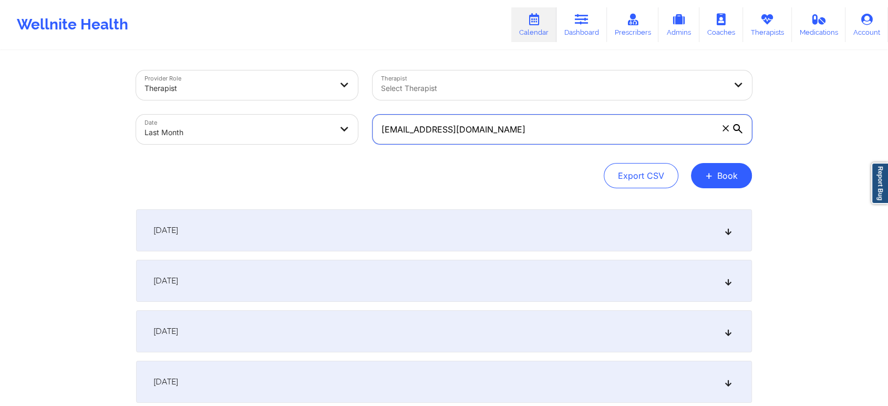
click at [621, 143] on input "nicholasriverav2@gmail.com" at bounding box center [563, 129] width 380 height 29
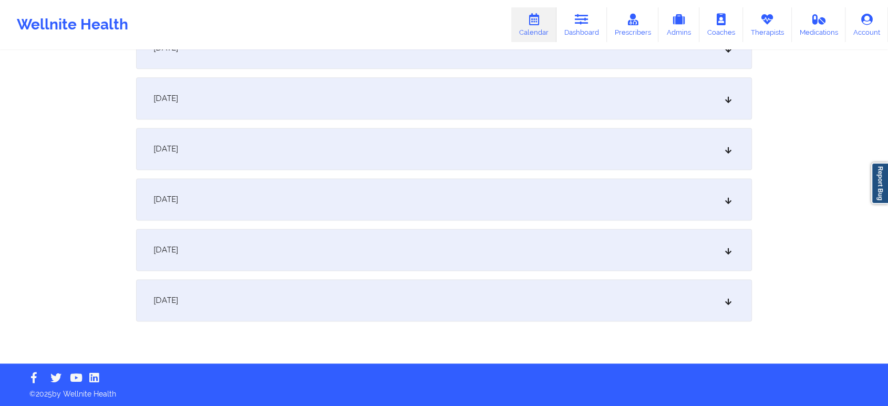
click at [642, 302] on div "[DATE]" at bounding box center [444, 300] width 616 height 42
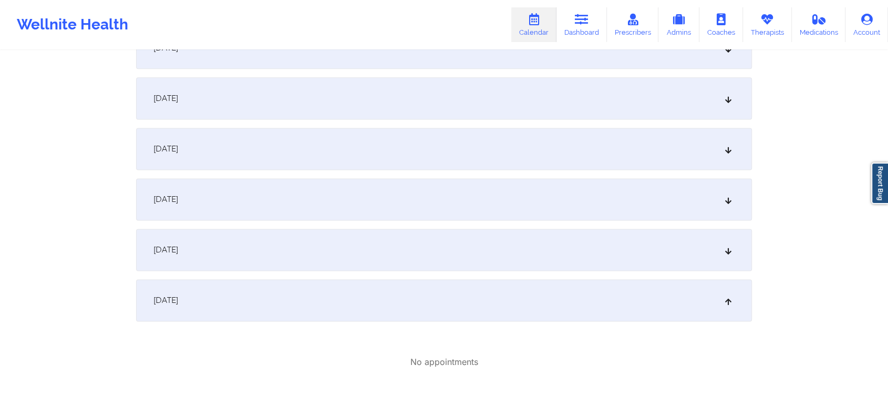
click at [271, 292] on div "[DATE]" at bounding box center [444, 300] width 616 height 42
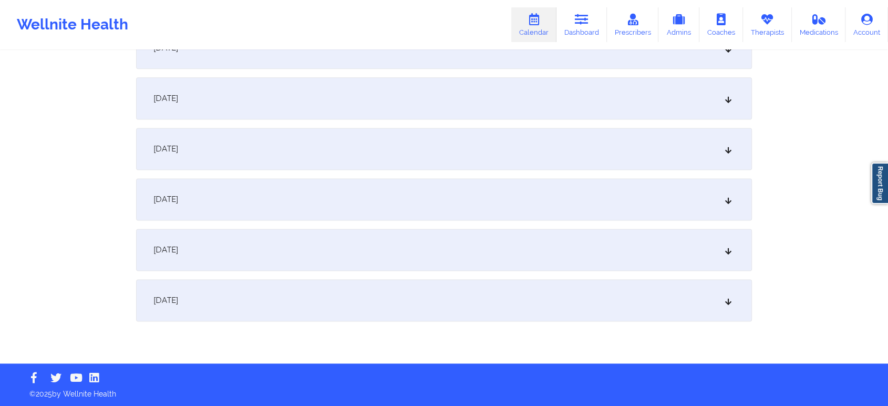
click at [271, 292] on div "[DATE]" at bounding box center [444, 300] width 616 height 42
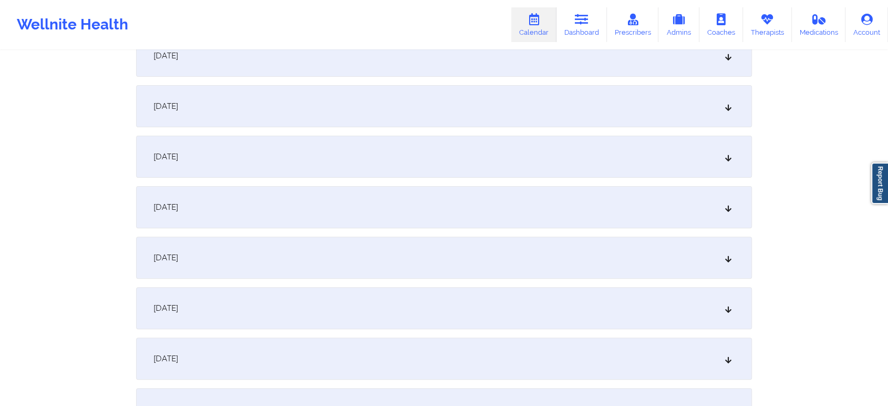
scroll to position [0, 0]
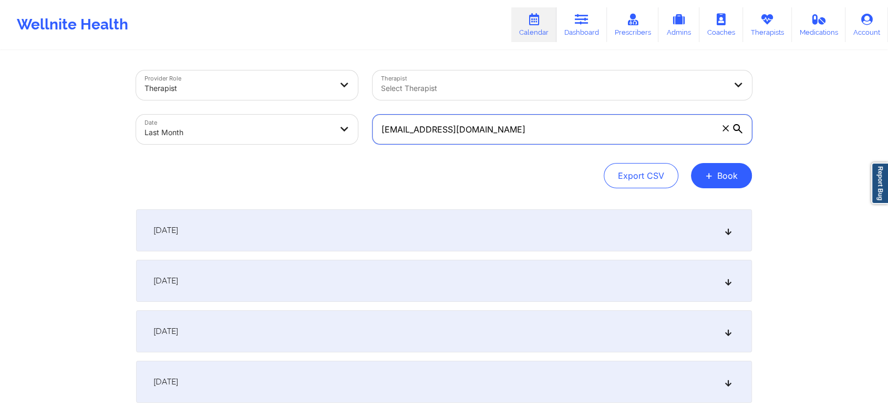
drag, startPoint x: 537, startPoint y: 128, endPoint x: 227, endPoint y: 152, distance: 311.1
click at [227, 152] on div "Provider Role Therapist Therapist Select Therapist Date Last Month nicholasrive…" at bounding box center [444, 129] width 616 height 118
paste input "tiffaracampbell"
type input "tiffaracampbell@gmail.com"
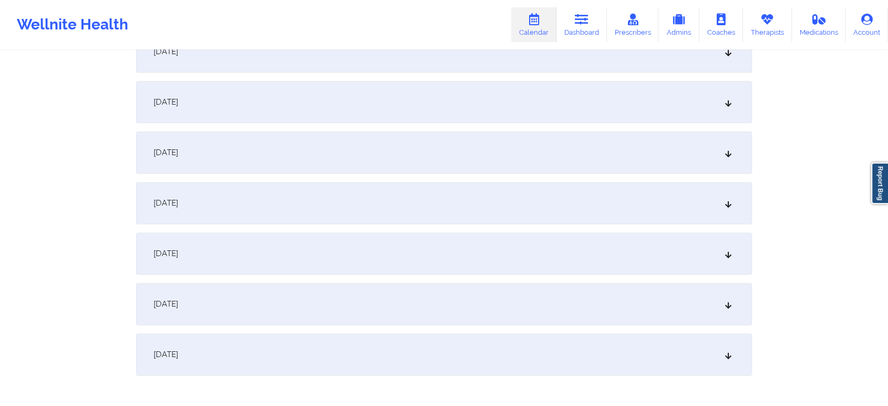
scroll to position [1394, 0]
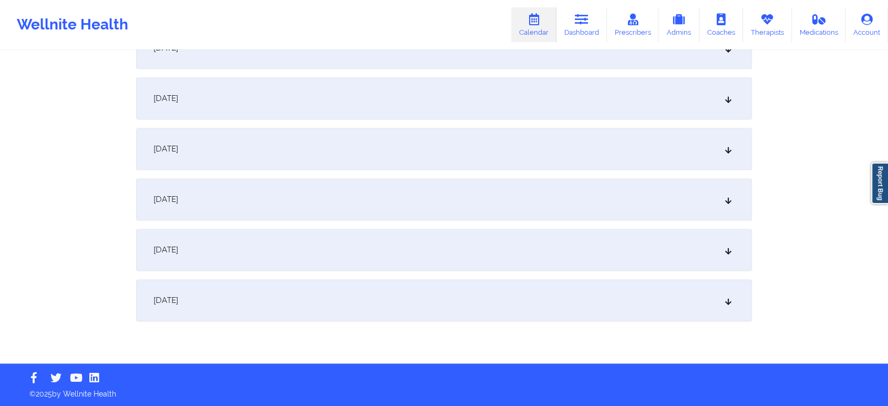
click at [526, 295] on div "[DATE]" at bounding box center [444, 300] width 616 height 42
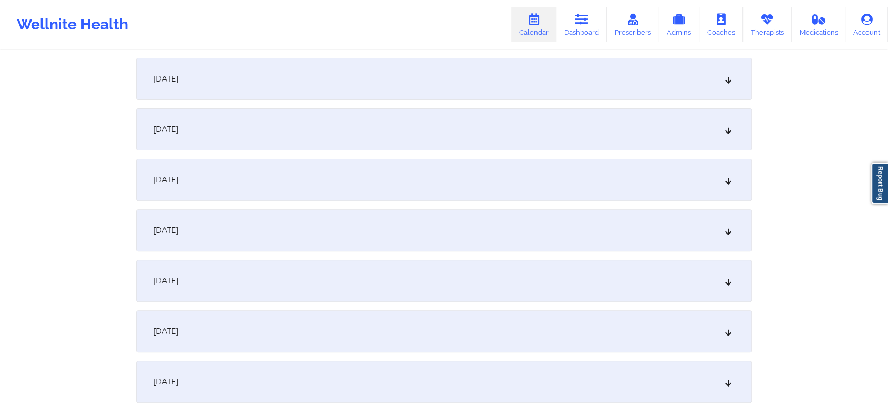
scroll to position [0, 0]
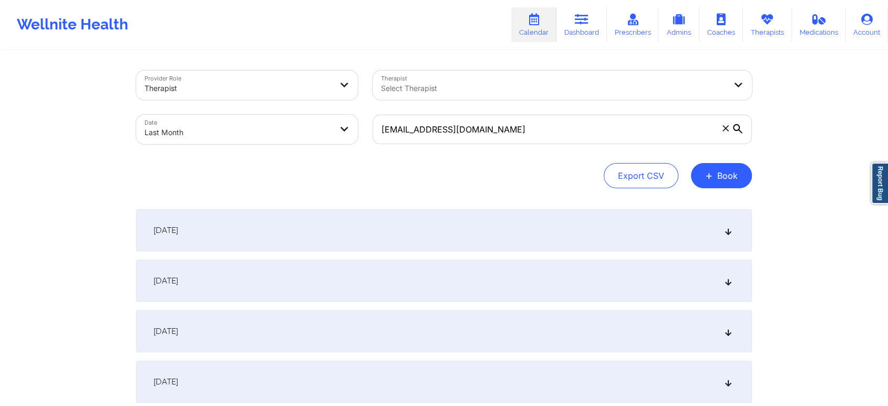
click at [263, 120] on body "Wellnite Health Calendar Dashboard Prescribers Admins Coaches Therapists Medica…" at bounding box center [444, 203] width 888 height 406
select select "2025-8"
select select "2025-9"
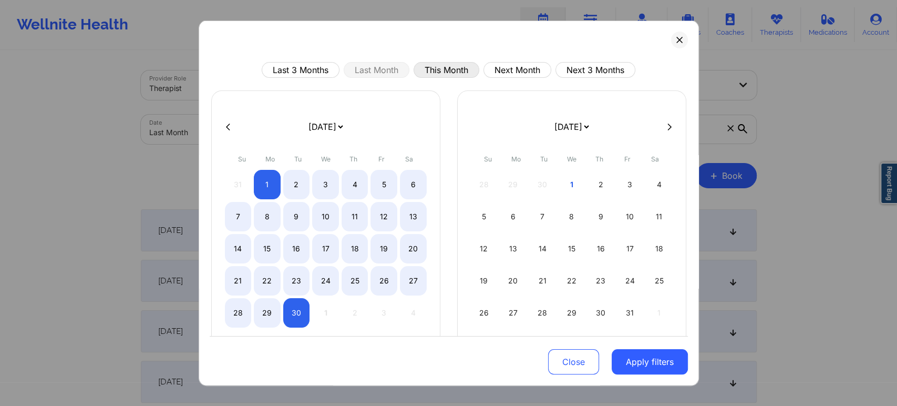
click at [447, 73] on button "This Month" at bounding box center [447, 70] width 66 height 16
select select "2025-9"
select select "2025-10"
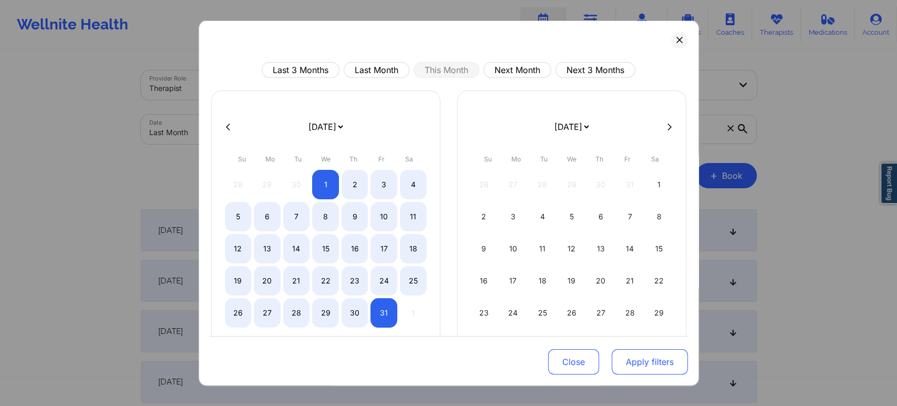
click at [660, 362] on button "Apply filters" at bounding box center [650, 361] width 76 height 25
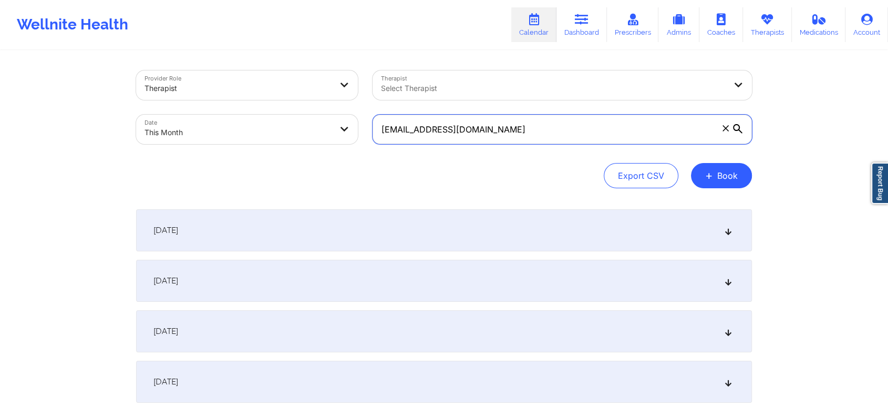
drag, startPoint x: 525, startPoint y: 121, endPoint x: 311, endPoint y: 115, distance: 213.5
click at [311, 115] on div "Provider Role Therapist Therapist Select Therapist Date This Month tiffaracampb…" at bounding box center [444, 107] width 631 height 88
paste input "reanna.west7314"
type input "reanna.west7314@gmail.com"
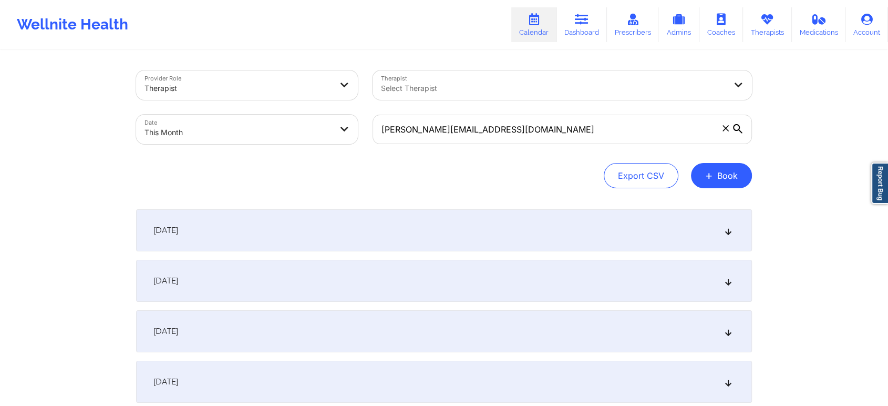
click at [647, 242] on div "October 1, 2025" at bounding box center [444, 230] width 616 height 42
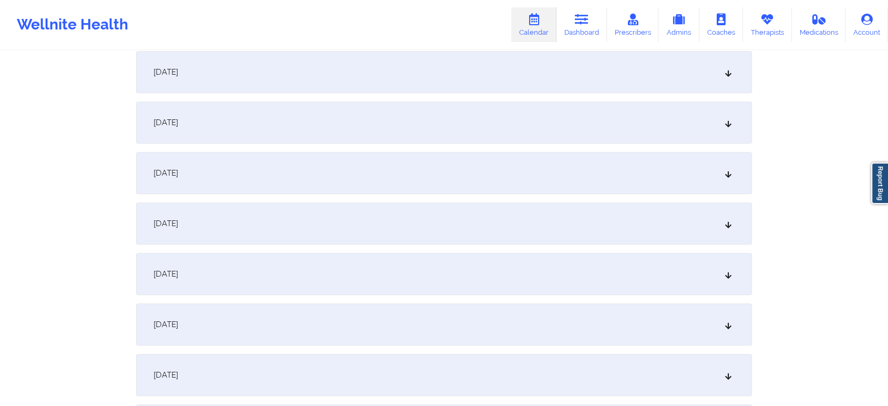
scroll to position [433, 0]
click at [526, 188] on div "October 7, 2025" at bounding box center [444, 173] width 616 height 42
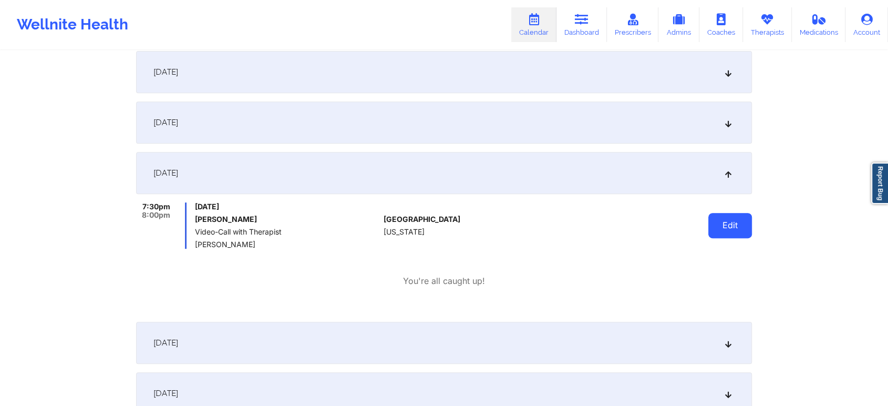
click at [717, 227] on button "Edit" at bounding box center [731, 225] width 44 height 25
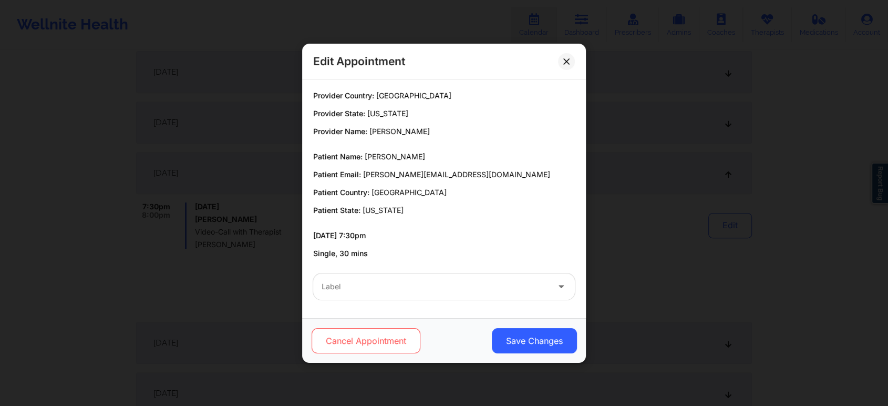
click at [352, 349] on button "Cancel Appointment" at bounding box center [366, 340] width 109 height 25
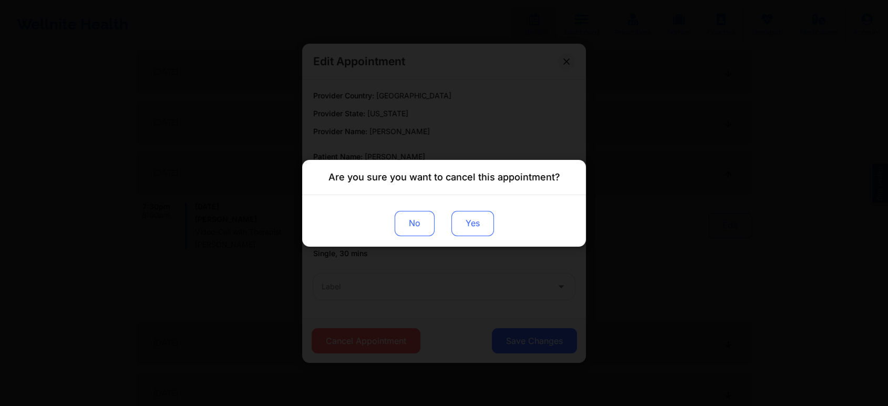
click at [477, 228] on button "Yes" at bounding box center [473, 222] width 43 height 25
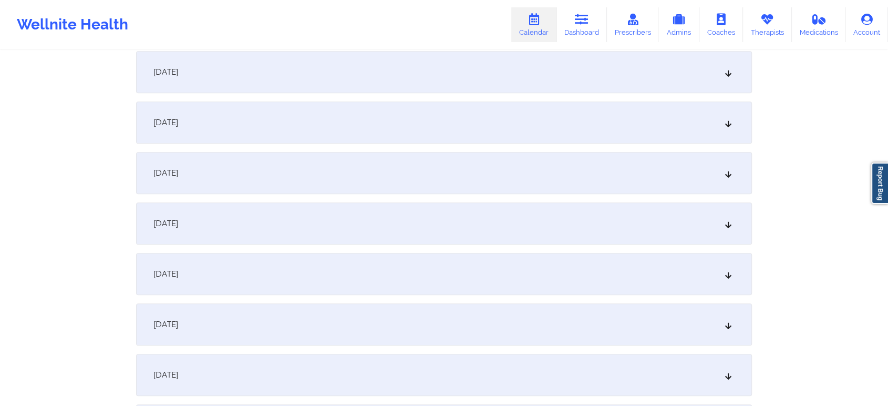
scroll to position [941, 0]
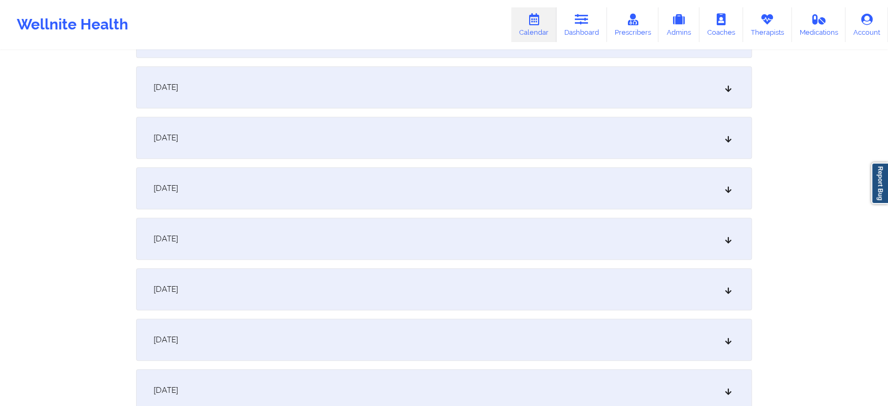
click at [518, 112] on div "October 1, 2025 No appointments October 2, 2025 No appointments October 3, 2025…" at bounding box center [444, 142] width 616 height 1748
click at [521, 132] on div "October 14, 2025" at bounding box center [444, 138] width 616 height 42
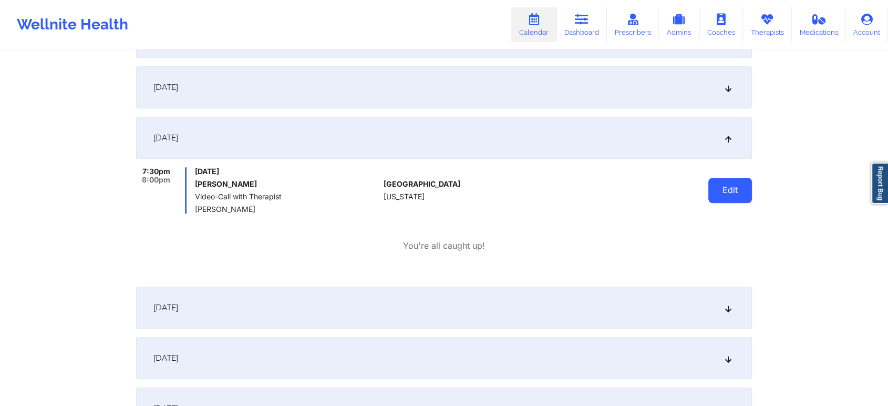
click at [728, 191] on button "Edit" at bounding box center [731, 190] width 44 height 25
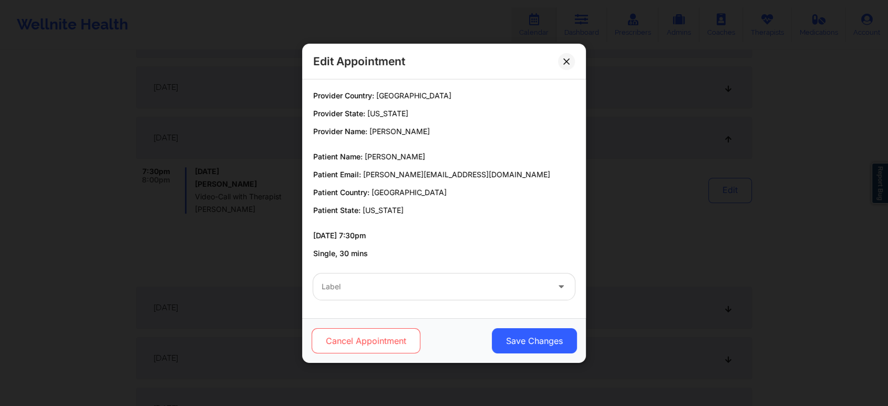
click at [398, 334] on button "Cancel Appointment" at bounding box center [366, 340] width 109 height 25
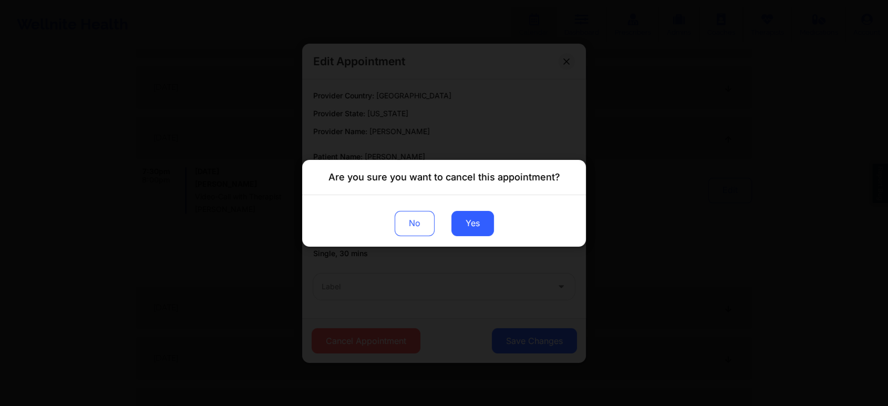
drag, startPoint x: 449, startPoint y: 233, endPoint x: 484, endPoint y: 209, distance: 42.4
click at [484, 209] on div "No Yes" at bounding box center [444, 220] width 284 height 52
click at [483, 218] on button "Yes" at bounding box center [473, 222] width 43 height 25
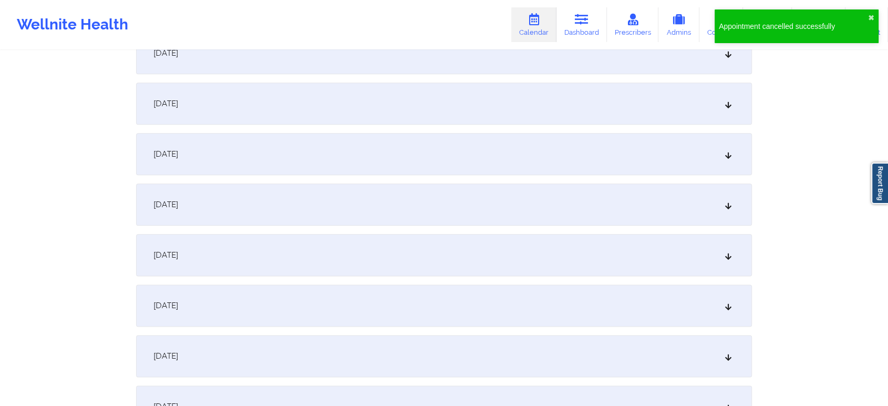
scroll to position [1307, 0]
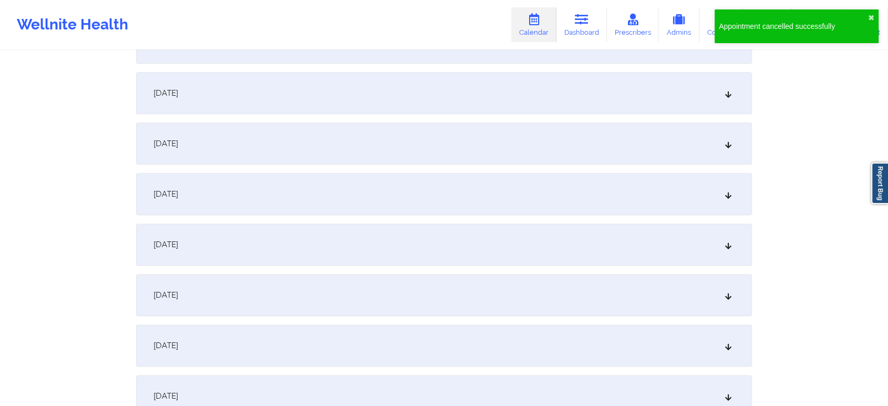
drag, startPoint x: 549, startPoint y: 348, endPoint x: 437, endPoint y: 271, distance: 136.0
click at [416, 258] on div "October 21, 2025" at bounding box center [444, 244] width 616 height 42
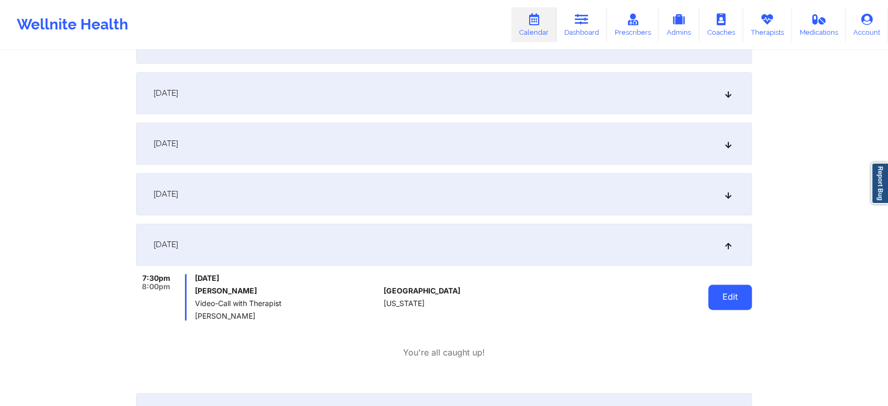
click at [740, 292] on button "Edit" at bounding box center [731, 296] width 44 height 25
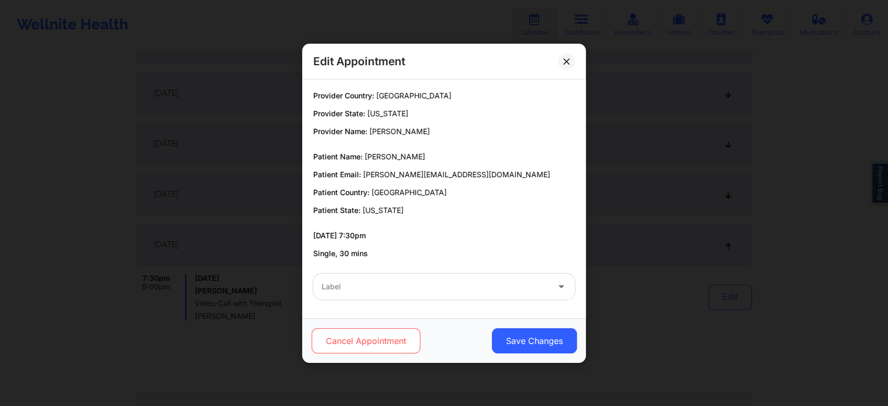
click at [410, 340] on button "Cancel Appointment" at bounding box center [366, 340] width 109 height 25
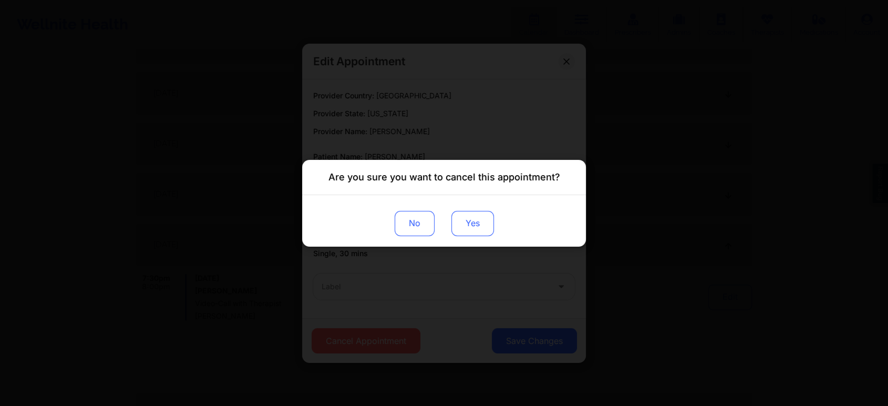
click at [467, 217] on button "Yes" at bounding box center [473, 222] width 43 height 25
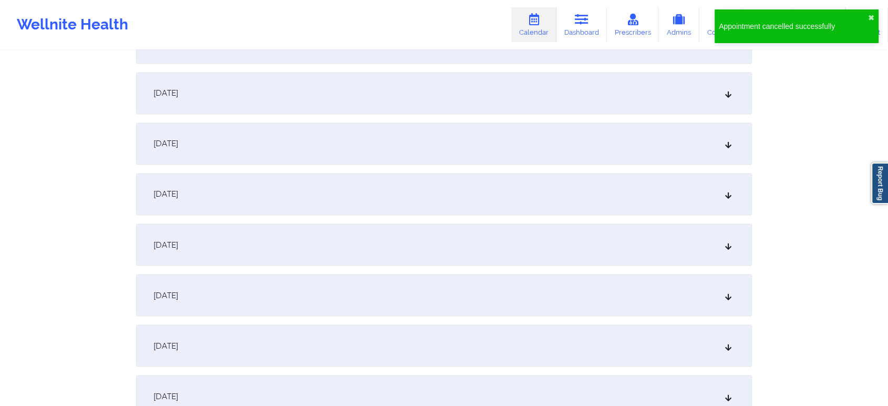
scroll to position [1798, 0]
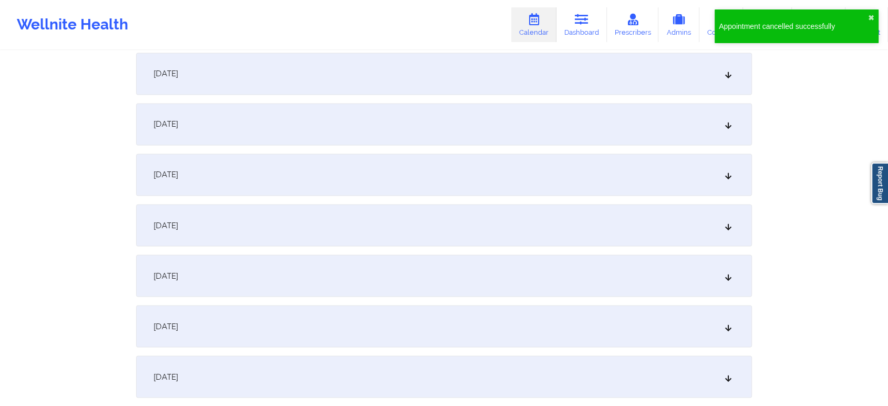
click at [572, 235] on div "October 28, 2025" at bounding box center [444, 225] width 616 height 42
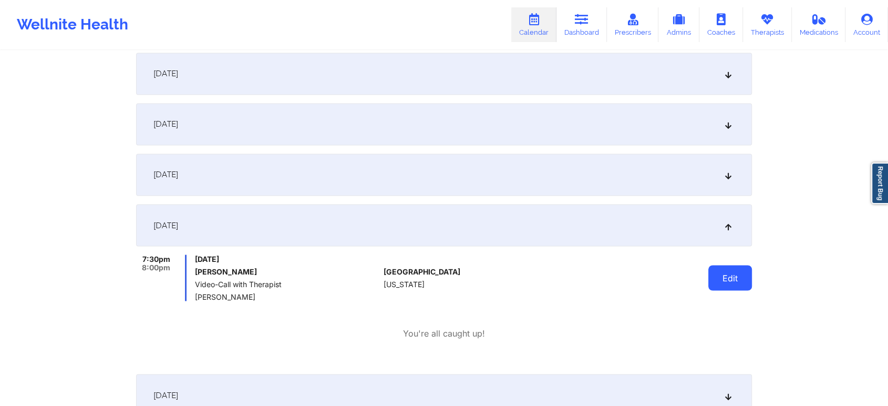
click at [735, 276] on button "Edit" at bounding box center [731, 277] width 44 height 25
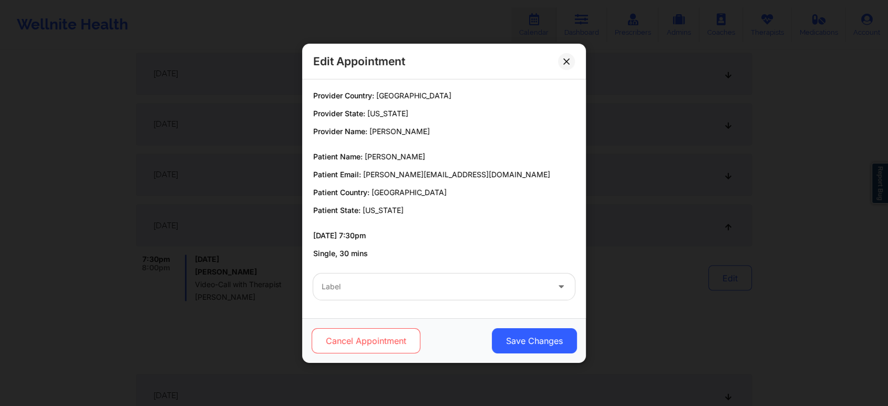
click at [360, 335] on button "Cancel Appointment" at bounding box center [366, 340] width 109 height 25
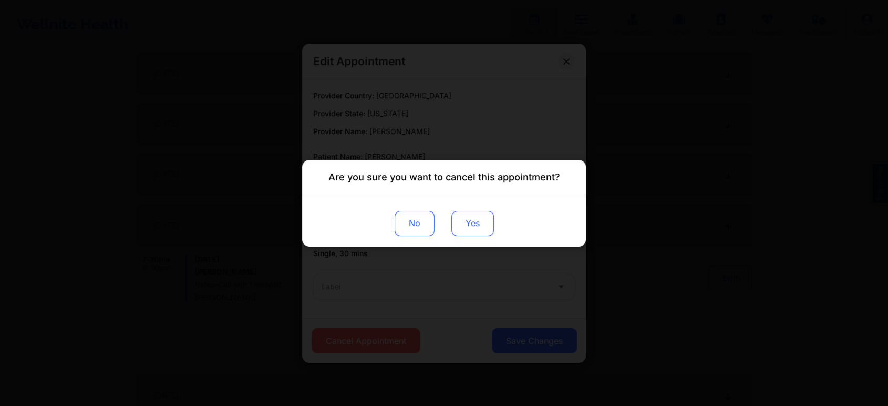
click at [472, 212] on button "Yes" at bounding box center [473, 222] width 43 height 25
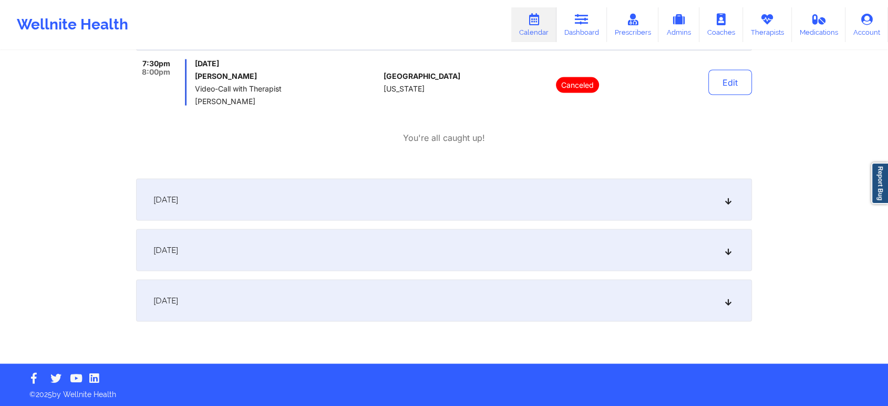
scroll to position [0, 0]
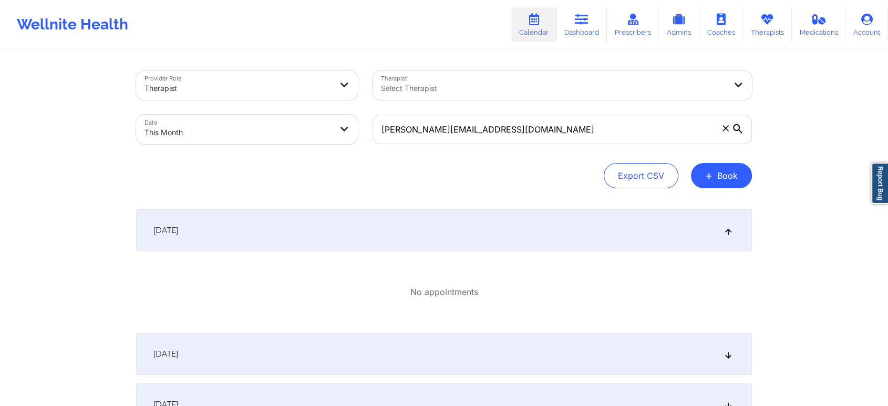
select select "2025-9"
select select "2025-10"
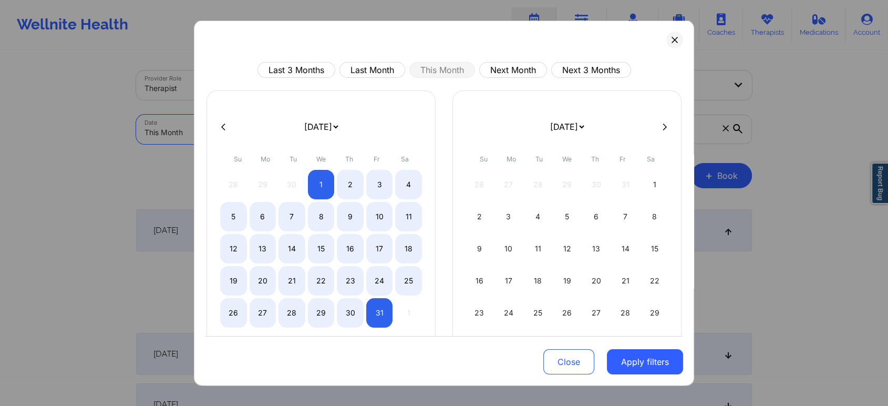
click at [286, 126] on body "Wellnite Health Calendar Dashboard Prescribers Admins Coaches Therapists Medica…" at bounding box center [444, 203] width 888 height 406
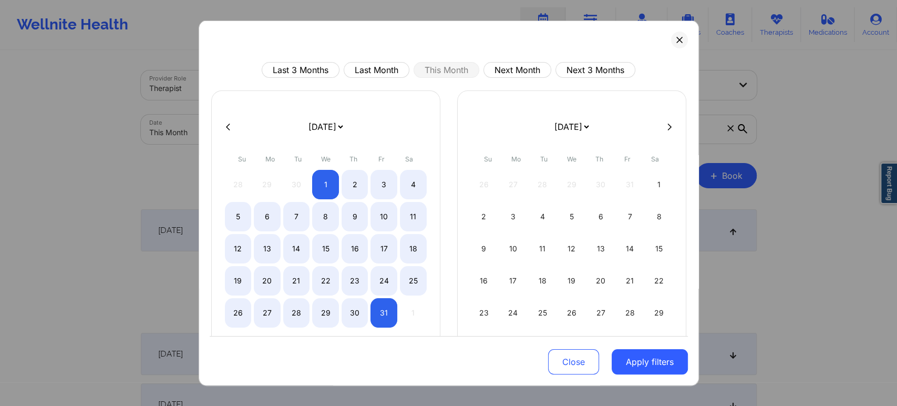
click at [665, 37] on div "Last 3 Months Last Month This Month Next Month Next 3 Months January 2019 Febru…" at bounding box center [449, 203] width 500 height 365
click at [671, 36] on button at bounding box center [679, 40] width 17 height 17
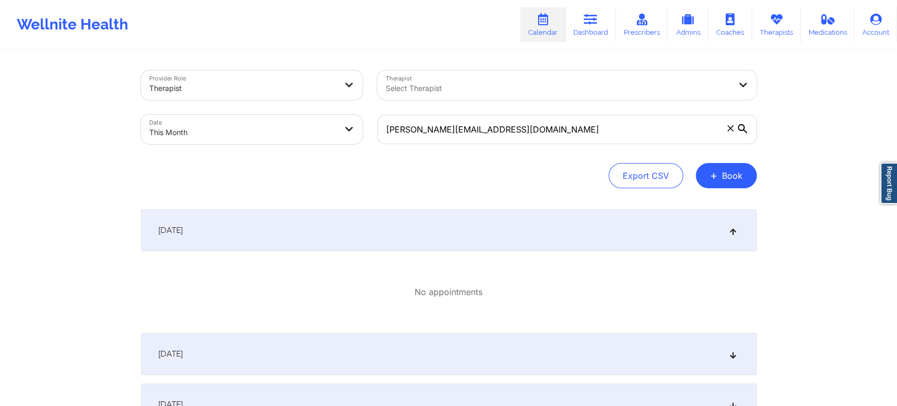
click at [317, 137] on body "Wellnite Health Calendar Dashboard Prescribers Admins Coaches Therapists Medica…" at bounding box center [448, 203] width 897 height 406
select select "2025-9"
select select "2025-10"
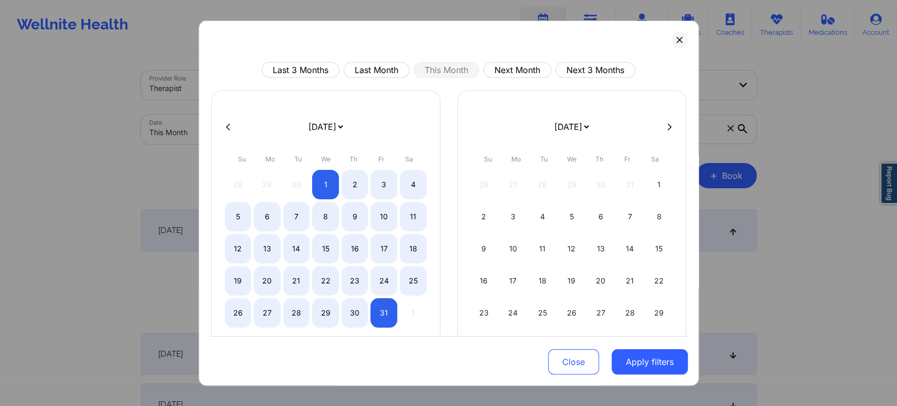
click at [680, 47] on div "Last 3 Months Last Month This Month Next Month Next 3 Months January 2019 Febru…" at bounding box center [449, 203] width 500 height 365
drag, startPoint x: 681, startPoint y: 33, endPoint x: 675, endPoint y: 37, distance: 7.1
click at [675, 37] on div "Last 3 Months Last Month This Month Next Month Next 3 Months January 2019 Febru…" at bounding box center [449, 203] width 500 height 365
click at [677, 37] on icon at bounding box center [680, 40] width 6 height 6
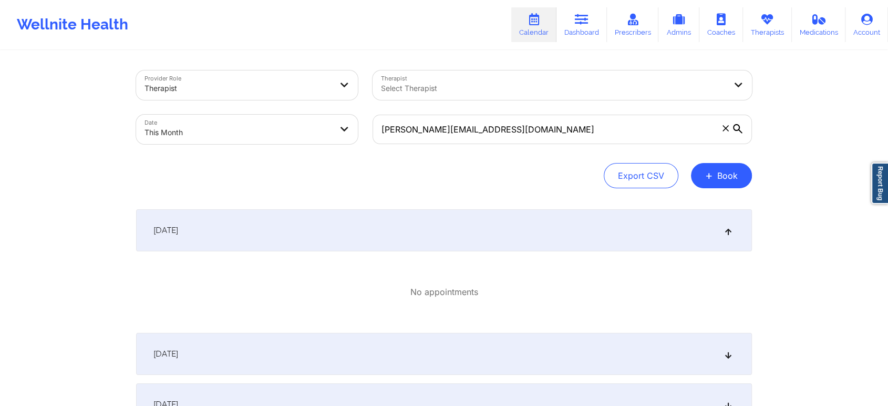
select select "2025-9"
select select "2025-10"
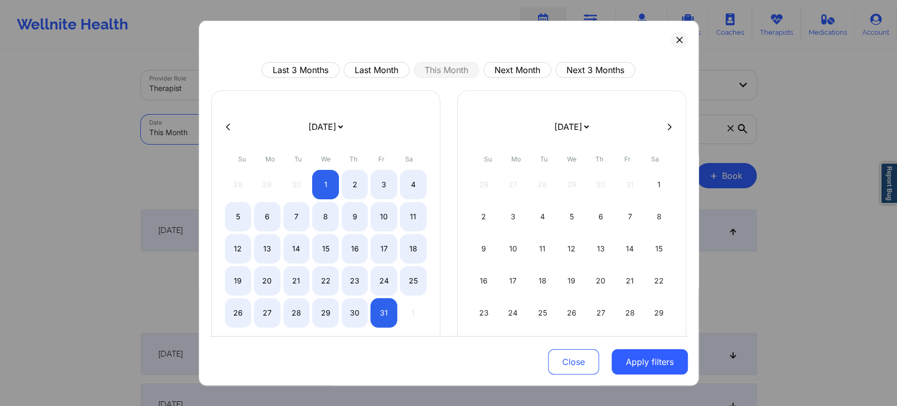
click at [204, 128] on body "Wellnite Health Calendar Dashboard Prescribers Admins Coaches Therapists Medica…" at bounding box center [448, 203] width 897 height 406
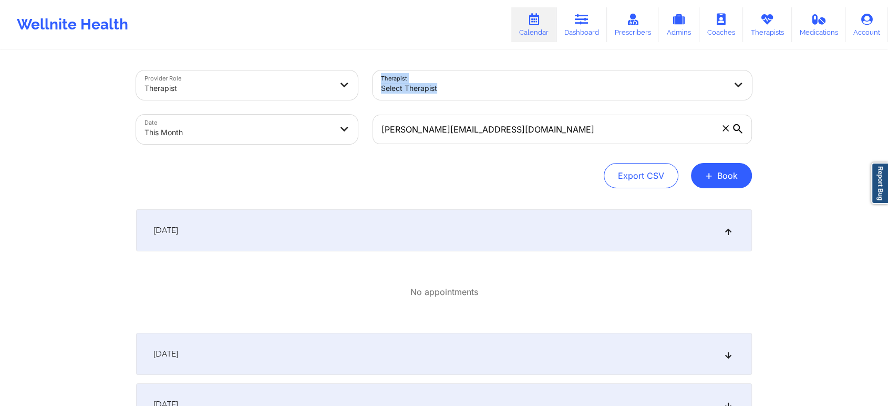
drag, startPoint x: 441, startPoint y: 100, endPoint x: 237, endPoint y: 71, distance: 206.5
click at [237, 71] on div "Provider Role Therapist Therapist Select Therapist Date This Month reanna.west7…" at bounding box center [444, 107] width 631 height 88
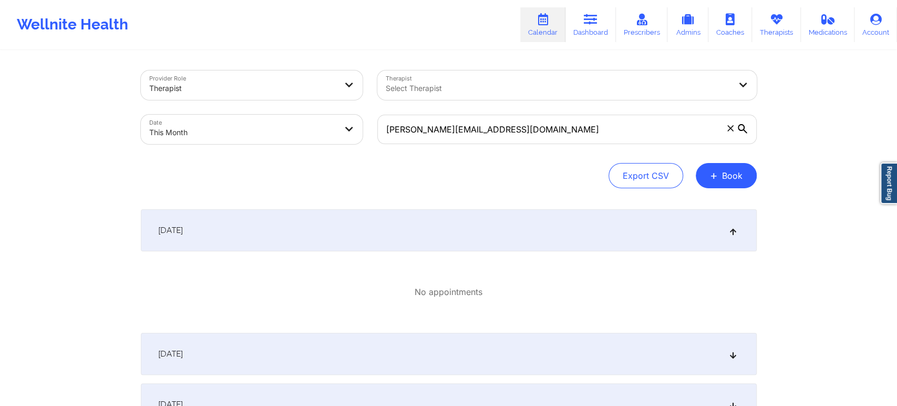
click at [233, 118] on body "Wellnite Health Calendar Dashboard Prescribers Admins Coaches Therapists Medica…" at bounding box center [448, 203] width 897 height 406
select select "2025-9"
select select "2025-10"
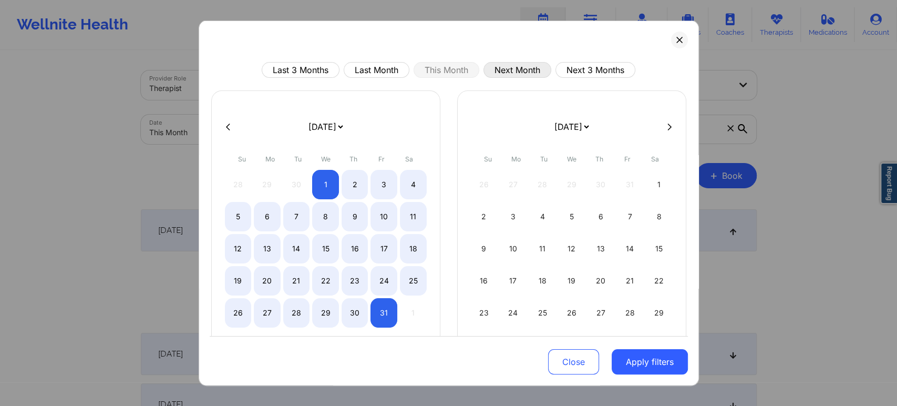
click at [497, 66] on button "Next Month" at bounding box center [518, 70] width 68 height 16
select select "2025-10"
select select "2025-11"
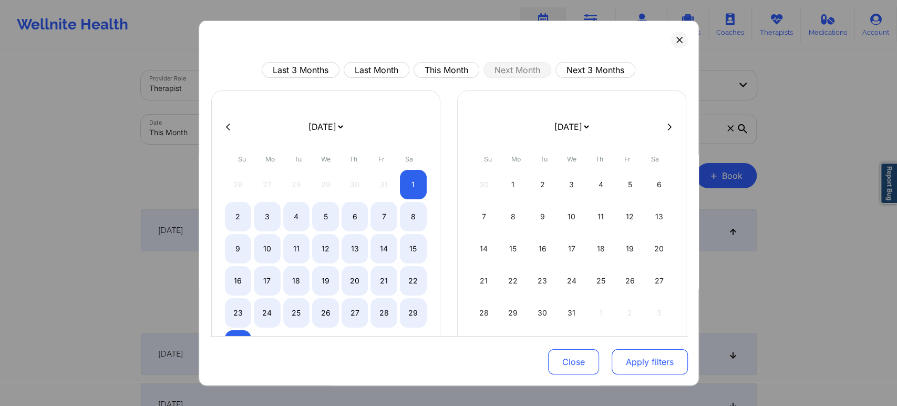
click at [652, 364] on button "Apply filters" at bounding box center [650, 361] width 76 height 25
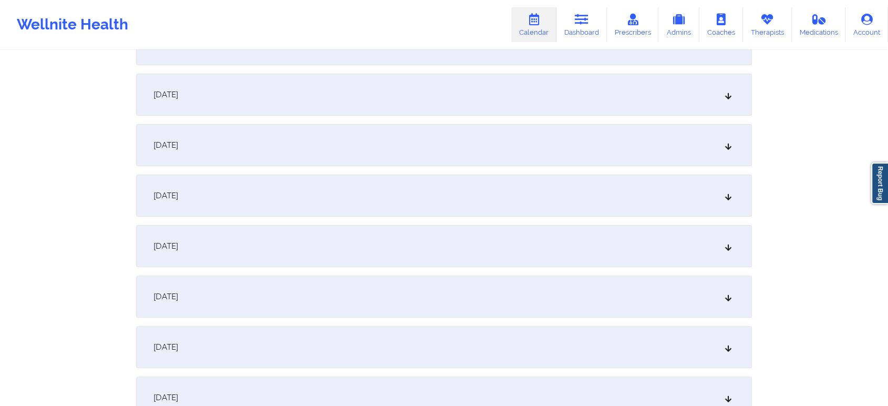
scroll to position [239, 0]
click at [586, 225] on div "November 6, 2025" at bounding box center [444, 243] width 616 height 42
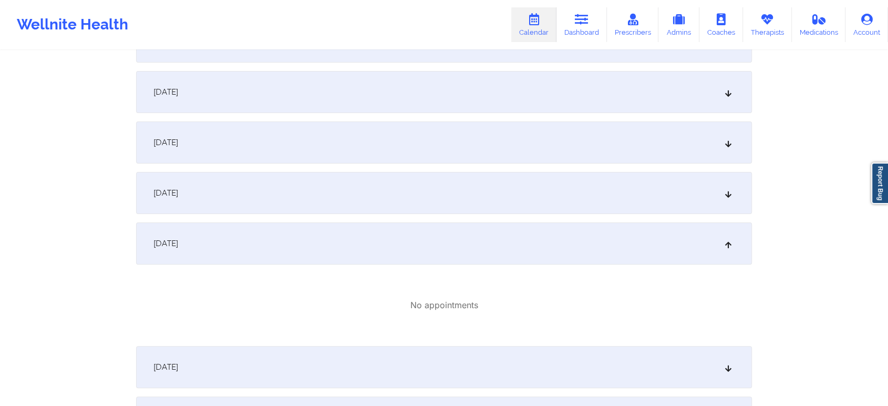
click at [671, 365] on div "November 7, 2025" at bounding box center [444, 367] width 616 height 42
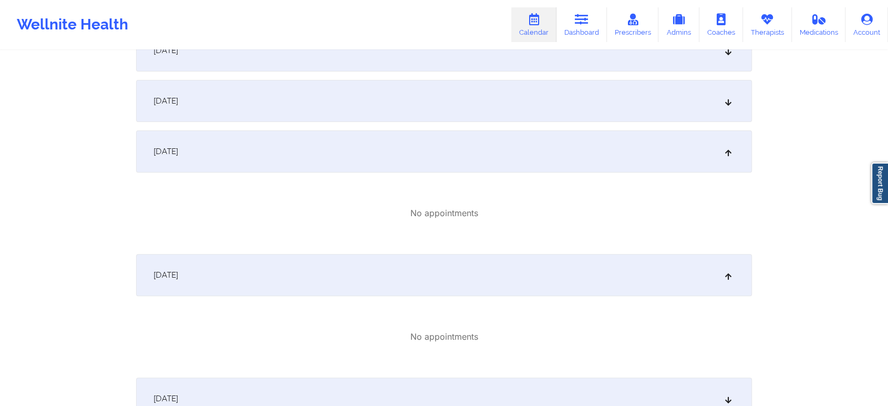
scroll to position [332, 0]
click at [494, 111] on div "November 5, 2025" at bounding box center [444, 100] width 616 height 42
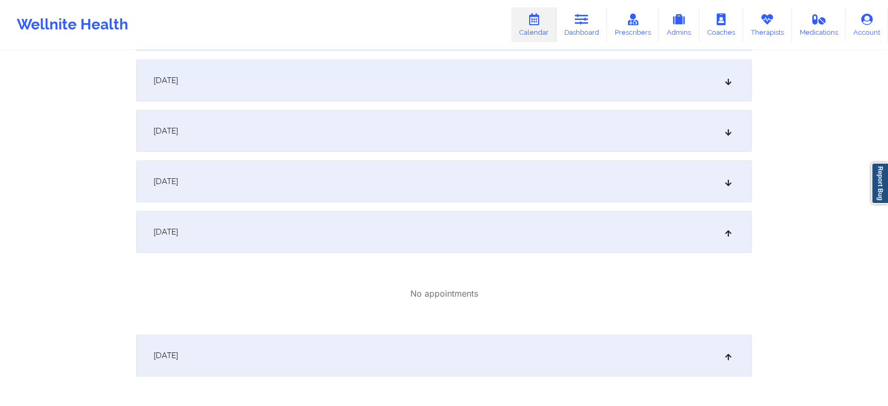
scroll to position [0, 0]
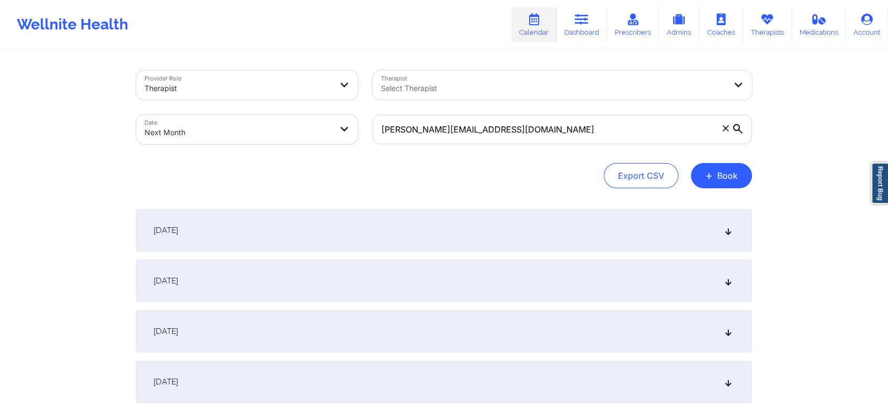
click at [546, 244] on div "November 1, 2025" at bounding box center [444, 230] width 616 height 42
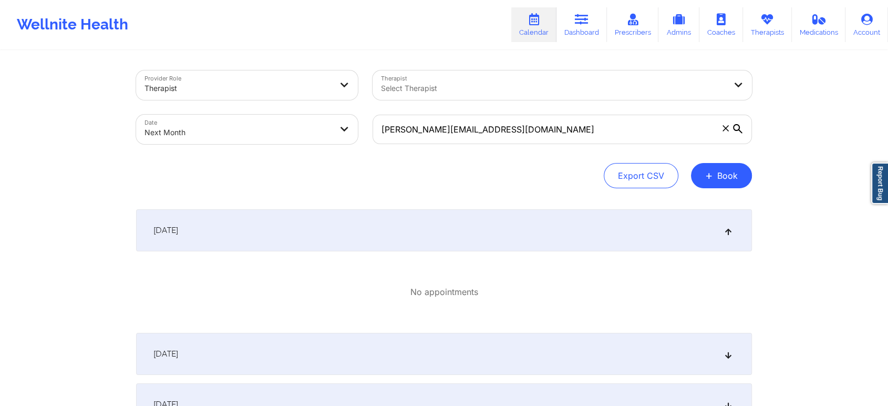
click at [550, 352] on div "November 2, 2025" at bounding box center [444, 354] width 616 height 42
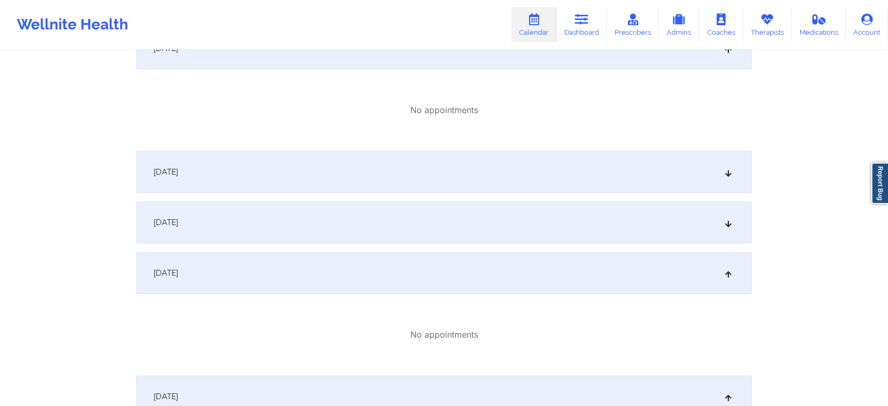
scroll to position [284, 0]
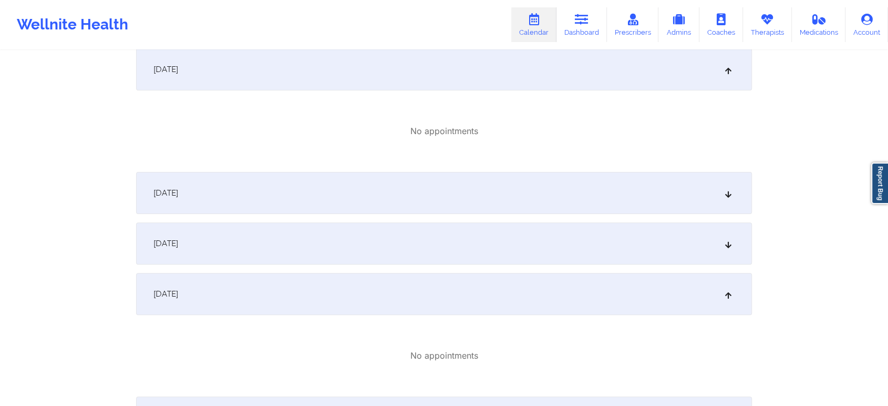
click at [580, 213] on div "November 3, 2025" at bounding box center [444, 193] width 616 height 42
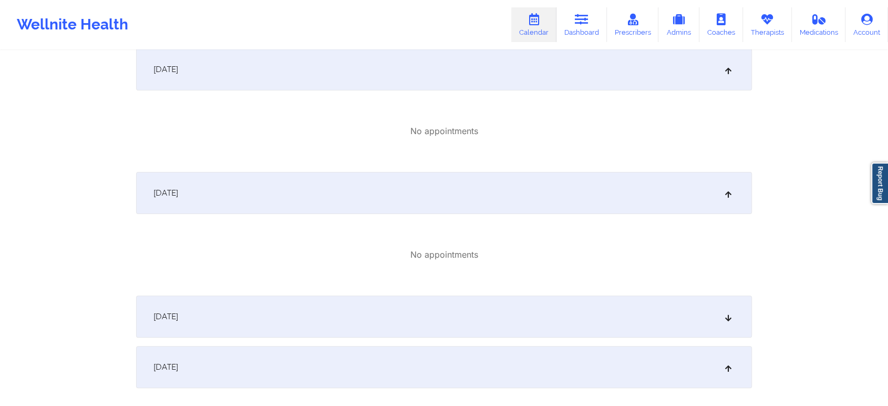
drag, startPoint x: 525, startPoint y: 340, endPoint x: 572, endPoint y: 302, distance: 61.3
click at [572, 302] on div "November 4, 2025" at bounding box center [444, 316] width 616 height 42
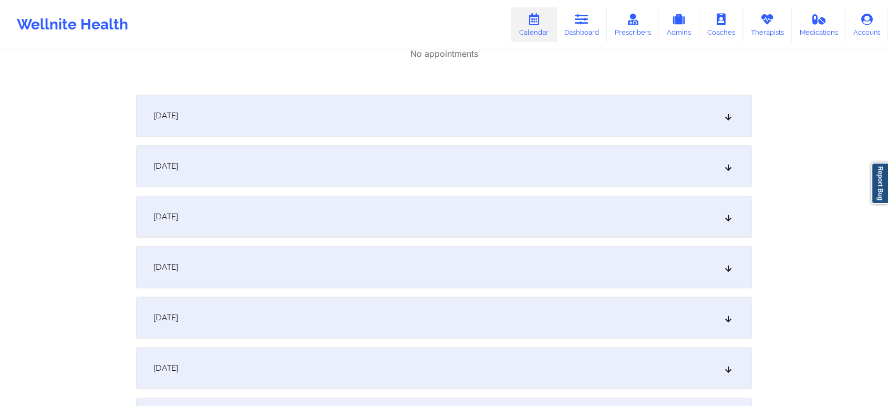
scroll to position [950, 0]
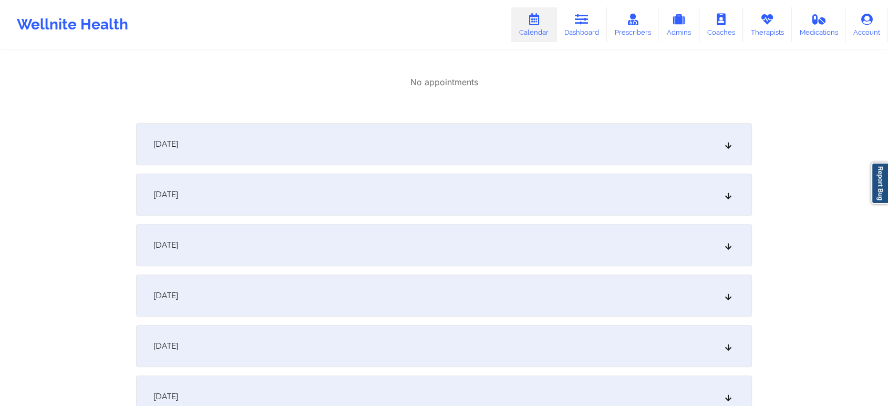
click at [509, 182] on div "November 9, 2025" at bounding box center [444, 194] width 616 height 42
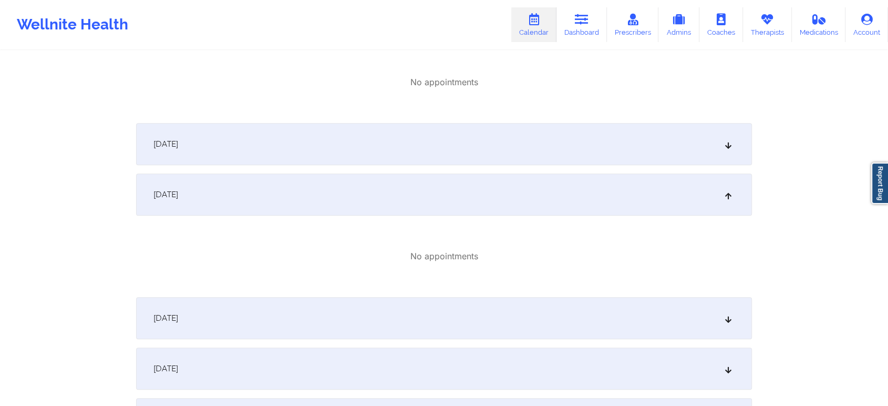
scroll to position [0, 0]
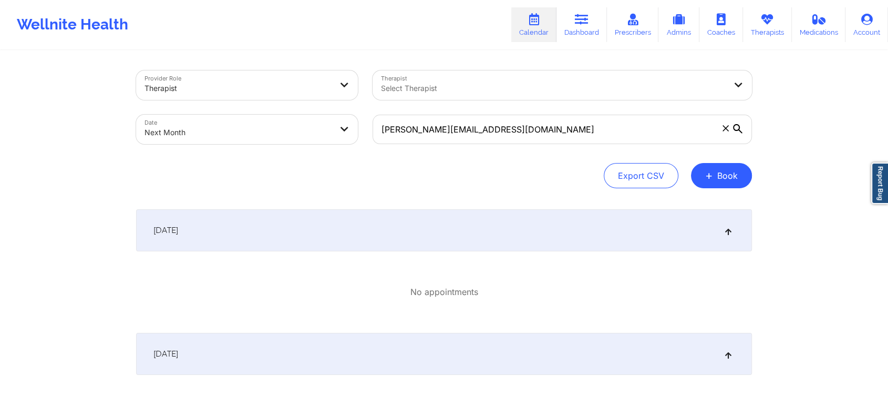
select select "2025-10"
select select "2025-11"
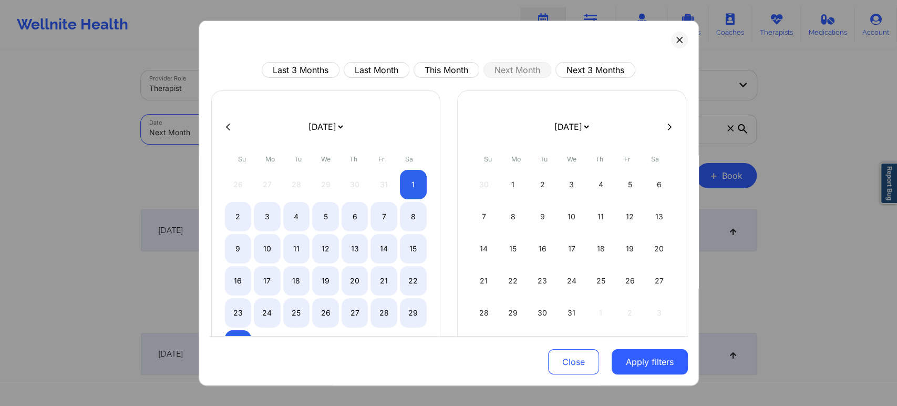
click at [220, 130] on body "Wellnite Health Calendar Dashboard Prescribers Admins Coaches Therapists Medica…" at bounding box center [448, 203] width 897 height 406
click at [384, 75] on button "Last Month" at bounding box center [377, 70] width 66 height 16
select select "2025-8"
select select "2025-9"
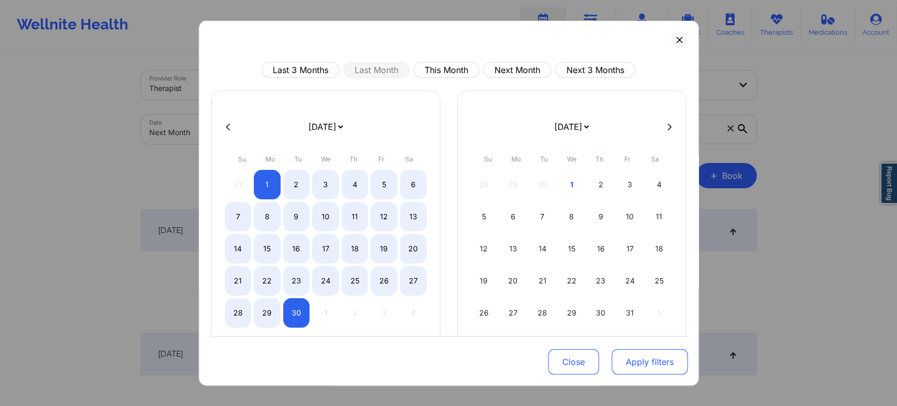
click at [637, 361] on button "Apply filters" at bounding box center [650, 361] width 76 height 25
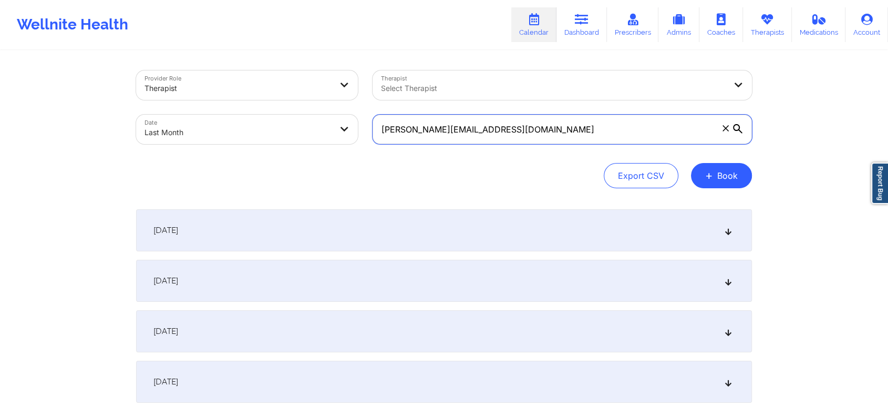
drag, startPoint x: 514, startPoint y: 130, endPoint x: 261, endPoint y: 99, distance: 254.7
click at [261, 99] on div "Provider Role Therapist Therapist Select Therapist Date Last Month reanna.west7…" at bounding box center [444, 107] width 631 height 88
paste input "ameliadarosa@yahoo"
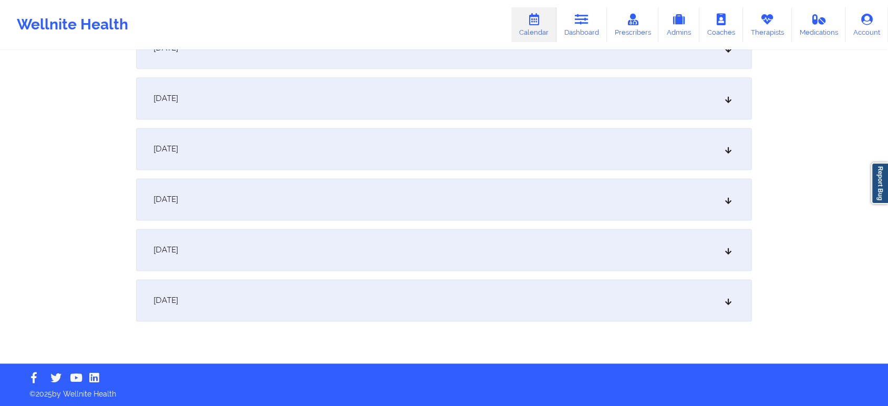
click at [542, 311] on div "[DATE]" at bounding box center [444, 300] width 616 height 42
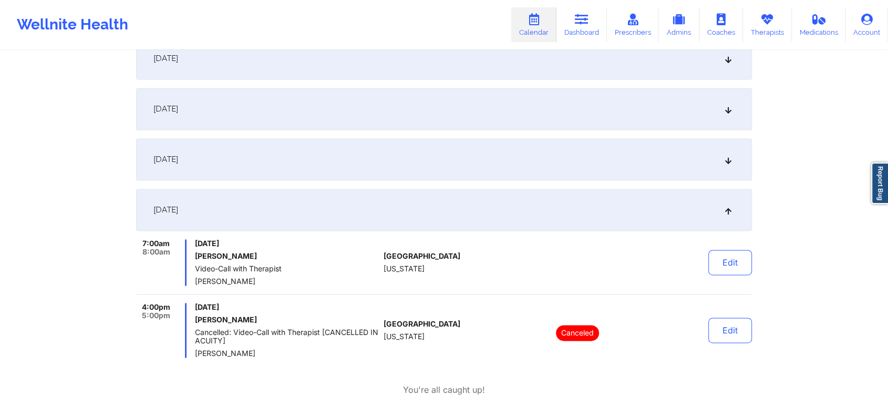
scroll to position [1487, 0]
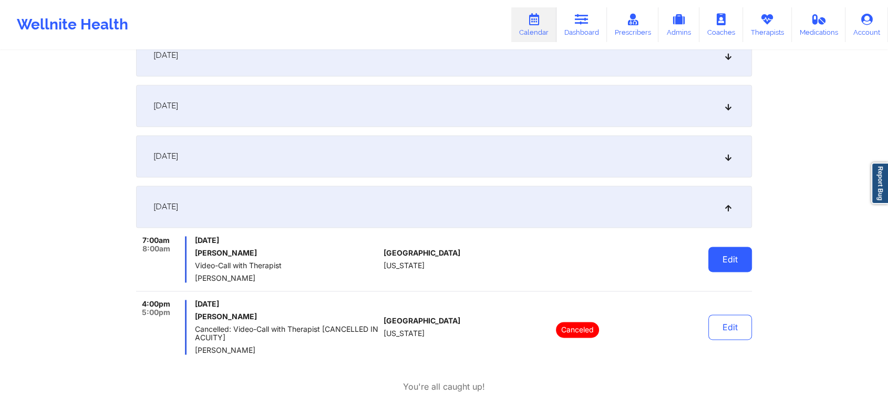
click at [733, 261] on button "Edit" at bounding box center [731, 259] width 44 height 25
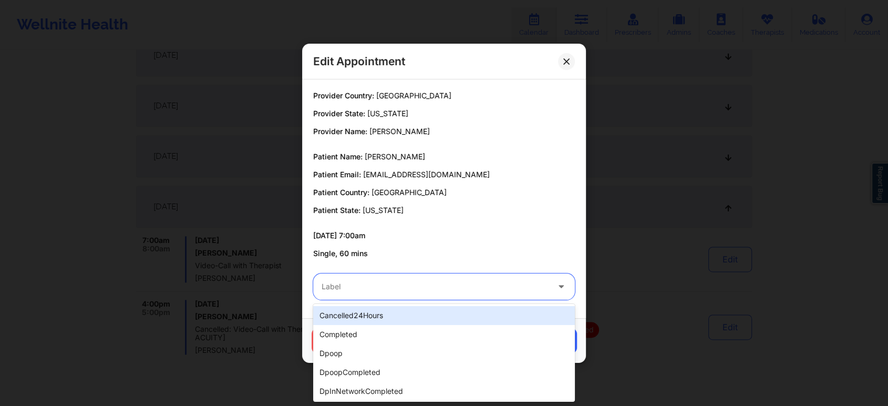
click at [441, 292] on div at bounding box center [435, 286] width 227 height 13
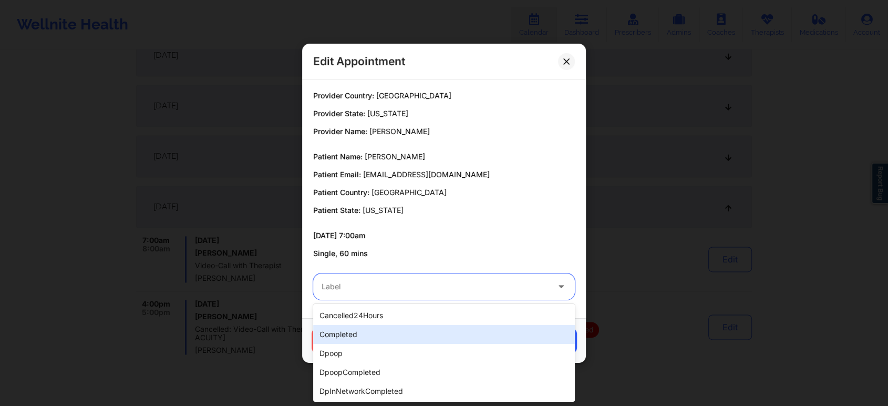
click at [386, 329] on div "completed" at bounding box center [444, 334] width 262 height 19
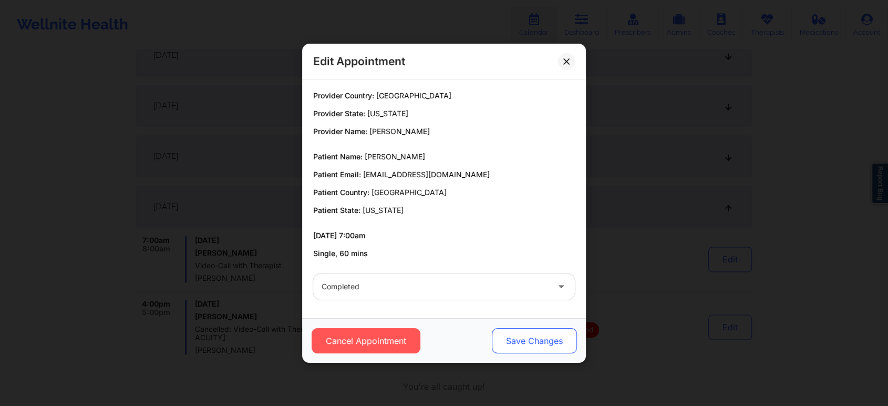
click at [521, 333] on button "Save Changes" at bounding box center [534, 340] width 85 height 25
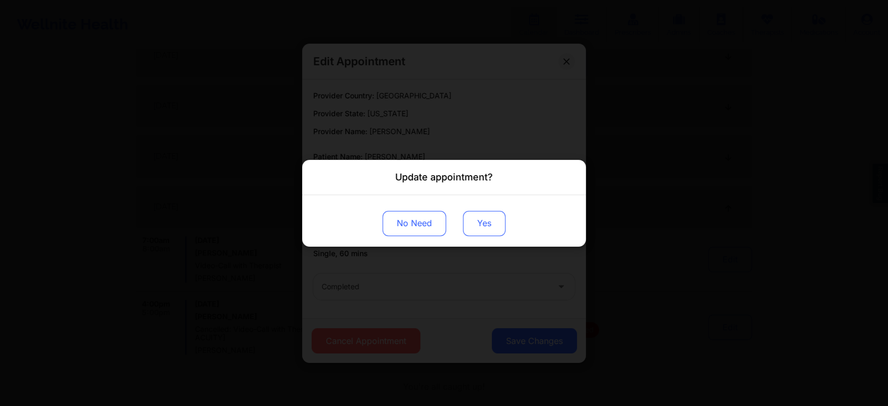
click at [467, 227] on button "Yes" at bounding box center [484, 222] width 43 height 25
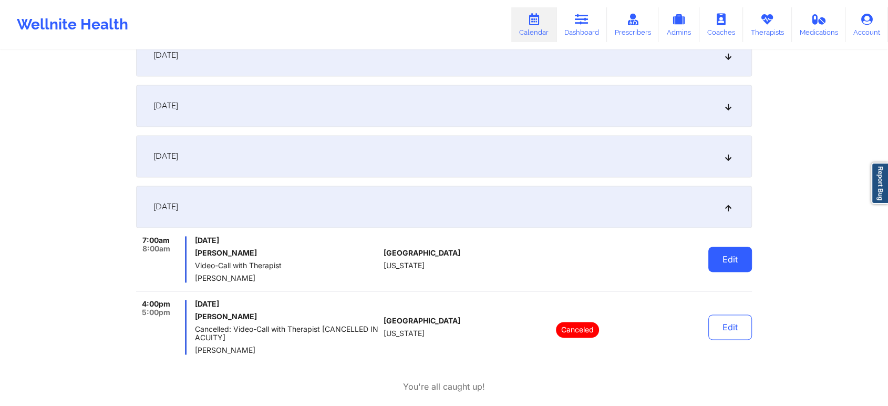
click at [730, 268] on button "Edit" at bounding box center [731, 259] width 44 height 25
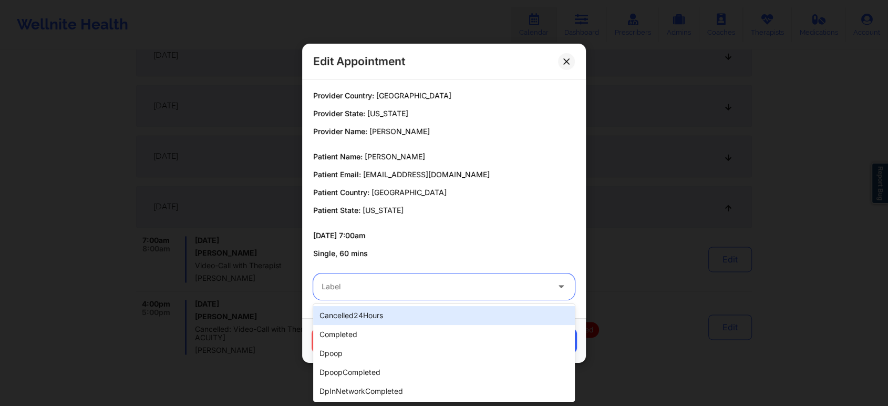
click at [493, 293] on div "Label" at bounding box center [431, 286] width 237 height 26
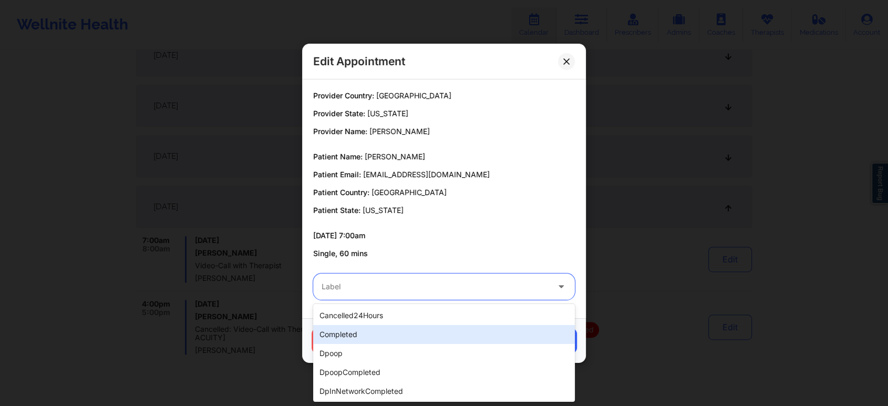
click at [468, 329] on div "completed" at bounding box center [444, 334] width 262 height 19
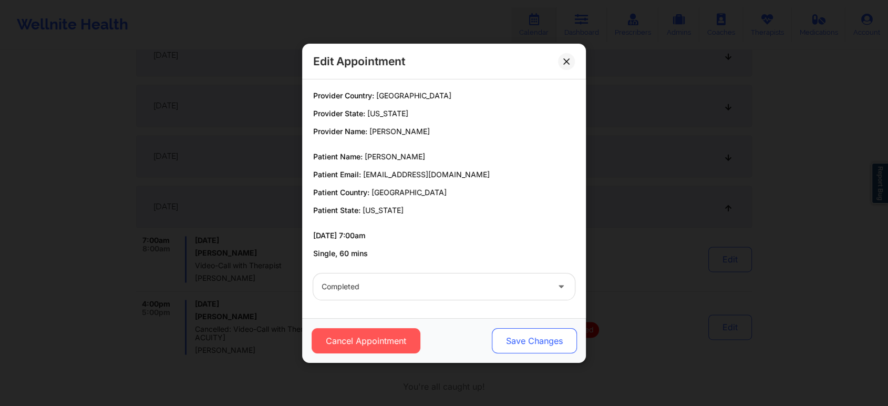
click at [544, 343] on button "Save Changes" at bounding box center [534, 340] width 85 height 25
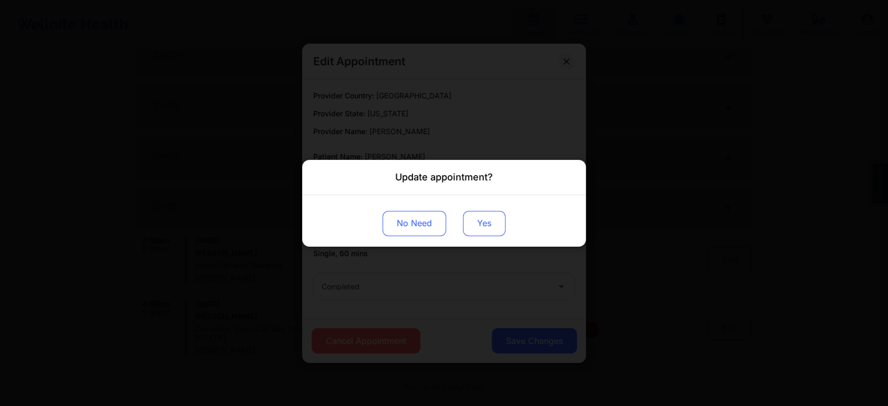
click at [474, 213] on button "Yes" at bounding box center [484, 222] width 43 height 25
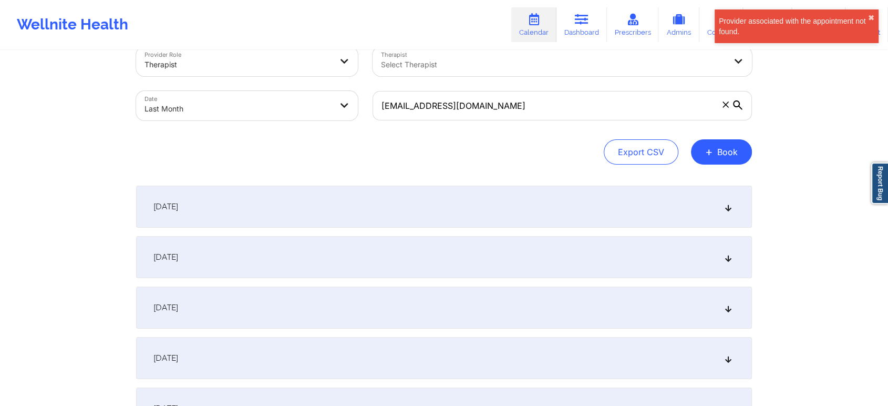
scroll to position [0, 0]
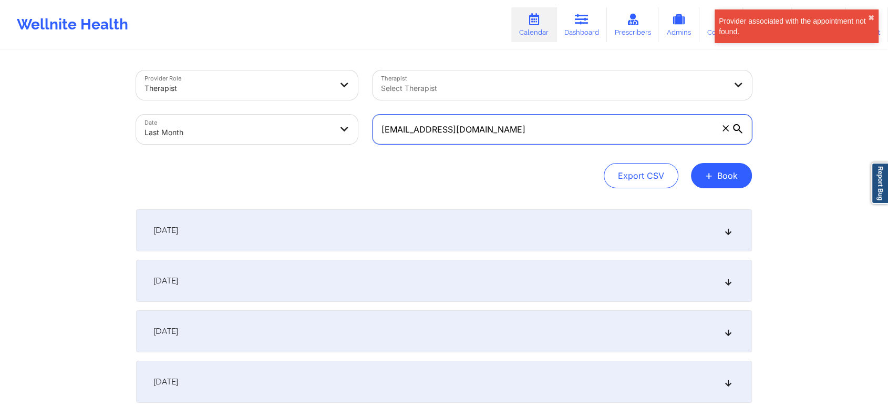
drag, startPoint x: 527, startPoint y: 139, endPoint x: 233, endPoint y: 128, distance: 294.6
click at [233, 128] on div "Provider Role Therapist Therapist Select Therapist Date Last Month ameliadarosa…" at bounding box center [444, 107] width 631 height 88
paste input "klene10@gmail"
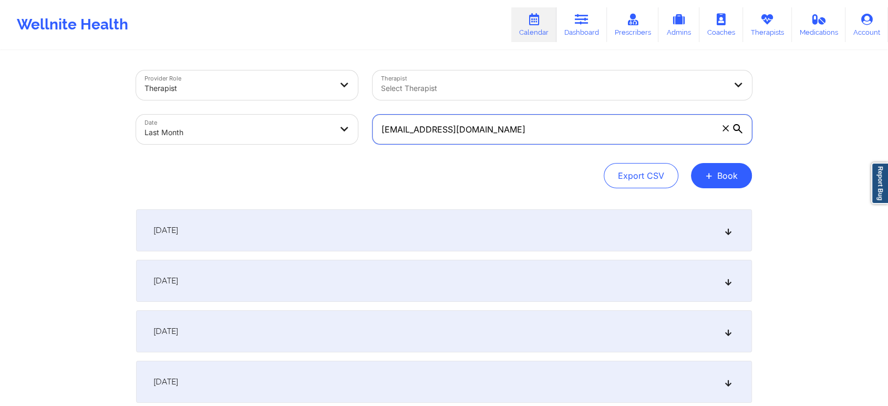
scroll to position [1394, 0]
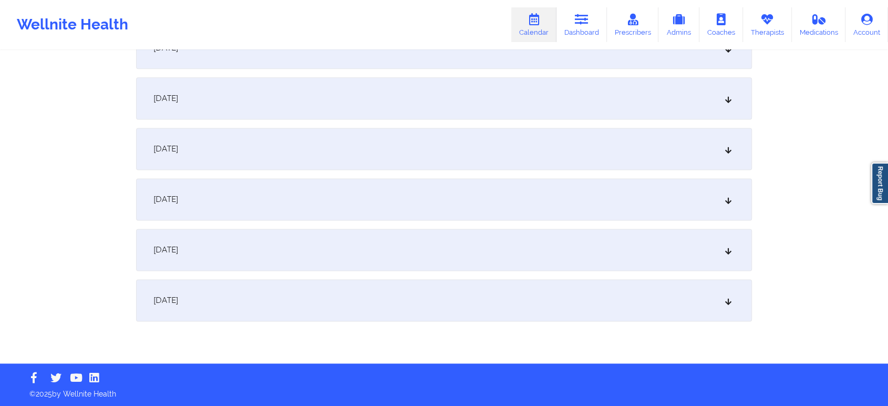
drag, startPoint x: 407, startPoint y: 293, endPoint x: 653, endPoint y: 289, distance: 246.0
click at [653, 289] on div "[DATE]" at bounding box center [444, 300] width 616 height 42
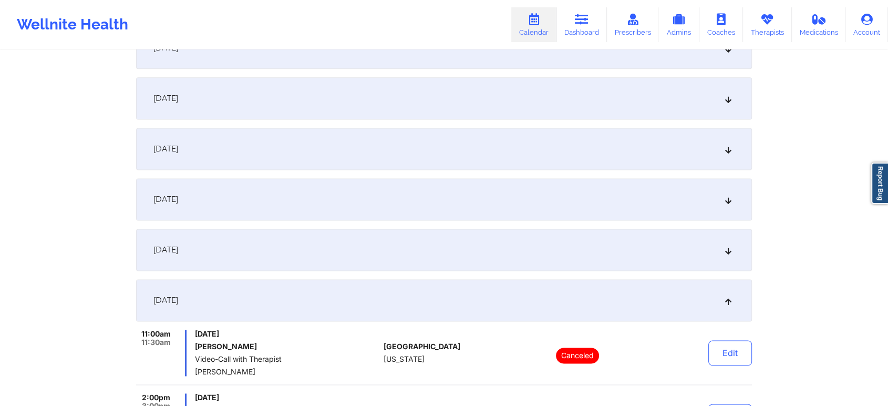
scroll to position [1576, 0]
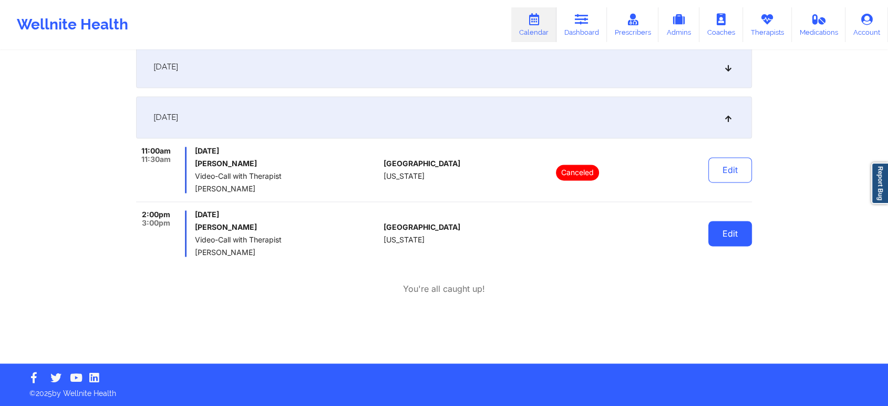
click at [749, 239] on button "Edit" at bounding box center [731, 233] width 44 height 25
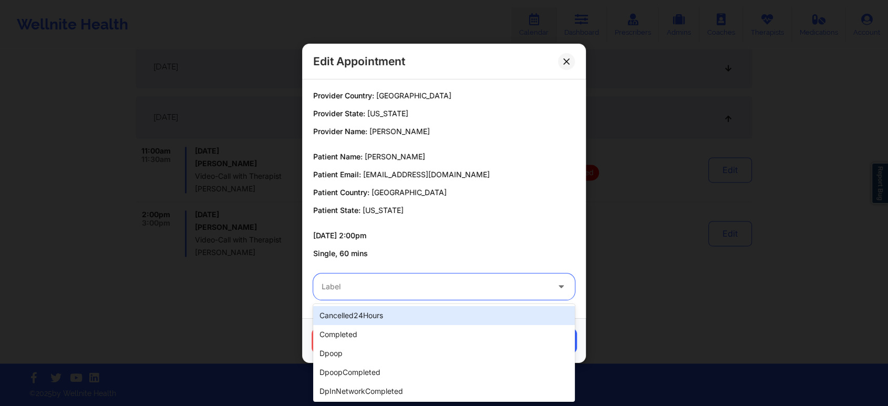
click at [427, 281] on div at bounding box center [435, 286] width 227 height 13
drag, startPoint x: 360, startPoint y: 323, endPoint x: 362, endPoint y: 347, distance: 24.2
click at [362, 347] on div "cancelled24Hours completed dpoop dpoopCompleted dpInNetworkCompleted freeNoShow…" at bounding box center [444, 353] width 262 height 98
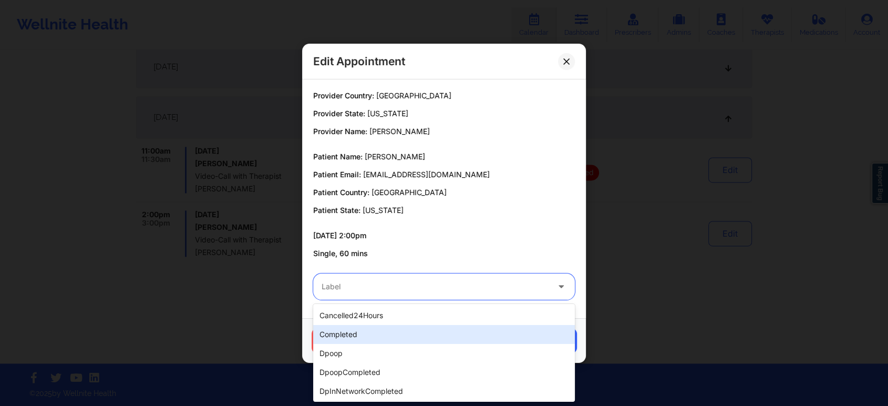
click at [376, 342] on div "completed" at bounding box center [444, 334] width 262 height 19
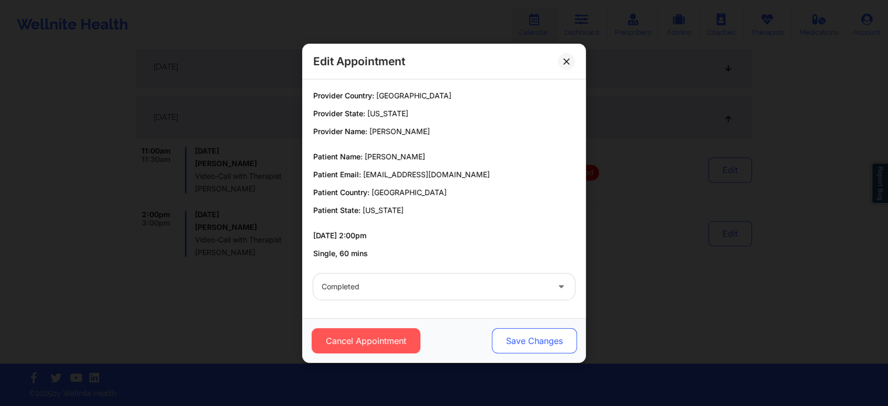
click at [529, 329] on button "Save Changes" at bounding box center [534, 340] width 85 height 25
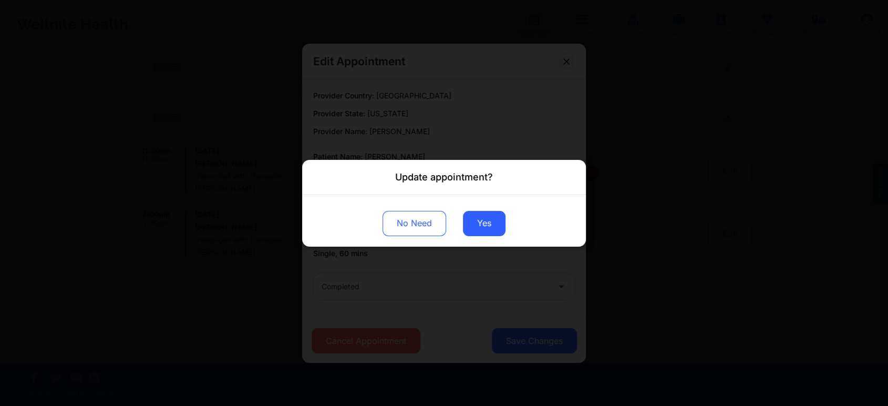
drag, startPoint x: 485, startPoint y: 226, endPoint x: 565, endPoint y: 242, distance: 82.2
click at [565, 242] on div "No Need Yes" at bounding box center [444, 220] width 284 height 52
drag, startPoint x: 481, startPoint y: 225, endPoint x: 590, endPoint y: 238, distance: 109.6
click at [590, 238] on div "Update appointment? No Need Yes" at bounding box center [444, 203] width 888 height 406
click at [490, 221] on button "Yes" at bounding box center [484, 222] width 43 height 25
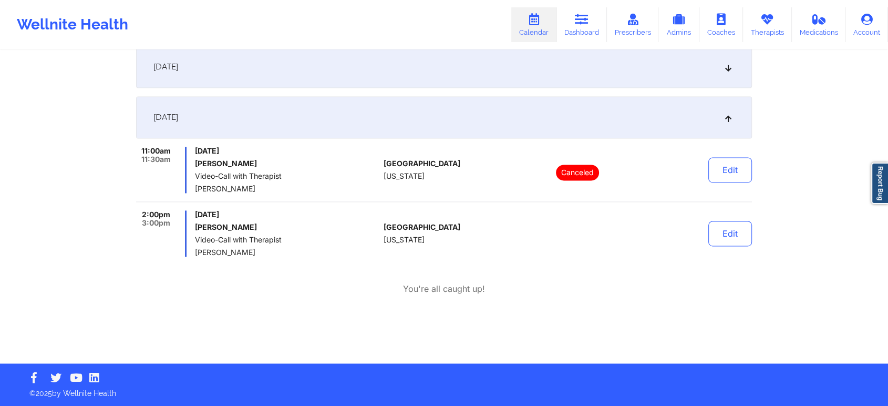
scroll to position [0, 0]
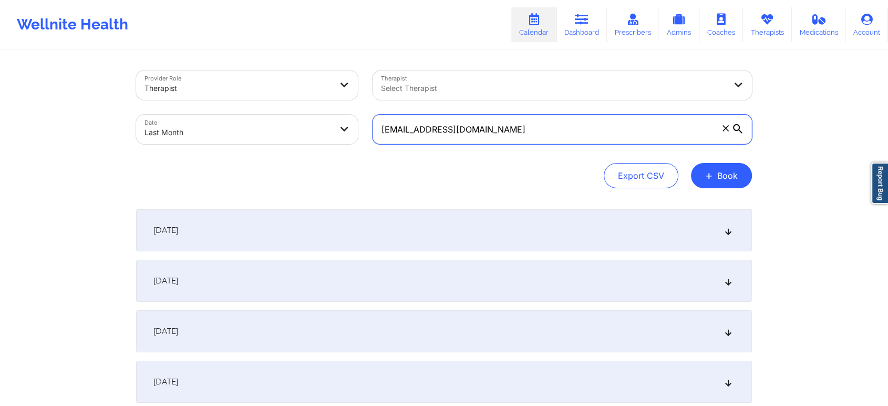
drag, startPoint x: 511, startPoint y: 129, endPoint x: 252, endPoint y: 83, distance: 263.3
click at [252, 83] on div "Provider Role Therapist Therapist Select Therapist Date Last Month klene10@gmai…" at bounding box center [444, 107] width 631 height 88
paste input "aysiablackman77"
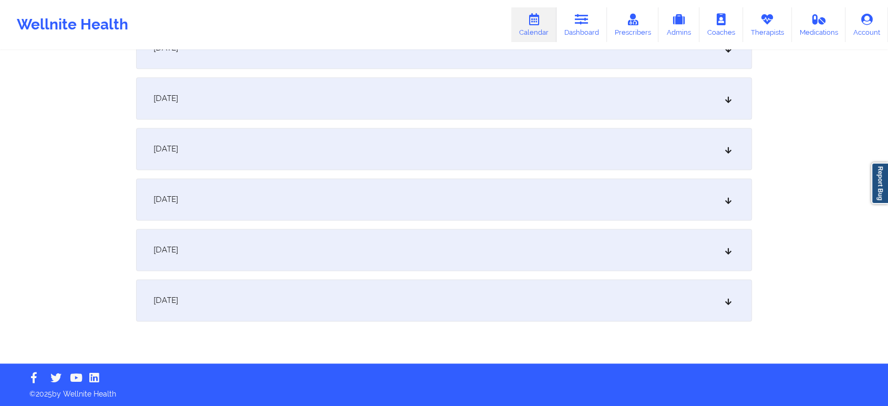
drag, startPoint x: 464, startPoint y: 276, endPoint x: 463, endPoint y: 301, distance: 24.2
click at [463, 301] on div "[DATE]" at bounding box center [444, 300] width 616 height 42
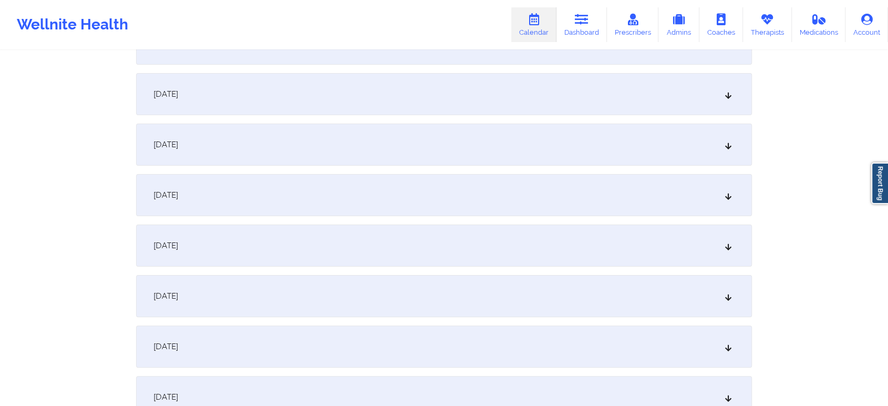
scroll to position [0, 0]
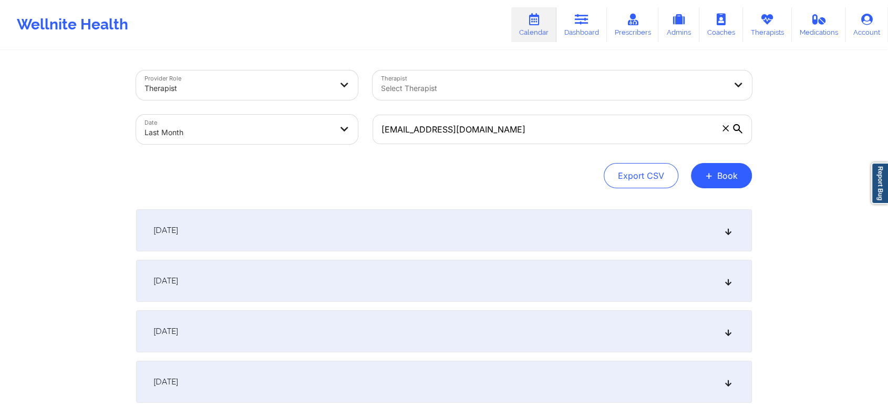
click at [661, 265] on div "[DATE]" at bounding box center [444, 281] width 616 height 42
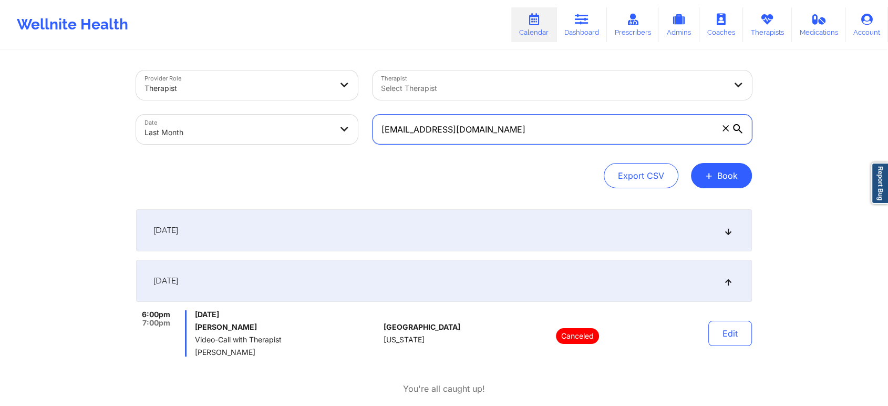
drag, startPoint x: 516, startPoint y: 131, endPoint x: 222, endPoint y: 87, distance: 297.7
click at [222, 87] on div "Provider Role Therapist Therapist Select Therapist Date Last Month aysiablackma…" at bounding box center [444, 107] width 631 height 88
paste input "komickto"
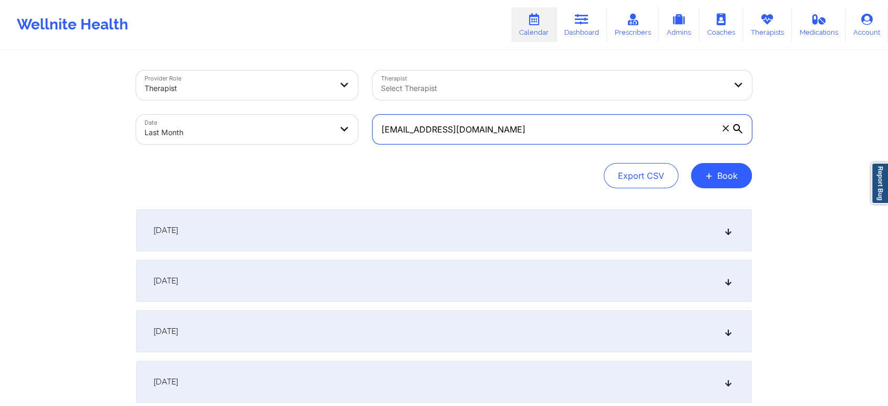
scroll to position [1394, 0]
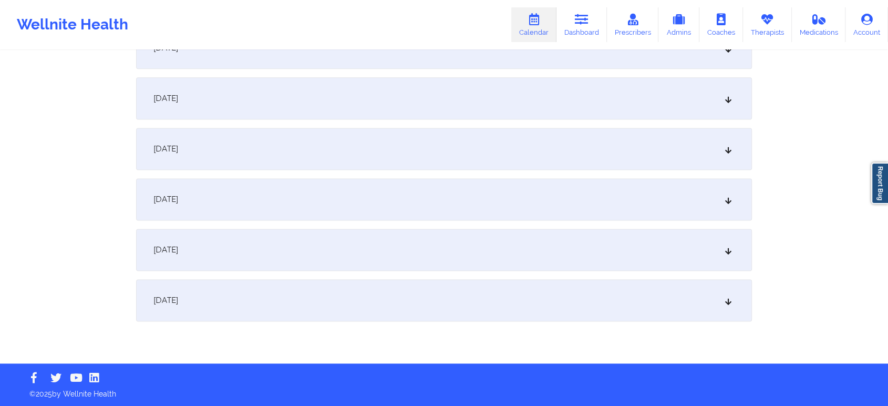
type input "komickto@gmail.com"
drag, startPoint x: 599, startPoint y: 315, endPoint x: 805, endPoint y: 298, distance: 207.3
click at [710, 299] on div "[DATE]" at bounding box center [444, 300] width 616 height 42
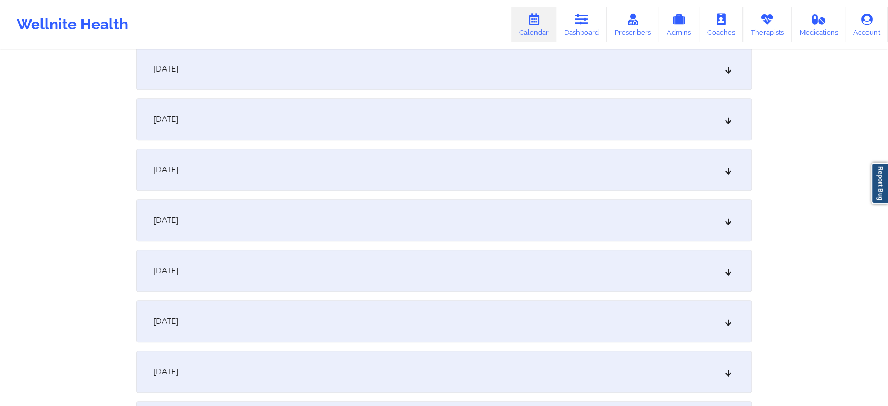
scroll to position [0, 0]
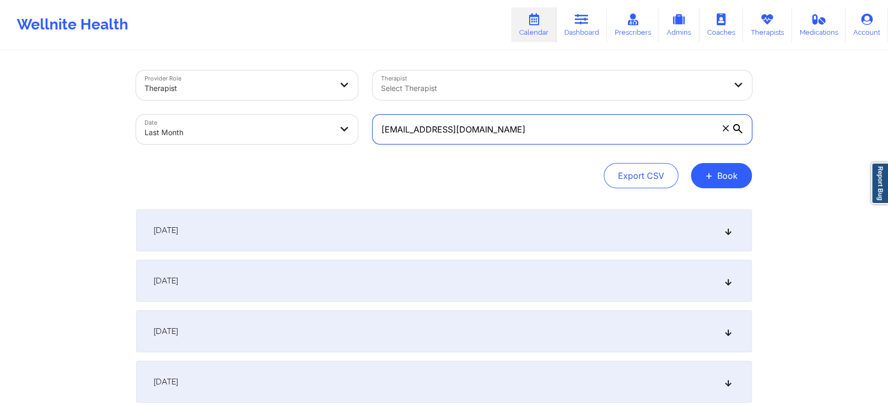
drag, startPoint x: 552, startPoint y: 131, endPoint x: 480, endPoint y: 138, distance: 72.3
click at [480, 138] on input "komickto@gmail.com" at bounding box center [563, 129] width 380 height 29
drag, startPoint x: 480, startPoint y: 138, endPoint x: 269, endPoint y: 94, distance: 216.3
click at [269, 94] on div "Provider Role Therapist Therapist Select Therapist Date Last Month komickto@gma…" at bounding box center [444, 107] width 631 height 88
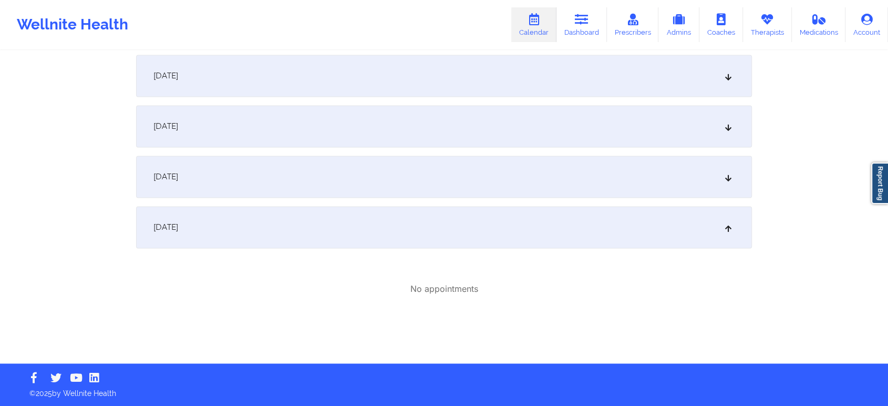
click at [559, 234] on div "[DATE]" at bounding box center [444, 227] width 616 height 42
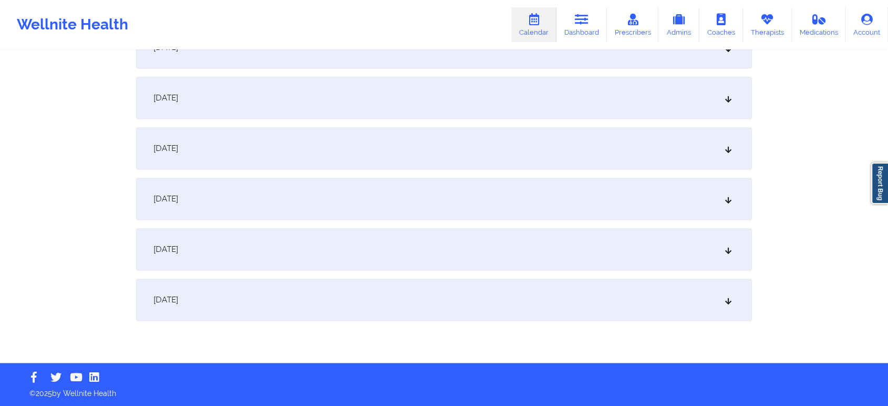
scroll to position [1394, 0]
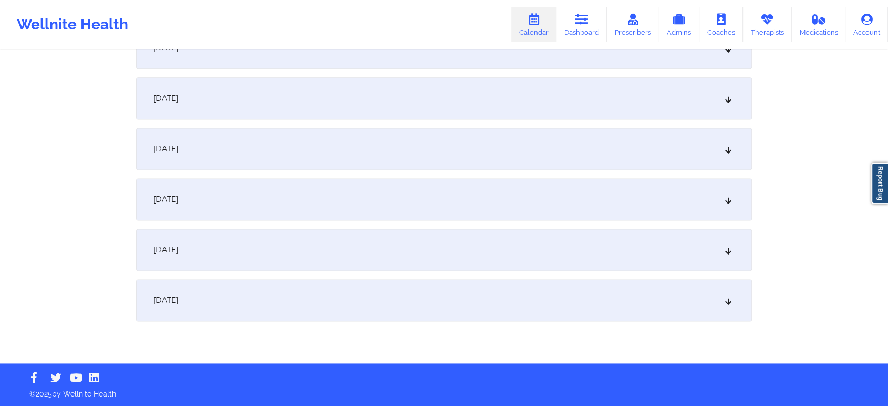
click at [661, 302] on div "[DATE]" at bounding box center [444, 300] width 616 height 42
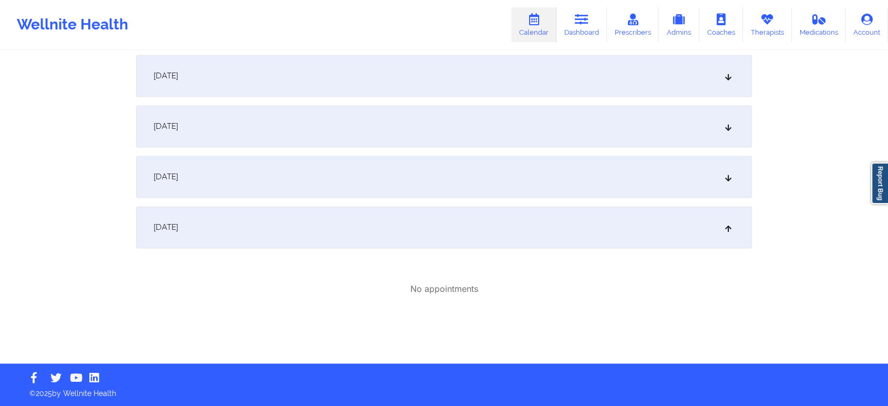
scroll to position [0, 0]
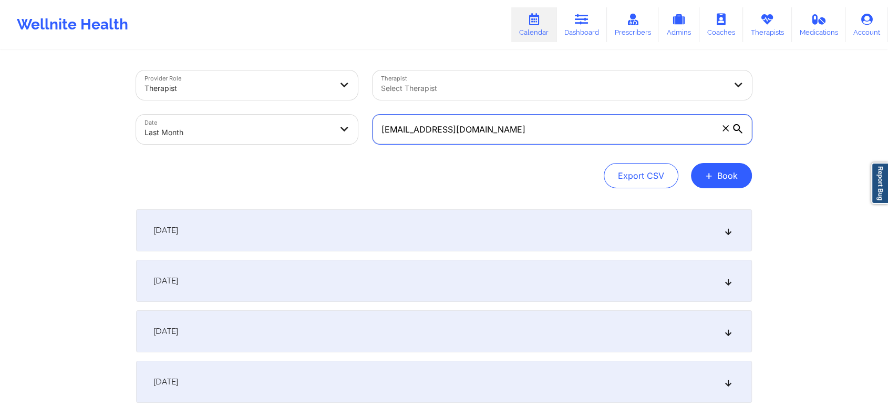
click at [462, 129] on input "komickto@gmail.com" at bounding box center [563, 129] width 380 height 29
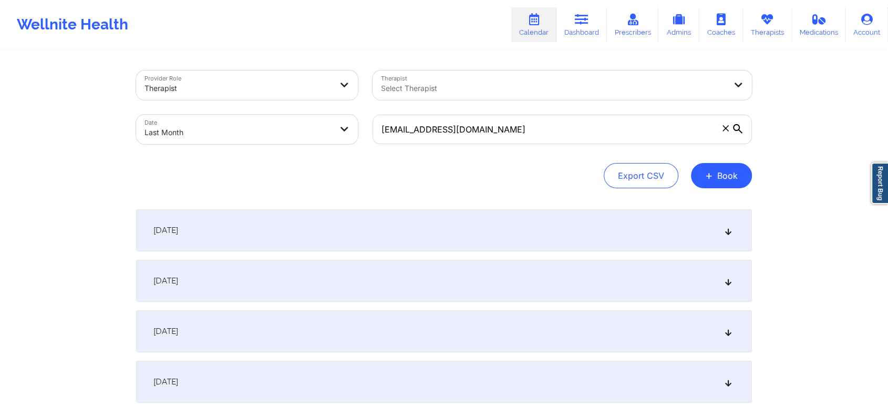
click at [470, 107] on div "komickto@gmail.com" at bounding box center [562, 129] width 394 height 44
click at [482, 99] on div "Select Therapist" at bounding box center [550, 84] width 354 height 29
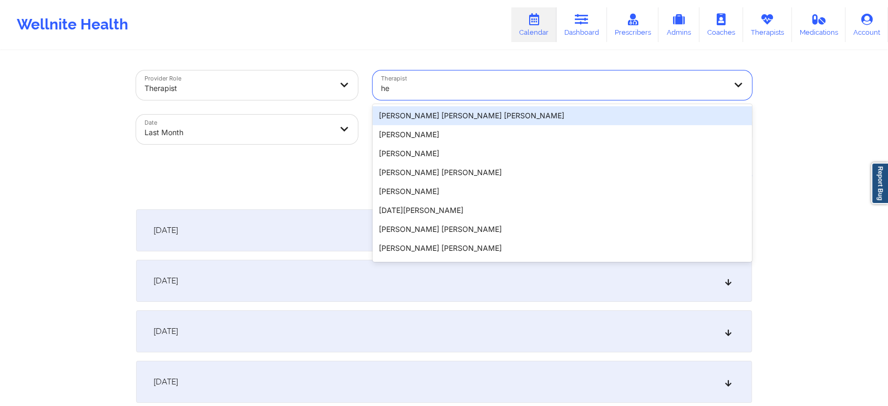
type input "h"
type input "d"
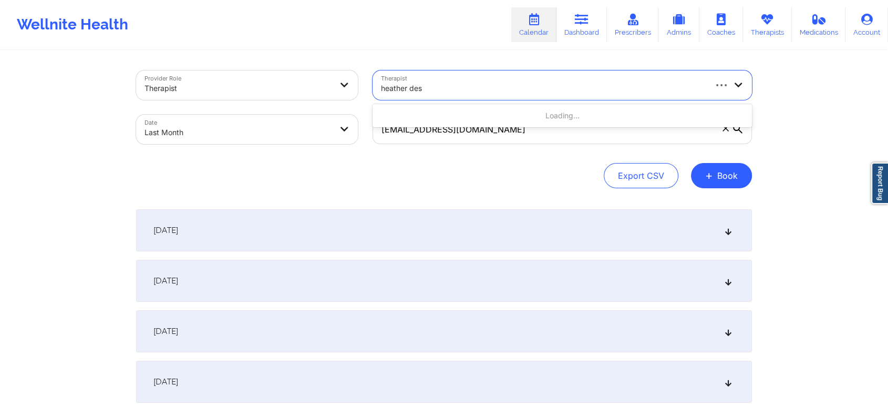
type input "heather de"
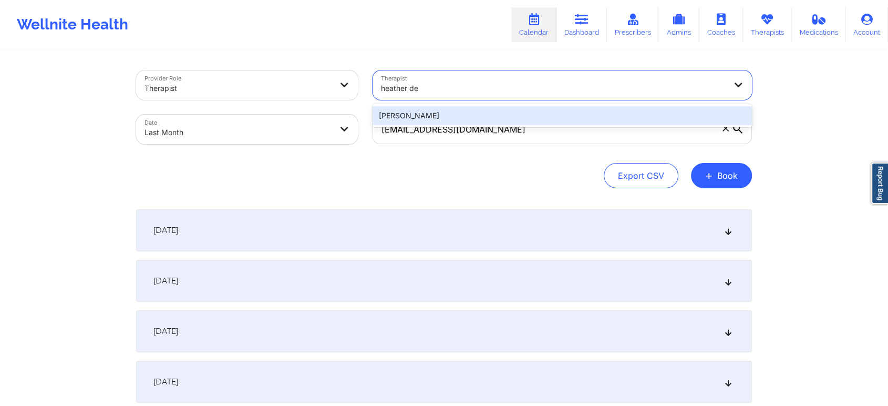
click at [430, 118] on div "Heather Destefano" at bounding box center [563, 115] width 380 height 19
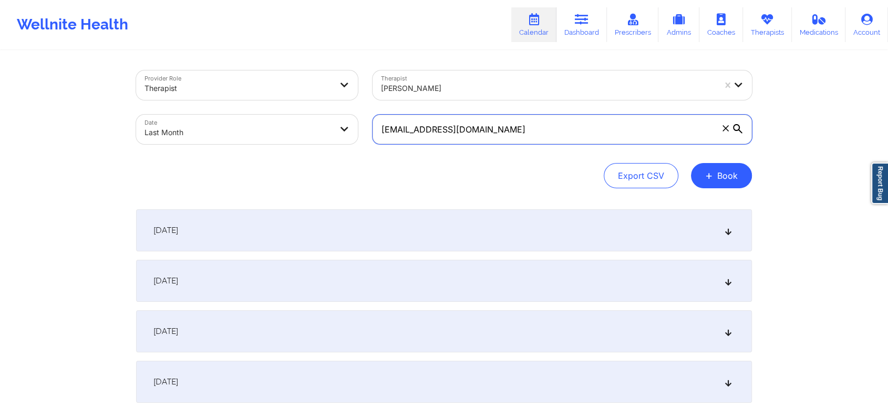
drag, startPoint x: 488, startPoint y: 118, endPoint x: 668, endPoint y: 139, distance: 180.5
click at [668, 139] on input "komickto@gmail.com" at bounding box center [563, 129] width 380 height 29
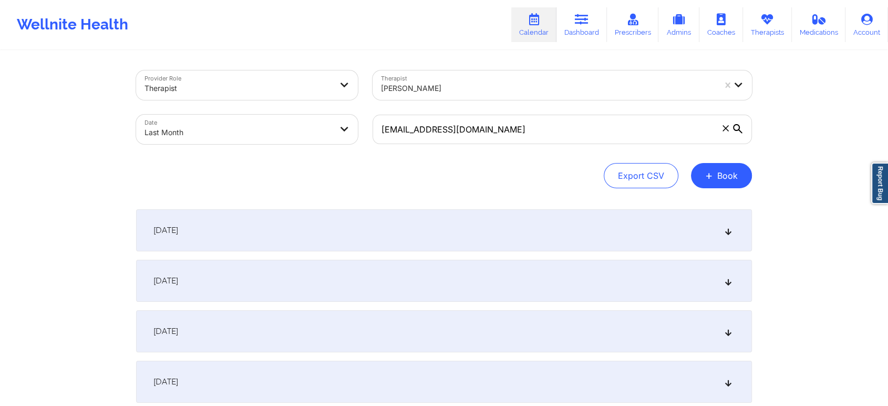
click at [726, 129] on icon at bounding box center [726, 128] width 6 height 6
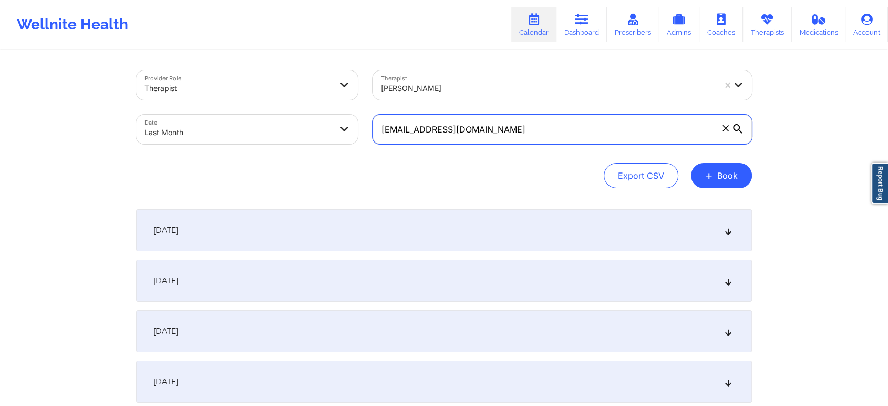
click at [726, 129] on input "komickto@gmail.com" at bounding box center [563, 129] width 380 height 29
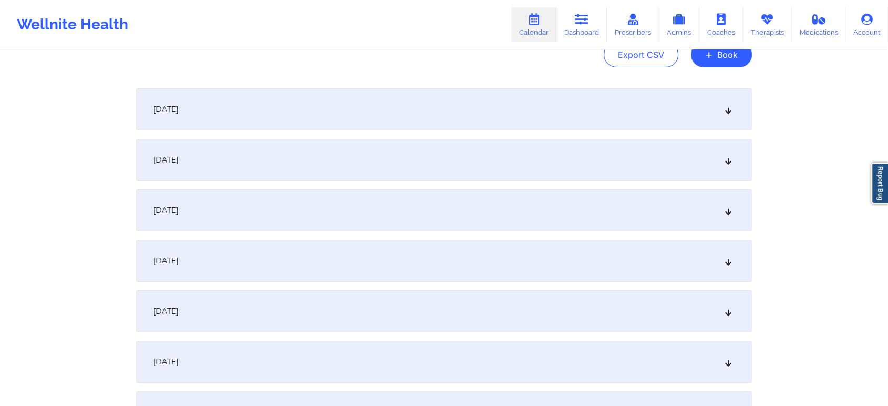
scroll to position [53, 0]
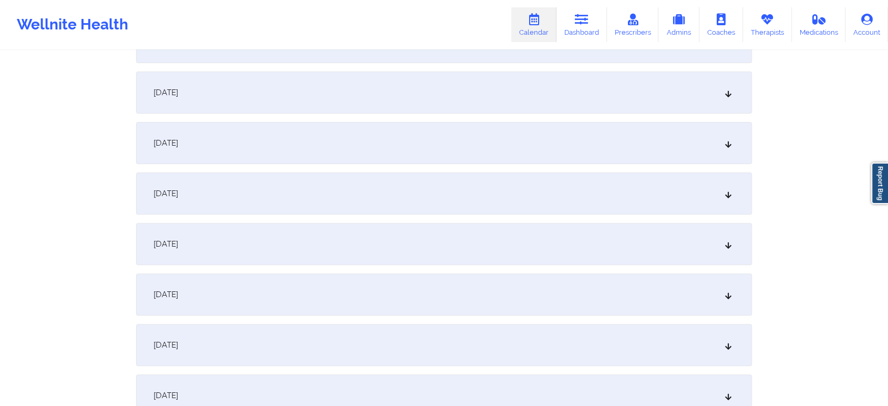
scroll to position [267, 0]
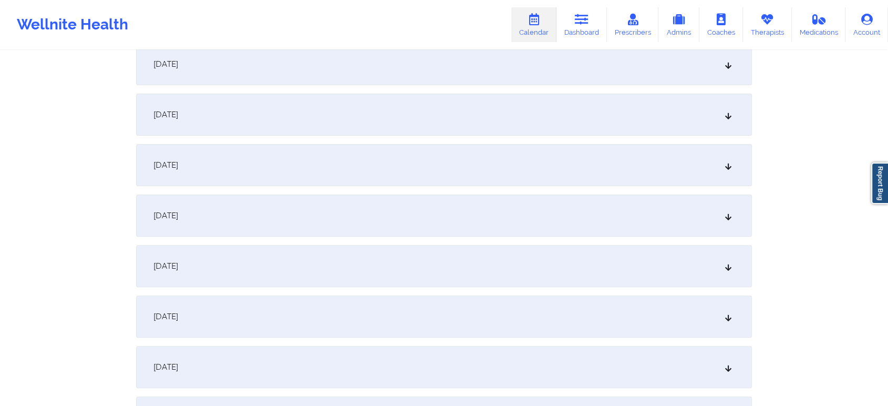
click at [534, 109] on div "[DATE]" at bounding box center [444, 115] width 616 height 42
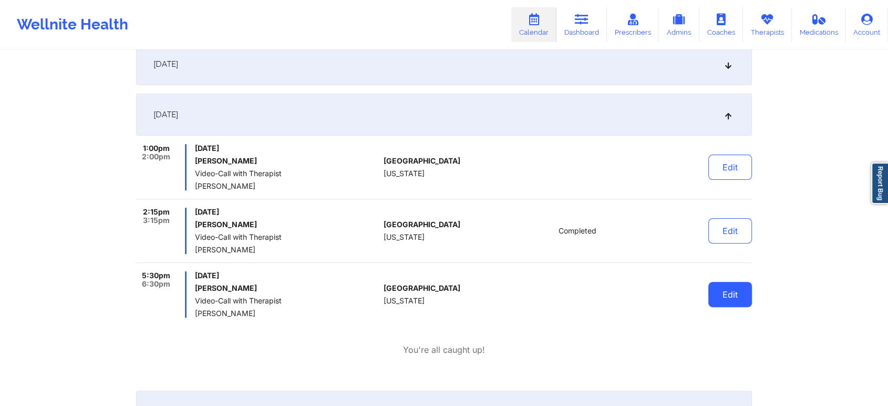
click at [736, 301] on button "Edit" at bounding box center [731, 294] width 44 height 25
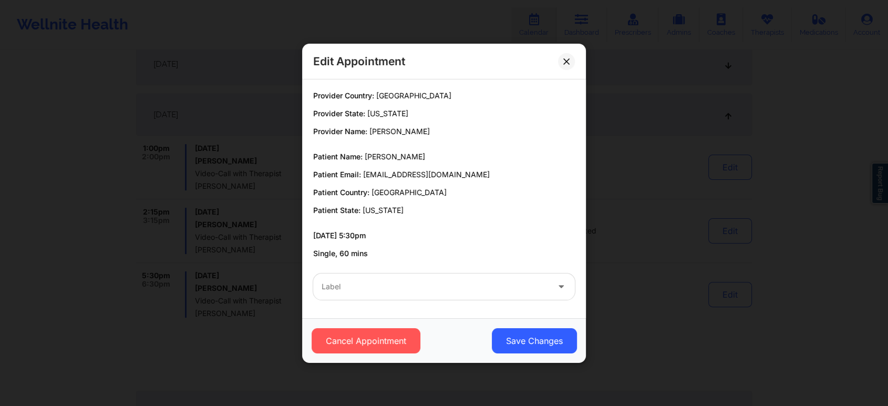
click at [415, 303] on div "Label" at bounding box center [444, 286] width 276 height 41
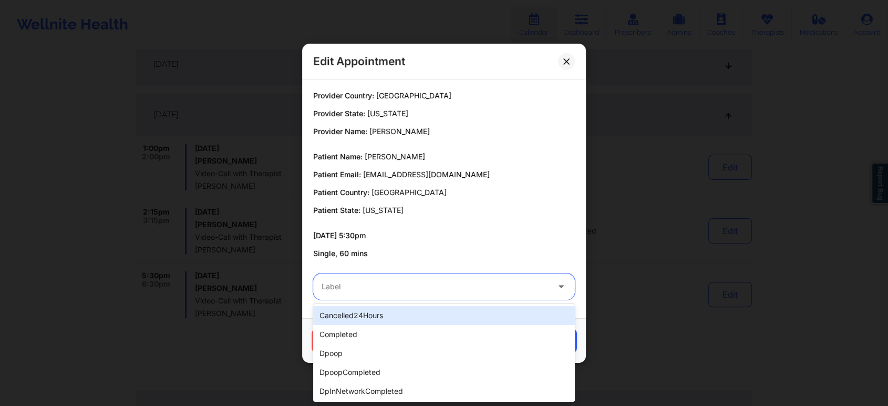
click at [425, 298] on div "Label" at bounding box center [431, 286] width 237 height 26
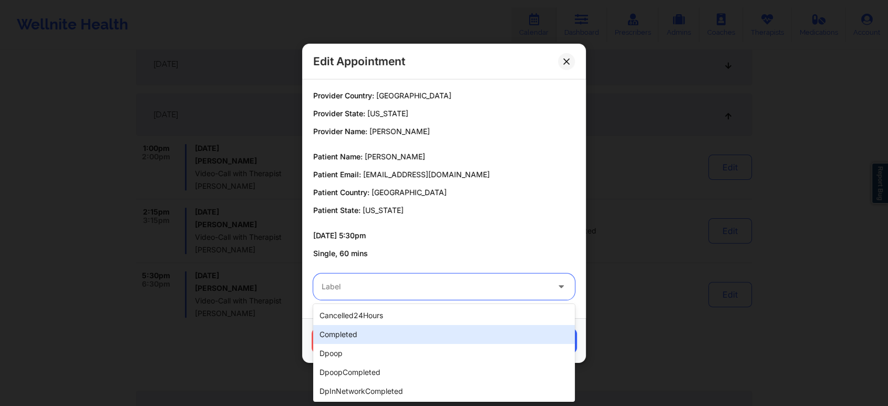
click at [371, 331] on div "completed" at bounding box center [444, 334] width 262 height 19
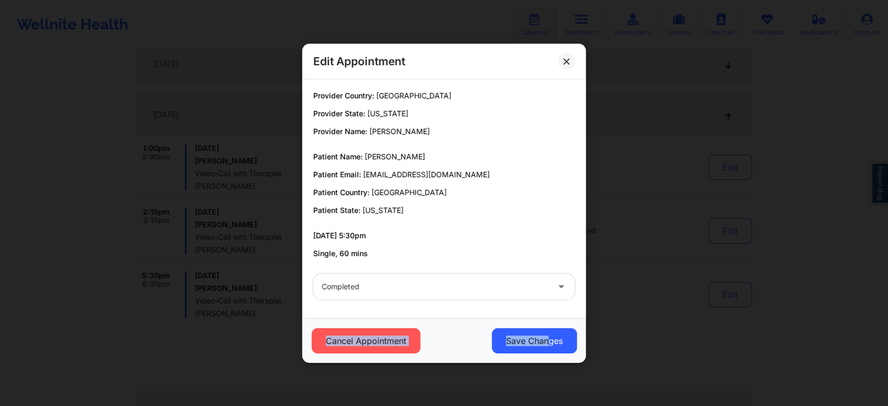
drag, startPoint x: 547, startPoint y: 358, endPoint x: 556, endPoint y: 316, distance: 42.5
click at [556, 316] on div "Edit Appointment Provider Country: United States Provider State: New York Provi…" at bounding box center [444, 203] width 284 height 319
click at [557, 333] on button "Save Changes" at bounding box center [534, 340] width 85 height 25
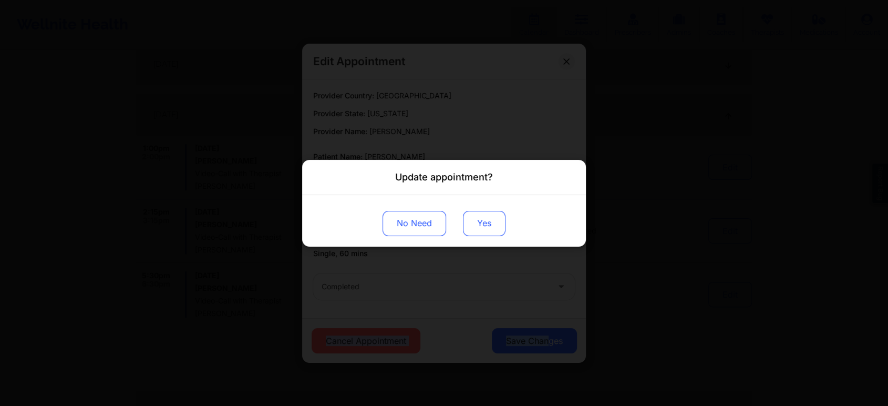
click at [495, 214] on button "Yes" at bounding box center [484, 222] width 43 height 25
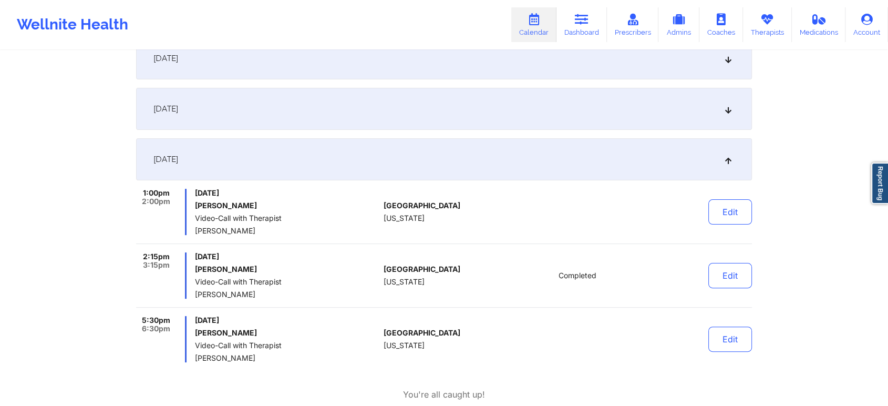
scroll to position [220, 0]
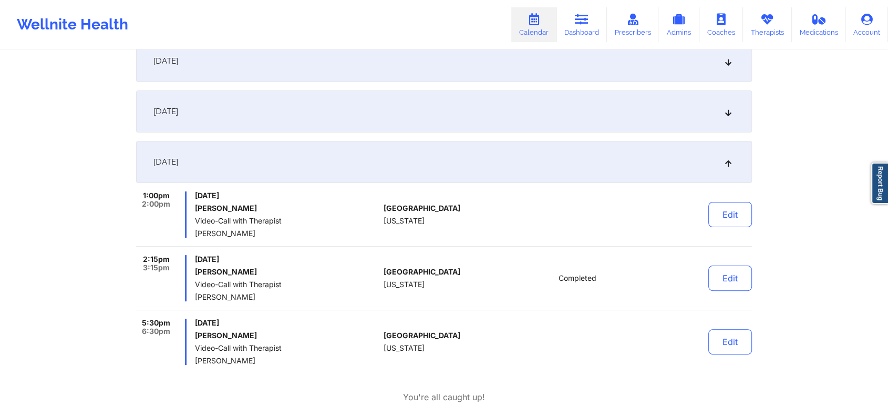
click at [597, 116] on div "[DATE]" at bounding box center [444, 111] width 616 height 42
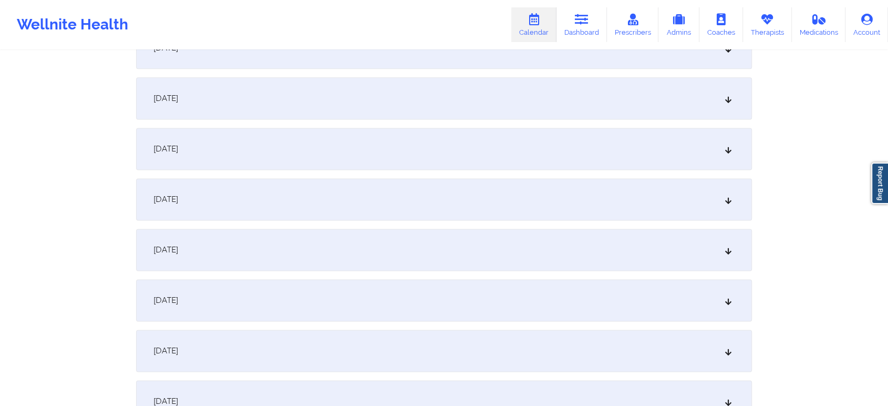
scroll to position [1367, 0]
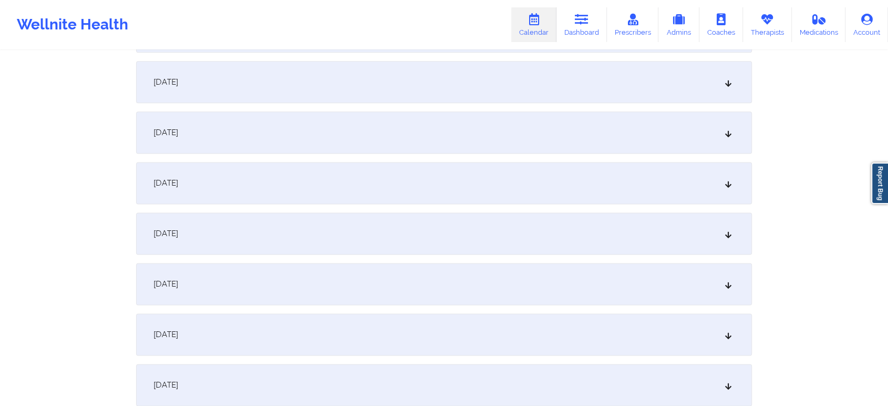
drag, startPoint x: 546, startPoint y: 137, endPoint x: 671, endPoint y: 184, distance: 133.8
click at [632, 134] on div "[DATE]" at bounding box center [444, 132] width 616 height 42
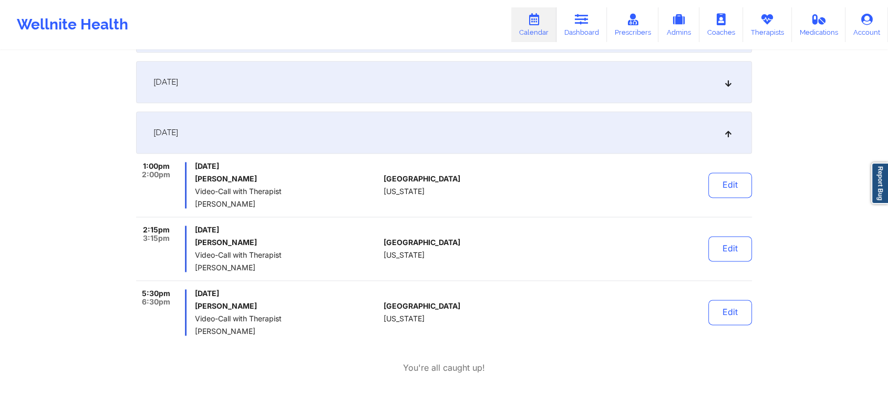
click at [488, 97] on div "[DATE]" at bounding box center [444, 82] width 616 height 42
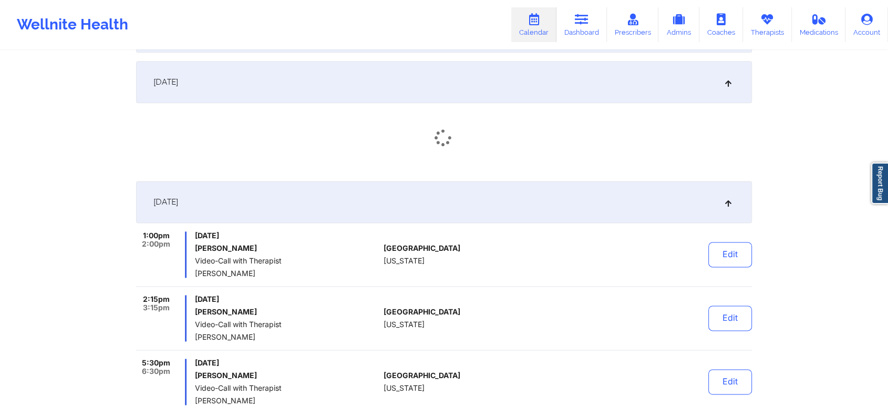
click at [488, 97] on div "[DATE]" at bounding box center [444, 82] width 616 height 42
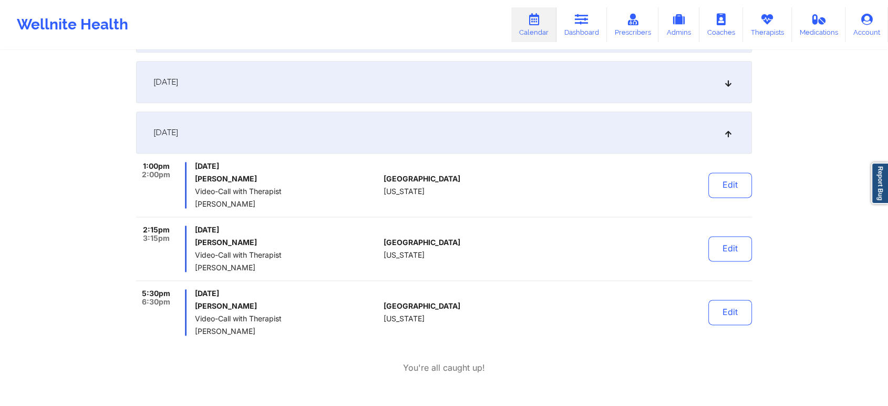
click at [488, 97] on div "[DATE]" at bounding box center [444, 82] width 616 height 42
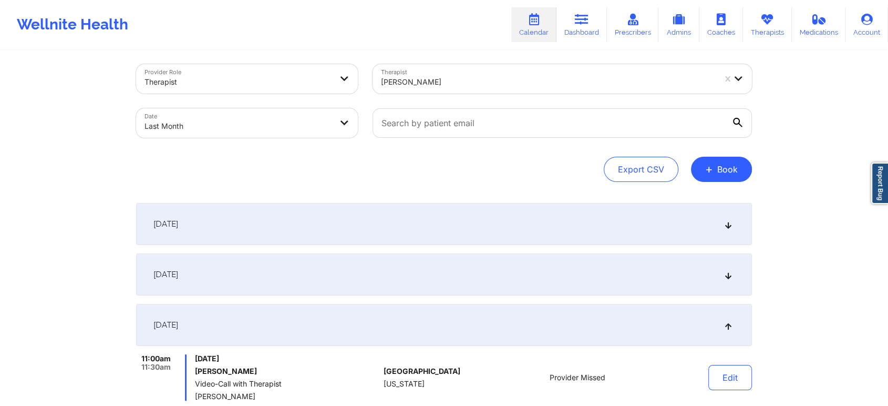
scroll to position [0, 0]
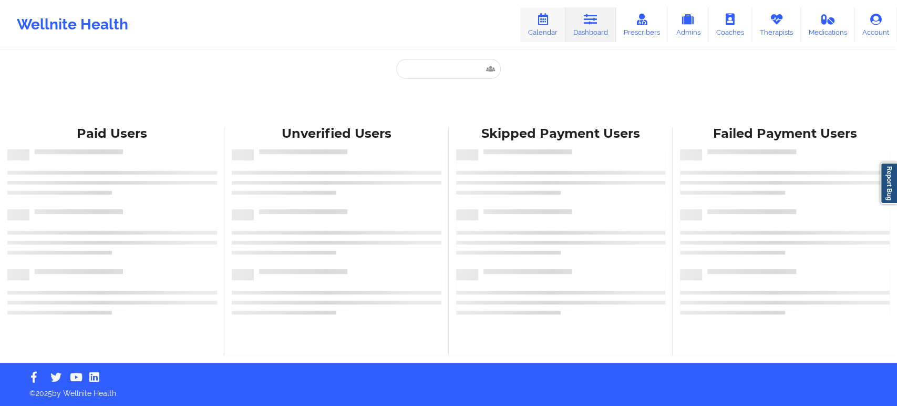
click at [548, 30] on link "Calendar" at bounding box center [542, 24] width 45 height 35
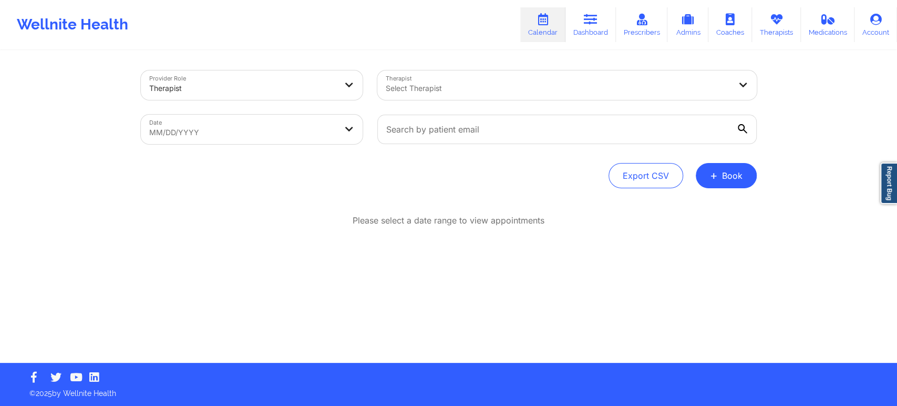
select select "2025-8"
select select "2025-9"
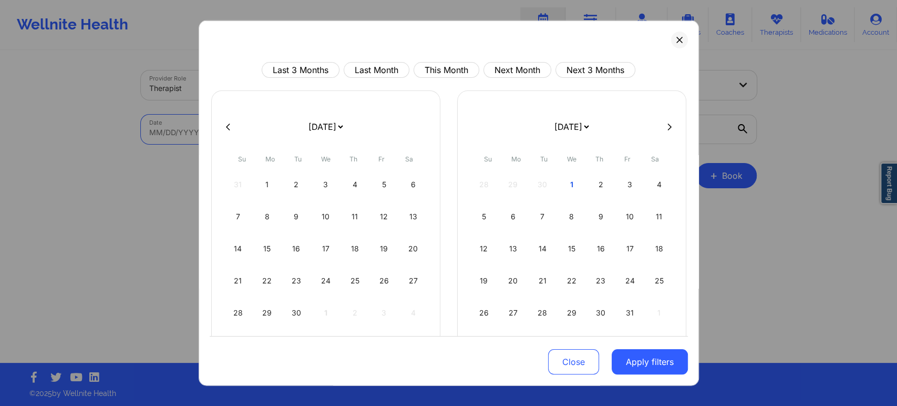
click at [262, 136] on body "Wellnite Health Calendar Dashboard Prescribers Admins Coaches Therapists Medica…" at bounding box center [448, 203] width 897 height 406
click at [426, 68] on button "This Month" at bounding box center [447, 70] width 66 height 16
select select "2025-9"
select select "2025-10"
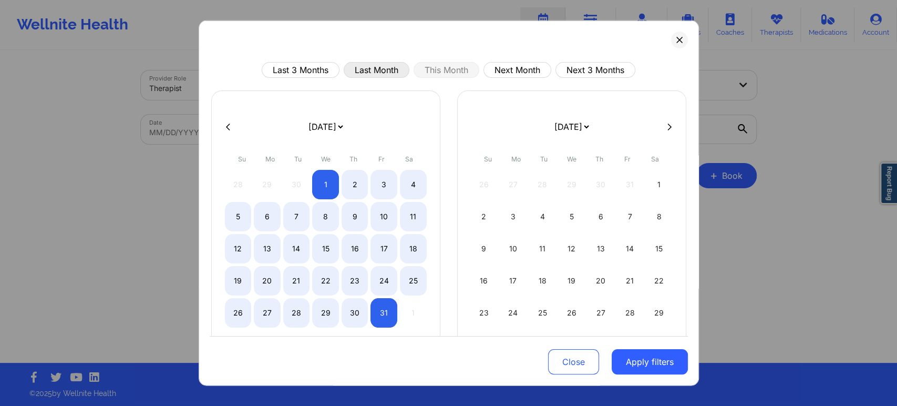
click at [376, 63] on button "Last Month" at bounding box center [377, 70] width 66 height 16
select select "2025-8"
select select "2025-9"
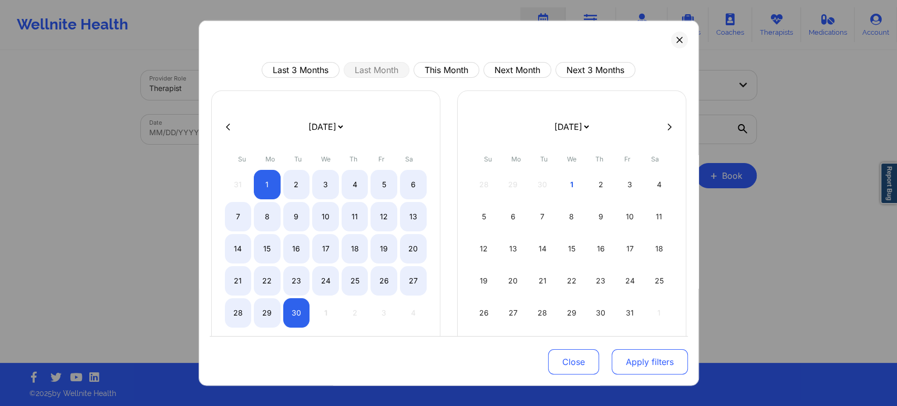
click at [642, 371] on button "Apply filters" at bounding box center [650, 361] width 76 height 25
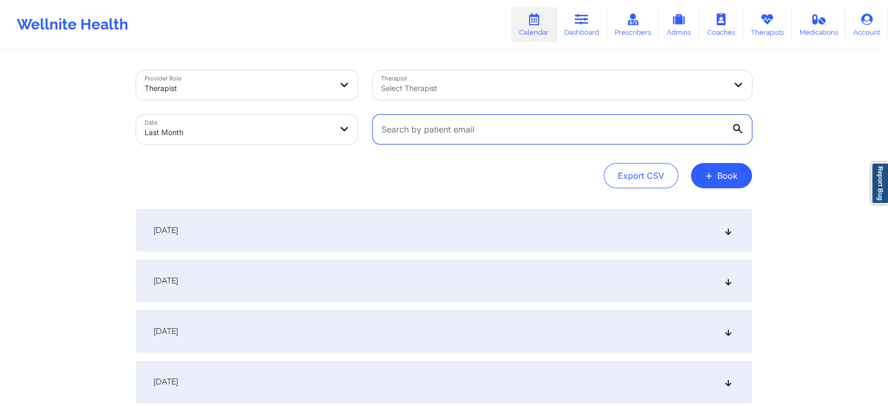
click at [492, 144] on input "text" at bounding box center [563, 129] width 380 height 29
paste input "[PERSON_NAME][EMAIL_ADDRESS][PERSON_NAME][DOMAIN_NAME]"
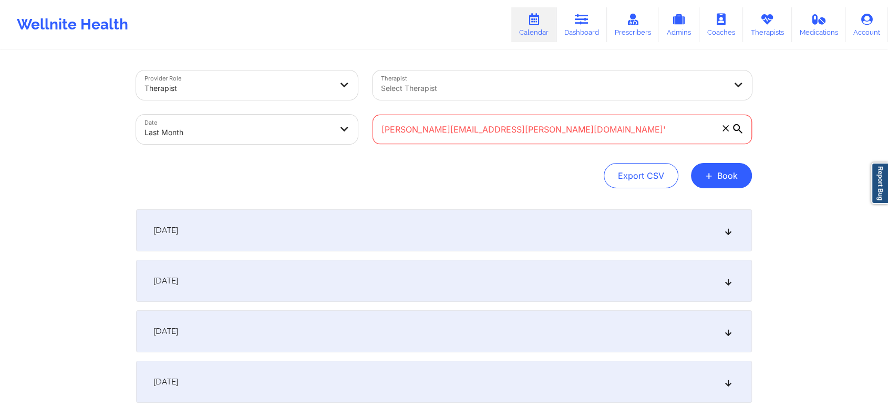
click at [540, 119] on input "jennifer.penny@akzonobel.com'" at bounding box center [563, 129] width 380 height 29
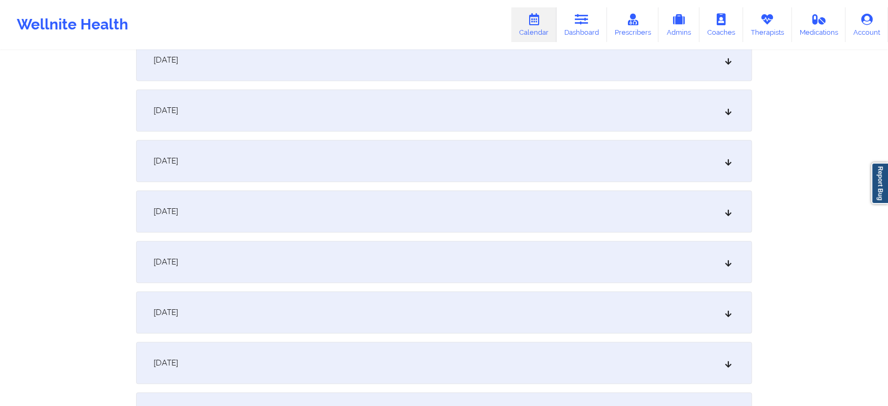
scroll to position [677, 0]
type input "[PERSON_NAME][EMAIL_ADDRESS][PERSON_NAME][DOMAIN_NAME]"
click at [458, 253] on div "[DATE]" at bounding box center [444, 260] width 616 height 42
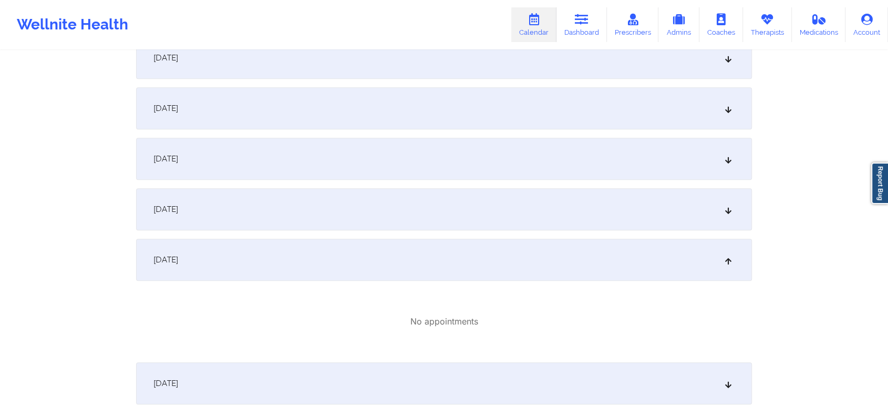
click at [374, 204] on div "[DATE]" at bounding box center [444, 209] width 616 height 42
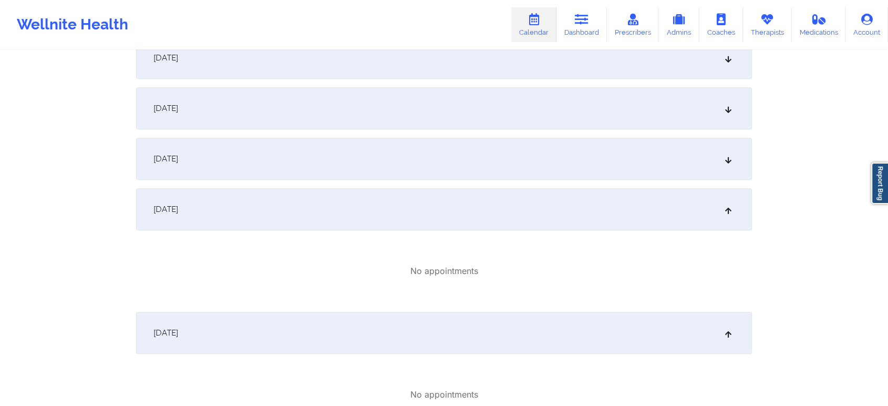
click at [387, 163] on div "[DATE]" at bounding box center [444, 159] width 616 height 42
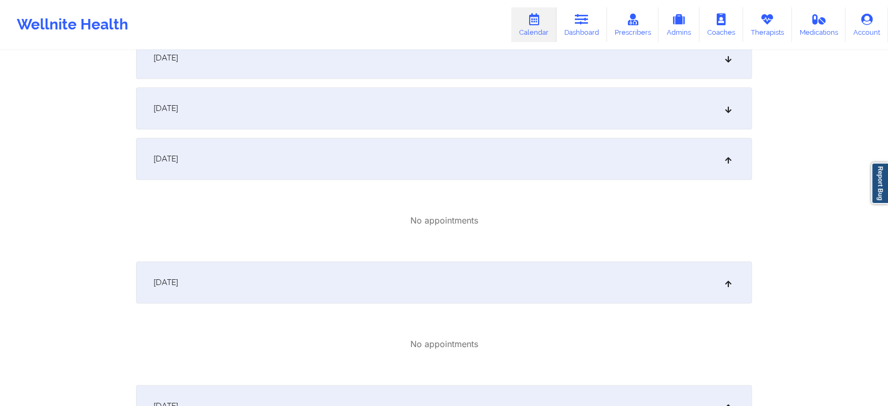
click at [395, 117] on div "[DATE]" at bounding box center [444, 108] width 616 height 42
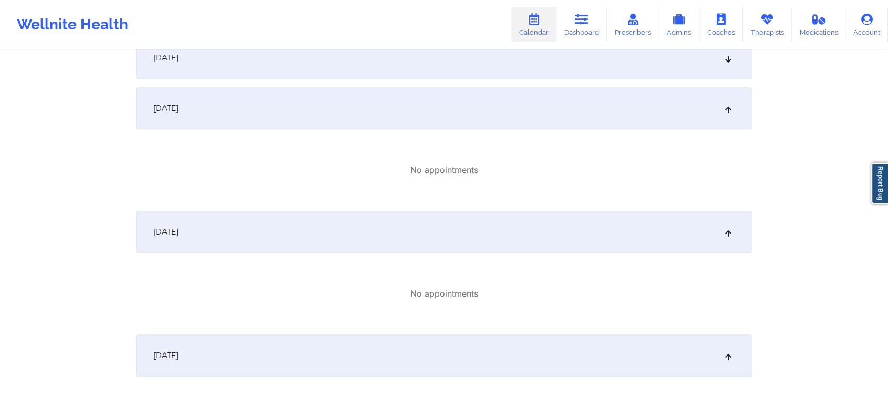
click at [465, 74] on div "[DATE]" at bounding box center [444, 58] width 616 height 42
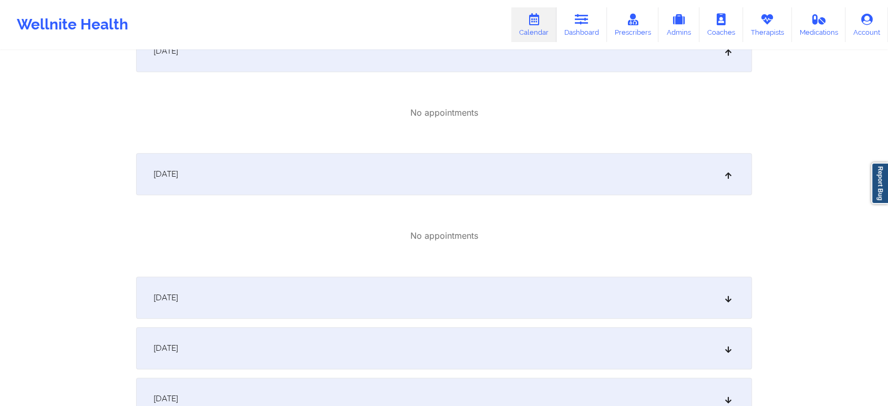
scroll to position [1186, 0]
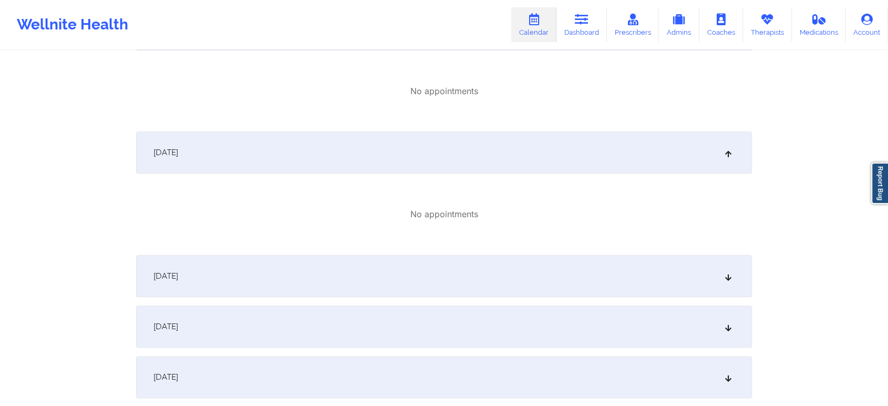
click at [731, 282] on div "[DATE]" at bounding box center [444, 276] width 616 height 42
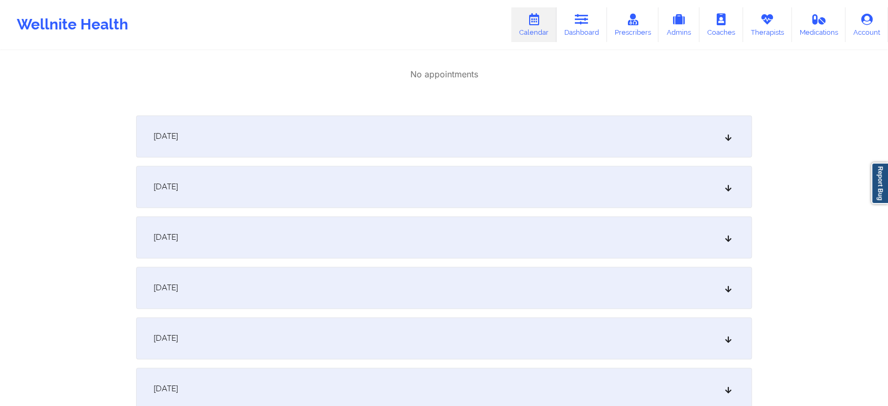
scroll to position [1435, 0]
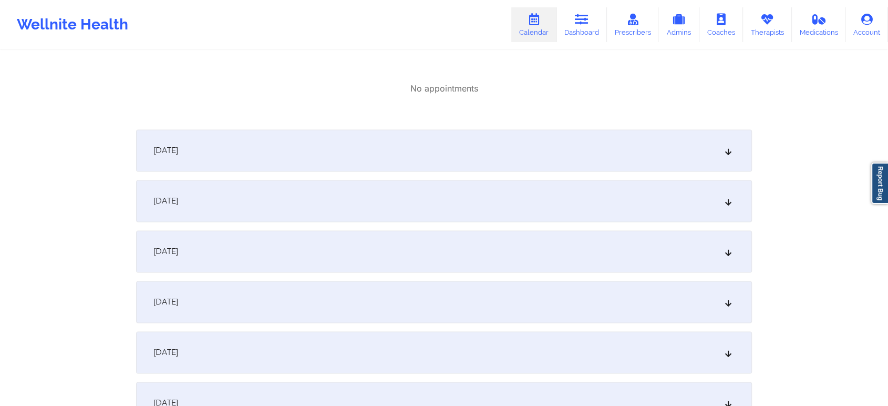
click at [611, 162] on div "[DATE]" at bounding box center [444, 150] width 616 height 42
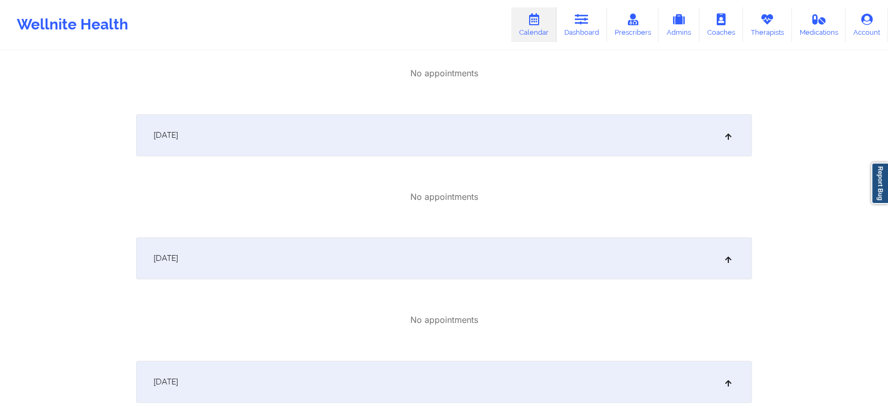
scroll to position [725, 0]
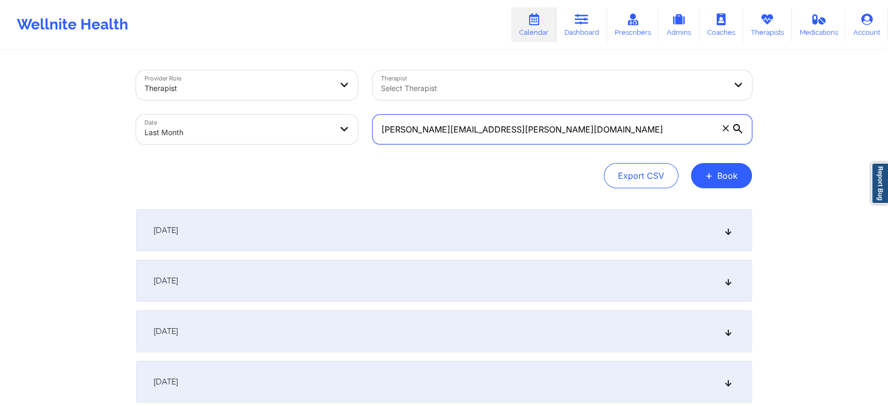
drag, startPoint x: 517, startPoint y: 131, endPoint x: 345, endPoint y: 83, distance: 178.4
click at [345, 83] on div "Provider Role Therapist Therapist Select Therapist Date Last Month jennifer.pen…" at bounding box center [444, 107] width 631 height 88
drag, startPoint x: 530, startPoint y: 131, endPoint x: 364, endPoint y: 126, distance: 166.2
click at [364, 126] on div "Provider Role Therapist Therapist Select Therapist Date Last Month jennifer.pen…" at bounding box center [444, 107] width 631 height 88
paste input "kaleighsupples@gmai"
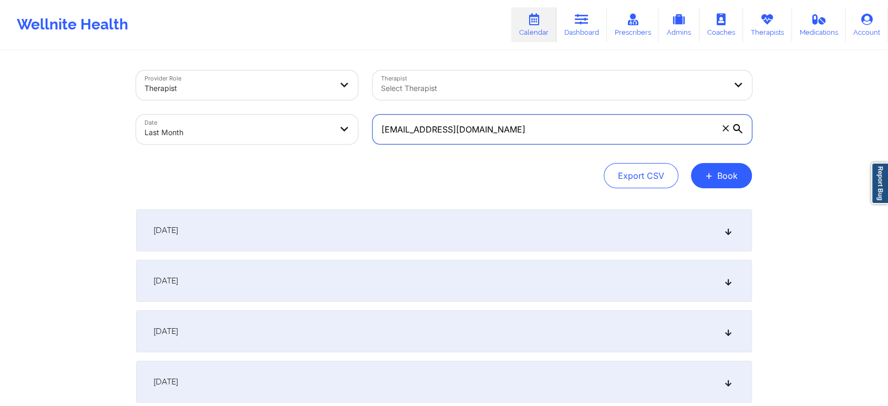
type input "kaleighsupples@gmail.com"
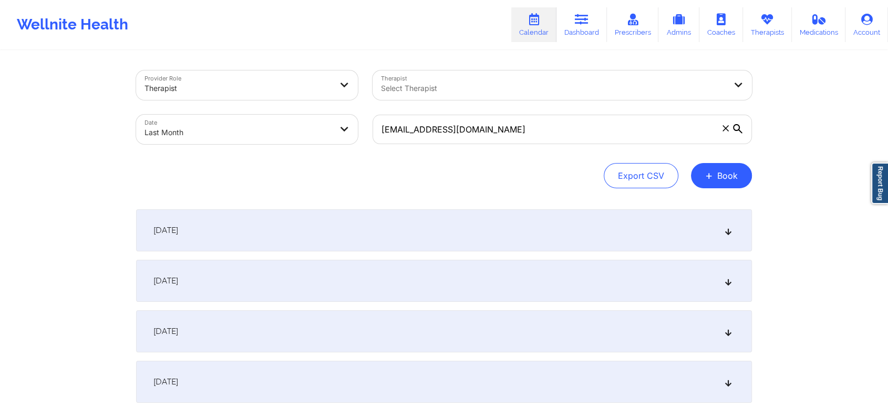
click at [220, 127] on body "Wellnite Health Calendar Dashboard Prescribers Admins Coaches Therapists Medica…" at bounding box center [444, 203] width 888 height 406
select select "2025-8"
select select "2025-9"
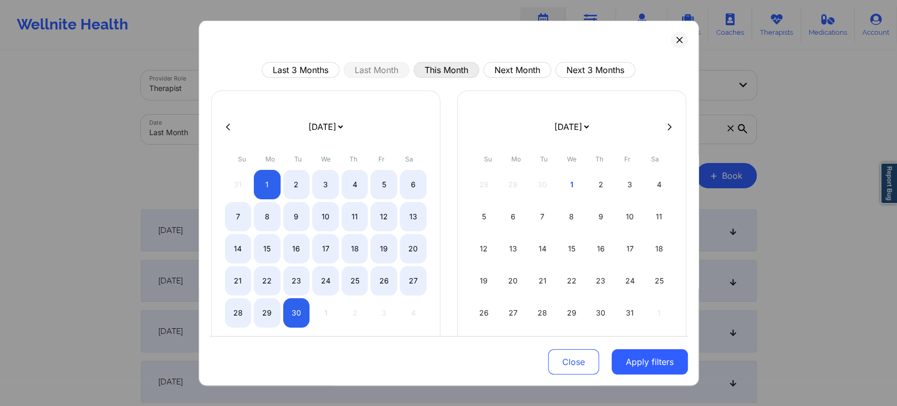
click at [445, 75] on button "This Month" at bounding box center [447, 70] width 66 height 16
select select "2025-9"
select select "2025-10"
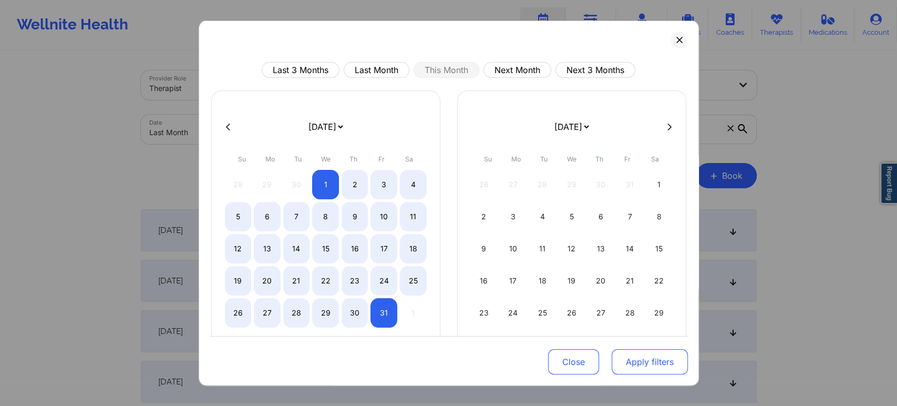
click at [643, 362] on button "Apply filters" at bounding box center [650, 361] width 76 height 25
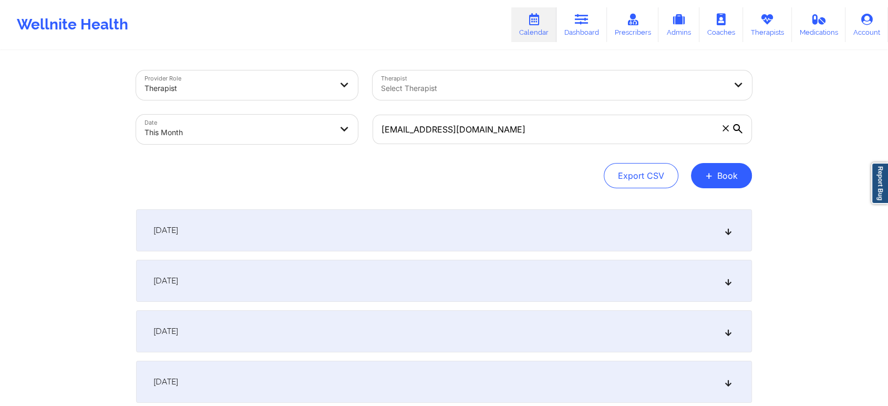
click at [564, 218] on div "October 1, 2025" at bounding box center [444, 230] width 616 height 42
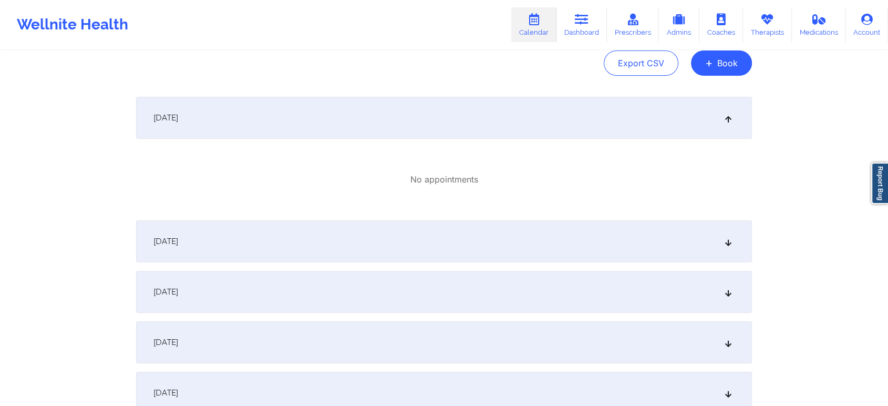
scroll to position [187, 0]
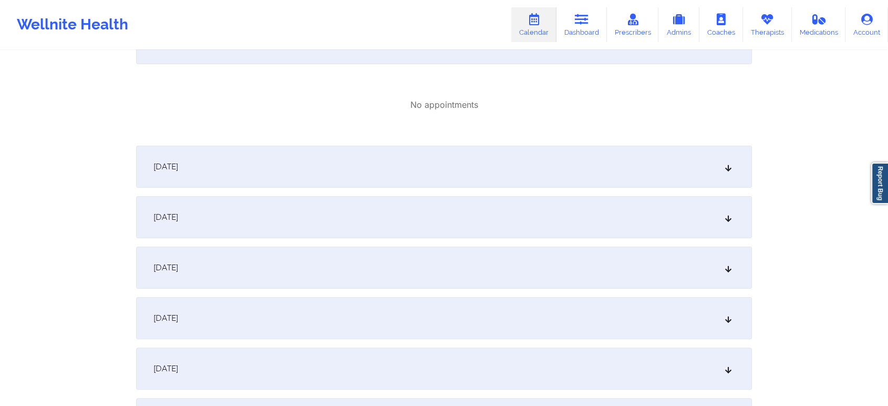
click at [472, 168] on div "October 2, 2025" at bounding box center [444, 167] width 616 height 42
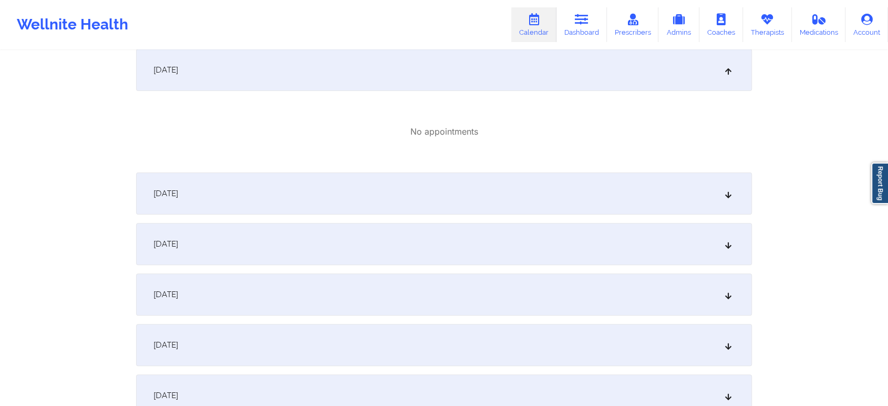
scroll to position [293, 0]
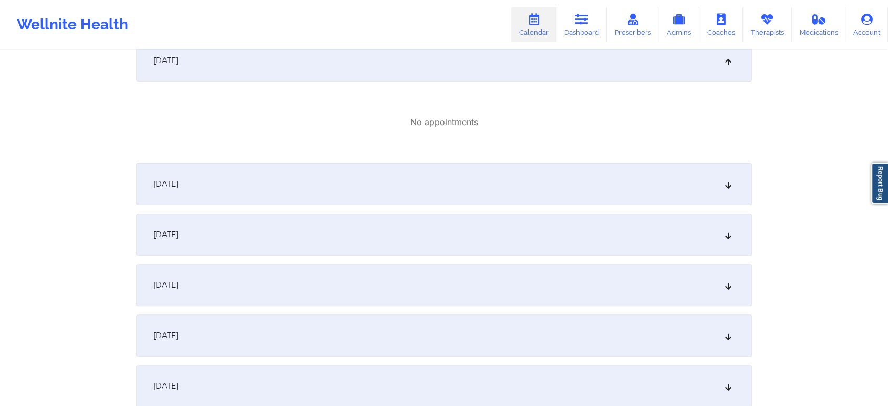
click at [496, 187] on div "October 3, 2025" at bounding box center [444, 184] width 616 height 42
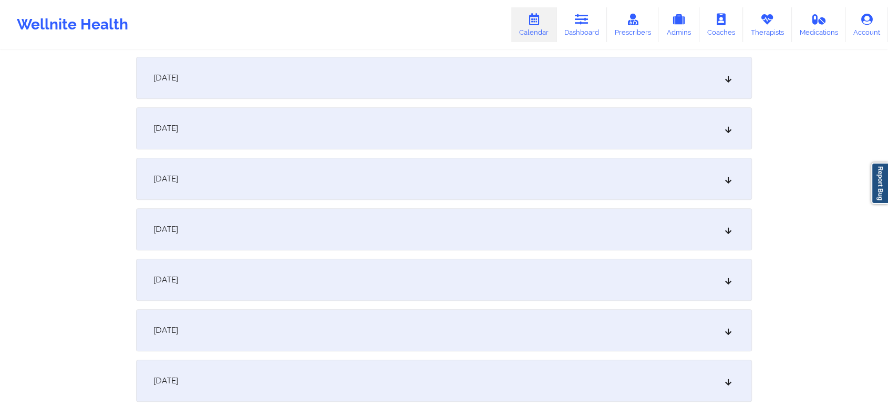
scroll to position [548, 0]
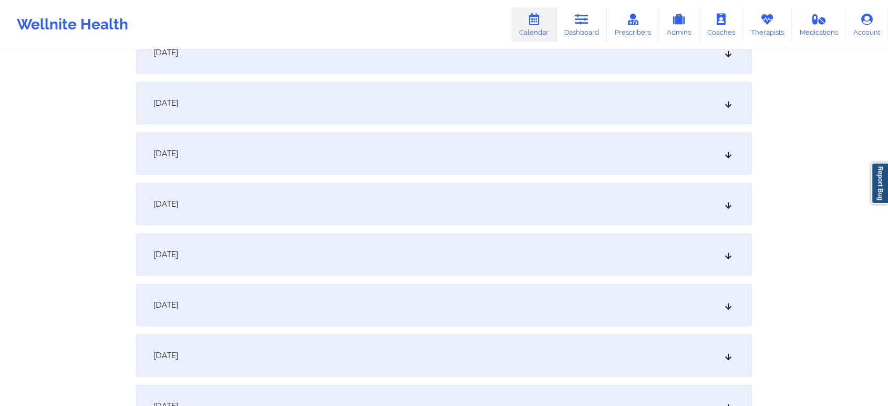
click at [548, 152] on div "October 6, 2025" at bounding box center [444, 153] width 616 height 42
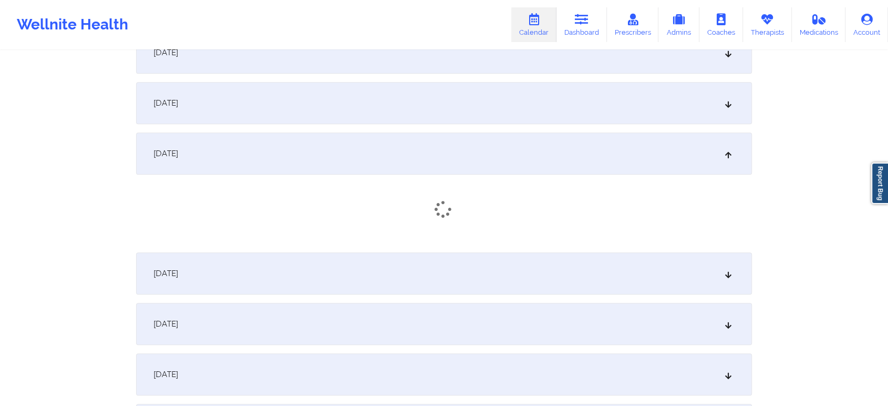
click at [427, 118] on div "October 5, 2025" at bounding box center [444, 103] width 616 height 42
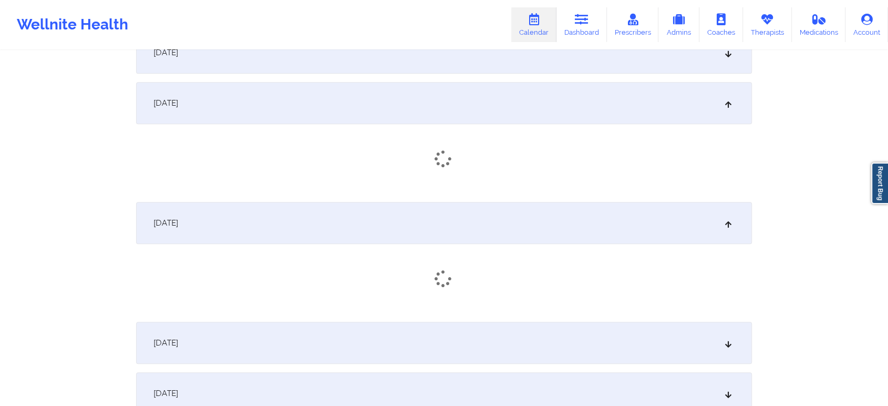
click at [506, 63] on div "October 4, 2025" at bounding box center [444, 53] width 616 height 42
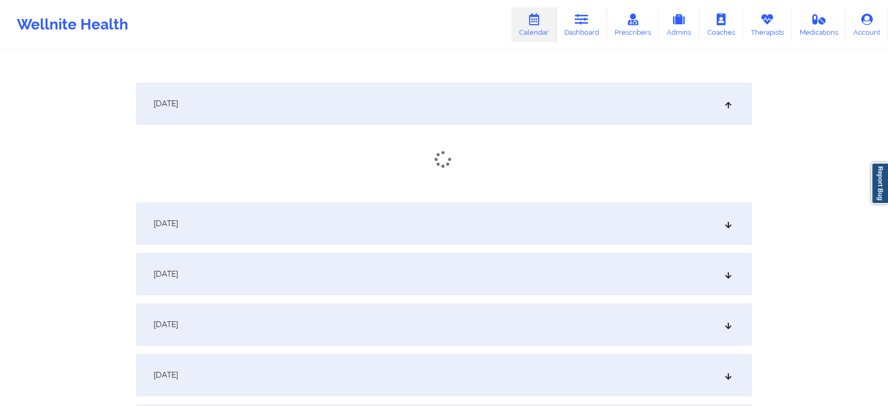
scroll to position [828, 0]
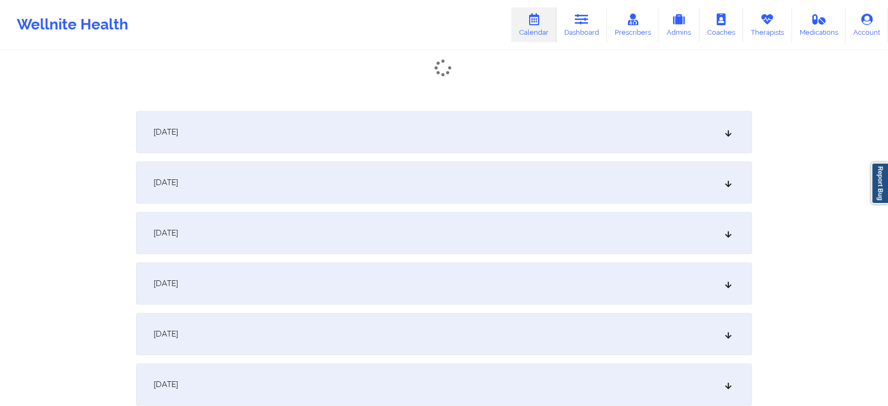
click at [495, 120] on div "October 7, 2025" at bounding box center [444, 132] width 616 height 42
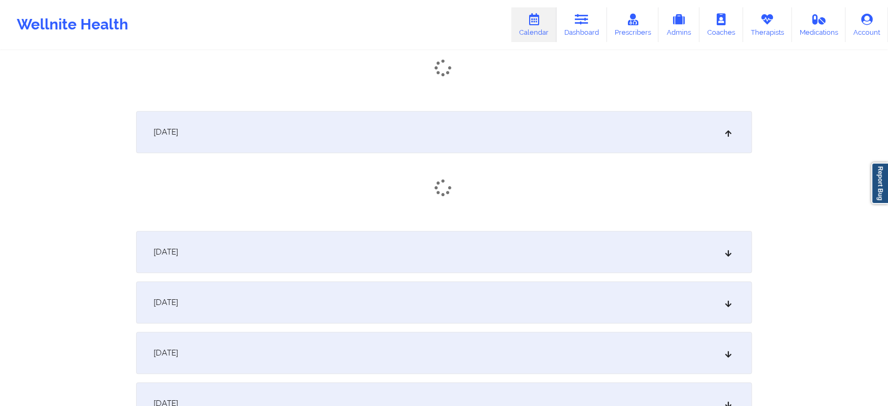
click at [473, 247] on div "October 8, 2025" at bounding box center [444, 252] width 616 height 42
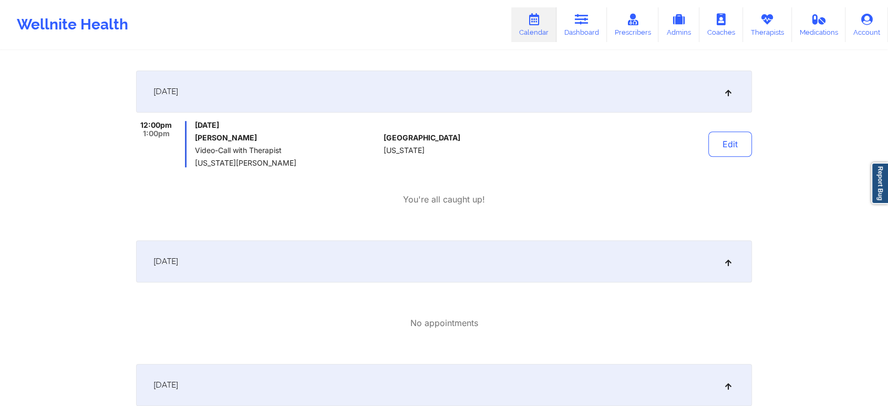
scroll to position [759, 0]
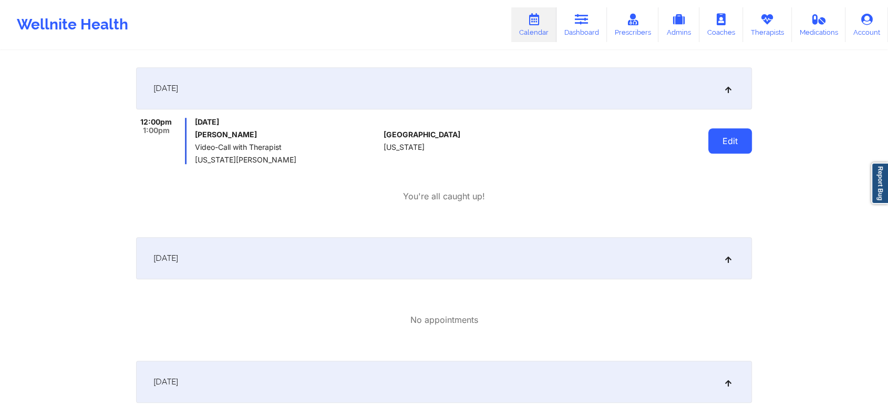
click at [726, 138] on button "Edit" at bounding box center [731, 140] width 44 height 25
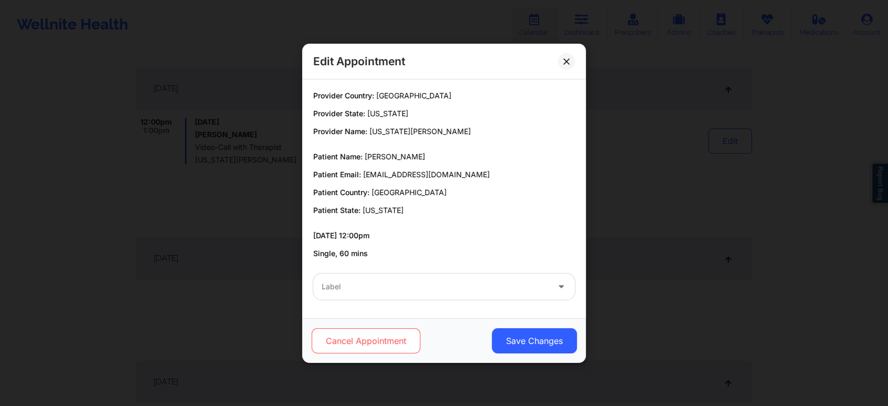
click at [353, 343] on button "Cancel Appointment" at bounding box center [366, 340] width 109 height 25
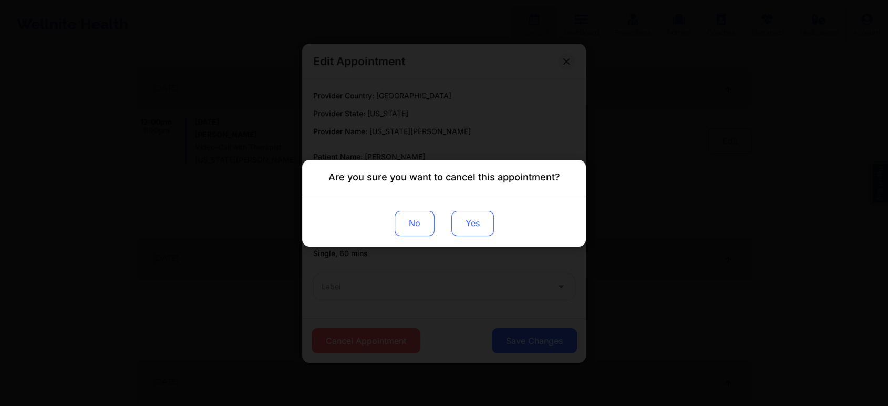
click at [465, 221] on button "Yes" at bounding box center [473, 222] width 43 height 25
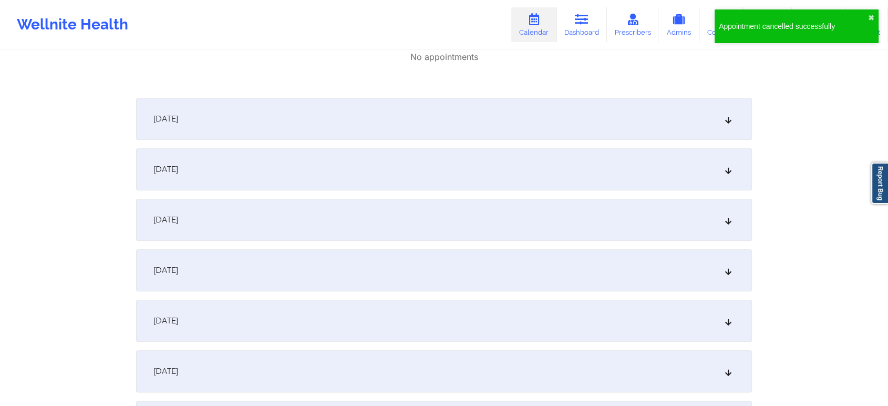
scroll to position [1164, 0]
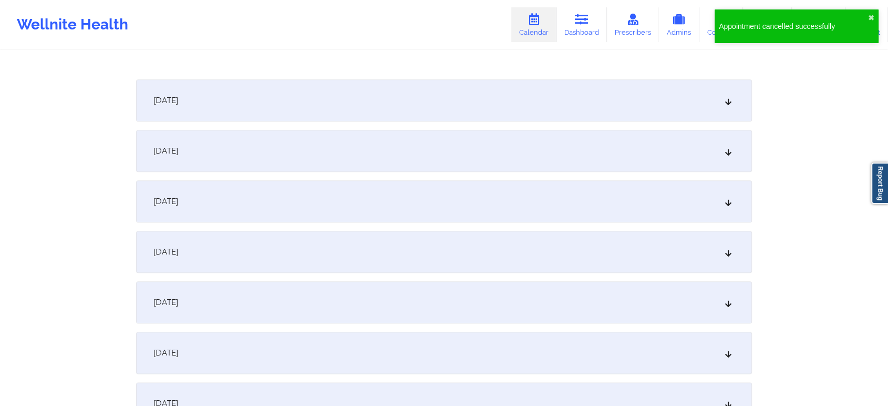
click at [619, 104] on div "October 9, 2025" at bounding box center [444, 100] width 616 height 42
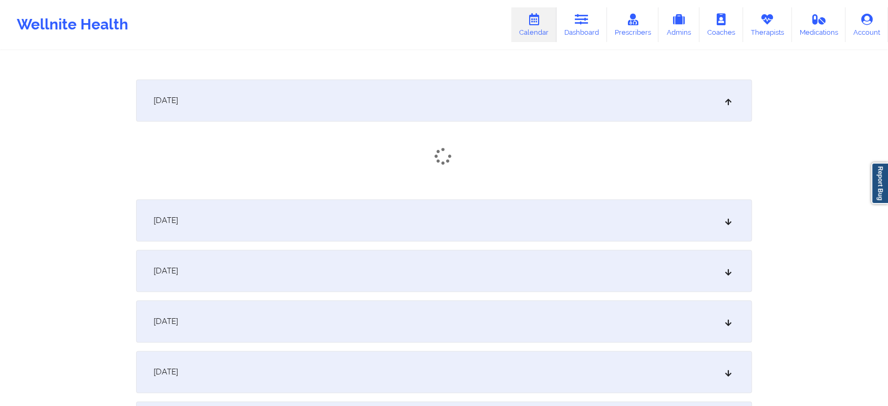
click at [602, 229] on div "October 10, 2025" at bounding box center [444, 220] width 616 height 42
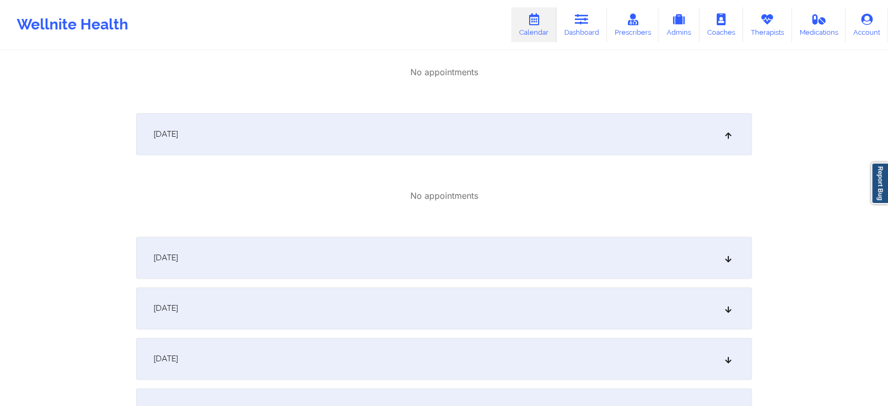
scroll to position [1327, 0]
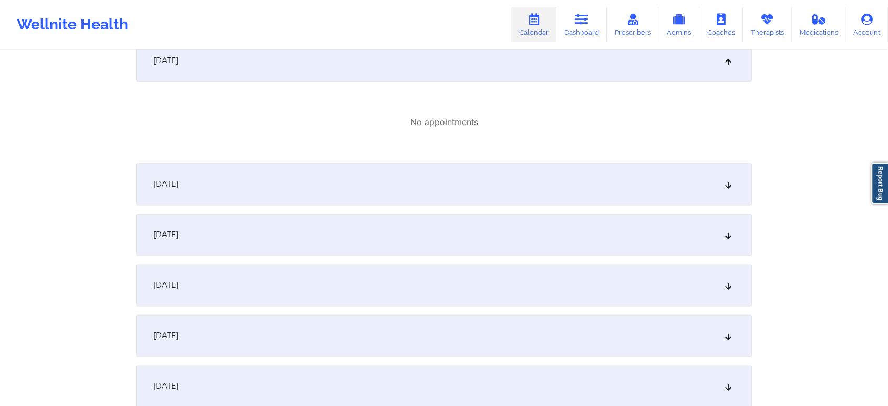
click at [521, 186] on div "October 11, 2025" at bounding box center [444, 184] width 616 height 42
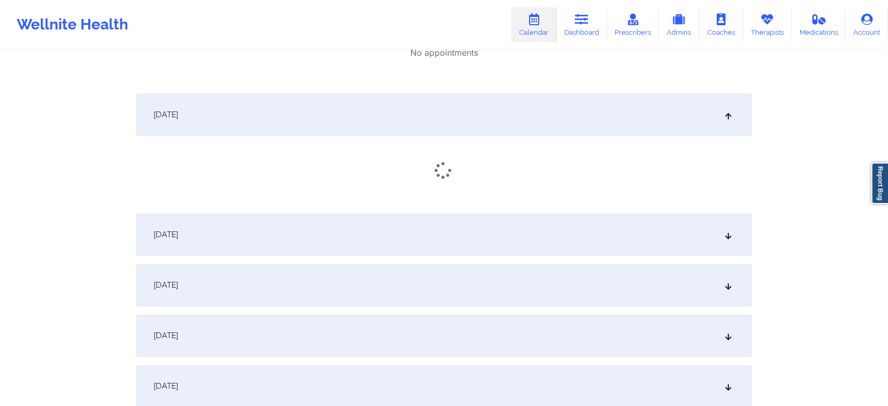
scroll to position [1400, 0]
click at [601, 281] on div "October 13, 2025" at bounding box center [444, 284] width 616 height 42
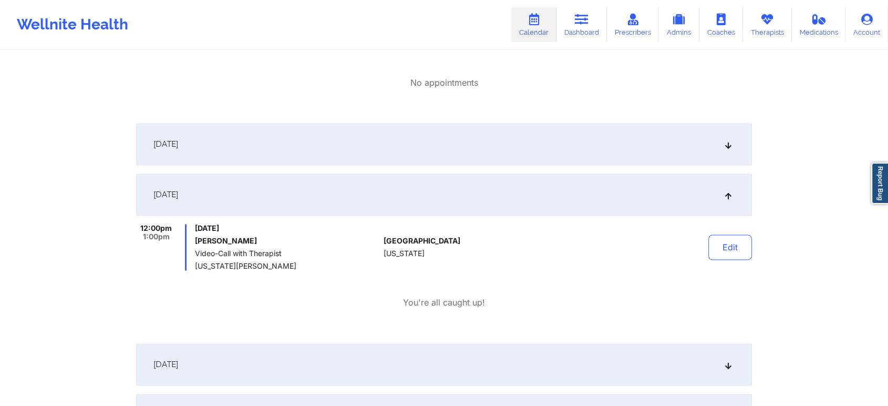
scroll to position [1493, 0]
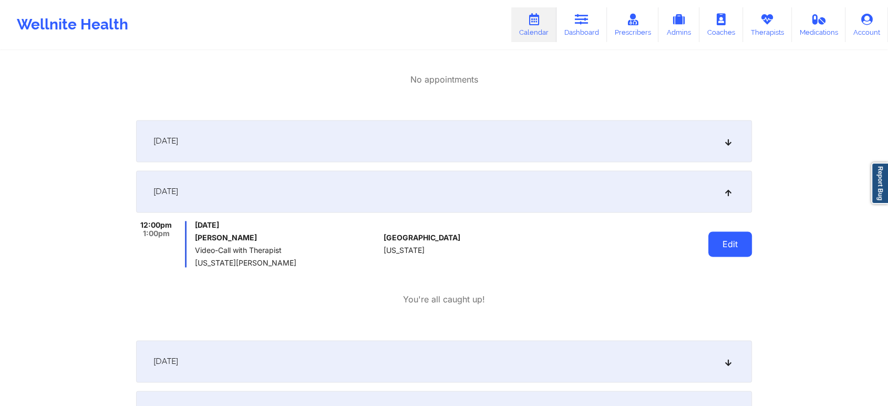
click at [725, 254] on button "Edit" at bounding box center [731, 243] width 44 height 25
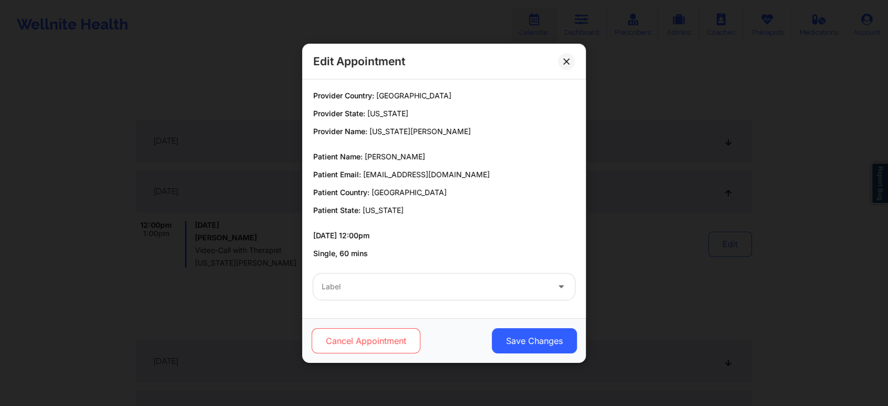
click at [366, 338] on button "Cancel Appointment" at bounding box center [366, 340] width 109 height 25
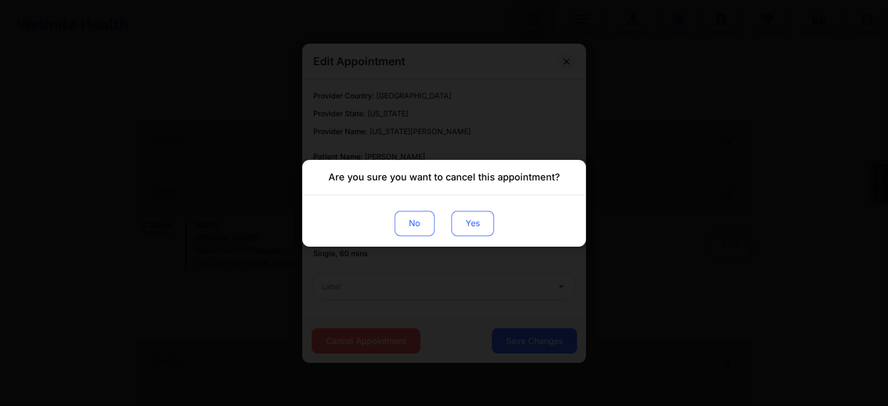
click at [467, 220] on button "Yes" at bounding box center [473, 222] width 43 height 25
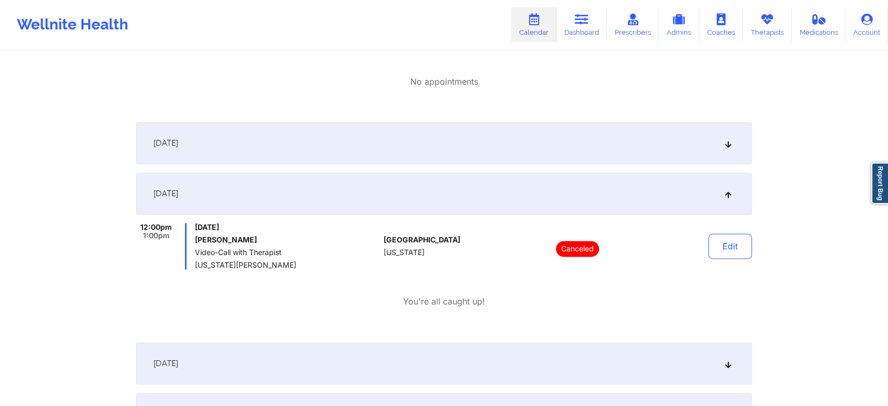
scroll to position [1546, 0]
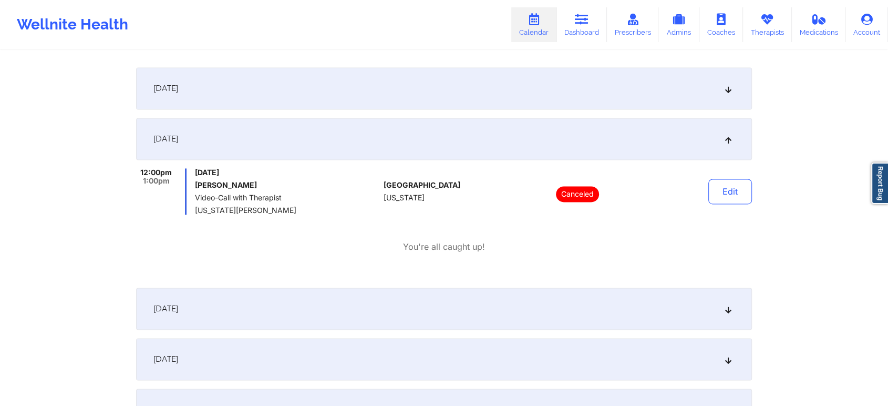
click at [511, 296] on div "October 14, 2025" at bounding box center [444, 309] width 616 height 42
click at [519, 326] on div "October 14, 2025" at bounding box center [444, 309] width 616 height 42
click at [461, 323] on div "October 14, 2025" at bounding box center [444, 309] width 616 height 42
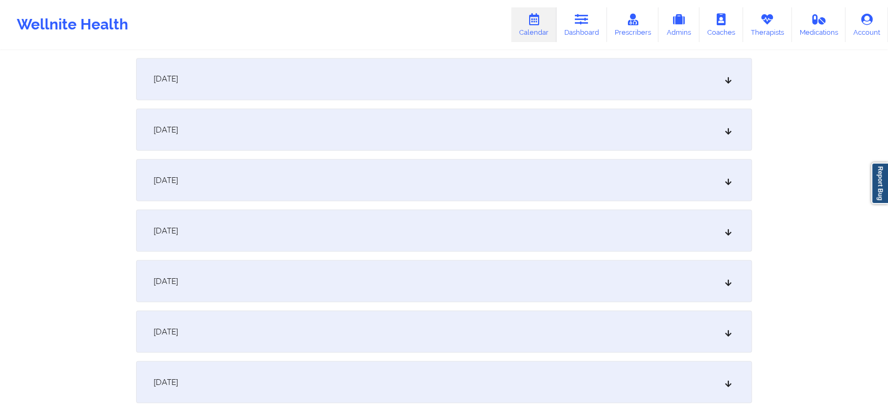
scroll to position [1930, 0]
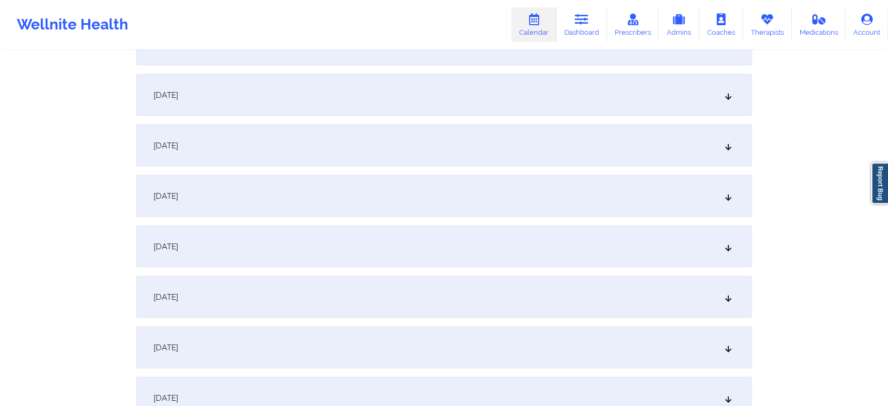
click at [418, 286] on div "October 20, 2025" at bounding box center [444, 296] width 616 height 42
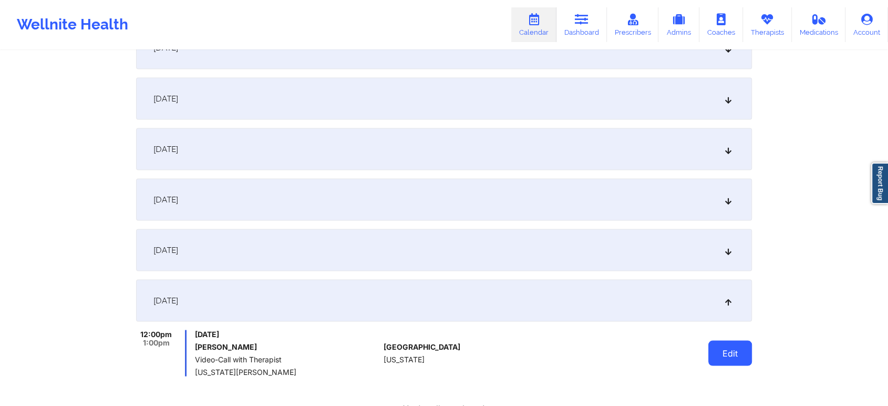
click at [719, 354] on button "Edit" at bounding box center [731, 352] width 44 height 25
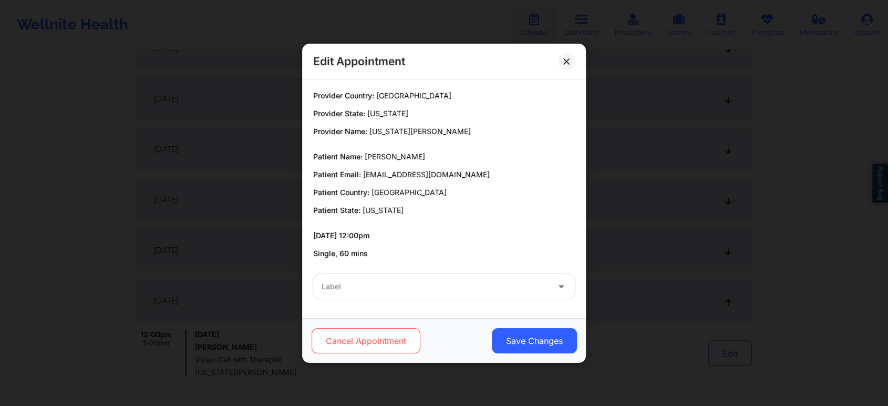
click at [364, 344] on button "Cancel Appointment" at bounding box center [366, 340] width 109 height 25
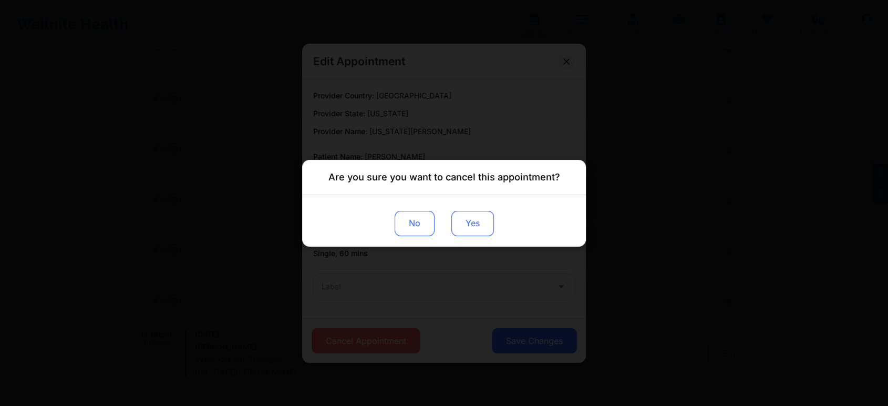
click at [474, 235] on button "Yes" at bounding box center [473, 222] width 43 height 25
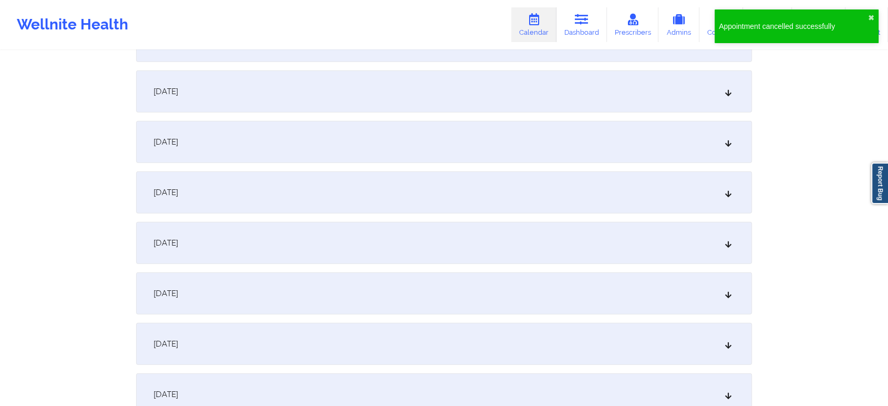
scroll to position [2496, 0]
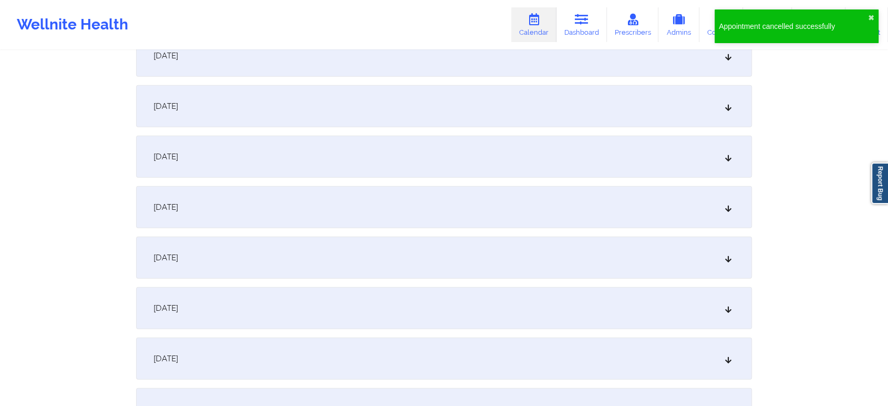
click at [548, 201] on div "October 27, 2025" at bounding box center [444, 207] width 616 height 42
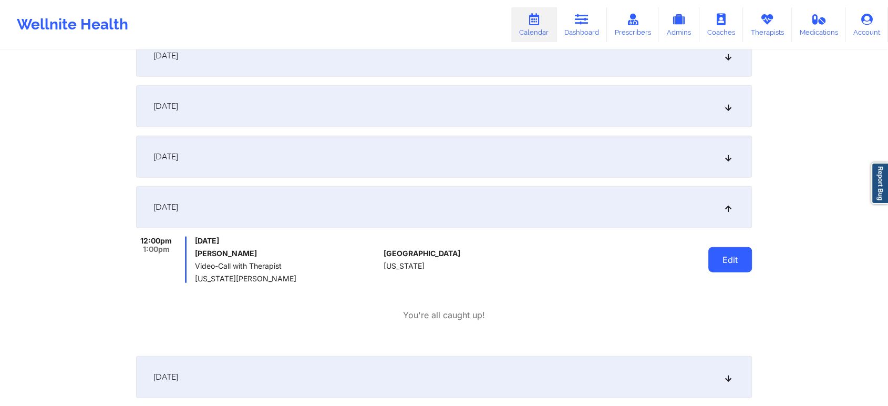
click at [728, 265] on button "Edit" at bounding box center [731, 259] width 44 height 25
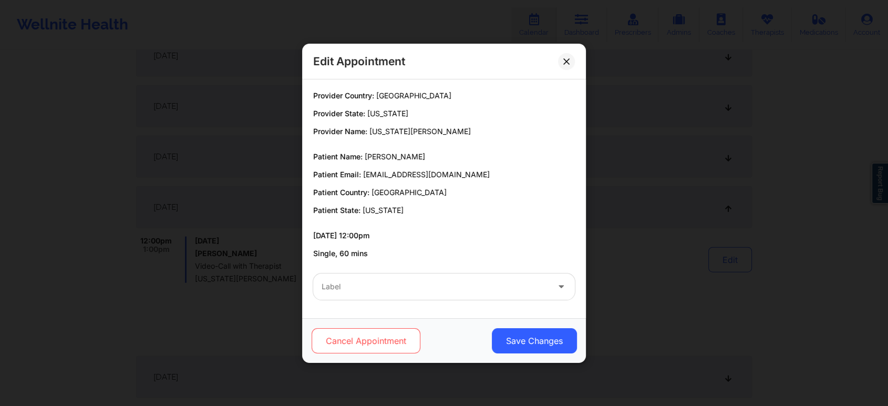
click at [382, 331] on button "Cancel Appointment" at bounding box center [366, 340] width 109 height 25
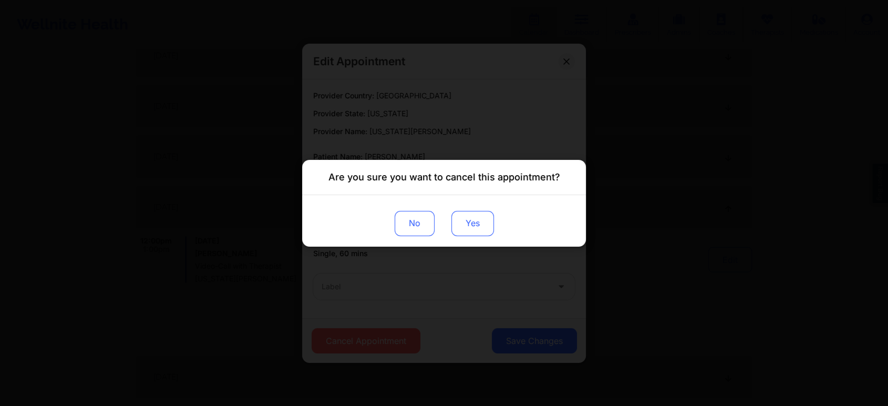
click at [485, 214] on button "Yes" at bounding box center [473, 222] width 43 height 25
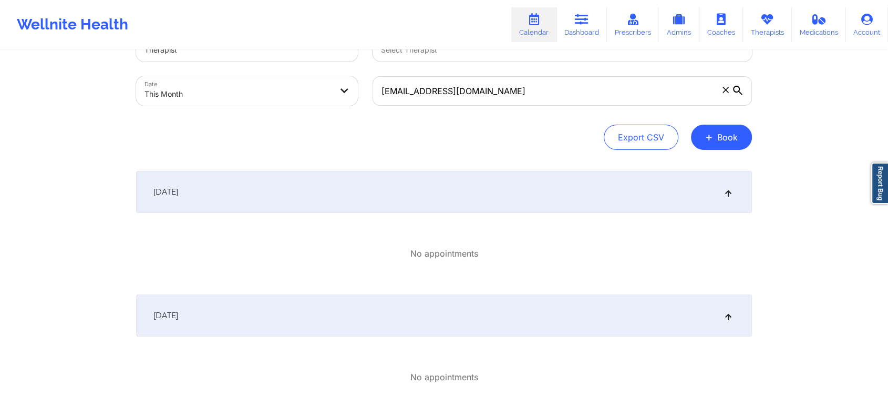
scroll to position [0, 0]
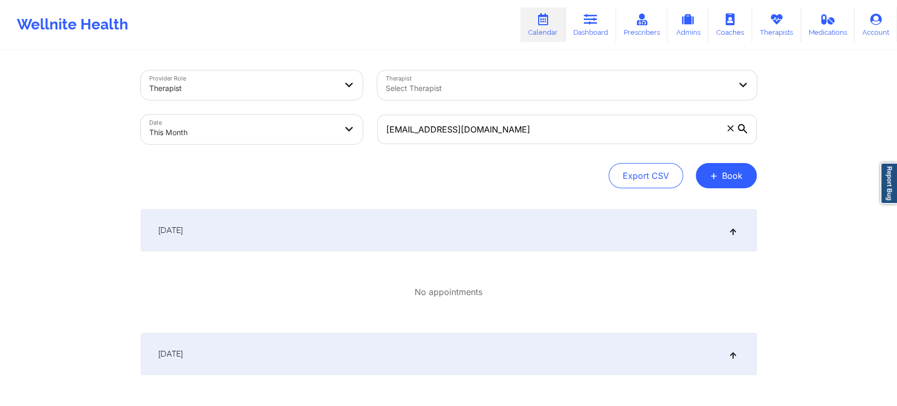
select select "2025-9"
select select "2025-10"
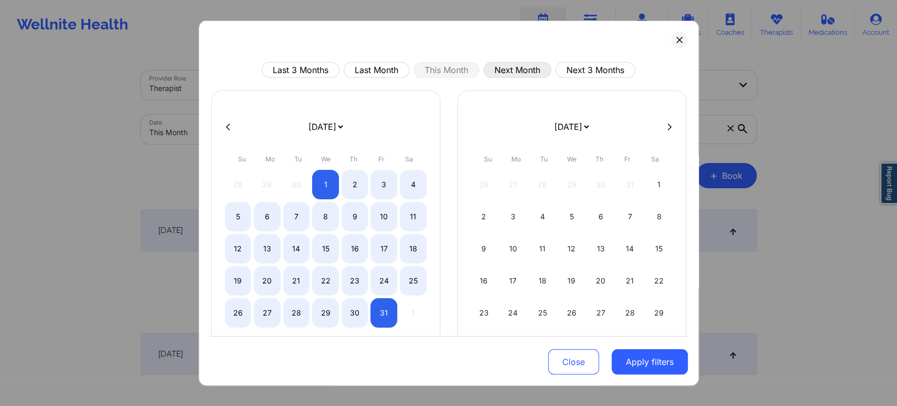
click at [536, 70] on button "Next Month" at bounding box center [518, 70] width 68 height 16
select select "2025-10"
select select "2025-11"
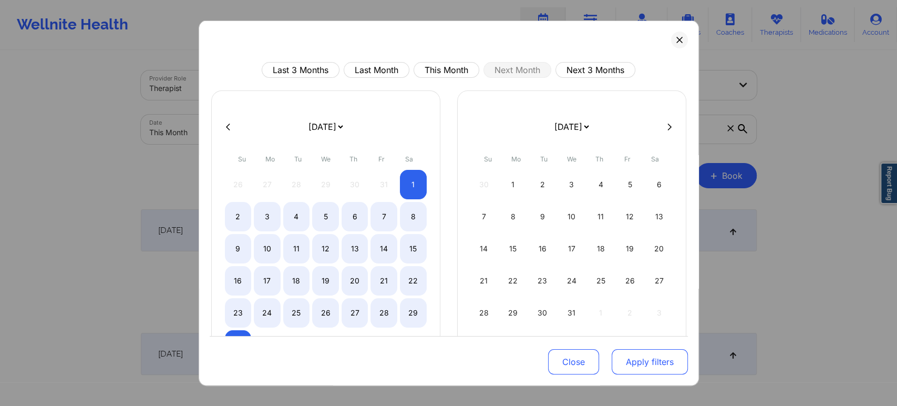
click at [636, 373] on button "Apply filters" at bounding box center [650, 361] width 76 height 25
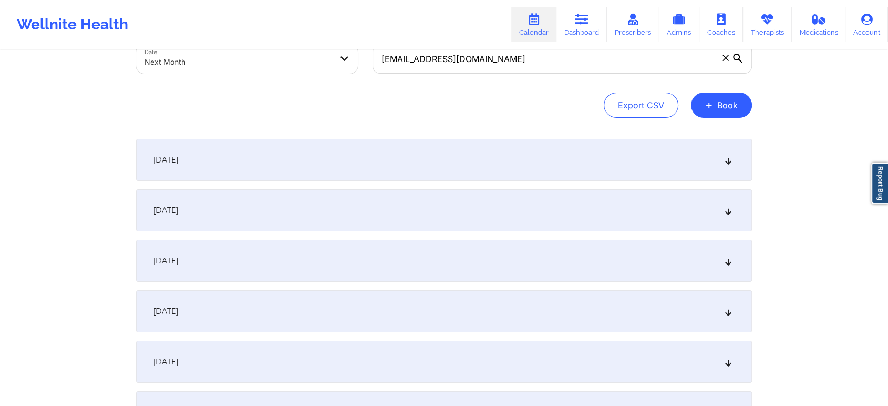
scroll to position [105, 0]
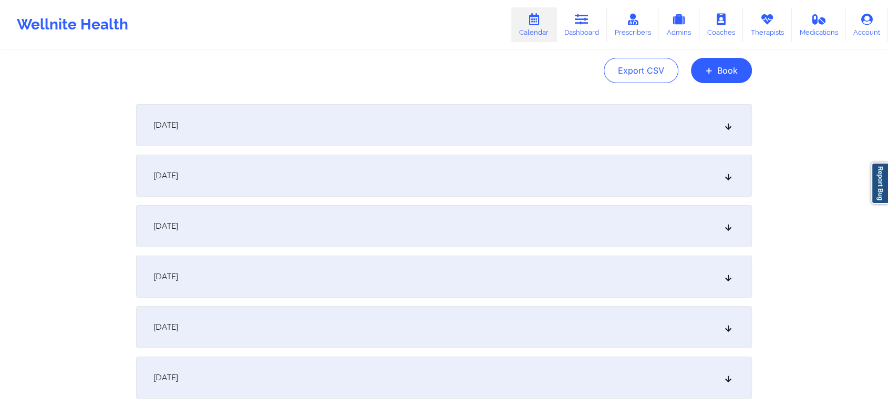
drag, startPoint x: 575, startPoint y: 234, endPoint x: 787, endPoint y: 229, distance: 213.0
click at [729, 227] on icon at bounding box center [728, 225] width 9 height 7
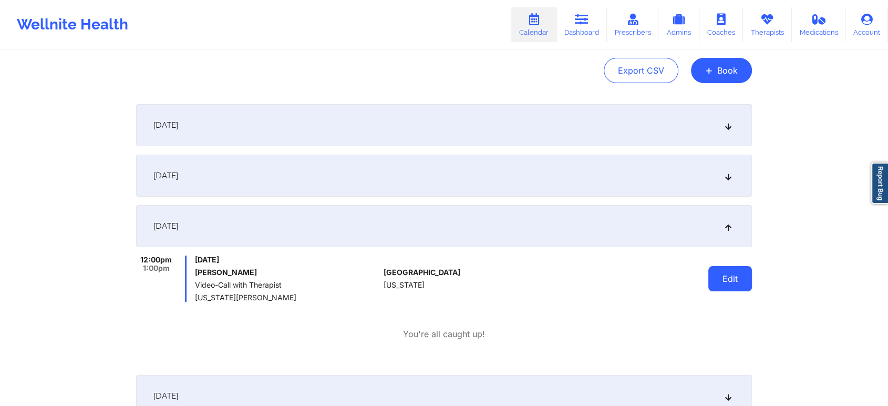
click at [723, 281] on button "Edit" at bounding box center [731, 278] width 44 height 25
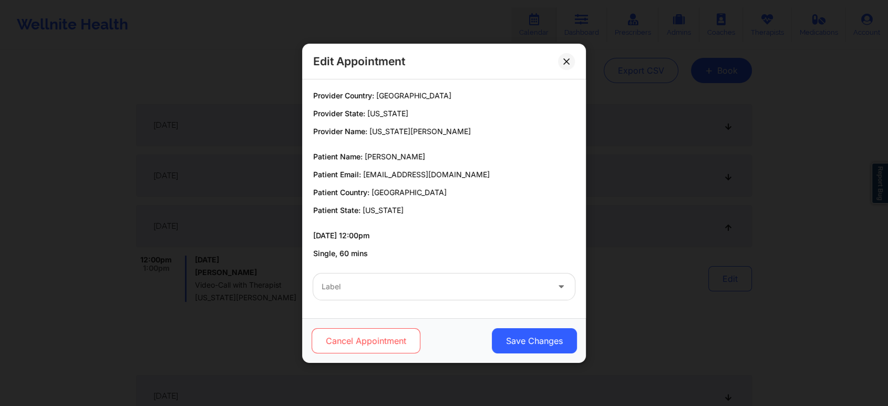
click at [381, 351] on button "Cancel Appointment" at bounding box center [366, 340] width 109 height 25
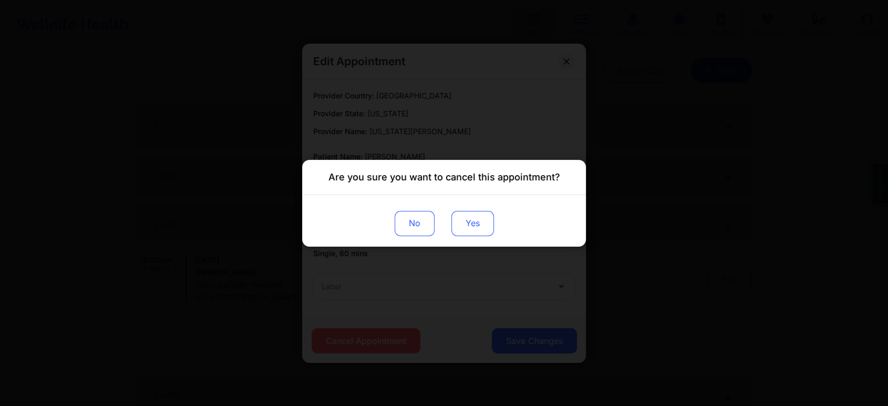
click at [472, 229] on button "Yes" at bounding box center [473, 222] width 43 height 25
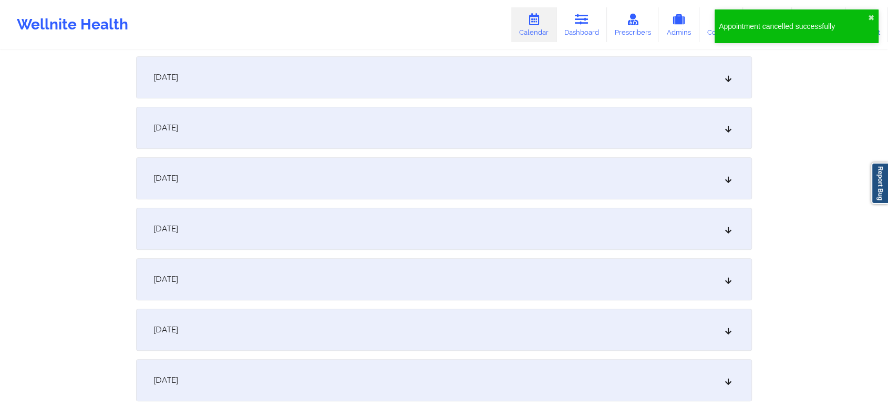
scroll to position [529, 0]
drag, startPoint x: 559, startPoint y: 274, endPoint x: 796, endPoint y: 228, distance: 241.0
click at [796, 228] on div "Provider Role Therapist Therapist Select Therapist Date Next Month kaleighsuppl…" at bounding box center [444, 409] width 888 height 1876
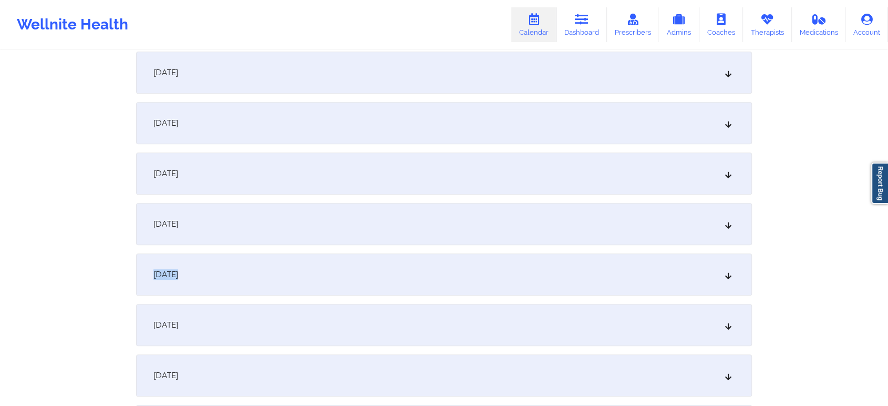
click at [687, 276] on div "November 10, 2025" at bounding box center [444, 274] width 616 height 42
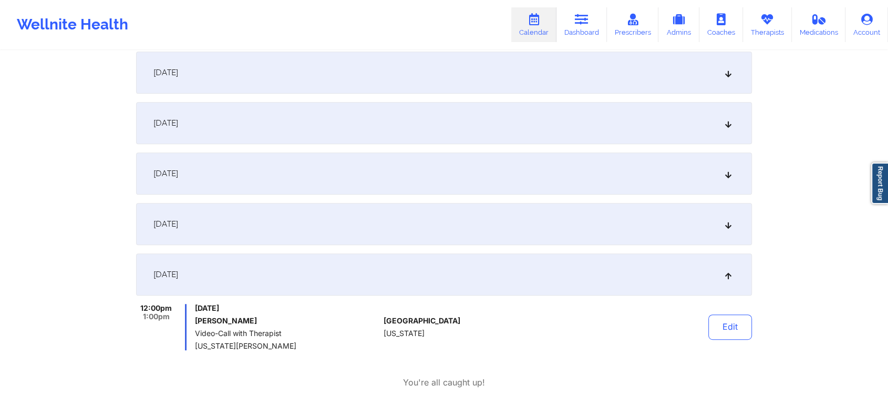
click at [723, 340] on div "Edit" at bounding box center [703, 327] width 97 height 46
click at [730, 330] on button "Edit" at bounding box center [731, 326] width 44 height 25
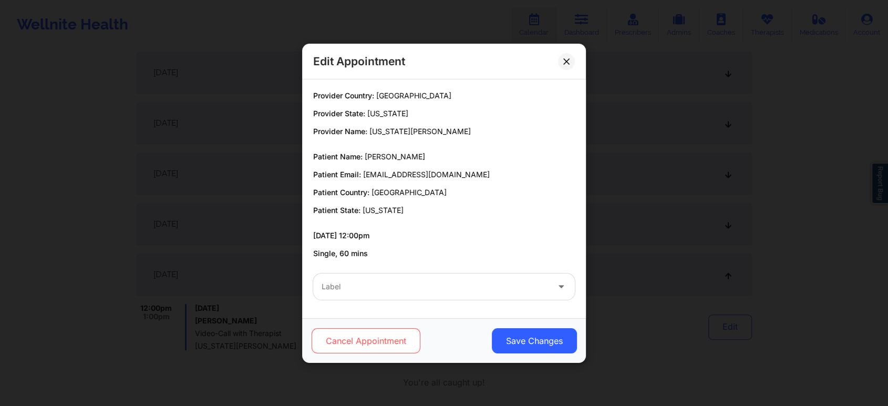
click at [349, 344] on button "Cancel Appointment" at bounding box center [366, 340] width 109 height 25
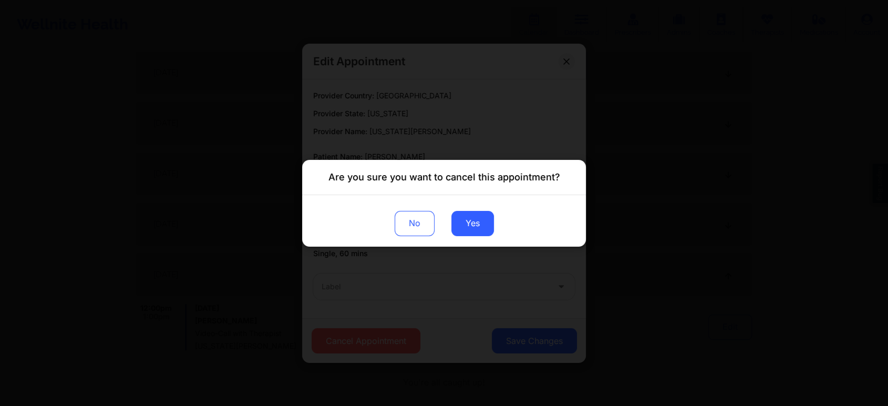
click at [494, 218] on div "No Yes" at bounding box center [444, 220] width 284 height 52
click at [477, 221] on button "Yes" at bounding box center [473, 222] width 43 height 25
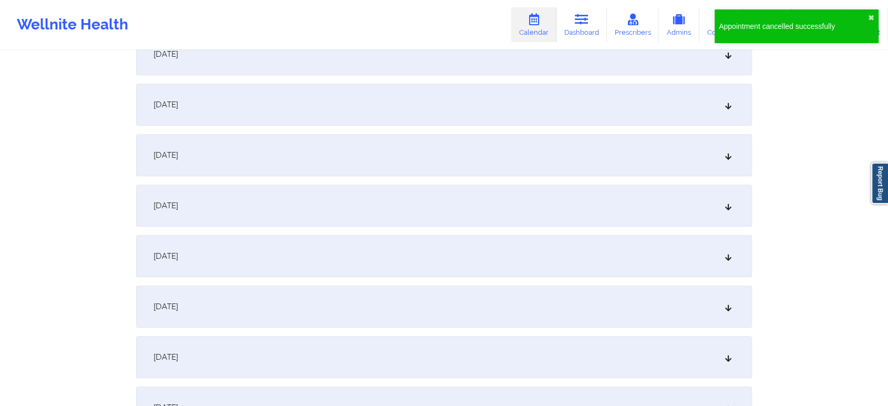
scroll to position [1028, 0]
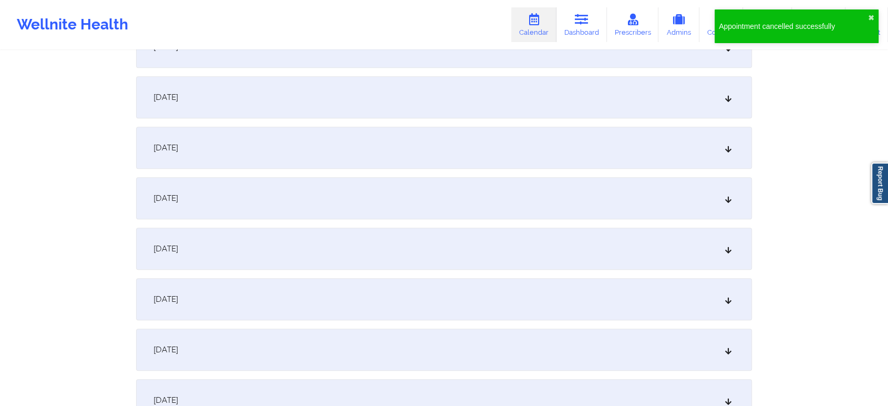
click at [648, 240] on div "November 17, 2025" at bounding box center [444, 249] width 616 height 42
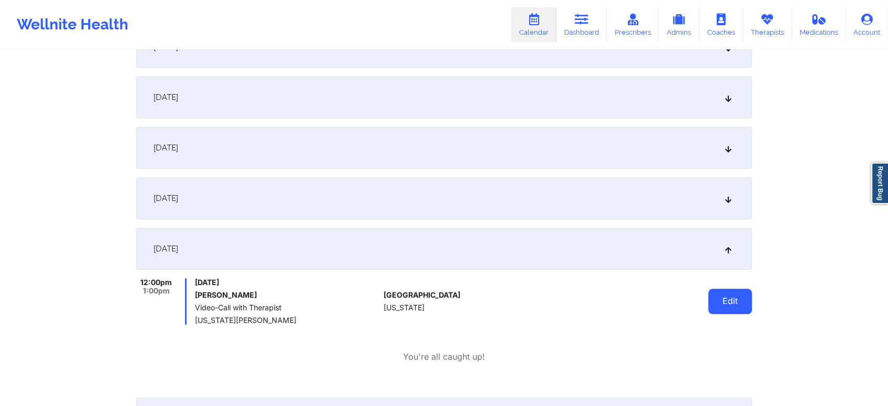
click at [734, 306] on button "Edit" at bounding box center [731, 301] width 44 height 25
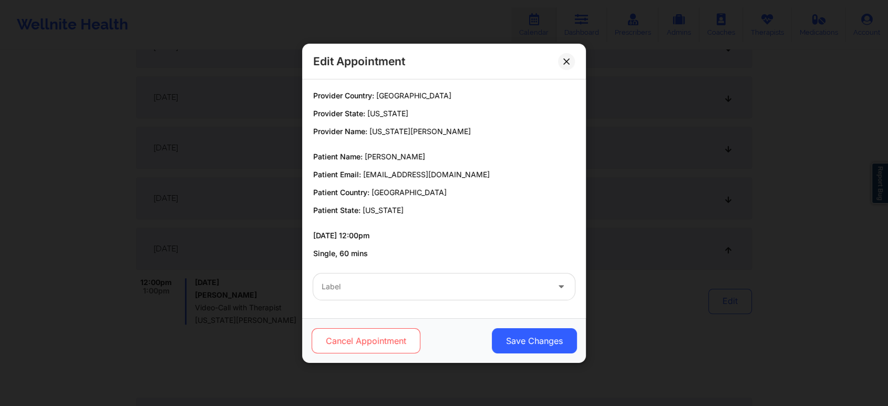
click at [406, 348] on button "Cancel Appointment" at bounding box center [366, 340] width 109 height 25
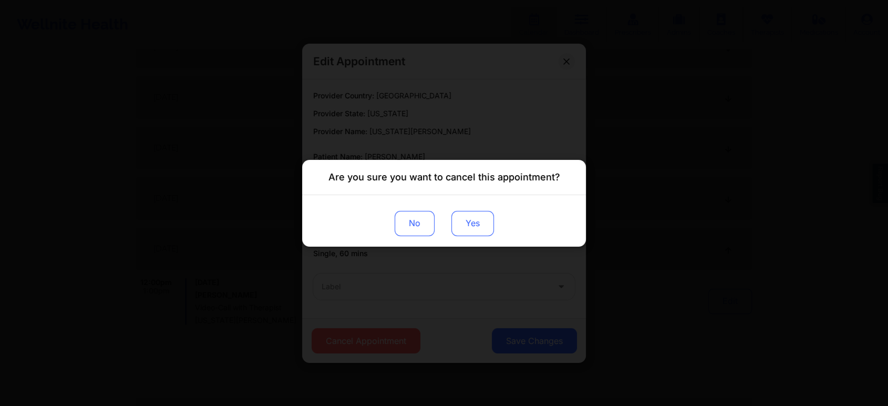
click at [467, 233] on button "Yes" at bounding box center [473, 222] width 43 height 25
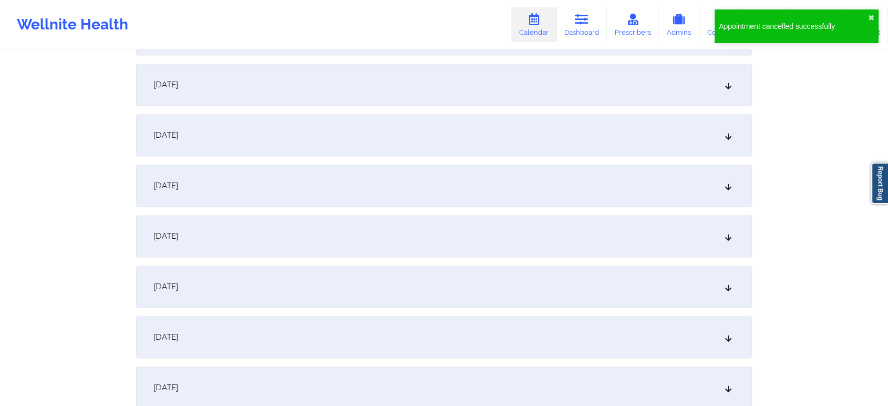
scroll to position [1569, 0]
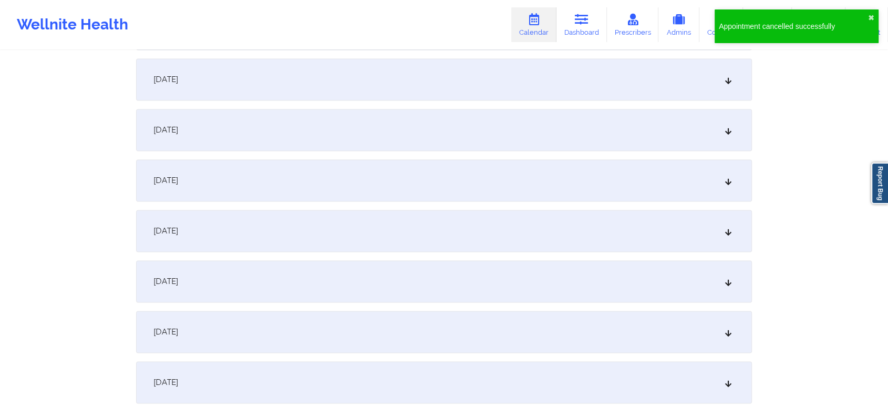
click at [594, 191] on div "November 24, 2025" at bounding box center [444, 180] width 616 height 42
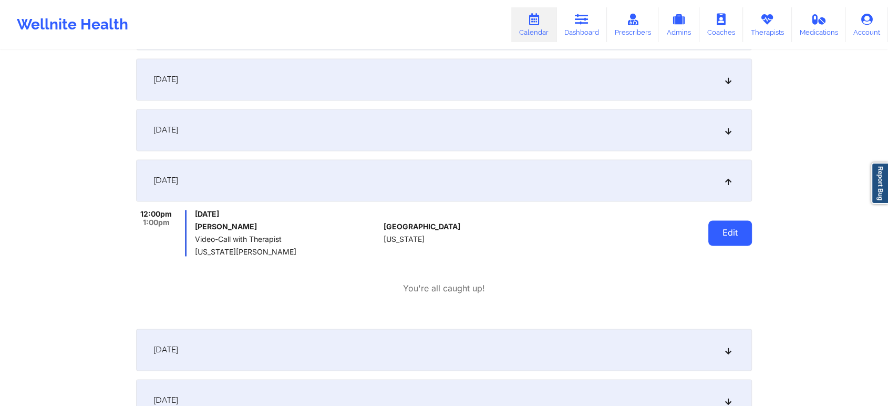
click at [729, 228] on button "Edit" at bounding box center [731, 232] width 44 height 25
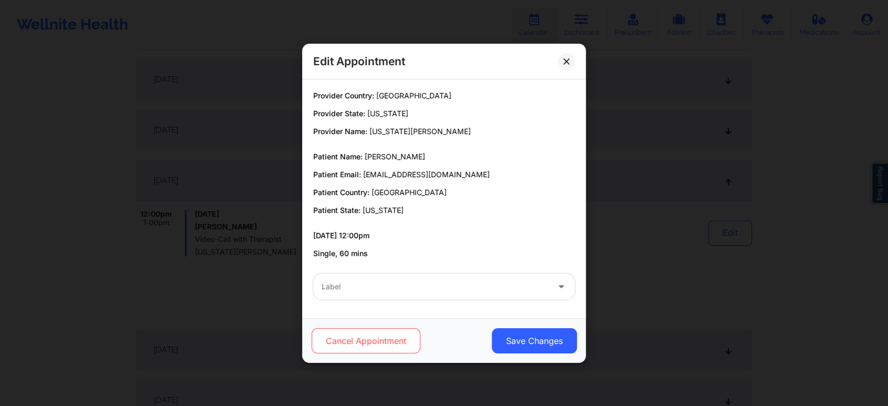
click at [398, 341] on button "Cancel Appointment" at bounding box center [366, 340] width 109 height 25
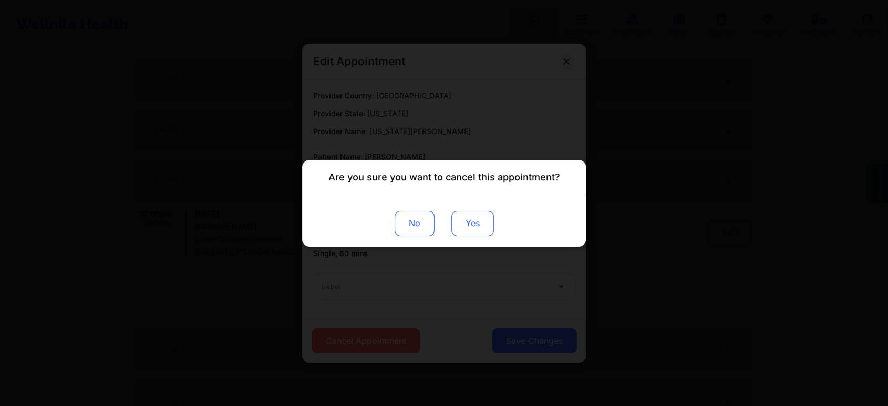
click at [481, 222] on button "Yes" at bounding box center [473, 222] width 43 height 25
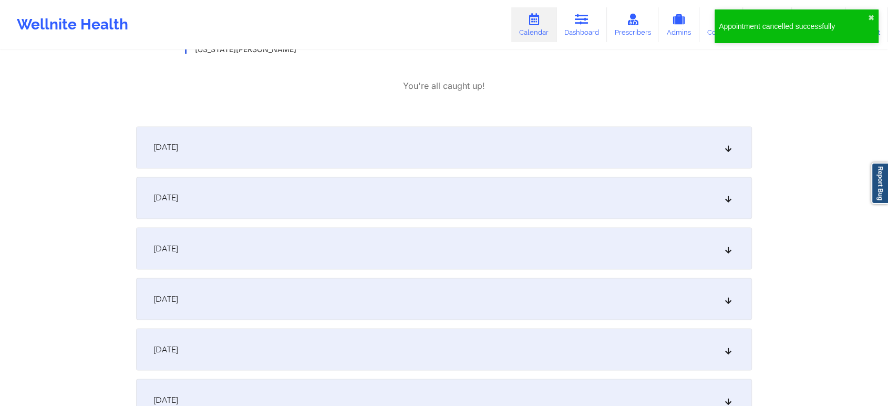
scroll to position [1870, 0]
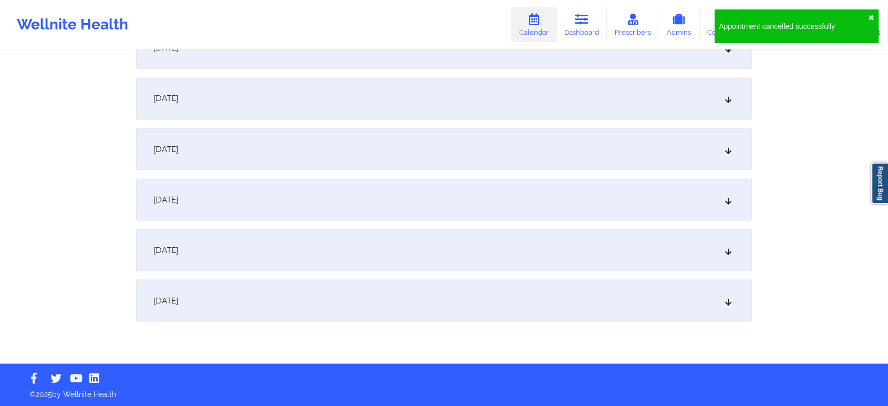
click at [628, 296] on div "November 30, 2025" at bounding box center [444, 300] width 616 height 42
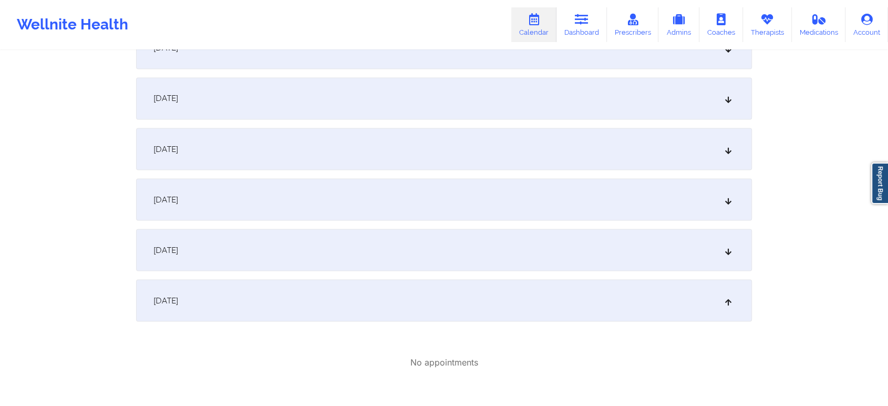
drag, startPoint x: 873, startPoint y: 346, endPoint x: 896, endPoint y: 344, distance: 23.8
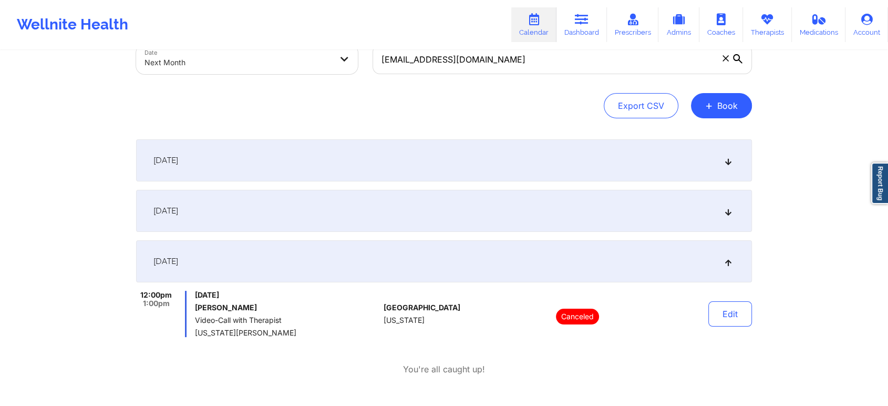
scroll to position [0, 0]
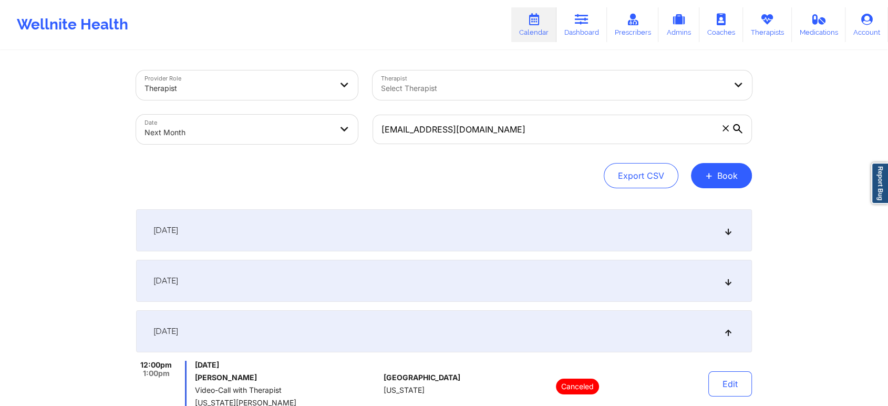
click at [265, 129] on body "Wellnite Health Calendar Dashboard Prescribers Admins Coaches Therapists Medica…" at bounding box center [444, 203] width 888 height 406
select select "2025-10"
select select "2025-11"
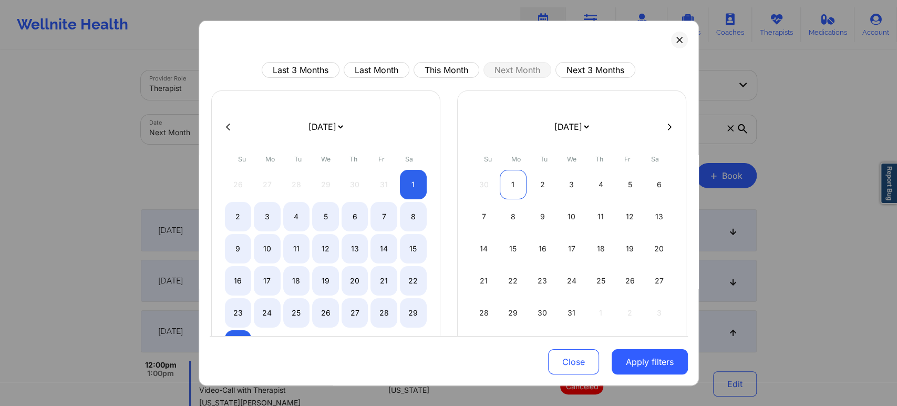
click at [507, 182] on div "1" at bounding box center [513, 184] width 27 height 29
select select "2025-11"
select select "2026-0"
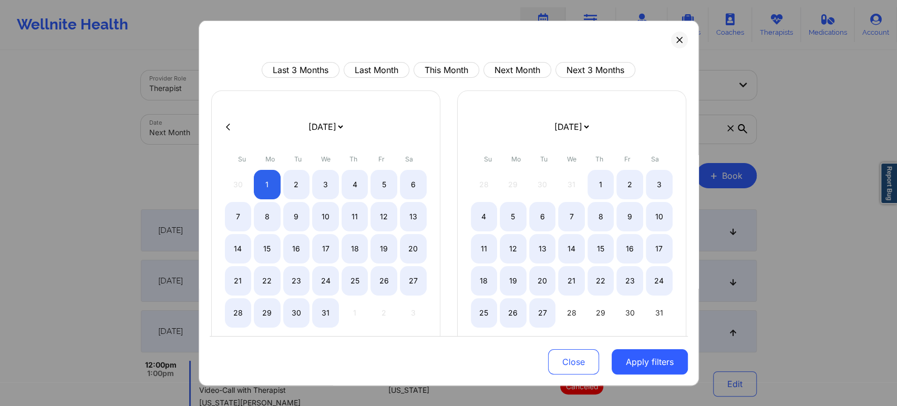
select select "2025-11"
select select "2026-0"
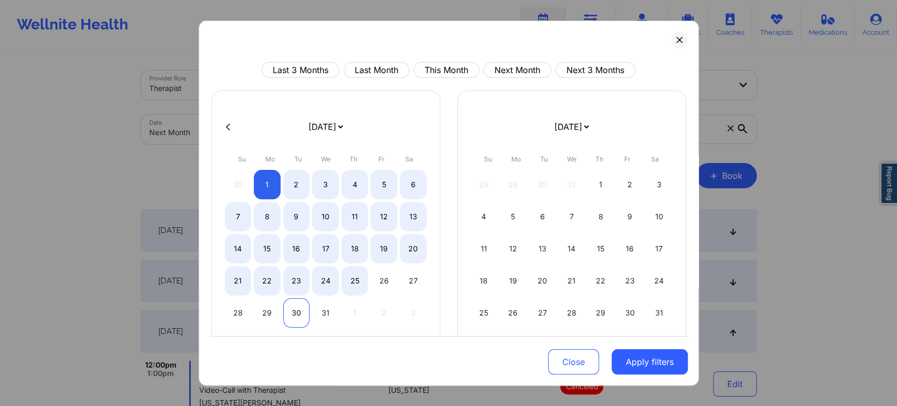
select select "2025-11"
select select "2026-0"
select select "2025-11"
select select "2026-0"
click at [329, 315] on div "31" at bounding box center [325, 312] width 27 height 29
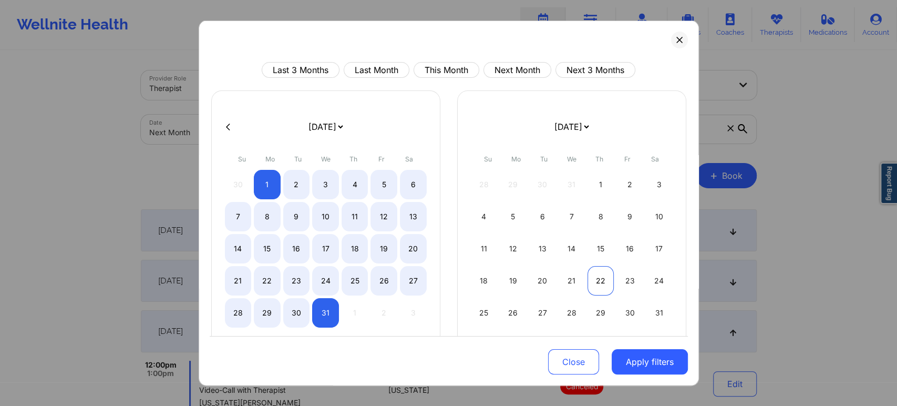
select select "2025-11"
select select "2026-0"
click at [627, 363] on button "Apply filters" at bounding box center [650, 361] width 76 height 25
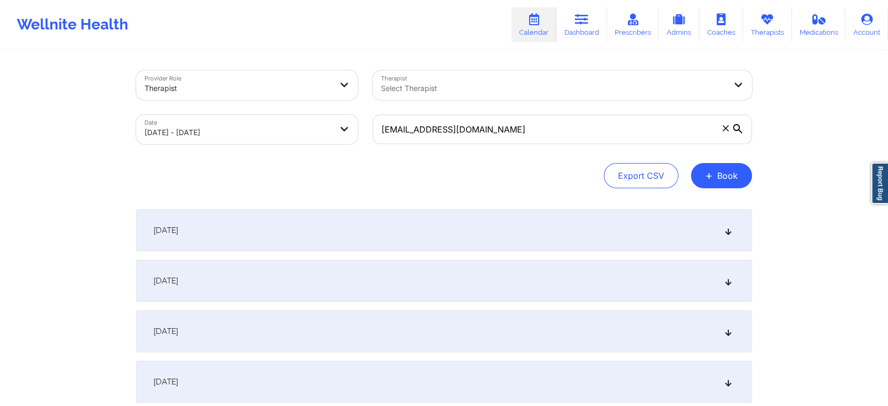
scroll to position [66, 0]
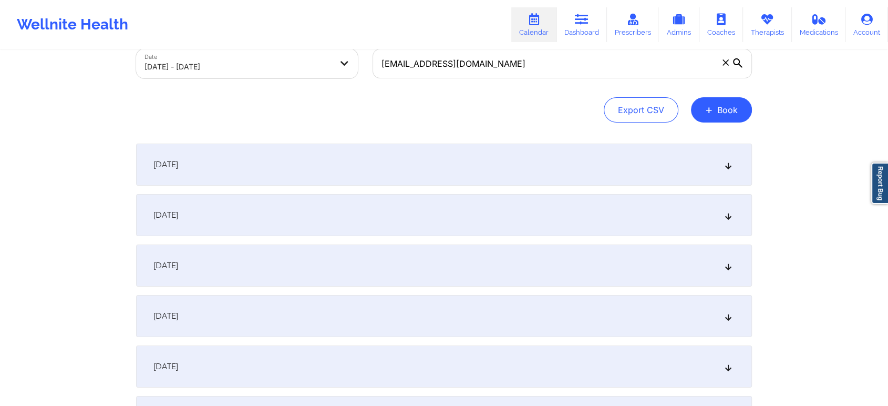
click at [518, 181] on div "December 1, 2025" at bounding box center [444, 165] width 616 height 42
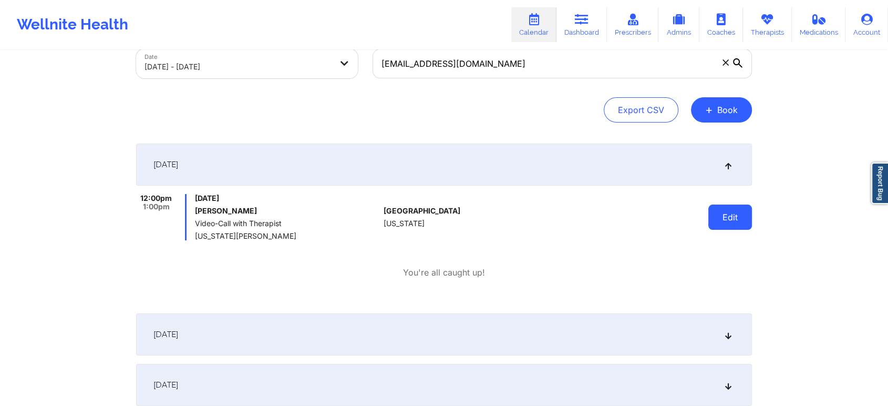
click at [729, 222] on button "Edit" at bounding box center [731, 216] width 44 height 25
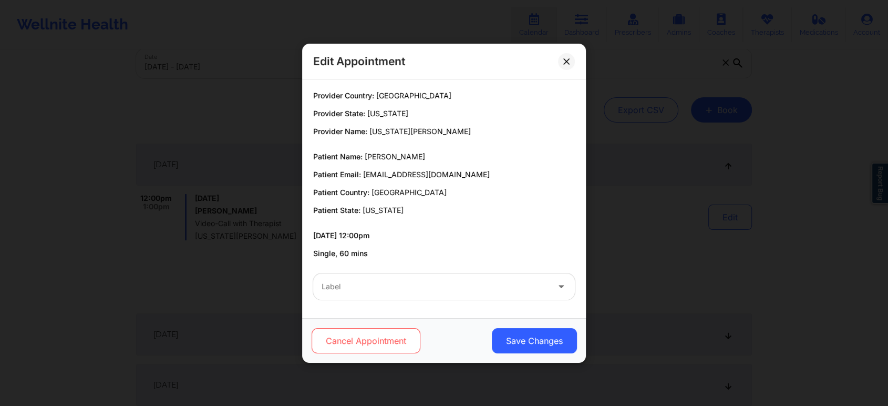
click at [364, 342] on button "Cancel Appointment" at bounding box center [366, 340] width 109 height 25
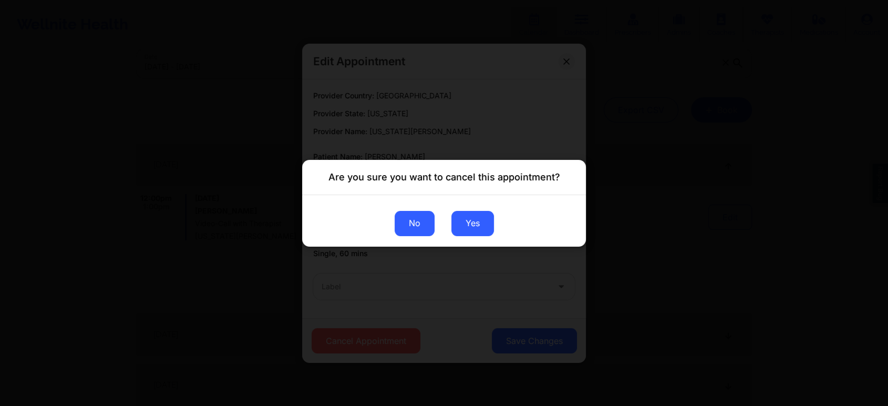
click at [424, 224] on button "No" at bounding box center [415, 222] width 40 height 25
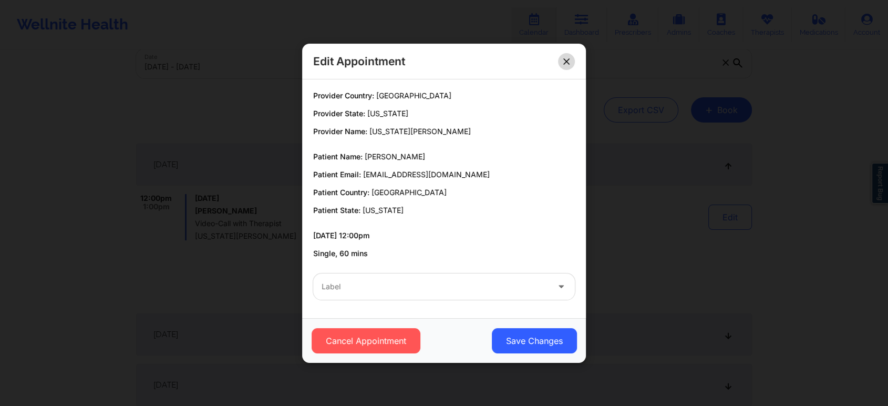
click at [567, 59] on icon at bounding box center [567, 61] width 6 height 6
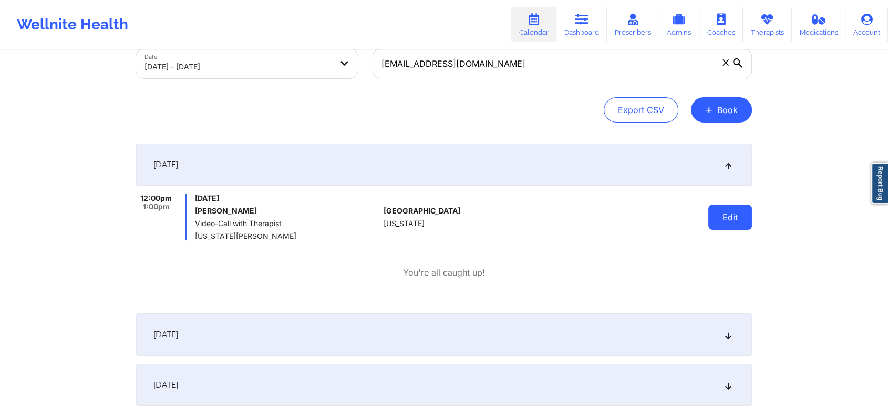
click at [747, 209] on button "Edit" at bounding box center [731, 216] width 44 height 25
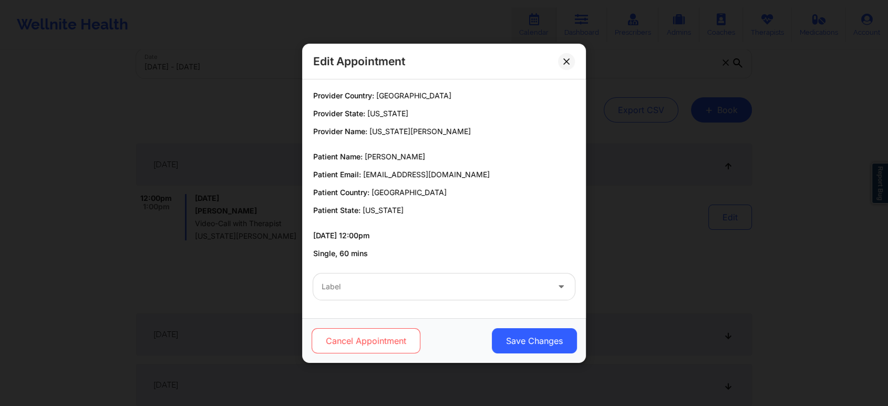
click at [339, 336] on button "Cancel Appointment" at bounding box center [366, 340] width 109 height 25
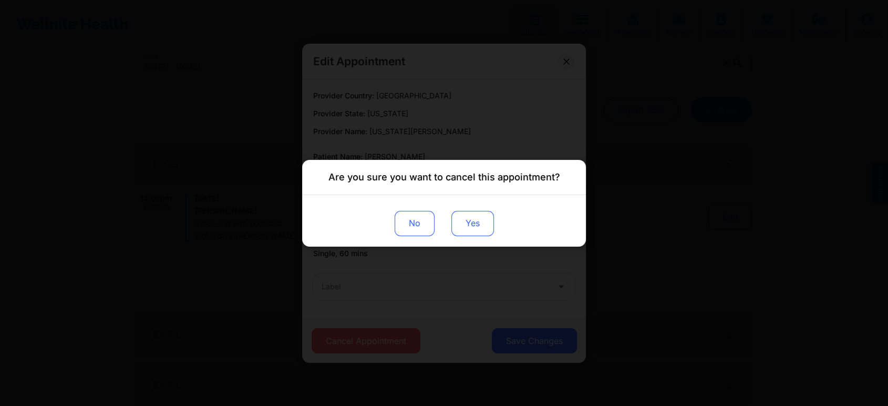
click at [463, 214] on button "Yes" at bounding box center [473, 222] width 43 height 25
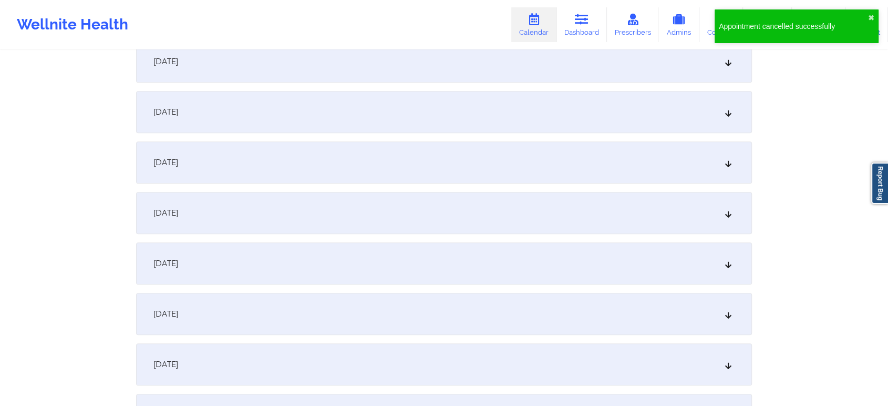
scroll to position [471, 0]
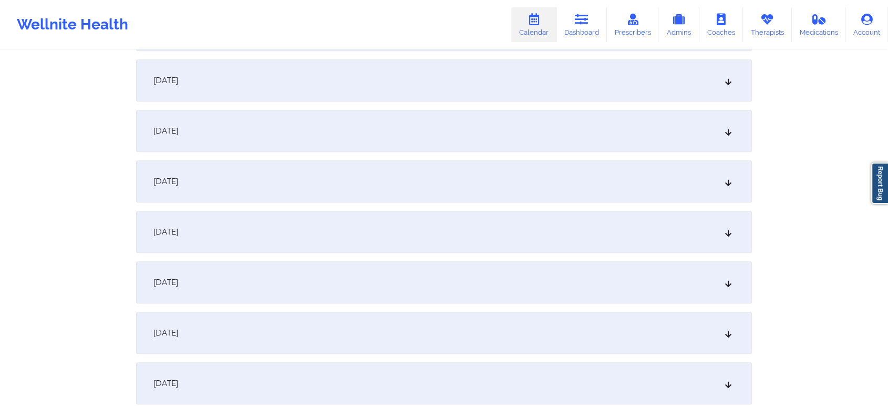
click at [556, 234] on div "December 8, 2025" at bounding box center [444, 232] width 616 height 42
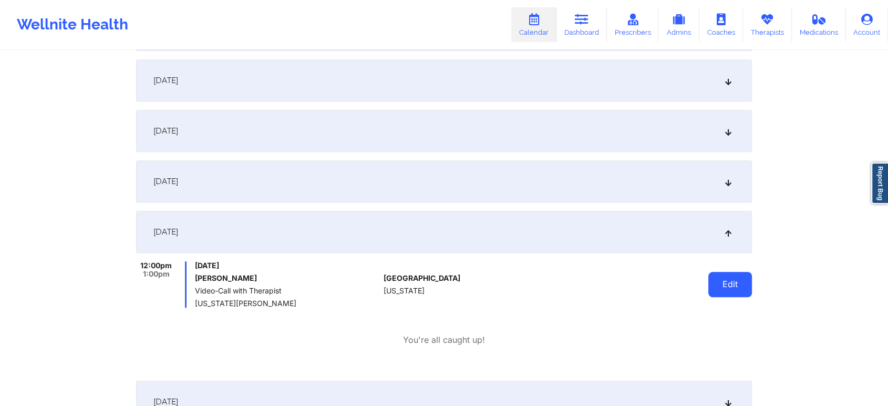
click at [736, 288] on button "Edit" at bounding box center [731, 284] width 44 height 25
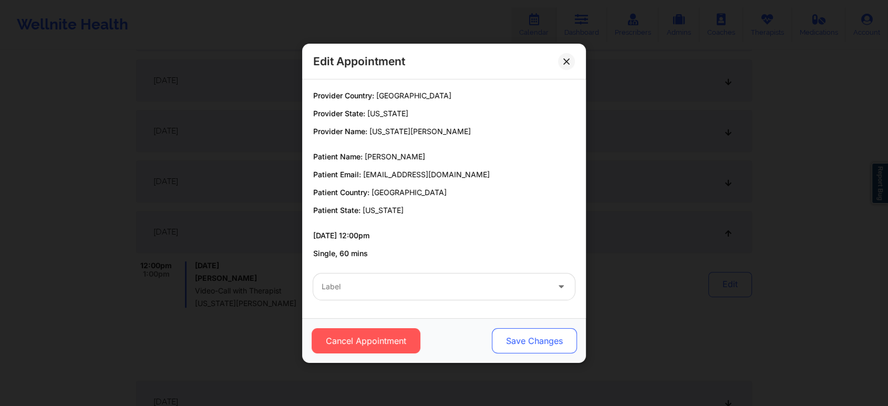
click at [528, 339] on button "Save Changes" at bounding box center [534, 340] width 85 height 25
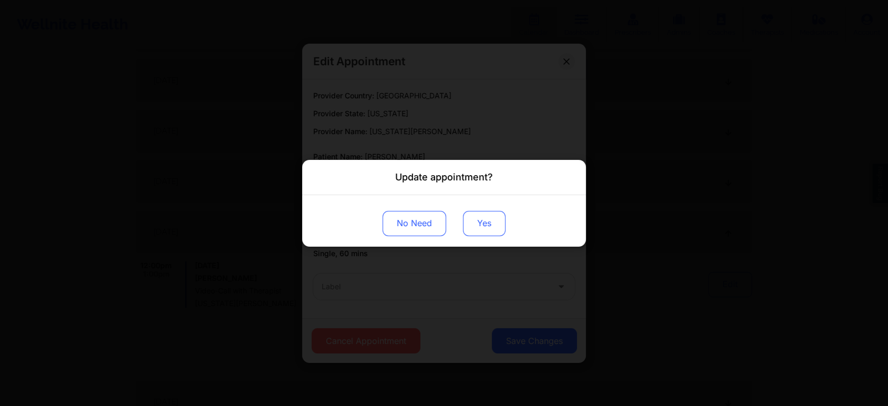
click at [484, 227] on button "Yes" at bounding box center [484, 222] width 43 height 25
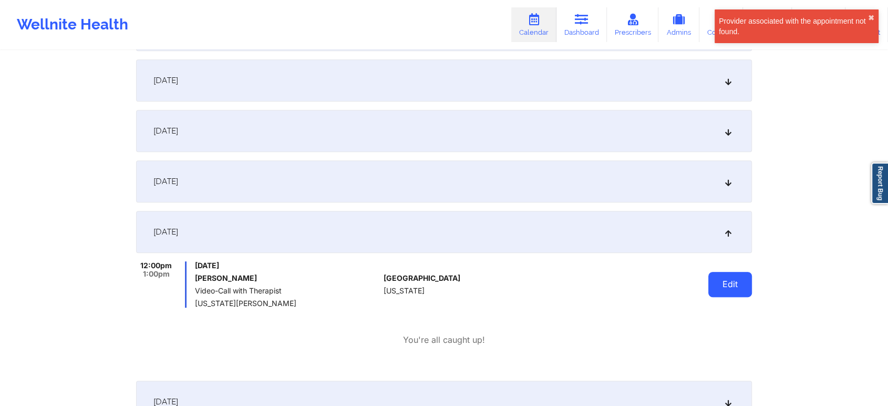
click at [726, 296] on button "Edit" at bounding box center [731, 284] width 44 height 25
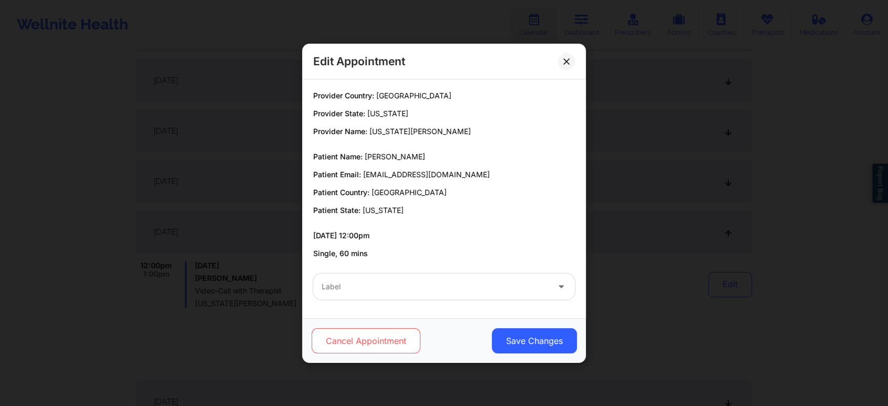
click at [361, 340] on button "Cancel Appointment" at bounding box center [366, 340] width 109 height 25
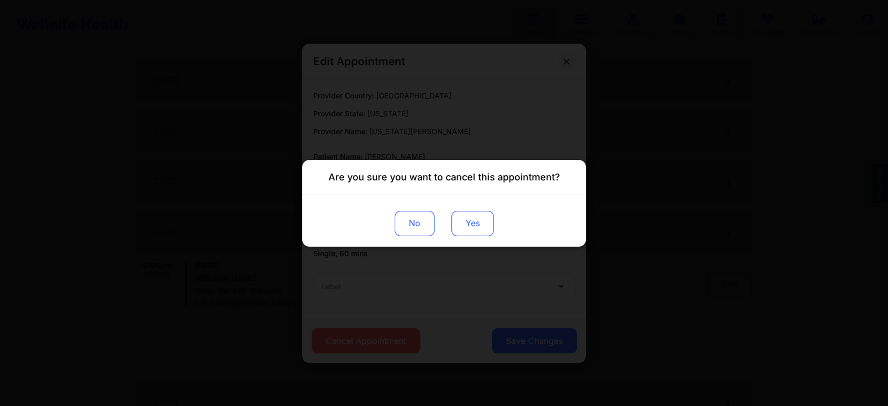
click at [471, 212] on button "Yes" at bounding box center [473, 222] width 43 height 25
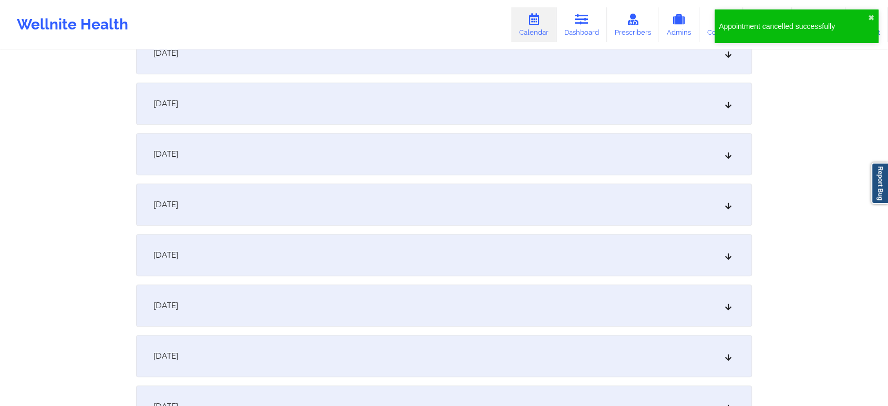
scroll to position [822, 0]
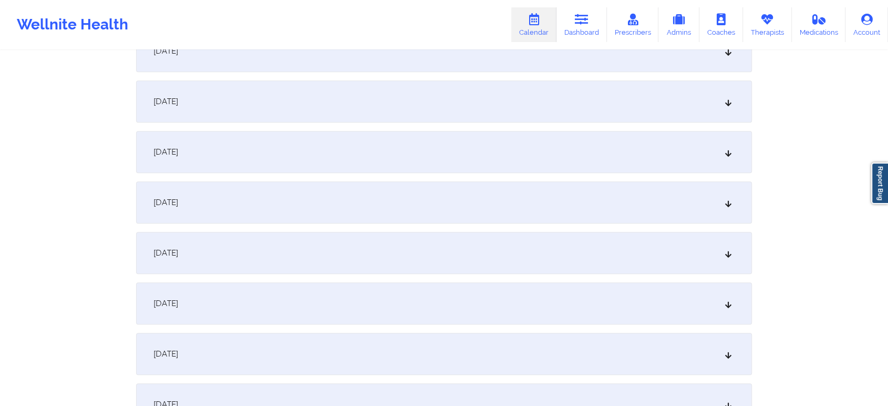
click at [582, 337] on div "December 15, 2025" at bounding box center [444, 354] width 616 height 42
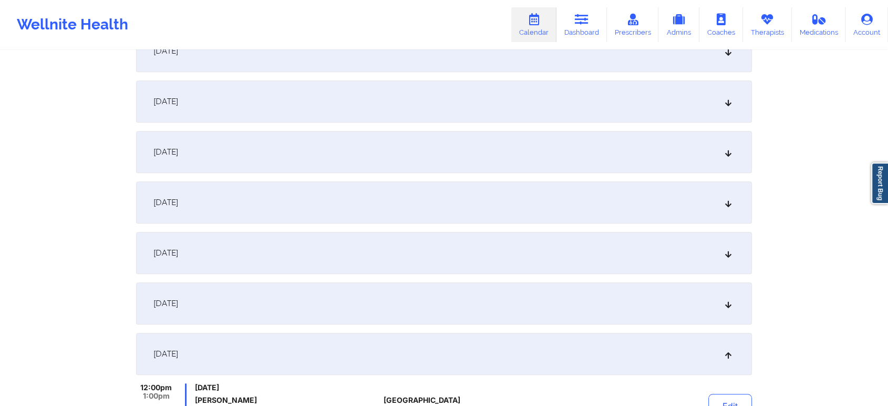
scroll to position [1045, 0]
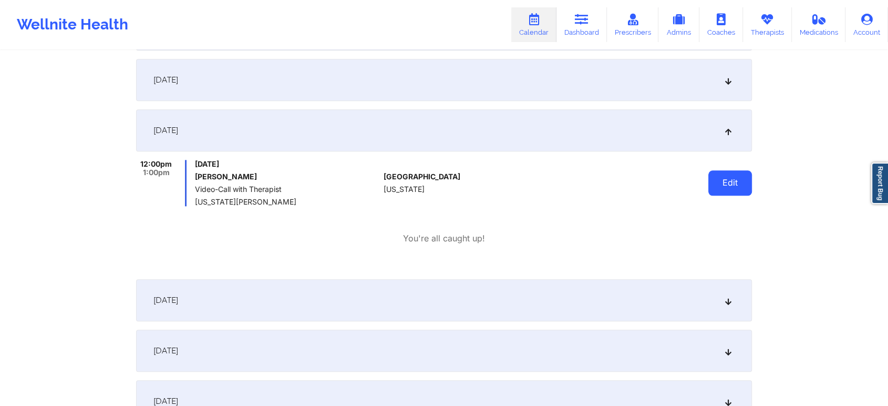
click at [747, 186] on button "Edit" at bounding box center [731, 182] width 44 height 25
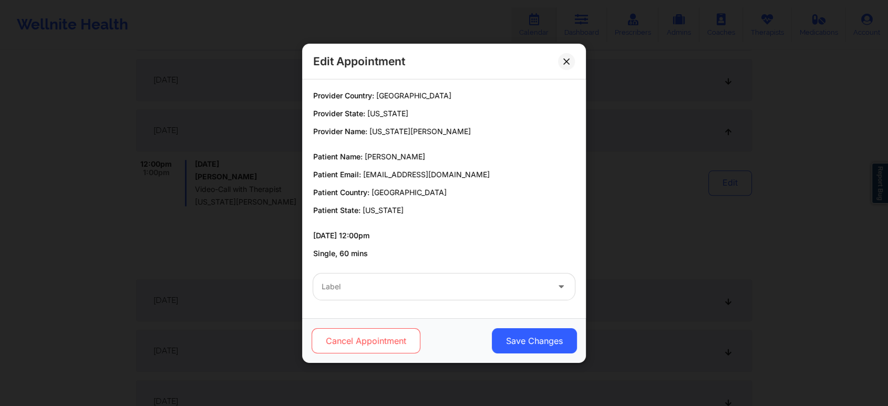
click at [358, 352] on button "Cancel Appointment" at bounding box center [366, 340] width 109 height 25
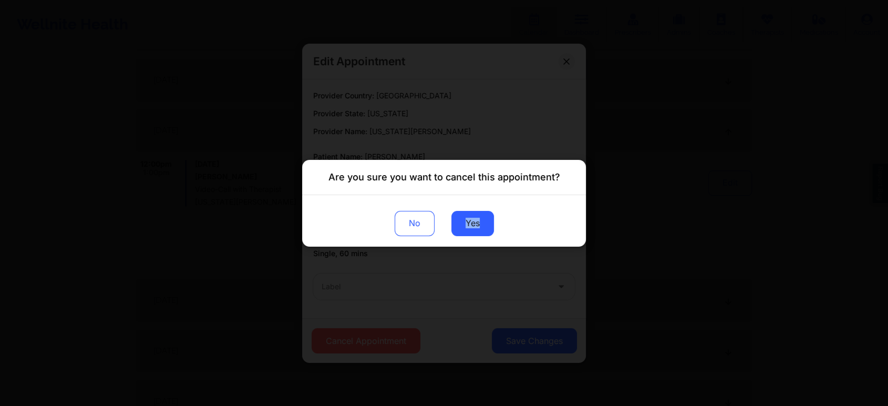
drag, startPoint x: 463, startPoint y: 239, endPoint x: 484, endPoint y: 209, distance: 36.2
click at [484, 209] on div "No Yes" at bounding box center [444, 220] width 284 height 52
drag, startPoint x: 458, startPoint y: 239, endPoint x: 470, endPoint y: 223, distance: 20.0
click at [470, 223] on div "No Yes" at bounding box center [444, 220] width 284 height 52
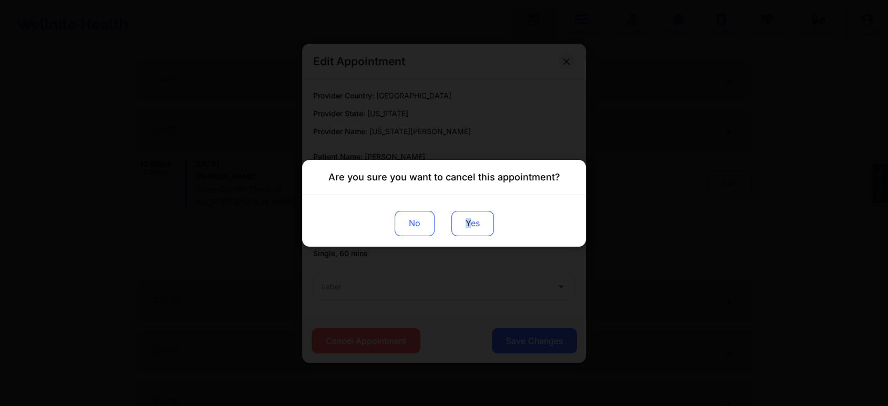
click at [470, 223] on button "Yes" at bounding box center [473, 222] width 43 height 25
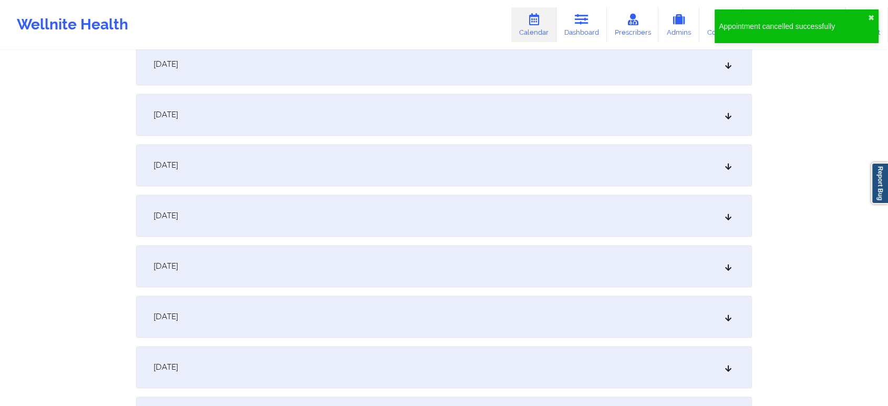
scroll to position [1435, 0]
click at [497, 209] on div "December 22, 2025" at bounding box center [444, 213] width 616 height 42
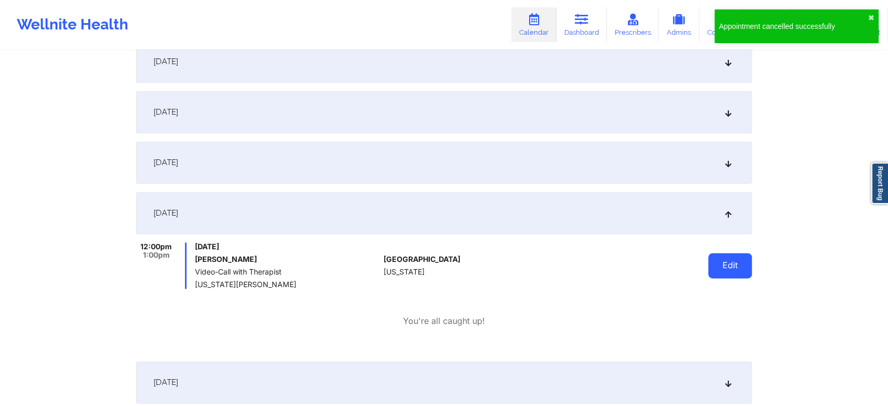
click at [743, 258] on button "Edit" at bounding box center [731, 265] width 44 height 25
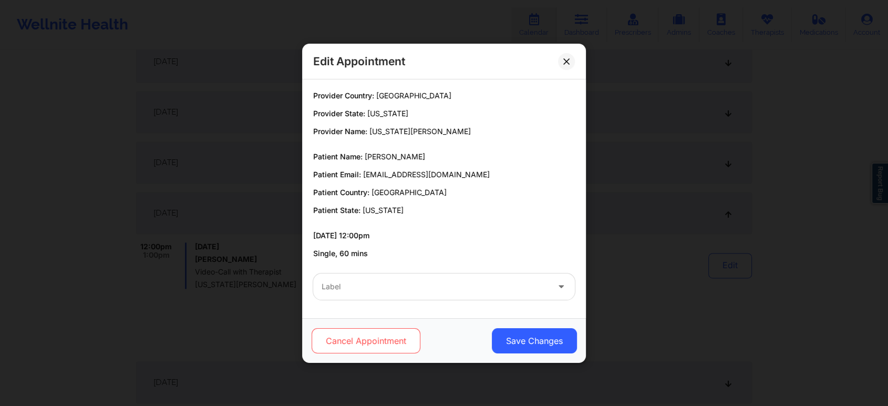
click at [380, 340] on button "Cancel Appointment" at bounding box center [366, 340] width 109 height 25
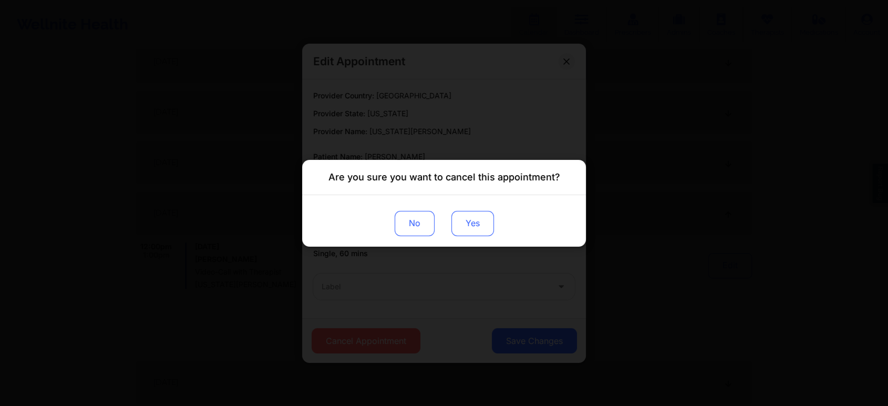
click at [479, 220] on button "Yes" at bounding box center [473, 222] width 43 height 25
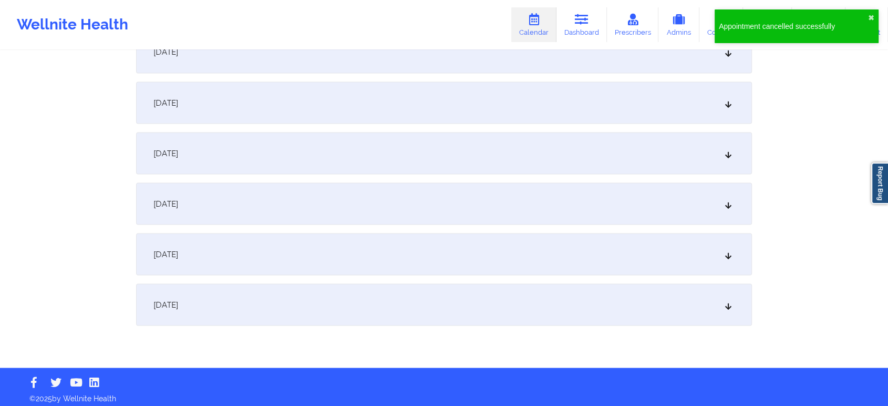
scroll to position [1921, 0]
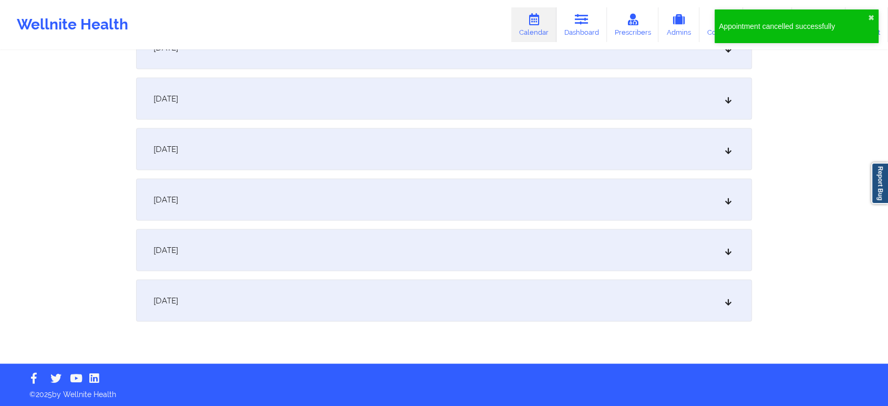
click at [408, 202] on div "December 29, 2025" at bounding box center [444, 199] width 616 height 42
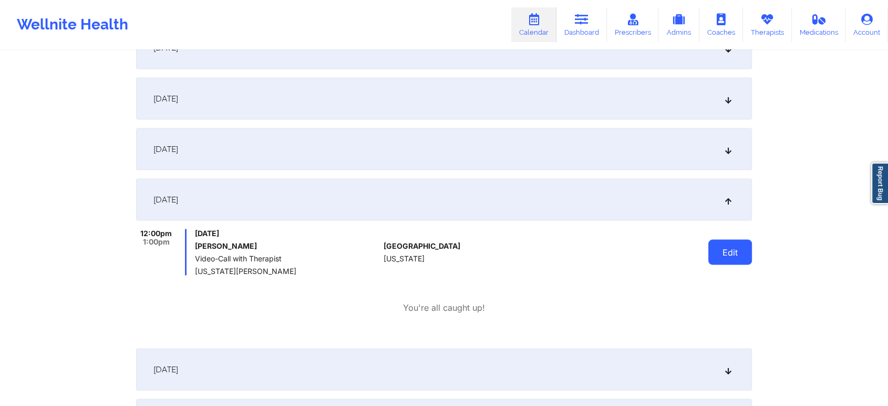
click at [731, 264] on button "Edit" at bounding box center [731, 251] width 44 height 25
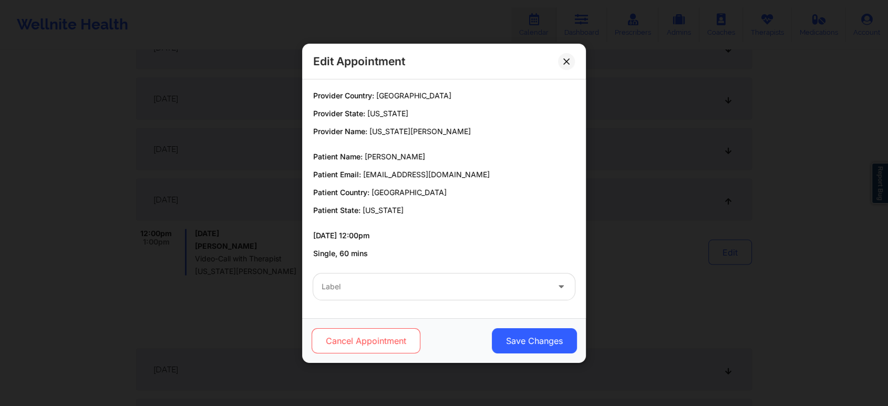
click at [408, 336] on button "Cancel Appointment" at bounding box center [366, 340] width 109 height 25
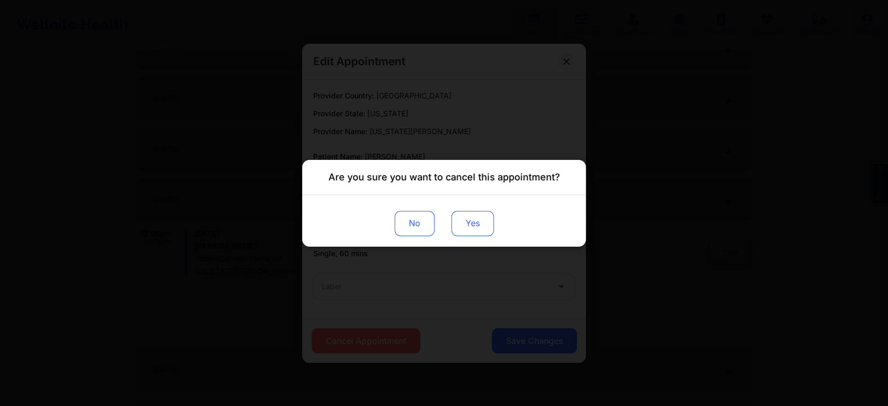
click at [482, 224] on button "Yes" at bounding box center [473, 222] width 43 height 25
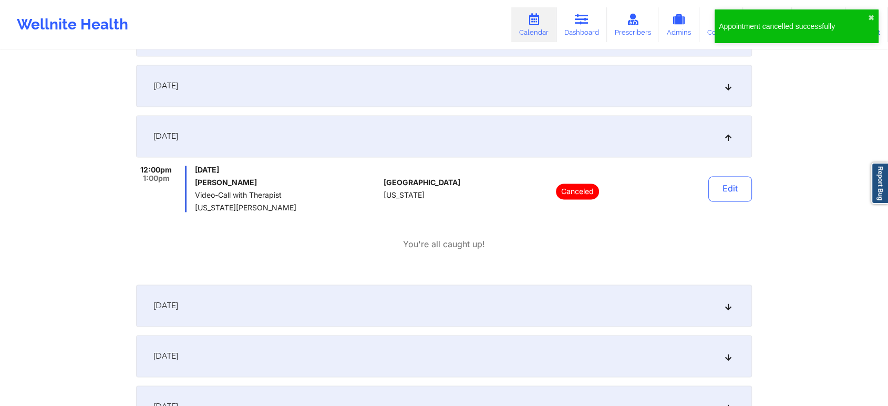
scroll to position [0, 0]
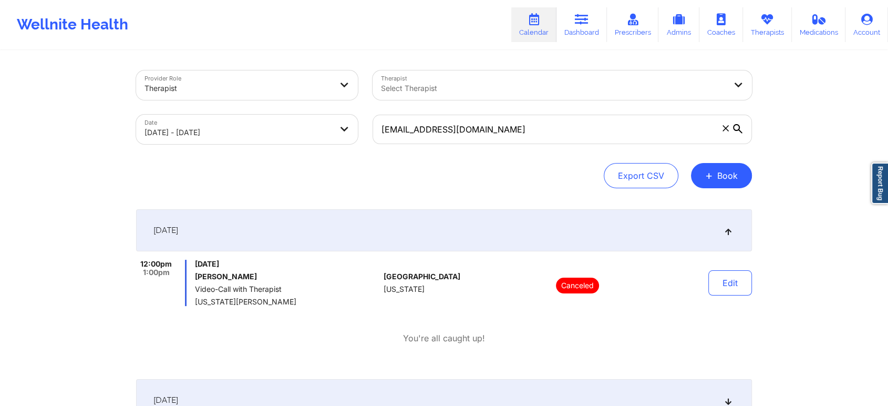
select select "2025-11"
select select "2026-0"
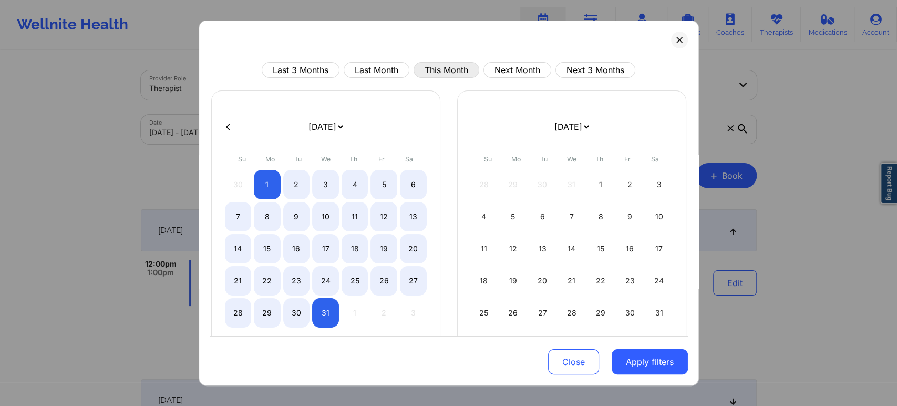
click at [431, 69] on button "This Month" at bounding box center [447, 70] width 66 height 16
select select "2025-9"
select select "2025-10"
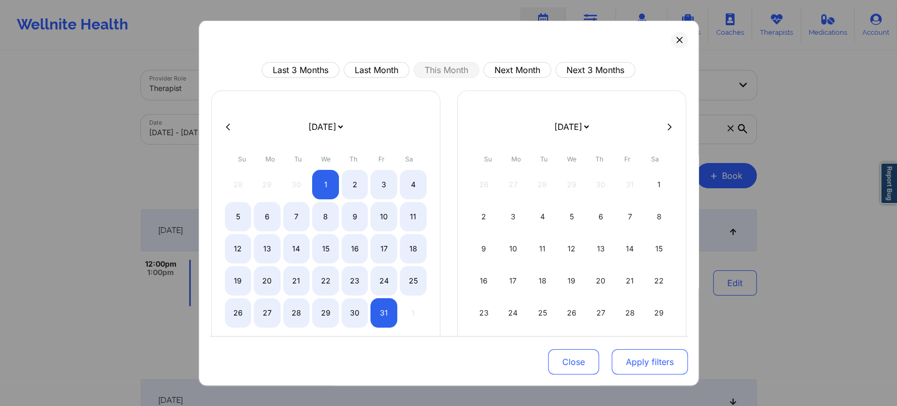
click at [627, 366] on button "Apply filters" at bounding box center [650, 361] width 76 height 25
